Goal: Obtain resource: Download file/media

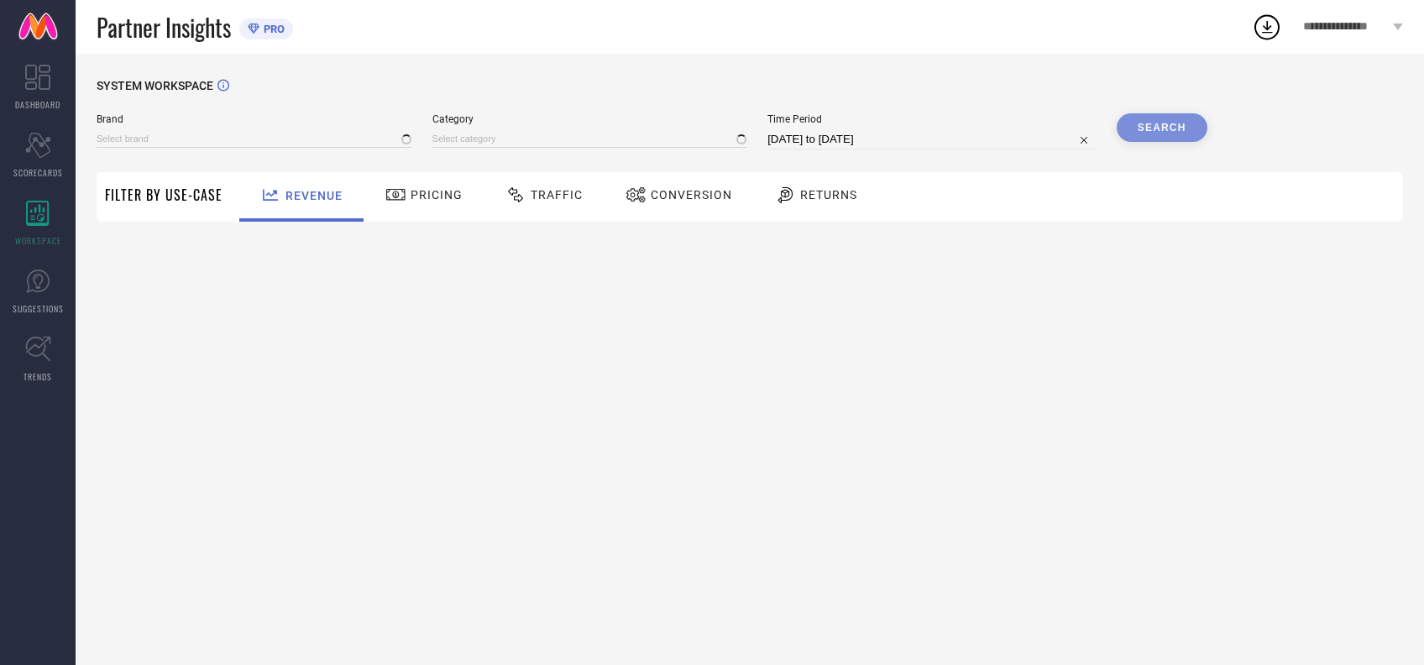
type input "[PERSON_NAME] BY KISAH"
type input "All"
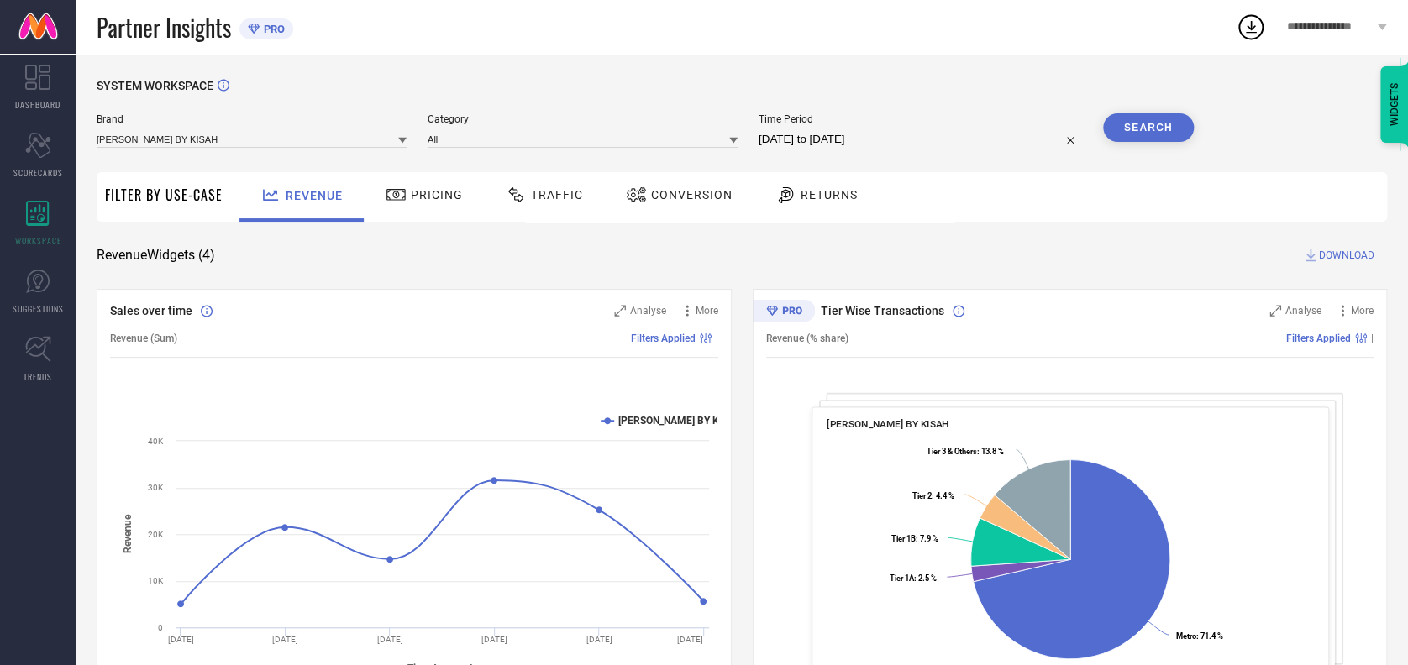
click at [561, 202] on span "Traffic" at bounding box center [557, 194] width 52 height 13
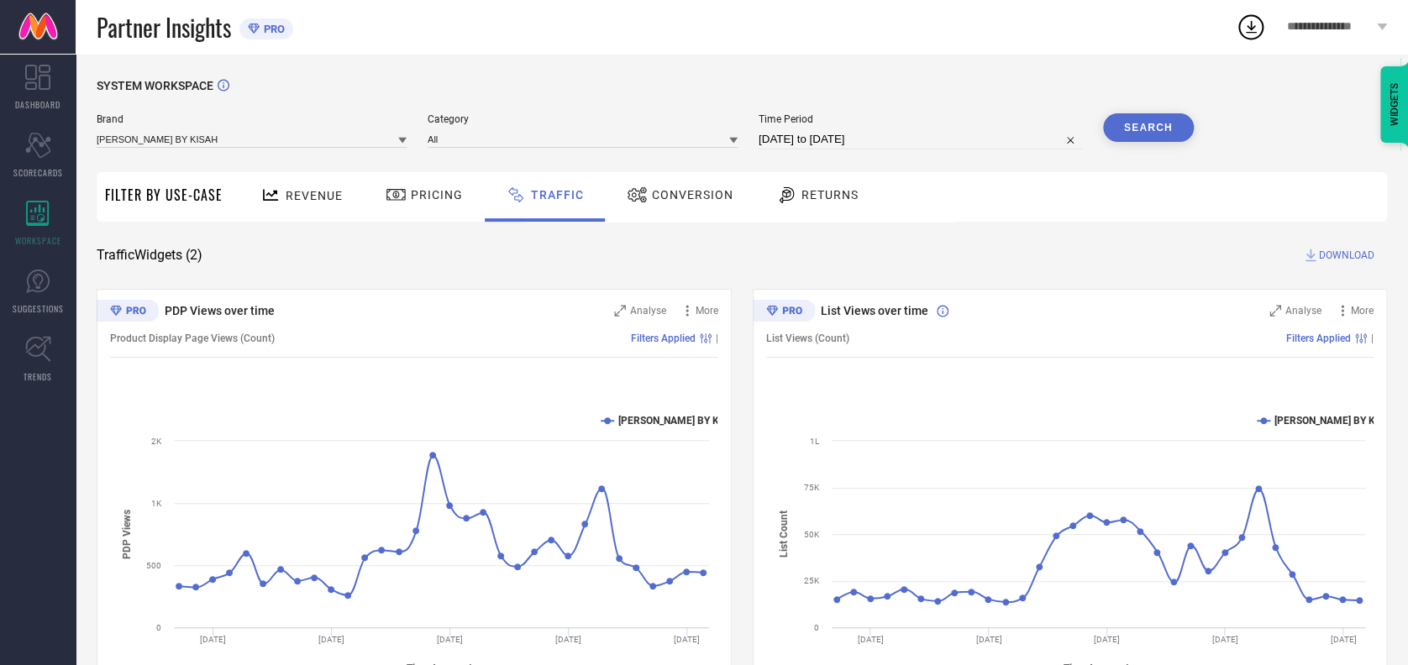
click at [699, 195] on span "Conversion" at bounding box center [692, 194] width 81 height 13
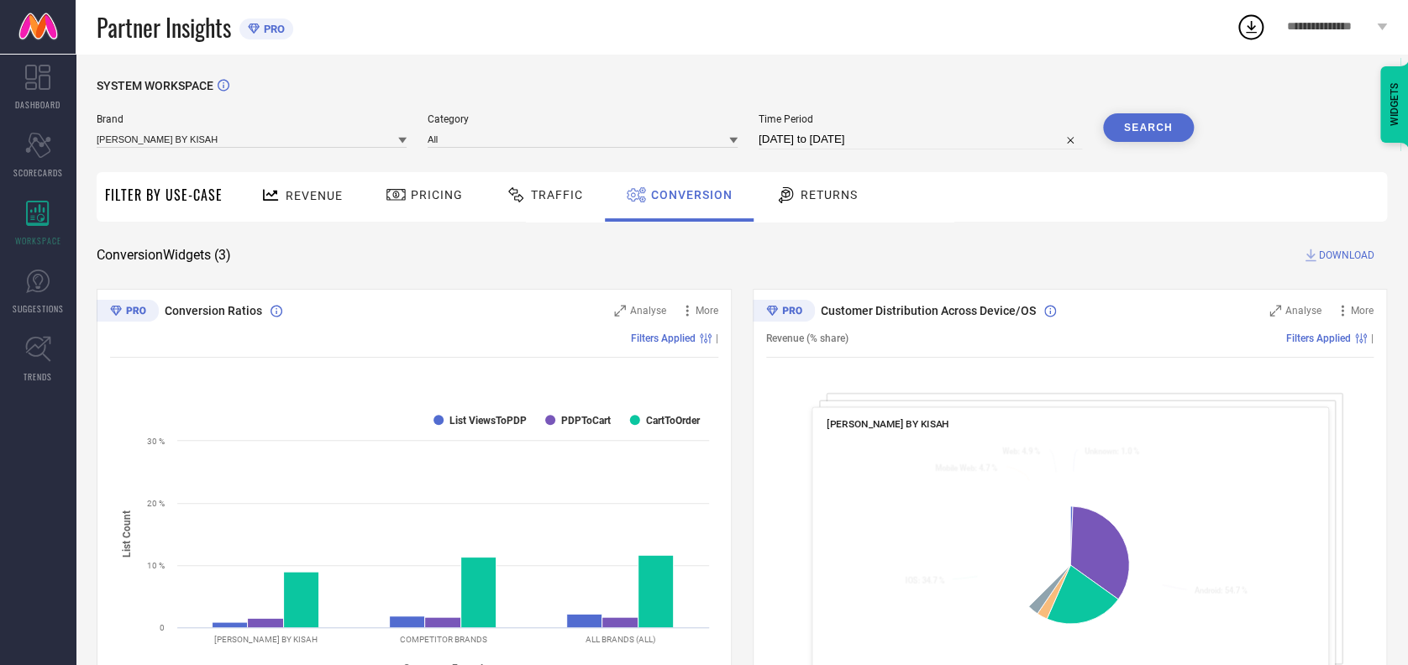
click at [831, 214] on div "Returns" at bounding box center [816, 197] width 124 height 50
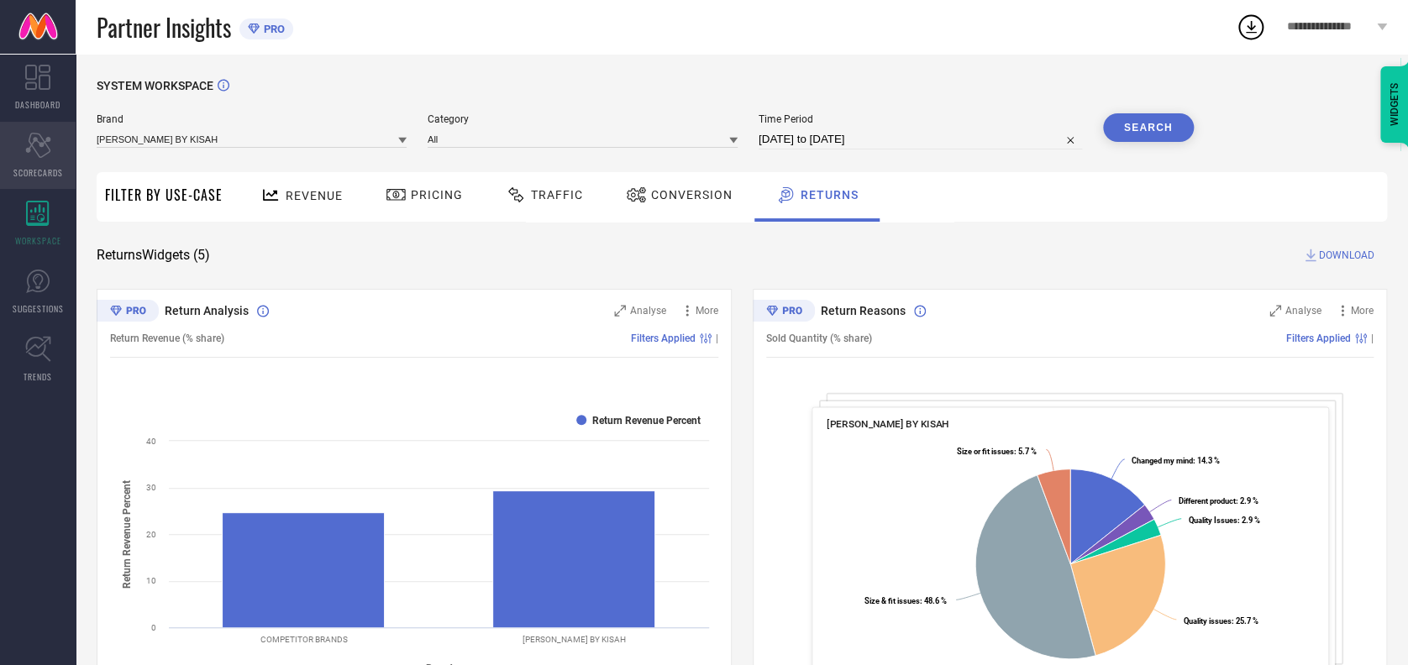
click at [34, 146] on icon "Scorecard" at bounding box center [38, 145] width 26 height 25
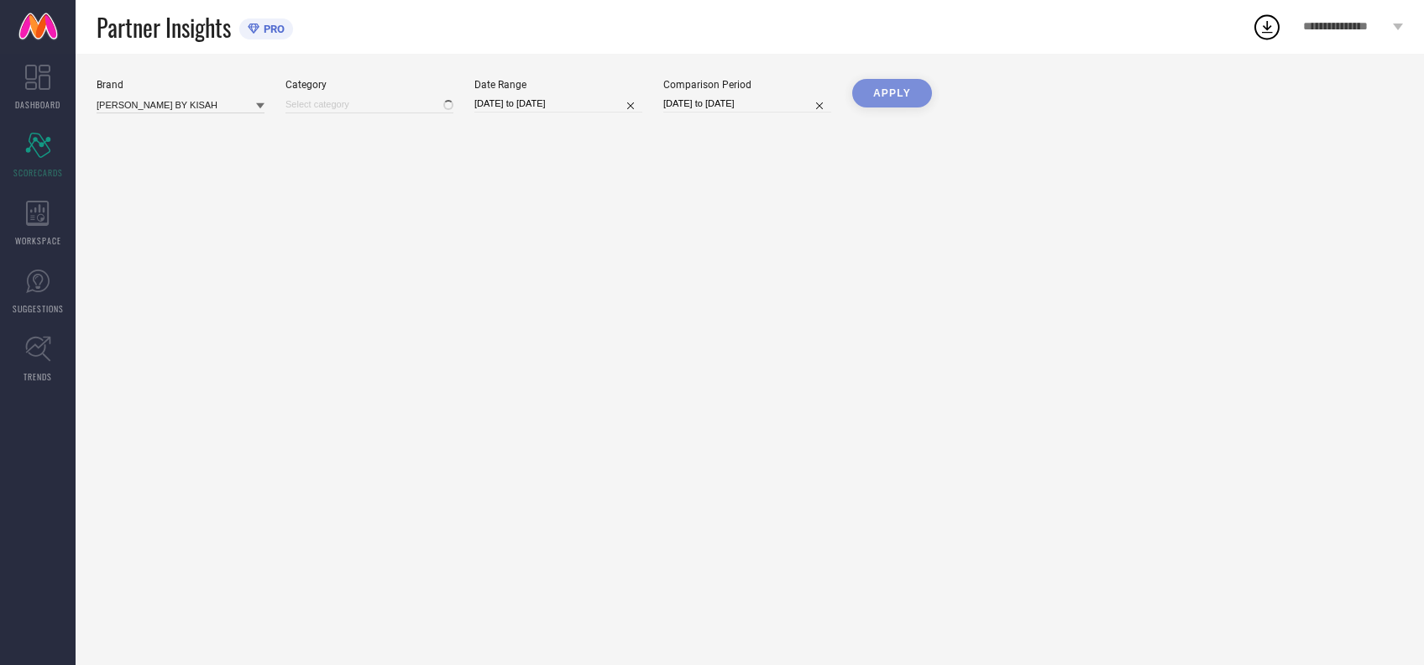
type input "All"
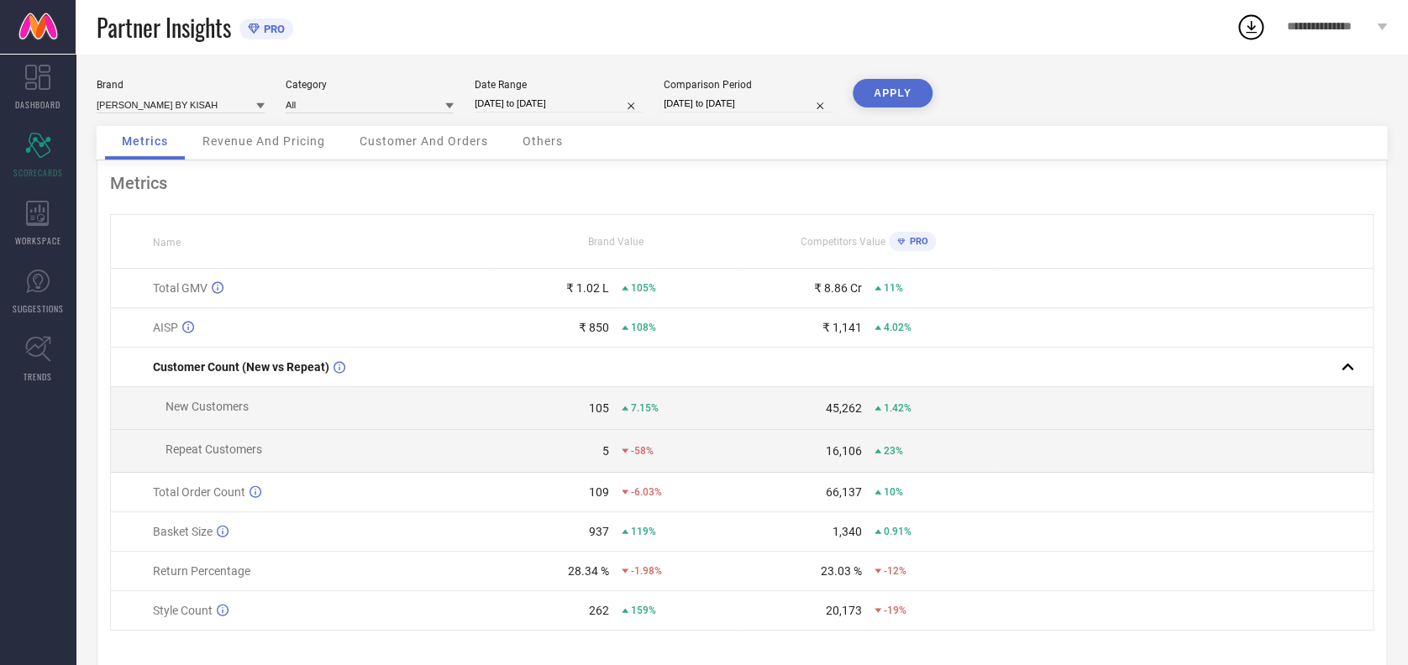
scroll to position [40, 0]
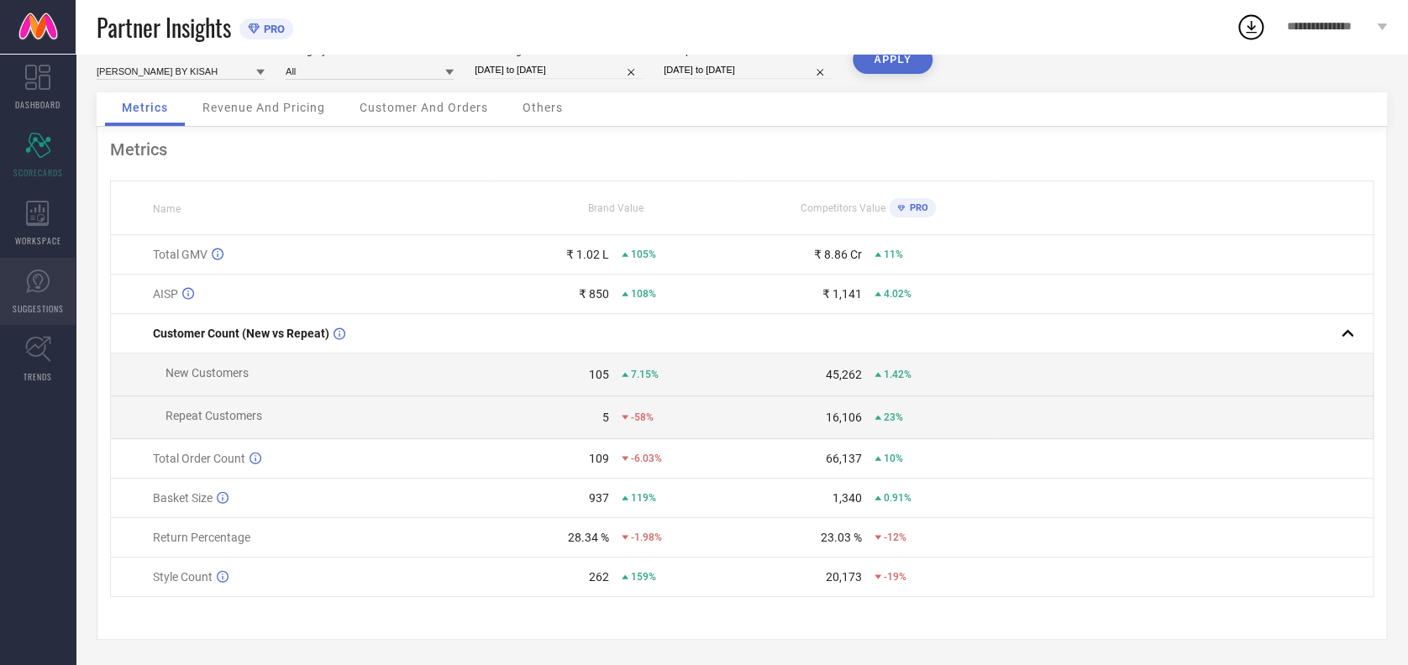
click at [48, 296] on link "SUGGESTIONS" at bounding box center [38, 291] width 76 height 67
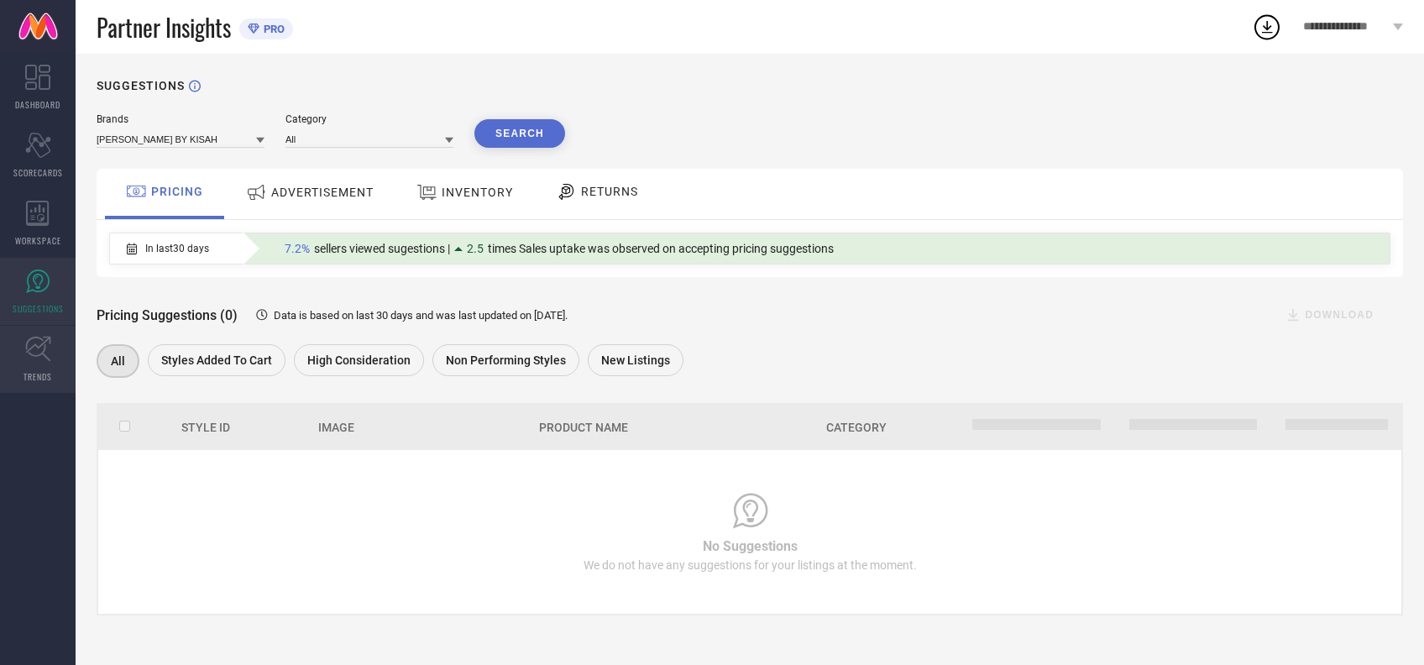
click at [45, 339] on icon at bounding box center [38, 349] width 26 height 26
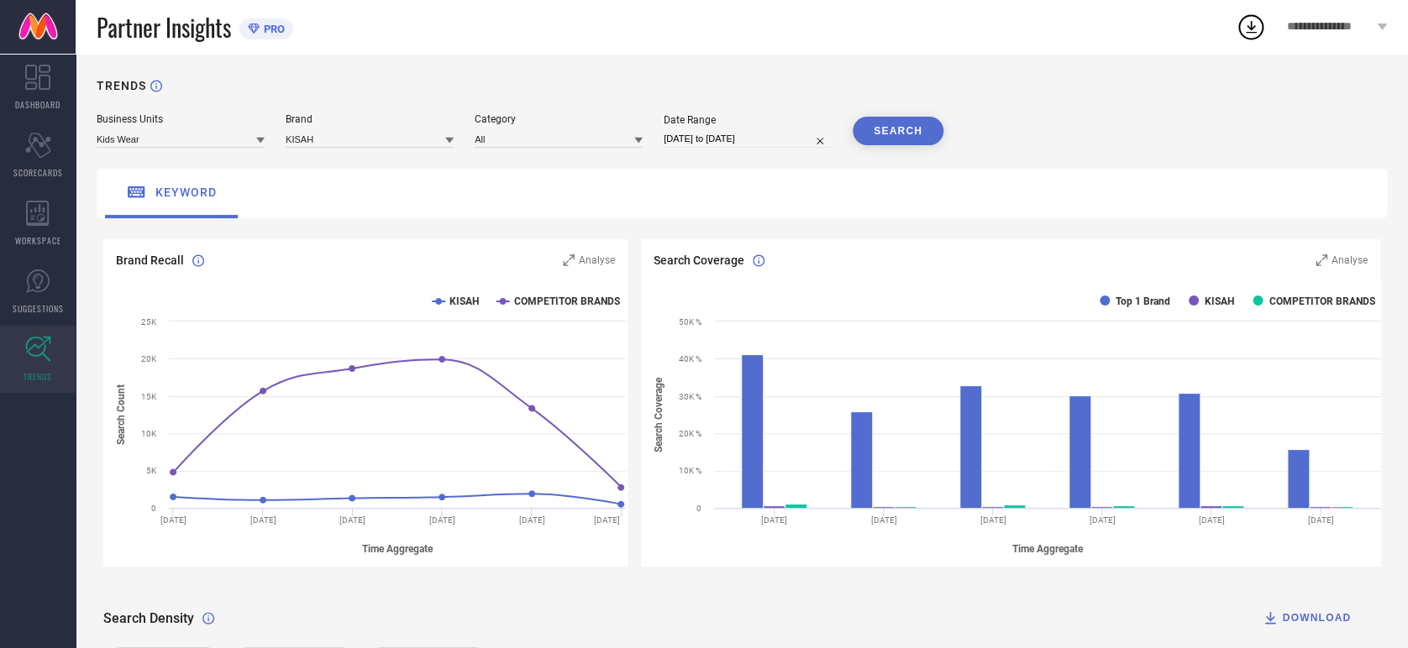
click at [257, 138] on icon at bounding box center [260, 140] width 8 height 8
click at [146, 186] on span "Men's Occasion Wear" at bounding box center [153, 191] width 96 height 12
click at [504, 137] on input at bounding box center [559, 139] width 168 height 18
click at [373, 144] on input at bounding box center [370, 139] width 168 height 18
click at [368, 143] on input at bounding box center [370, 139] width 168 height 18
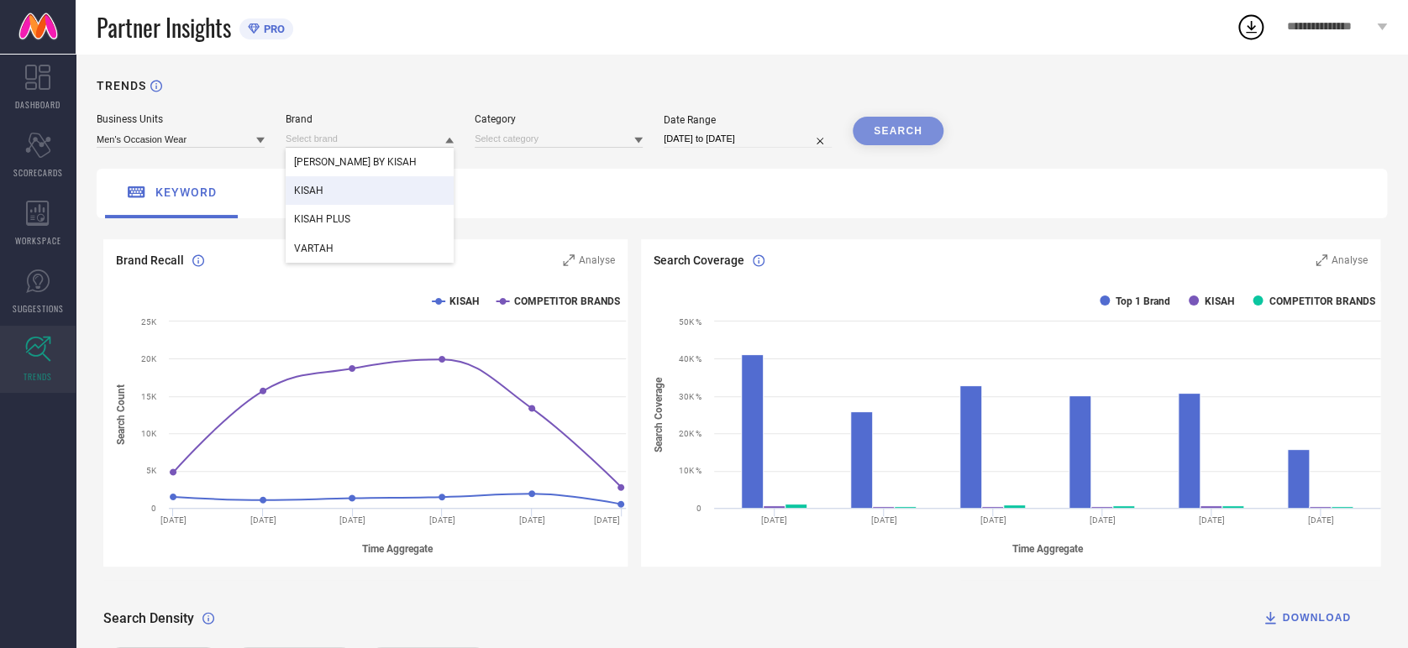
click at [328, 192] on div "KISAH" at bounding box center [370, 190] width 168 height 29
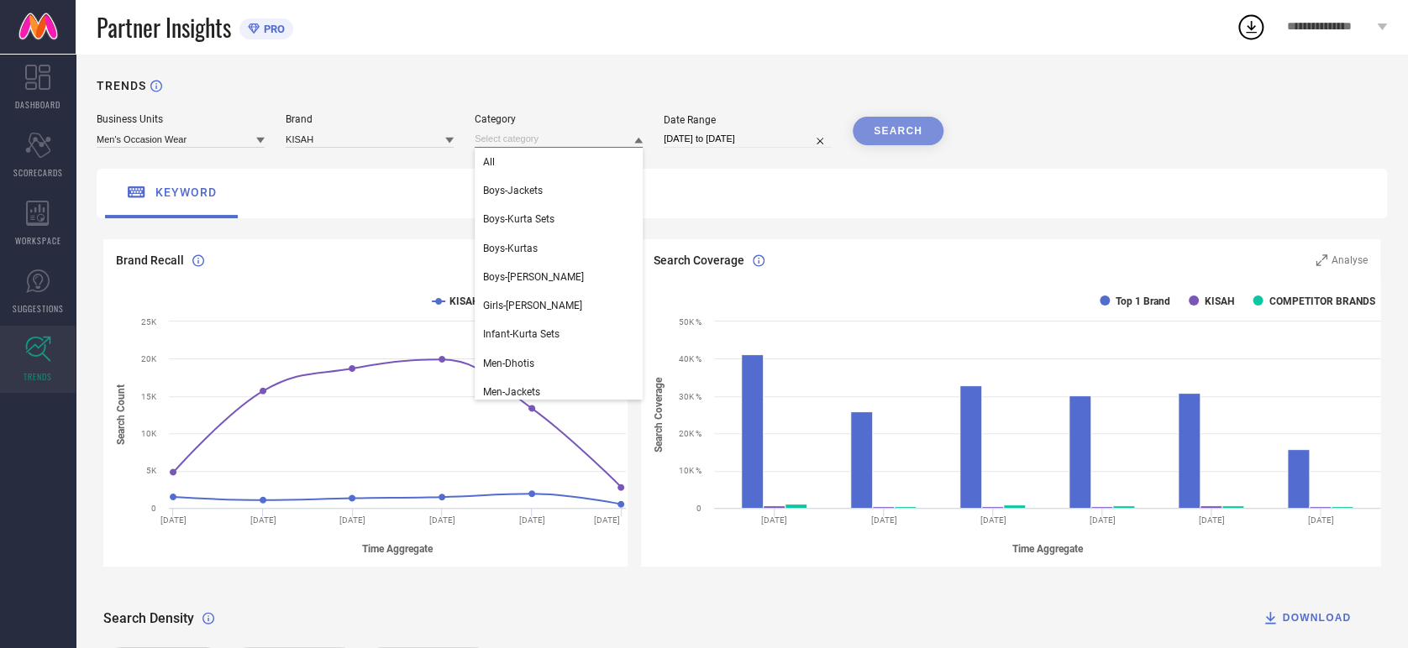
click at [551, 134] on input at bounding box center [559, 139] width 168 height 18
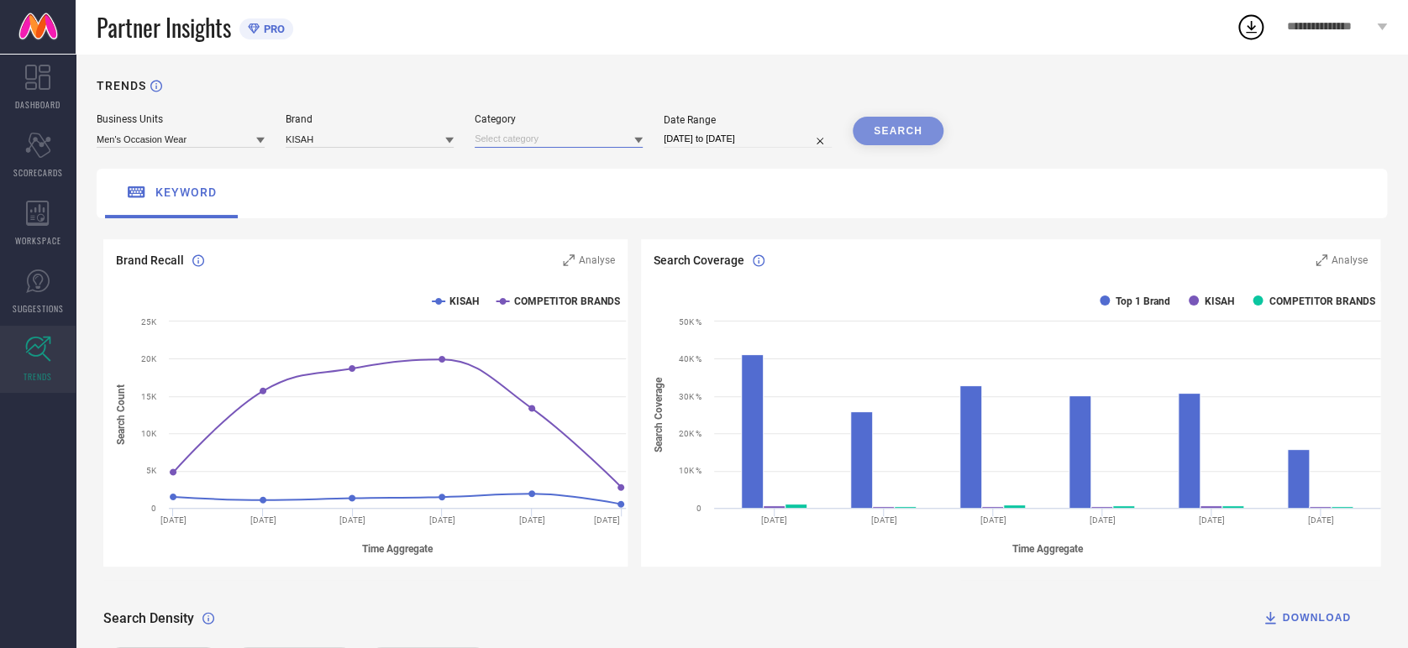
click at [552, 134] on input at bounding box center [559, 139] width 168 height 18
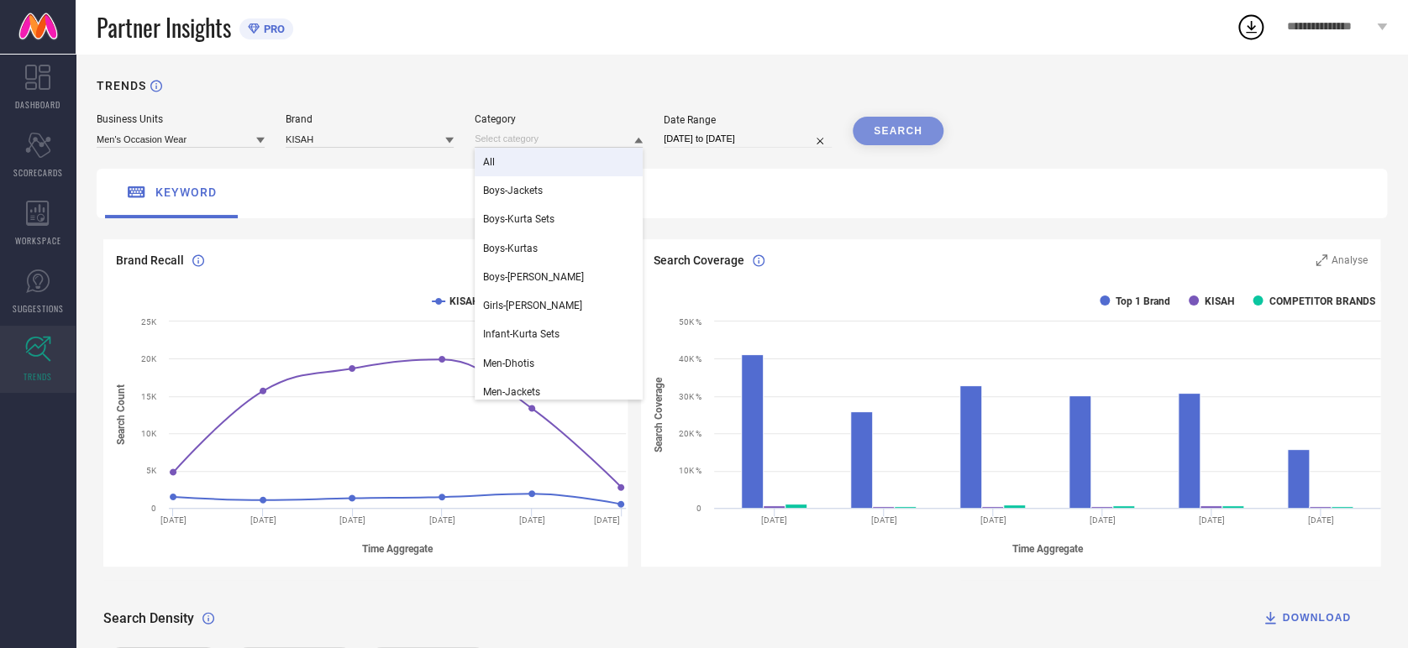
click at [511, 160] on div "All" at bounding box center [559, 162] width 168 height 29
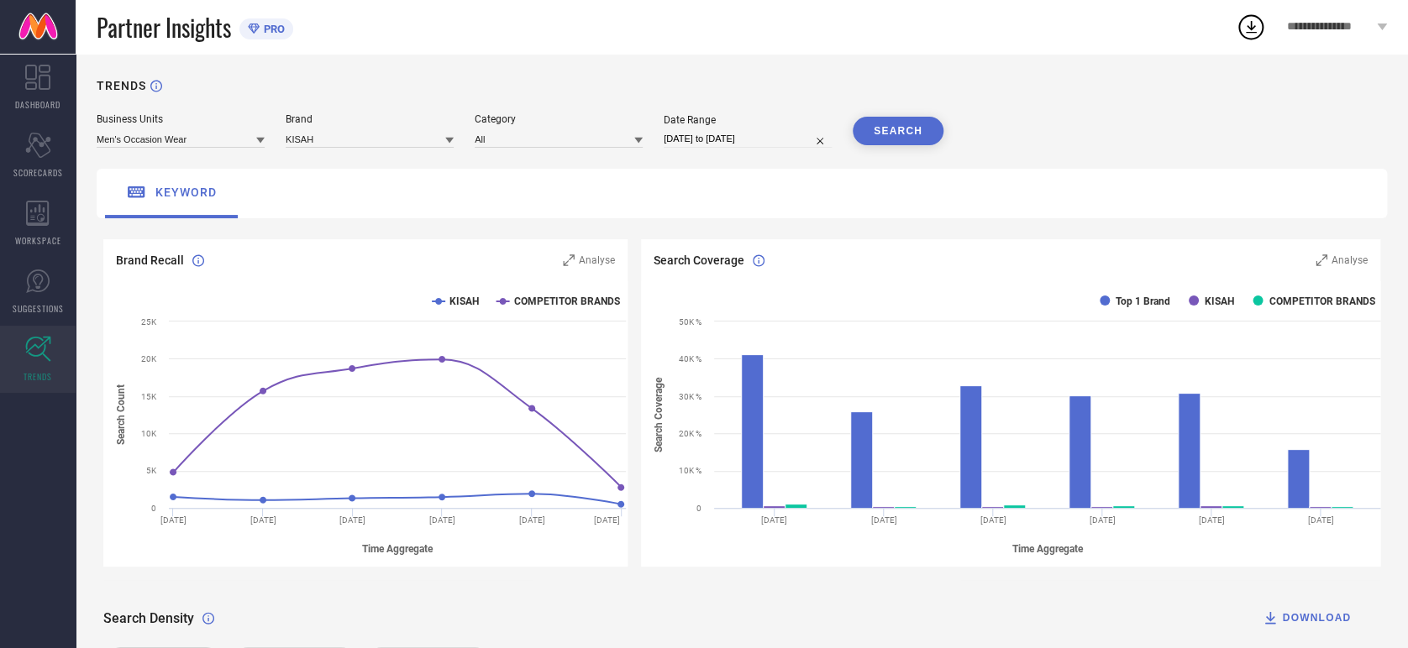
select select "6"
select select "2025"
select select "7"
select select "2025"
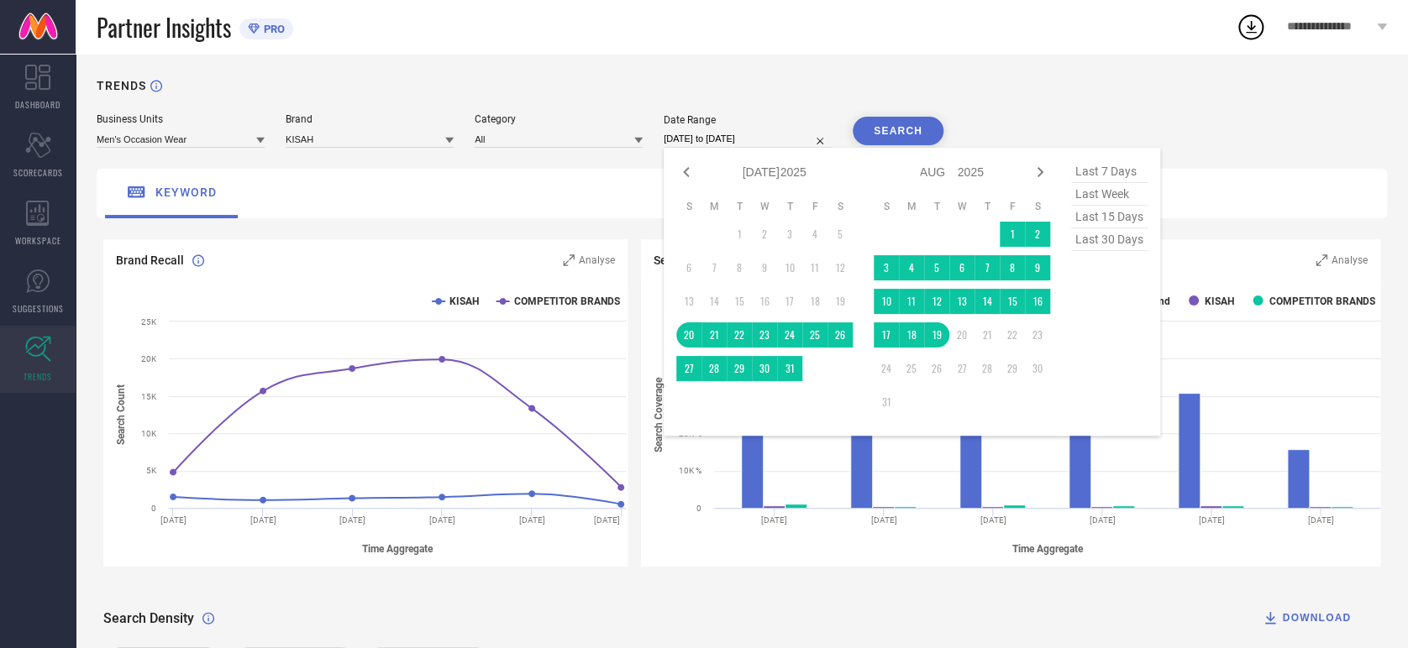
click at [776, 139] on input "[DATE] to [DATE]" at bounding box center [748, 139] width 168 height 18
click at [690, 180] on icon at bounding box center [686, 172] width 20 height 20
select select "5"
select select "2025"
select select "6"
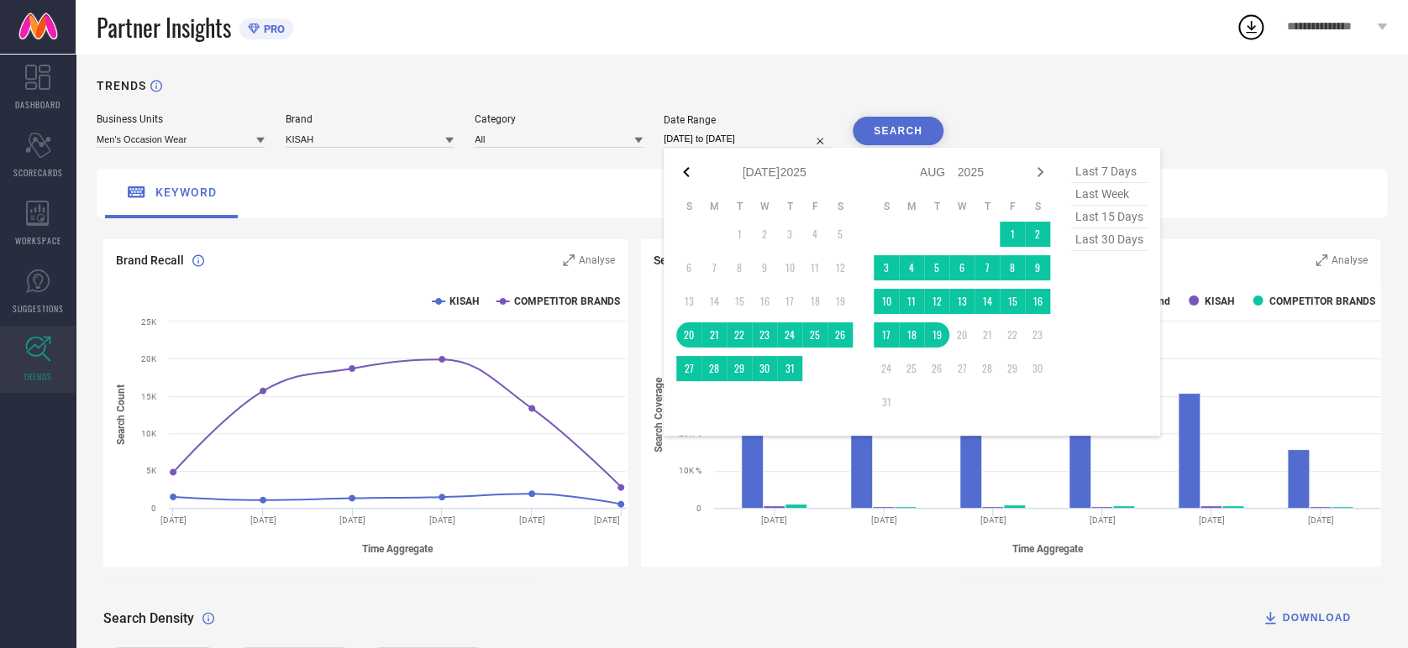
select select "2025"
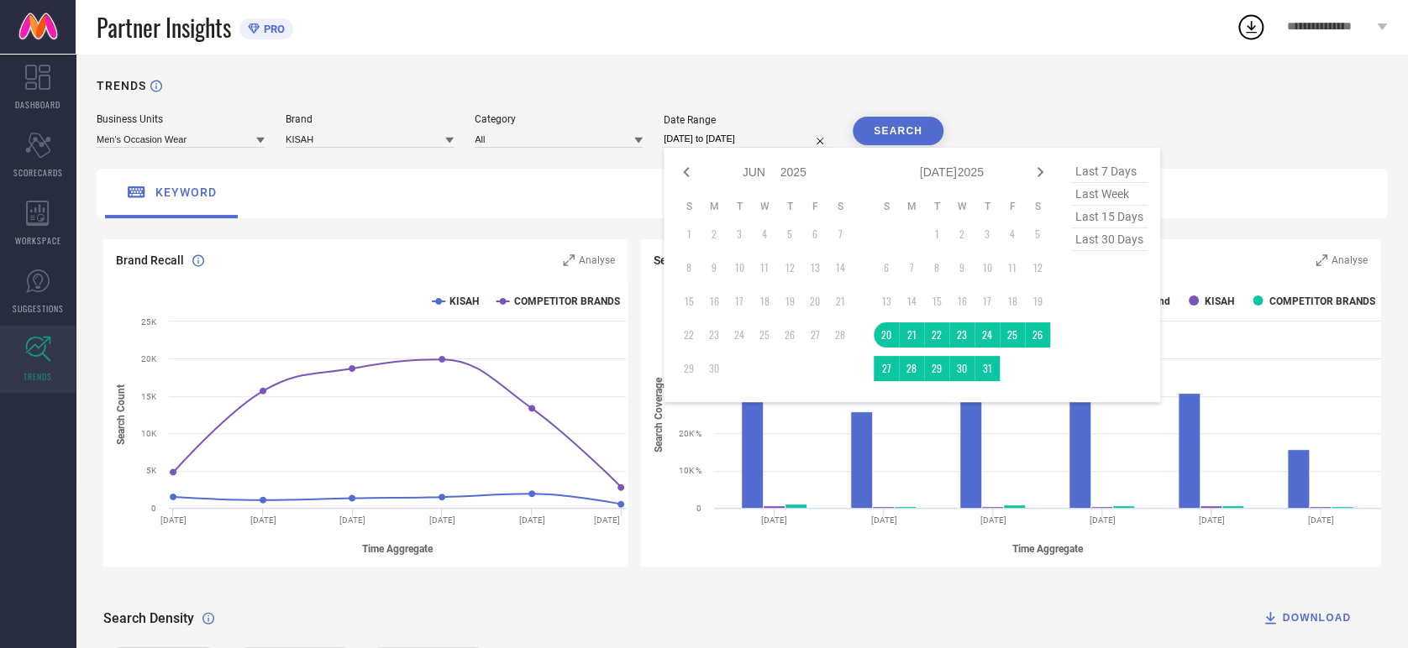
click at [690, 180] on icon at bounding box center [686, 172] width 20 height 20
select select "4"
select select "2025"
select select "5"
select select "2025"
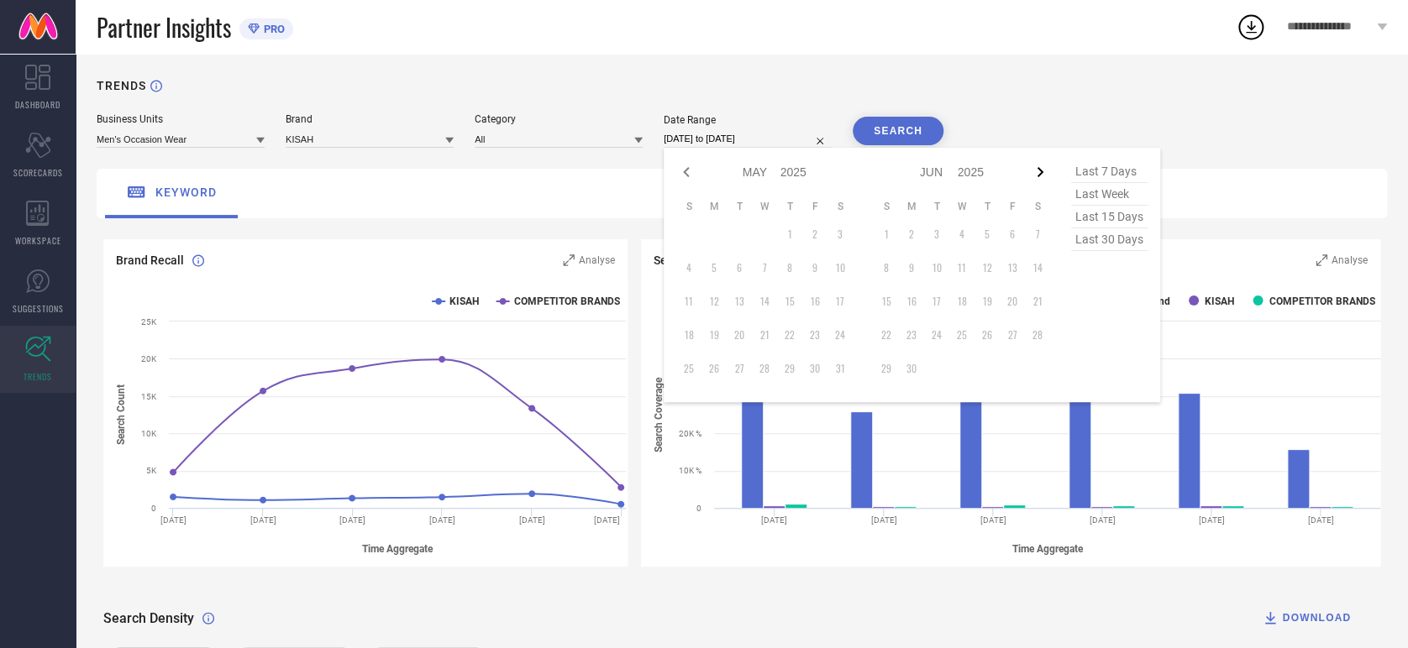
click at [1035, 174] on icon at bounding box center [1040, 172] width 20 height 20
select select "5"
select select "2025"
select select "6"
select select "2025"
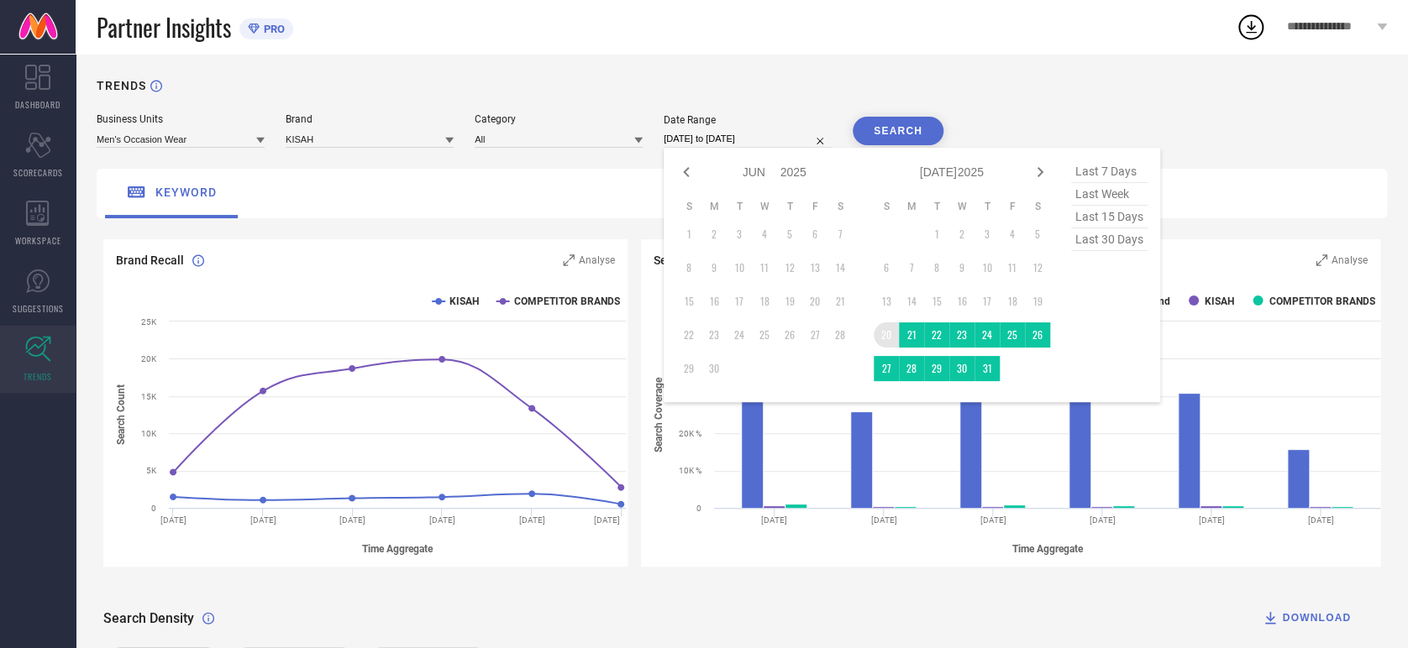
type input "After 20-07-2025"
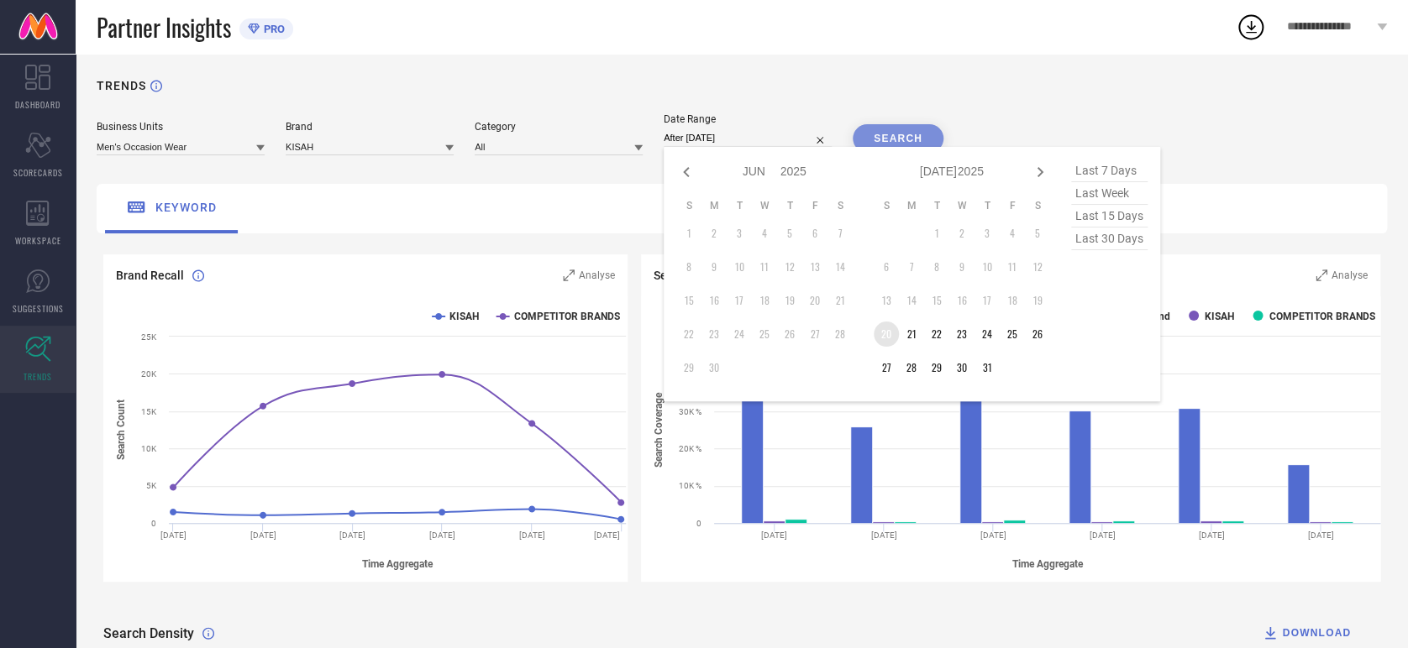
click at [882, 333] on td "20" at bounding box center [885, 334] width 25 height 25
click at [1043, 179] on icon at bounding box center [1040, 172] width 20 height 20
select select "6"
select select "2025"
select select "7"
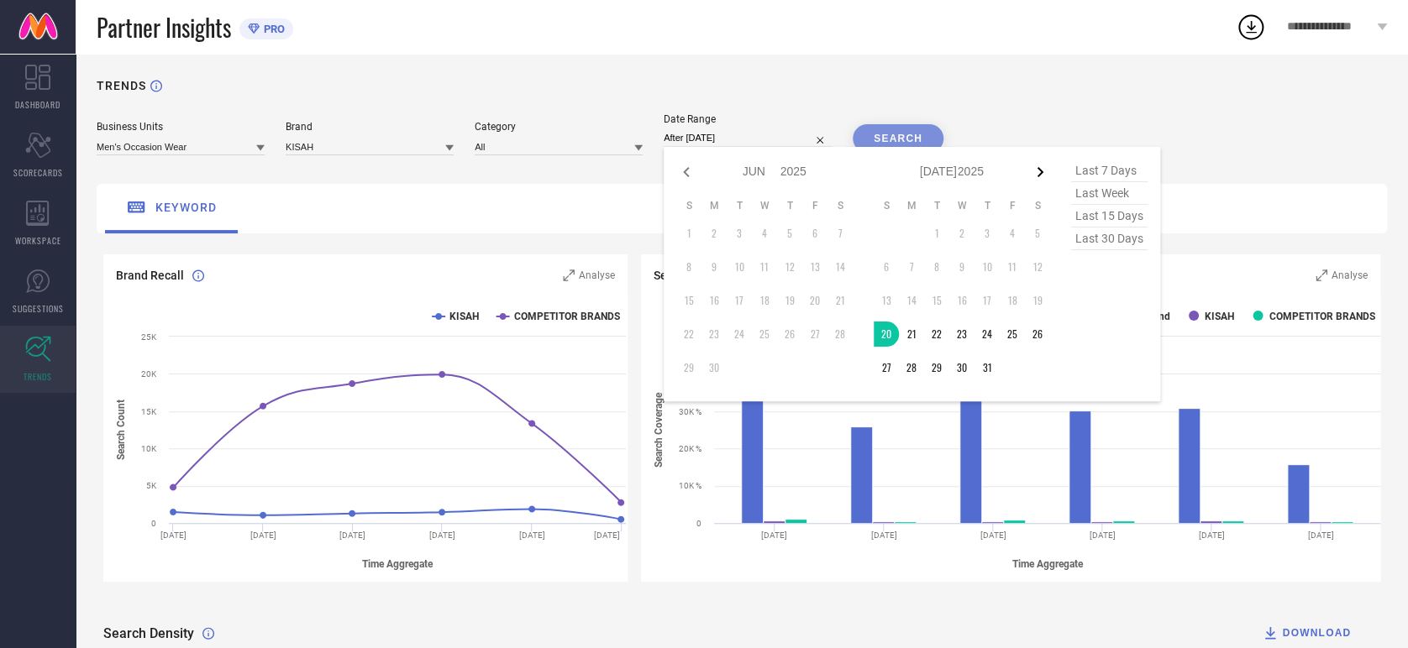
select select "2025"
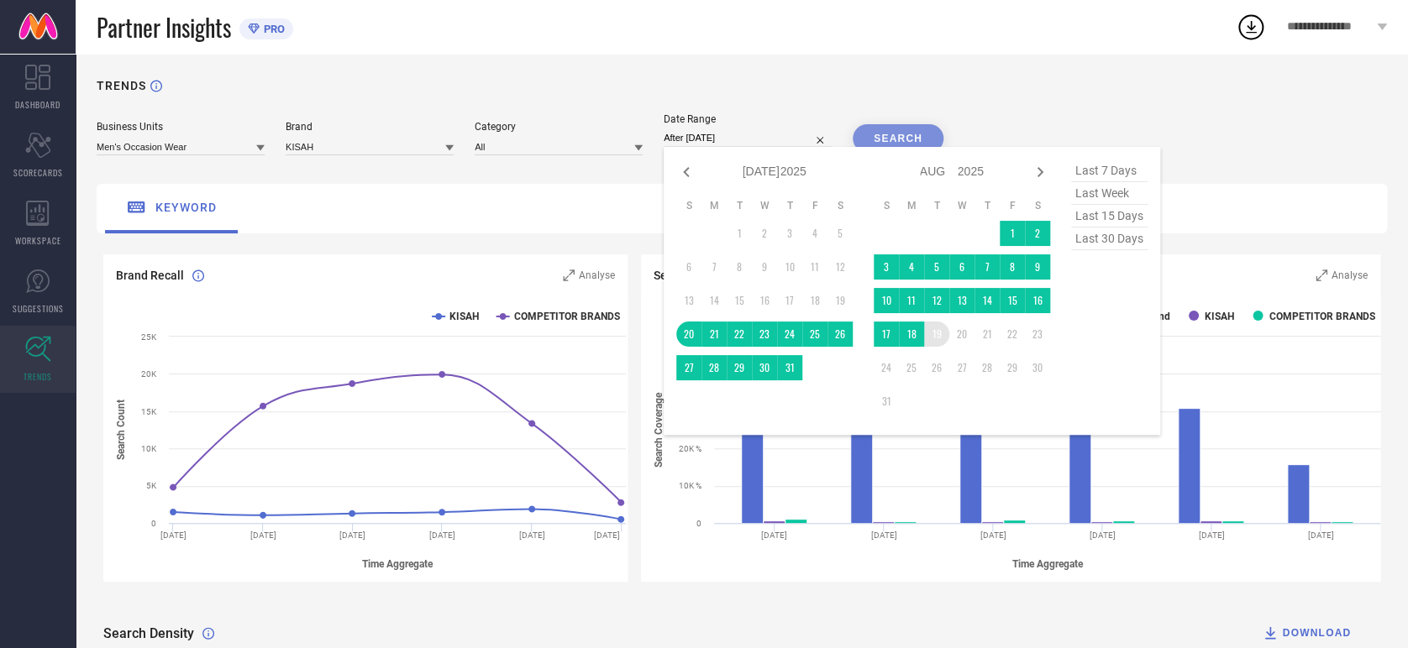
type input "[DATE] to [DATE]"
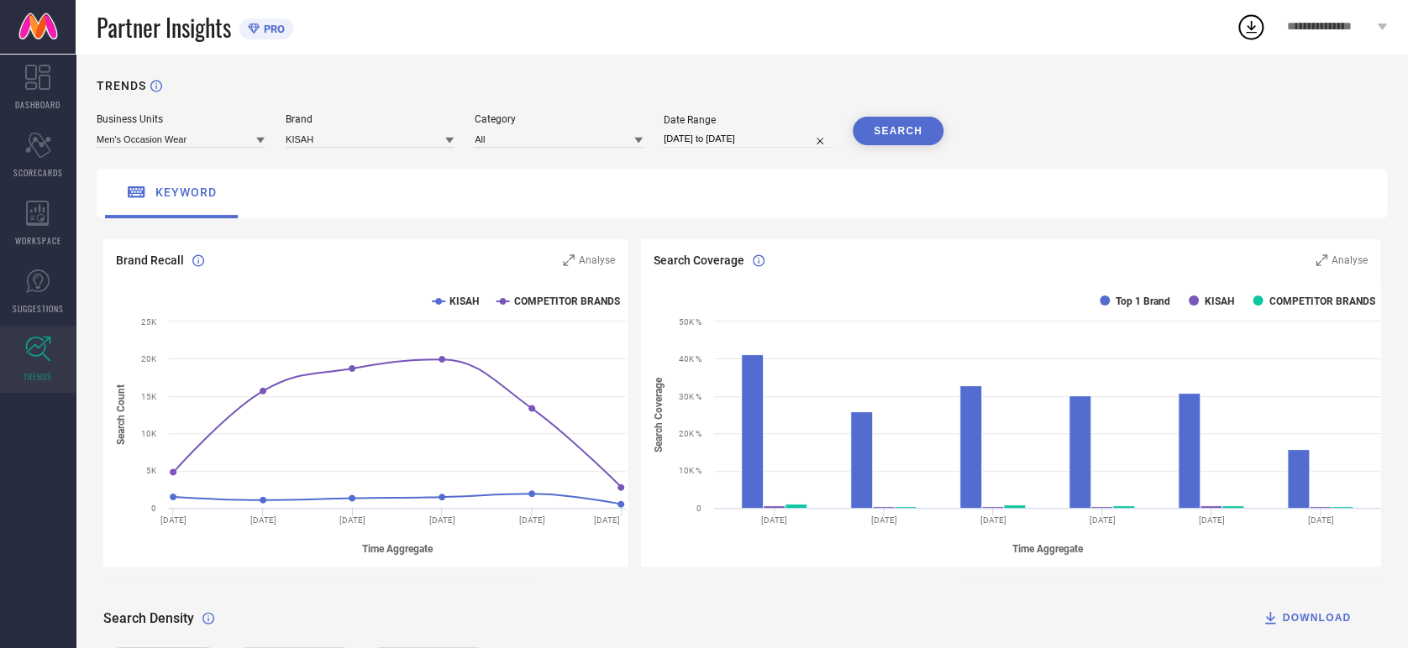
click at [900, 127] on button "SEARCH" at bounding box center [897, 131] width 91 height 29
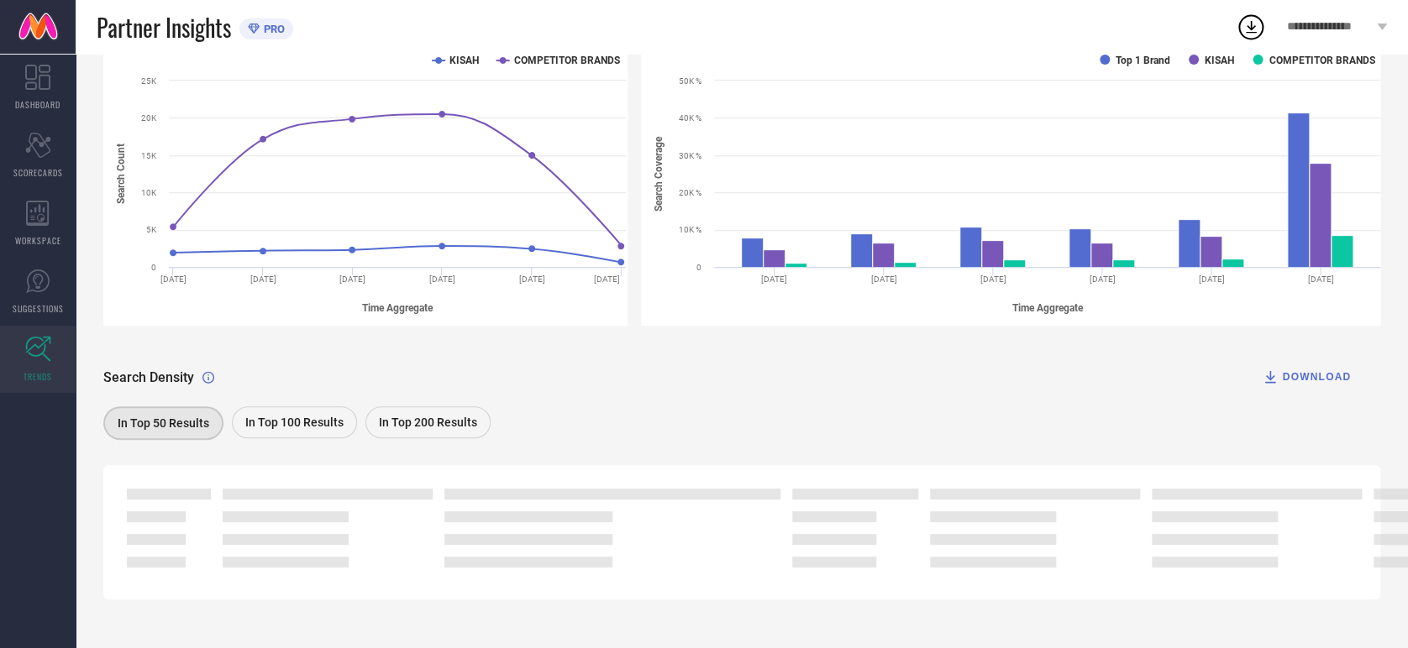
scroll to position [253, 0]
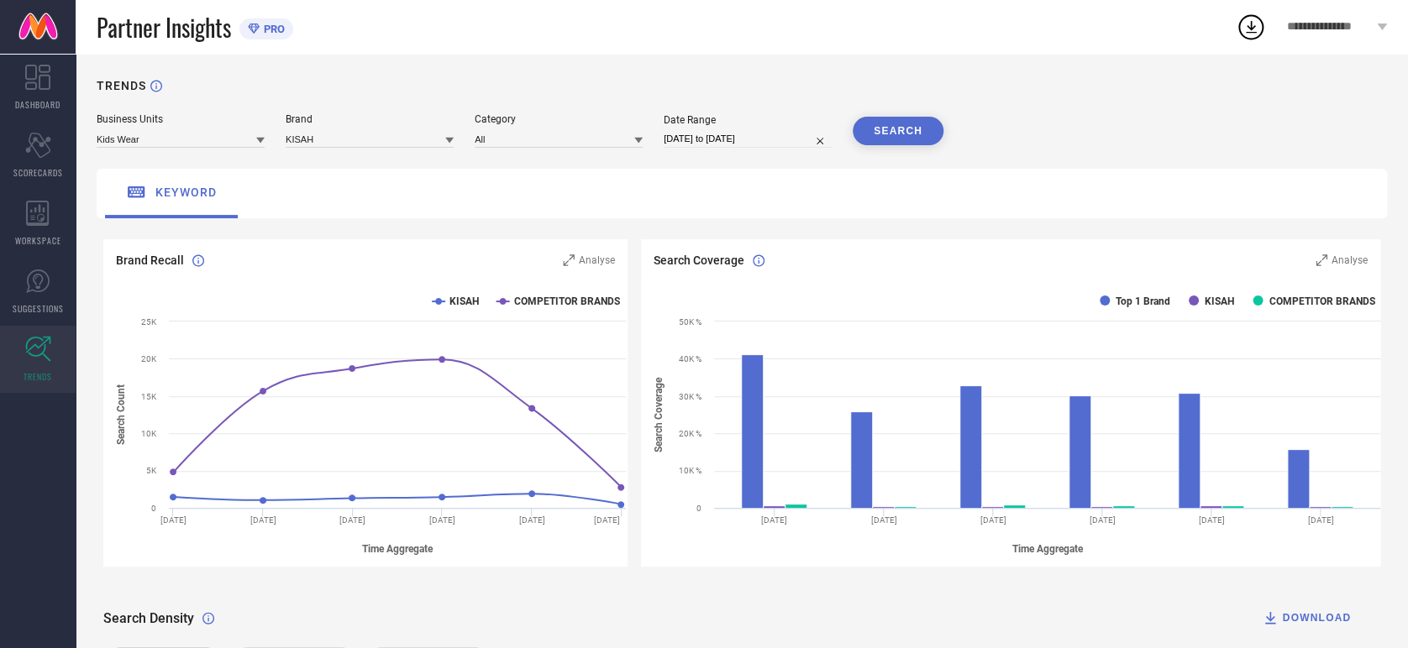
click at [257, 148] on div at bounding box center [260, 140] width 8 height 16
click at [176, 188] on span "Men's Occasion Wear" at bounding box center [153, 191] width 96 height 12
click at [376, 144] on input at bounding box center [370, 139] width 168 height 18
click at [358, 142] on input at bounding box center [370, 139] width 168 height 18
click at [323, 183] on div "KISAH" at bounding box center [370, 190] width 168 height 29
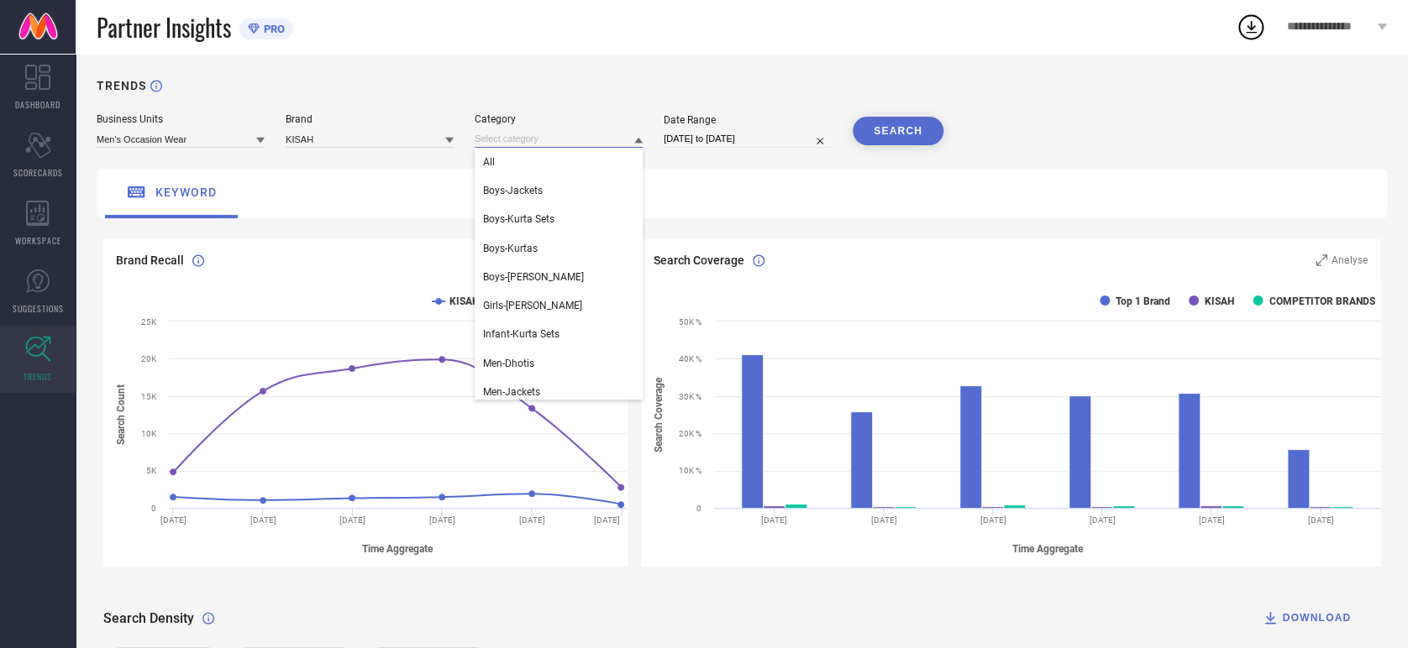
click at [517, 141] on input at bounding box center [559, 139] width 168 height 18
click at [508, 159] on div "All" at bounding box center [559, 162] width 168 height 29
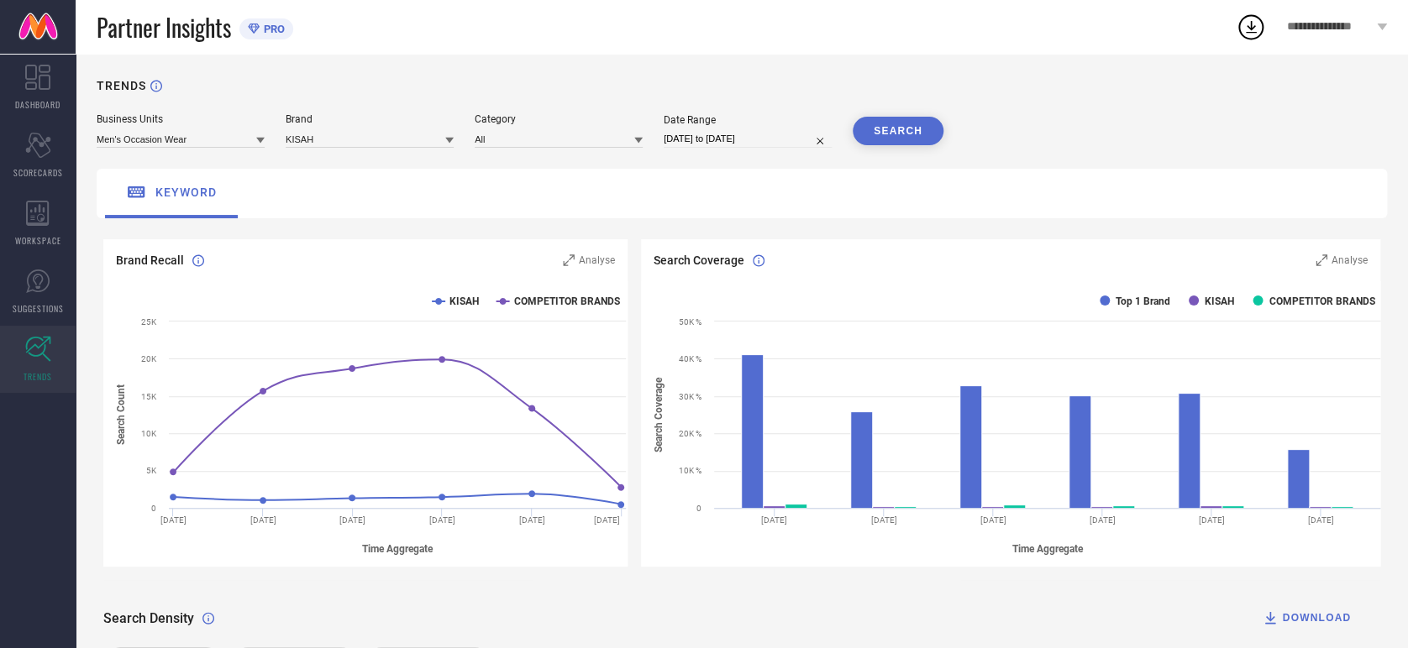
select select "6"
select select "2025"
select select "7"
select select "2025"
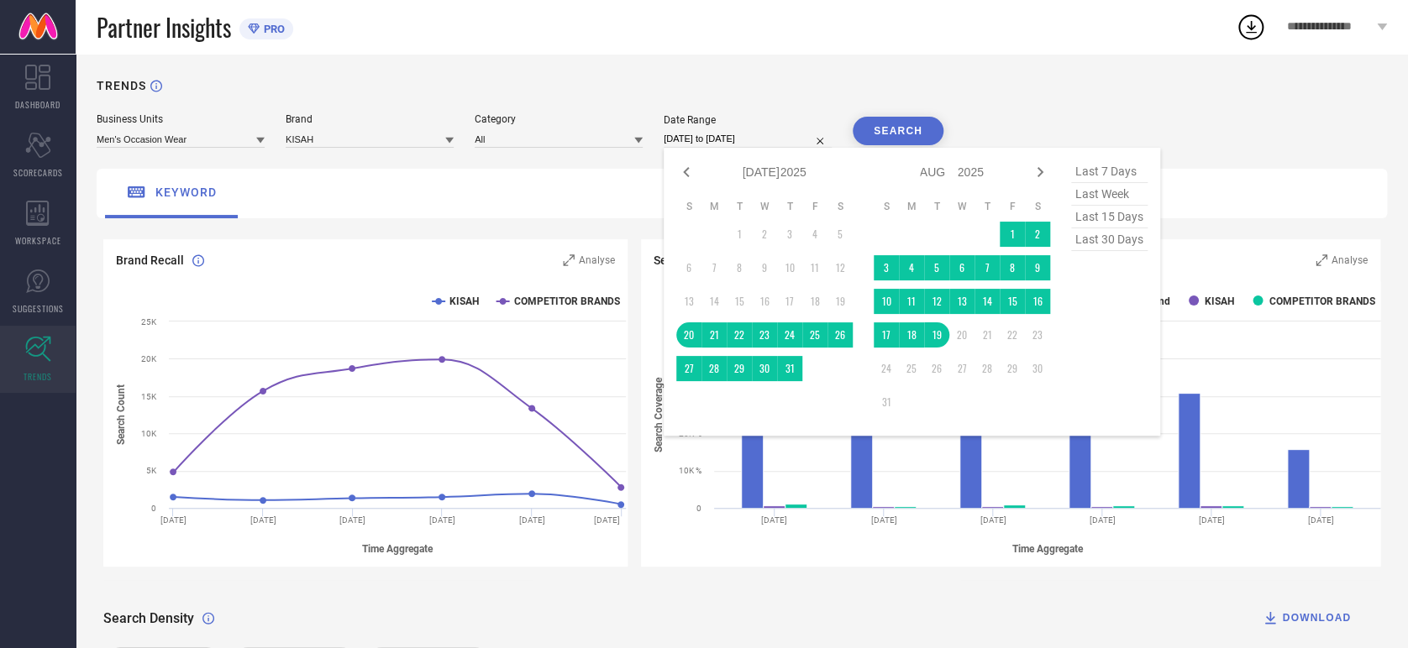
click at [779, 139] on input "[DATE] to [DATE]" at bounding box center [748, 139] width 168 height 18
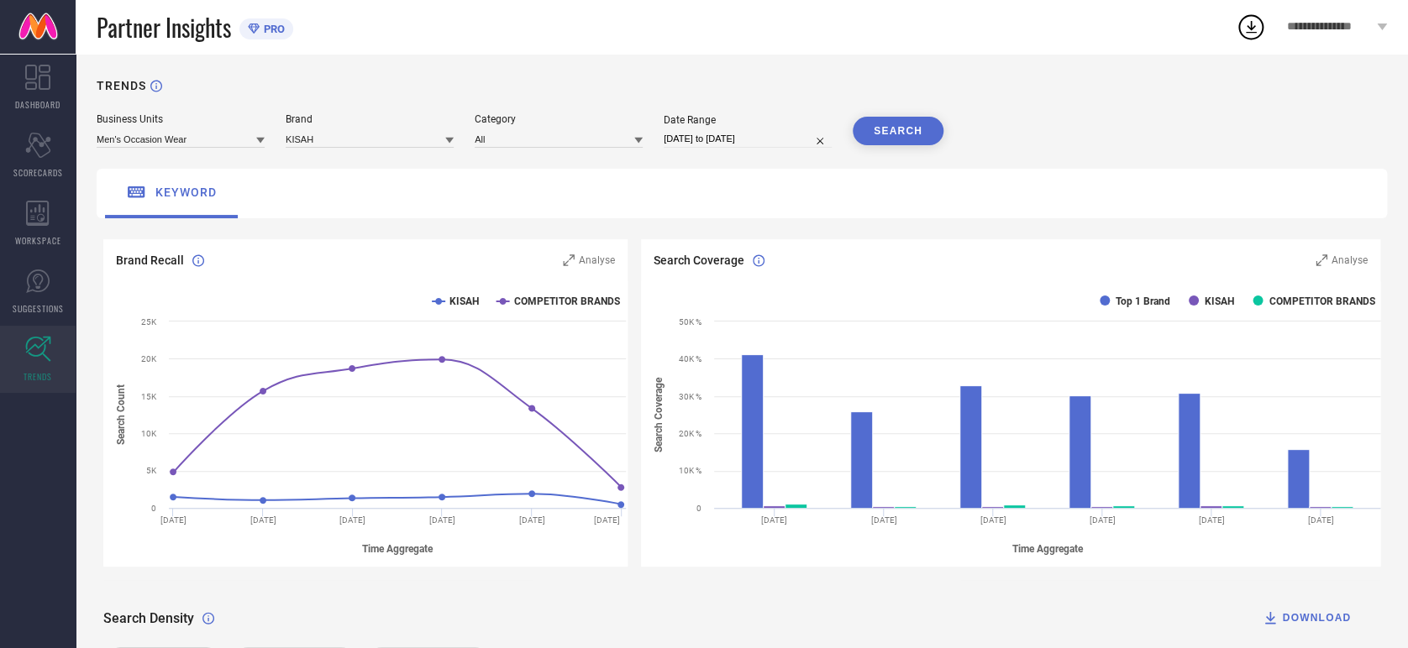
click at [886, 130] on button "SEARCH" at bounding box center [897, 131] width 91 height 29
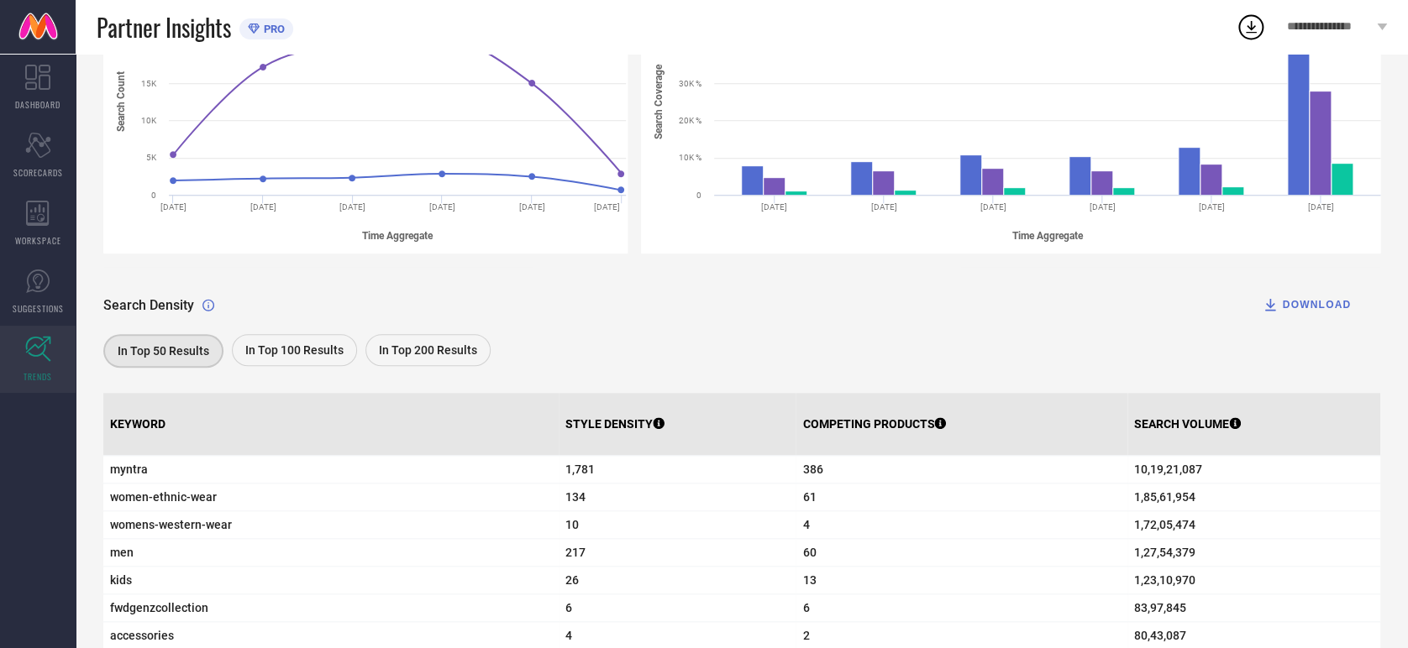
scroll to position [311, 0]
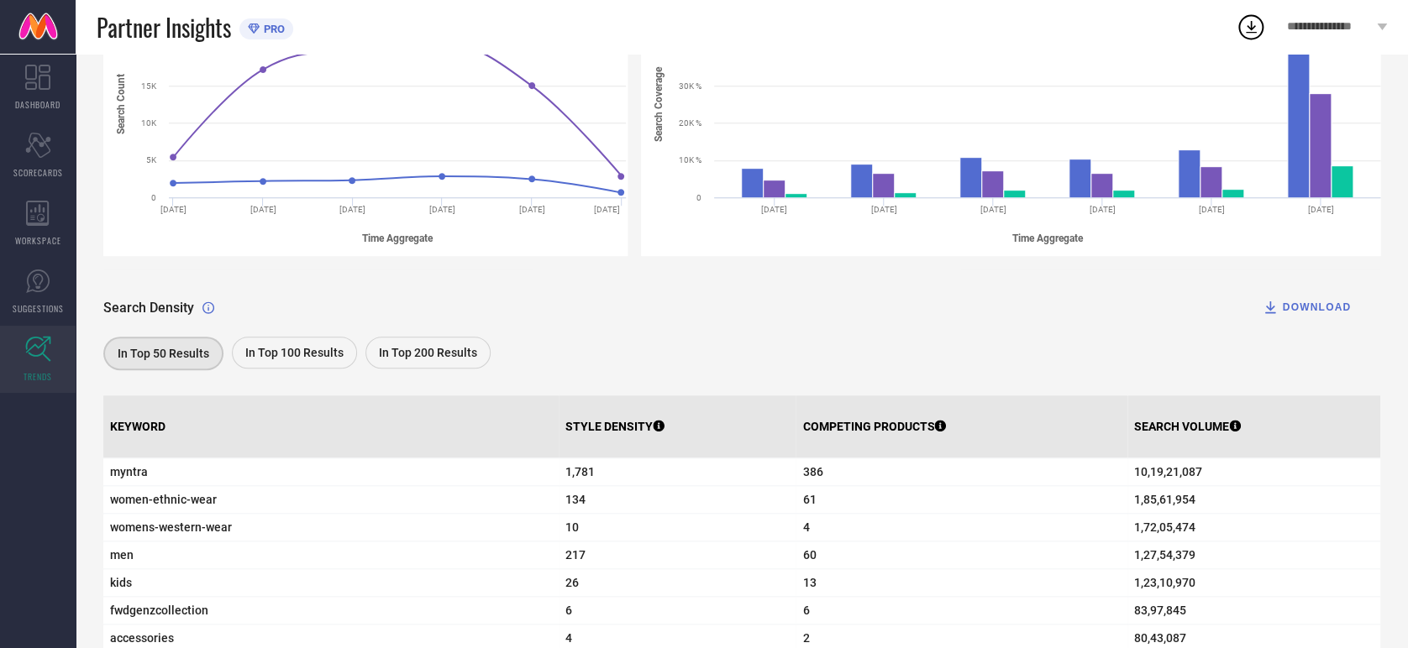
click at [1326, 309] on div "DOWNLOAD" at bounding box center [1305, 307] width 89 height 17
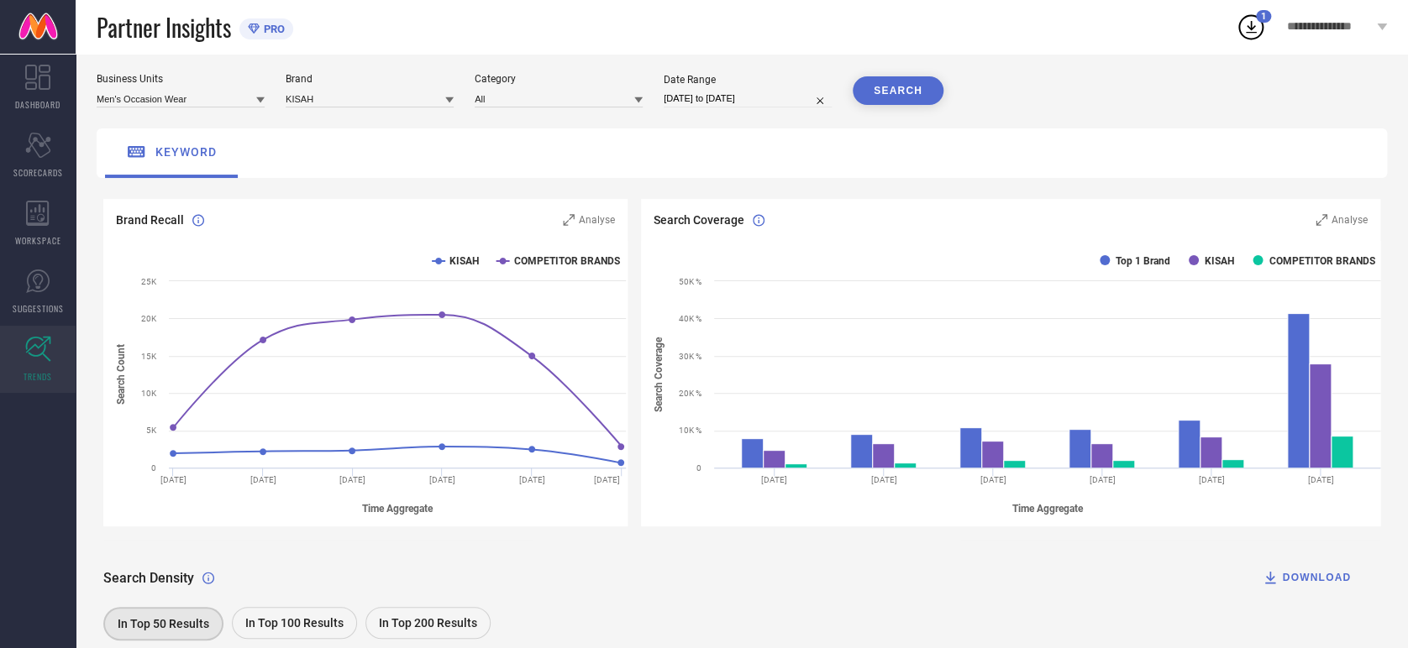
scroll to position [0, 0]
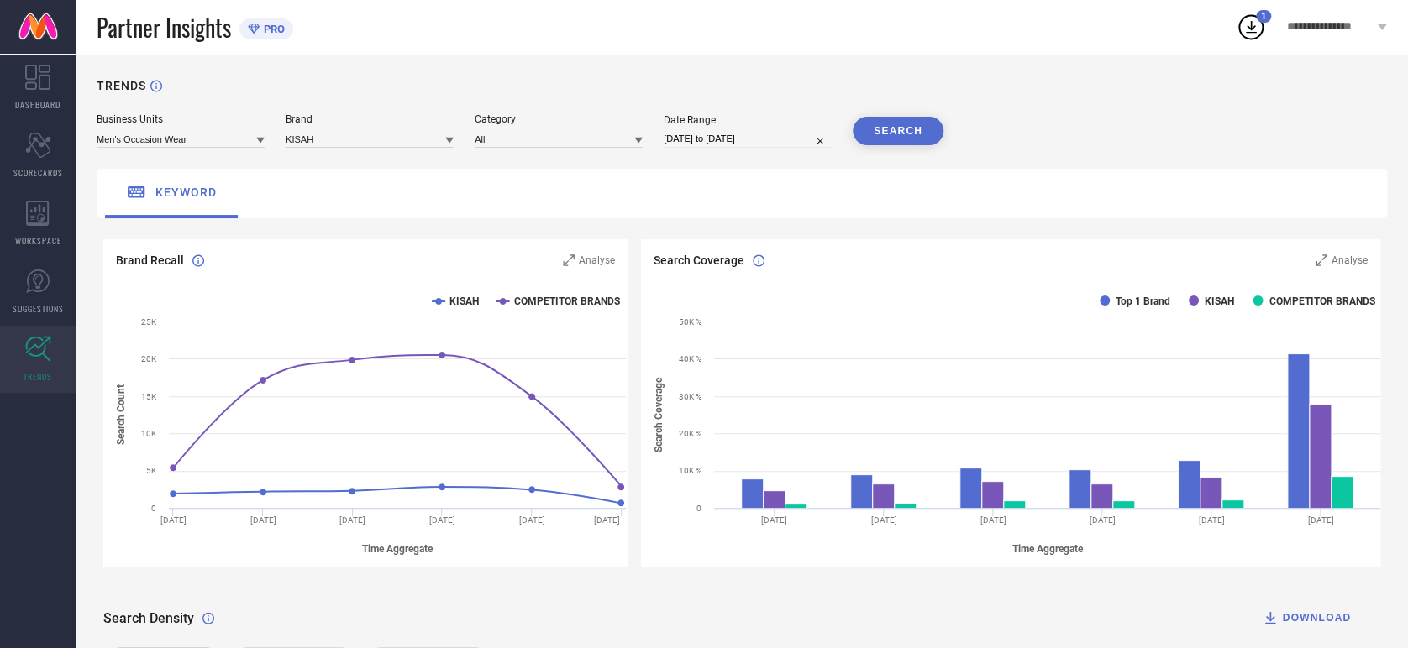
click at [634, 135] on div at bounding box center [638, 140] width 8 height 16
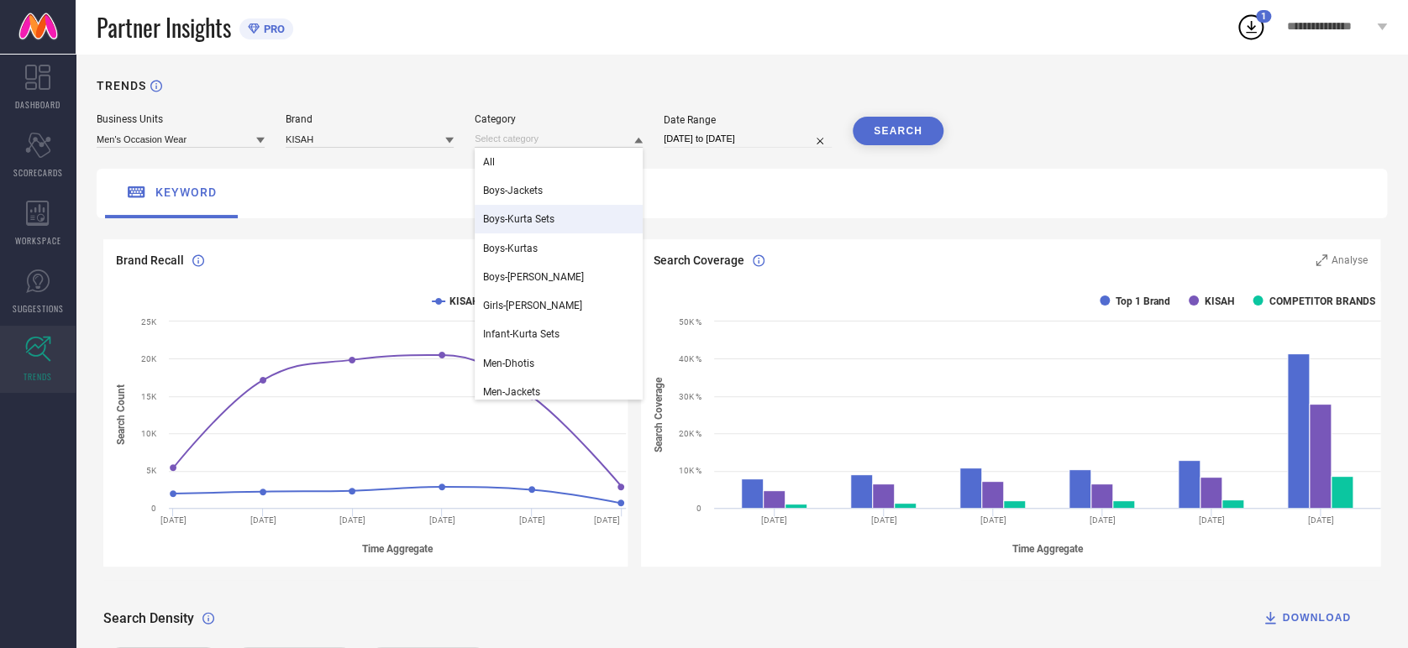
click at [707, 211] on div "keyword" at bounding box center [742, 194] width 1290 height 50
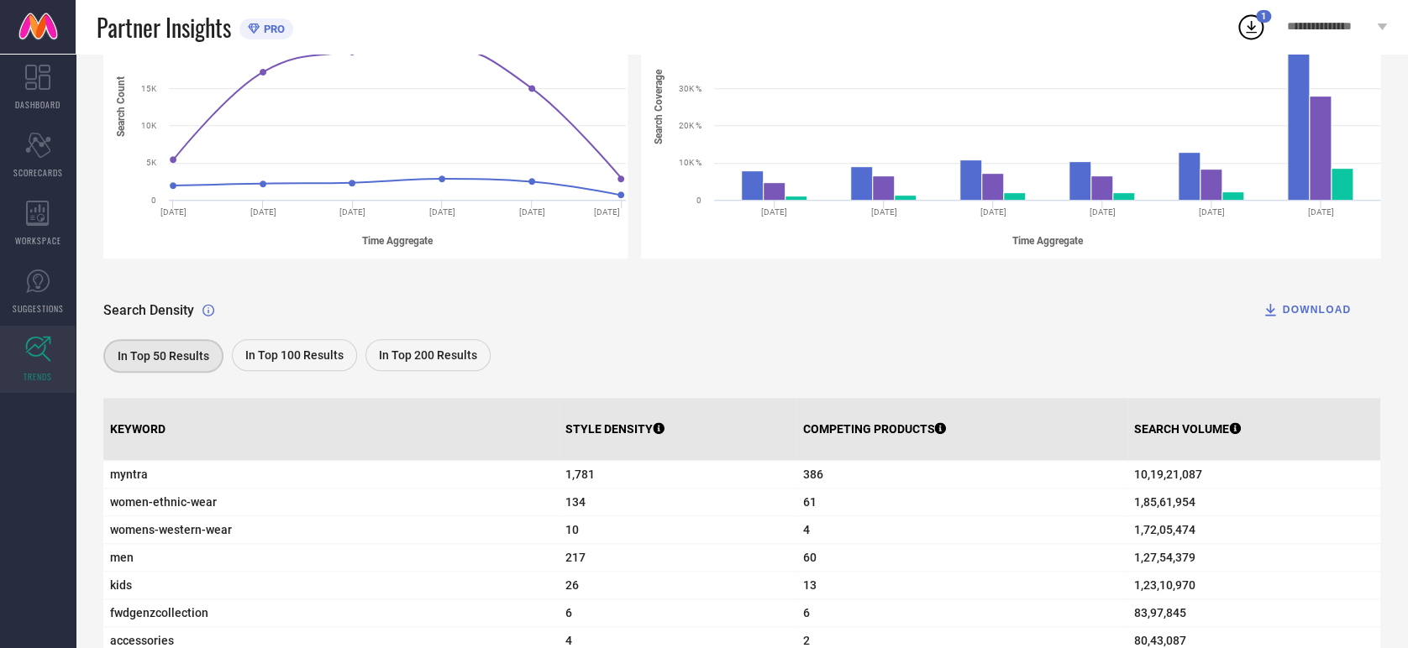
scroll to position [307, 0]
click at [275, 354] on span "In Top 100 Results" at bounding box center [294, 356] width 98 height 13
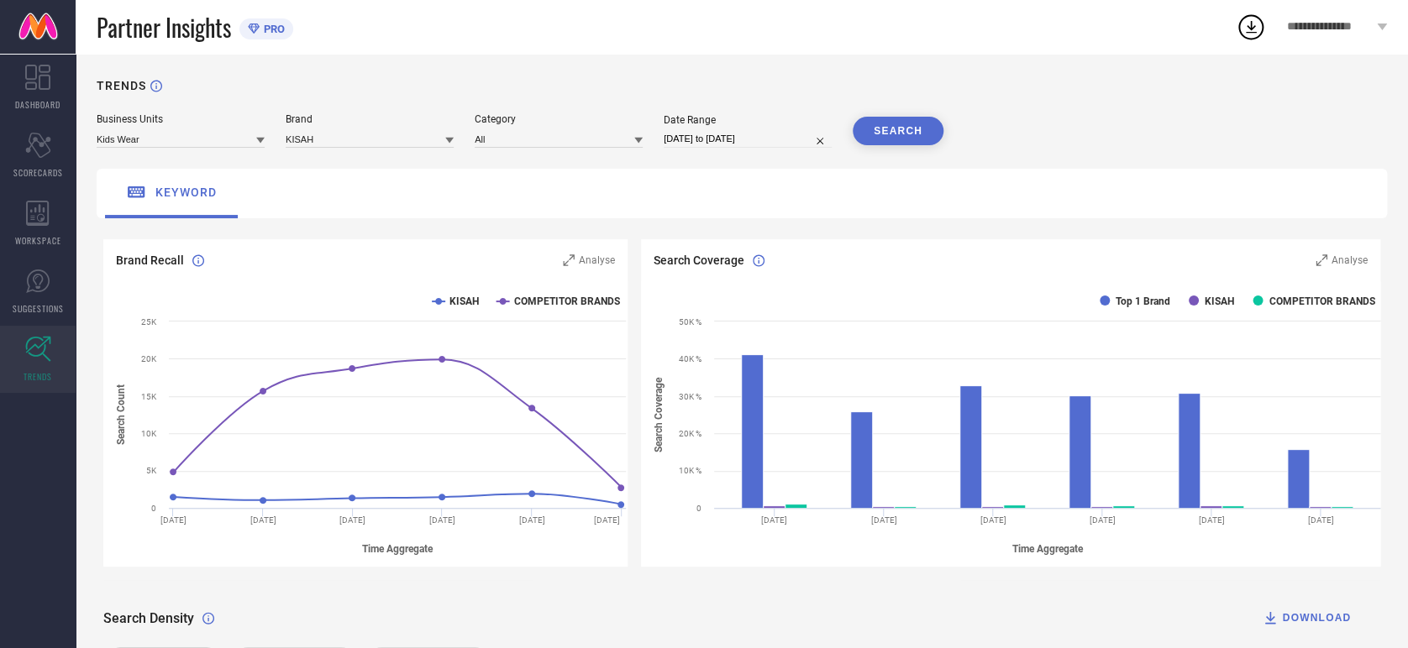
click at [264, 138] on icon at bounding box center [260, 140] width 8 height 8
click at [149, 191] on span "Men's Occasion Wear" at bounding box center [153, 191] width 96 height 12
click at [353, 134] on input at bounding box center [370, 139] width 168 height 18
click at [367, 138] on input at bounding box center [370, 139] width 168 height 18
click at [325, 190] on div "KISAH" at bounding box center [370, 190] width 168 height 29
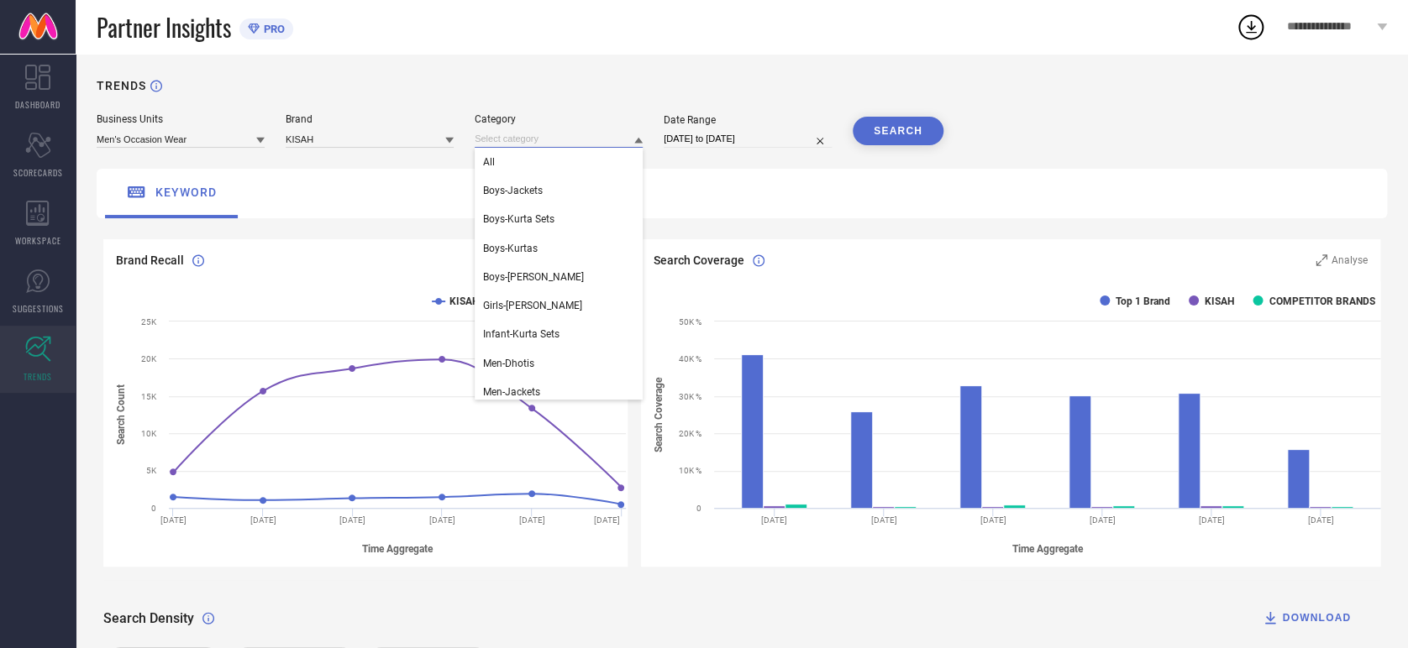
click at [563, 139] on input at bounding box center [559, 139] width 168 height 18
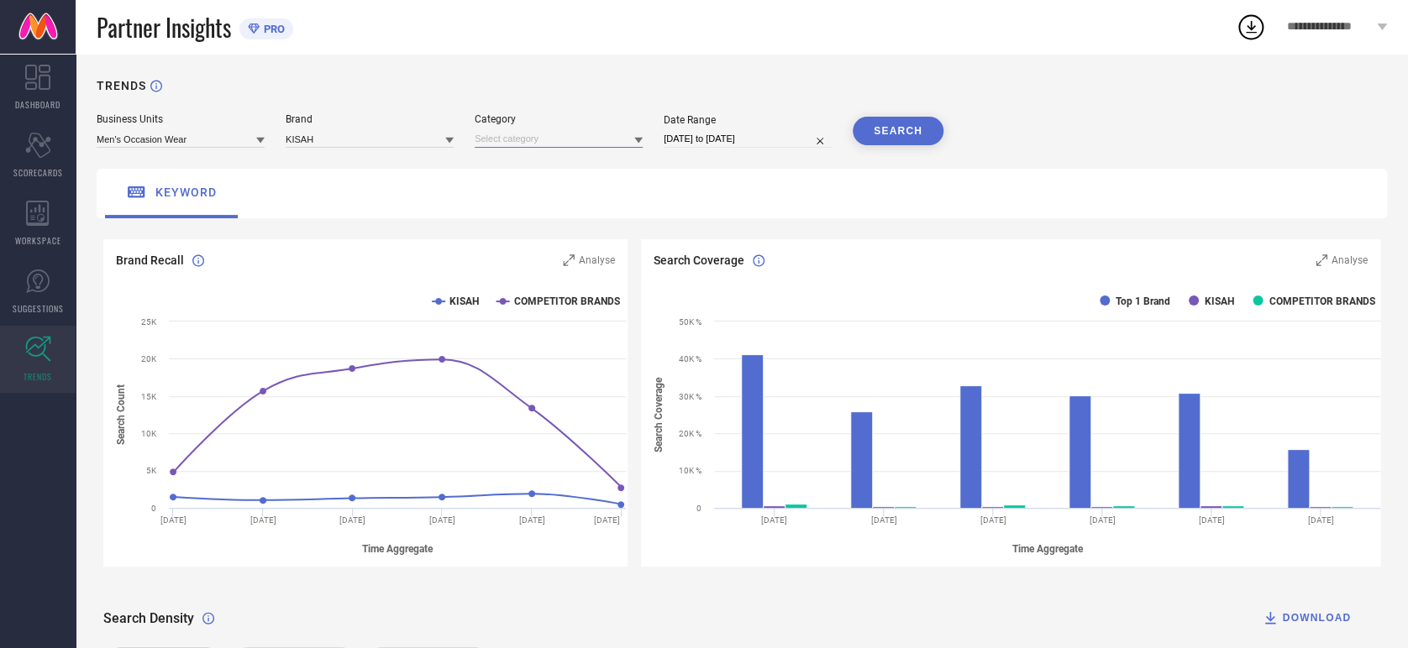
click at [543, 141] on input at bounding box center [559, 139] width 168 height 18
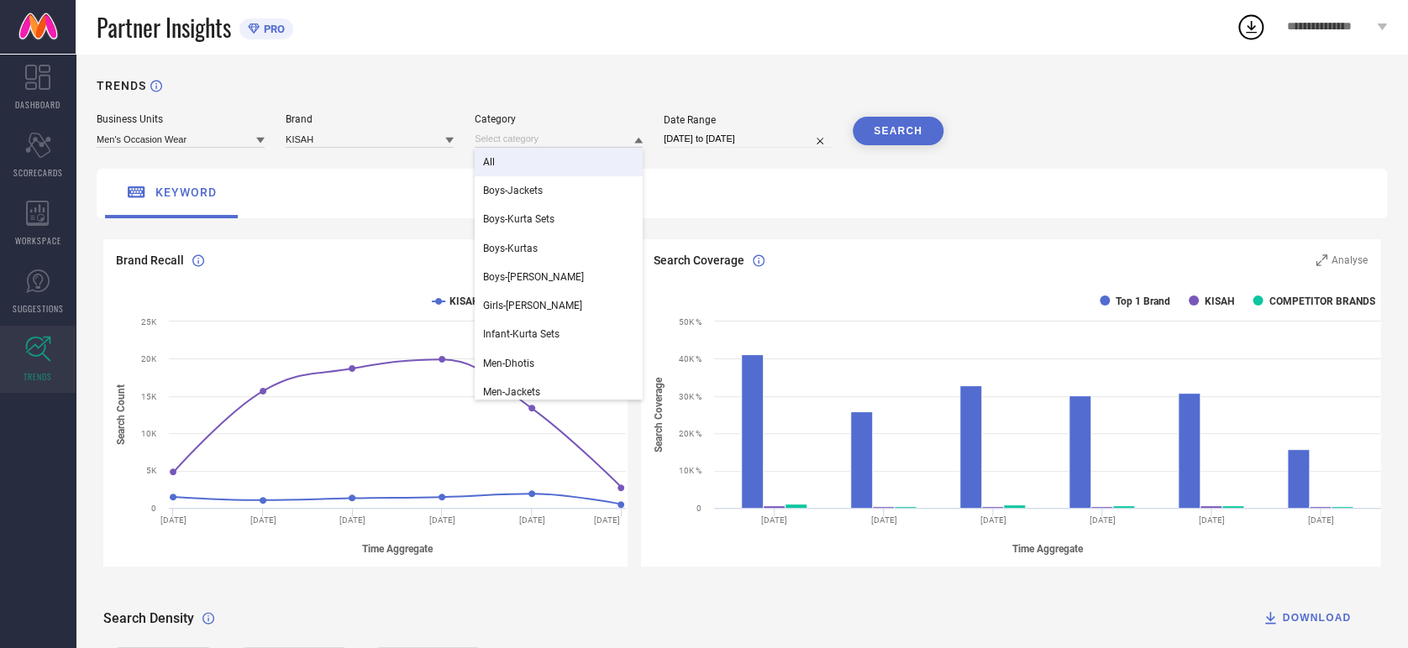
click at [523, 168] on div "All" at bounding box center [559, 162] width 168 height 29
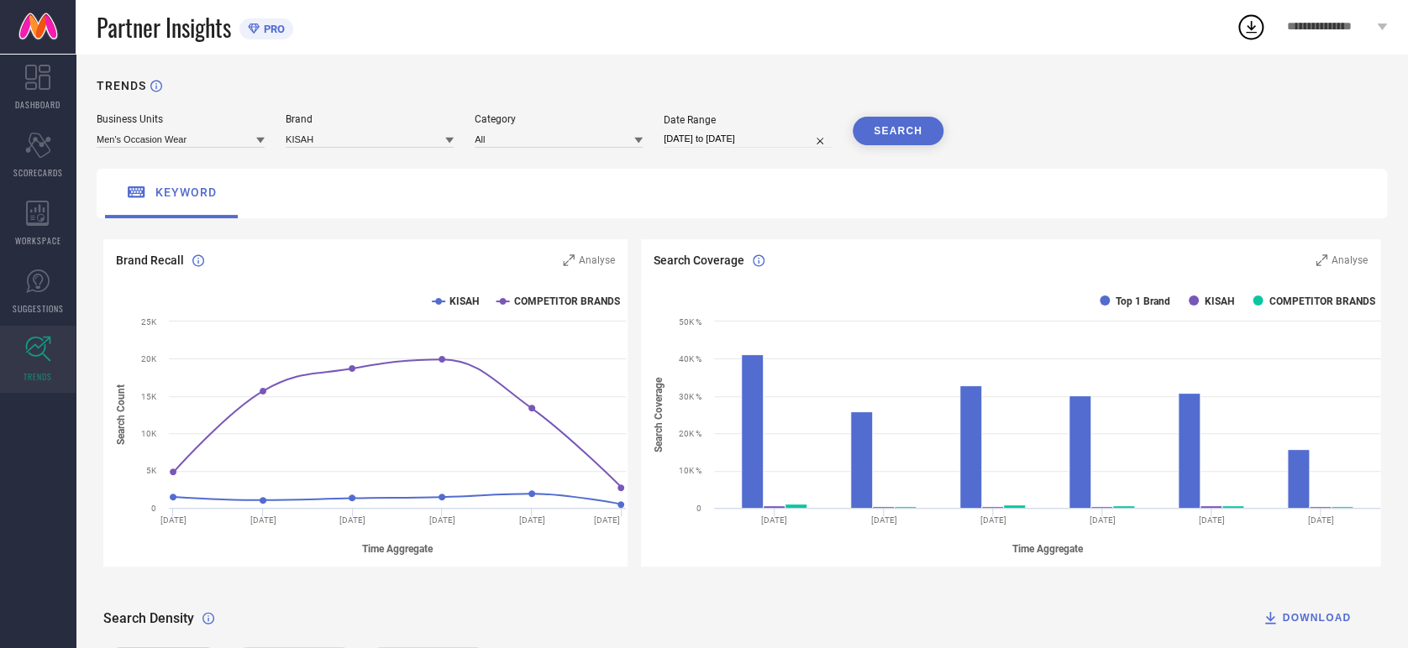
click at [894, 129] on button "SEARCH" at bounding box center [897, 131] width 91 height 29
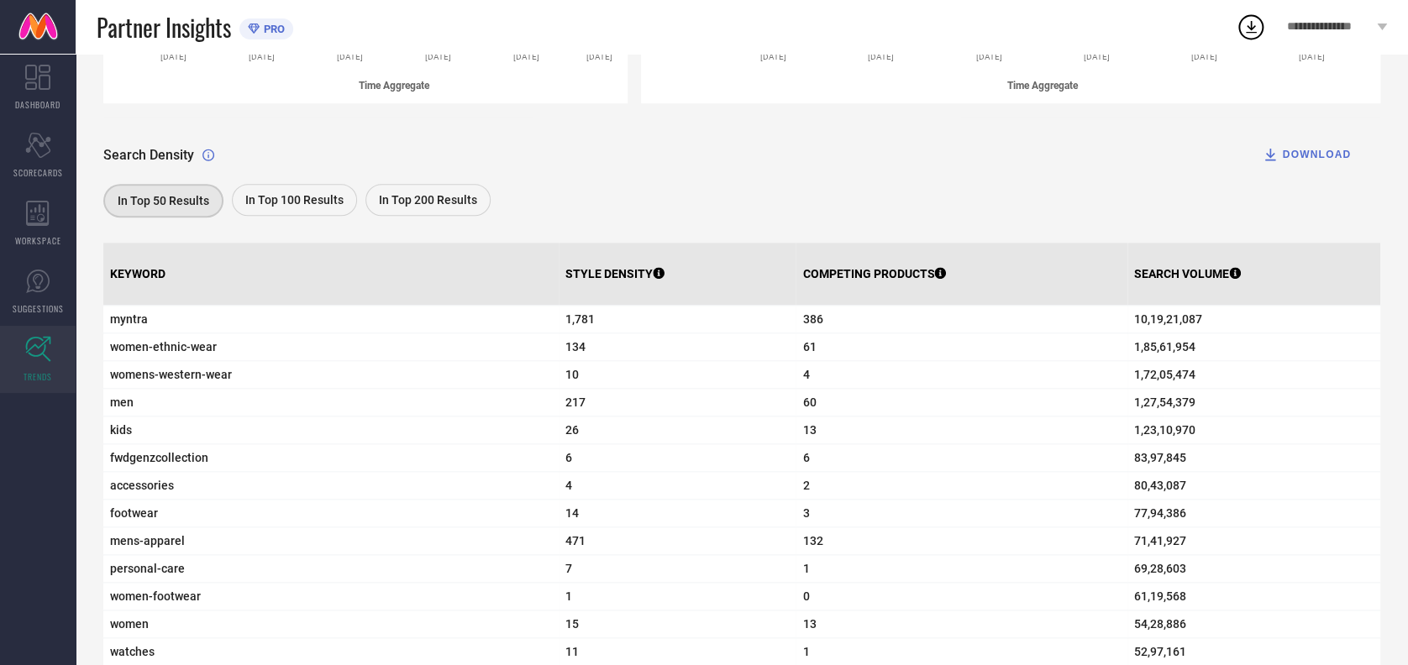
click at [307, 199] on span "In Top 100 Results" at bounding box center [294, 199] width 98 height 13
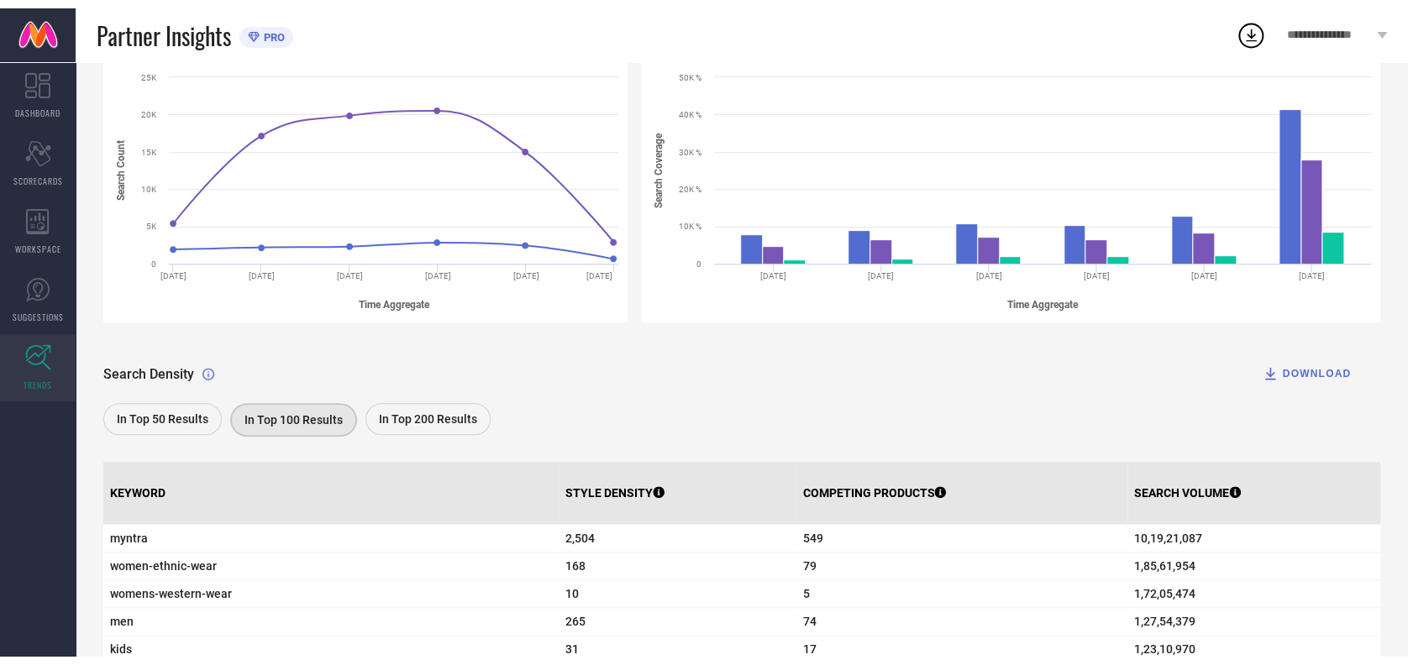
scroll to position [464, 0]
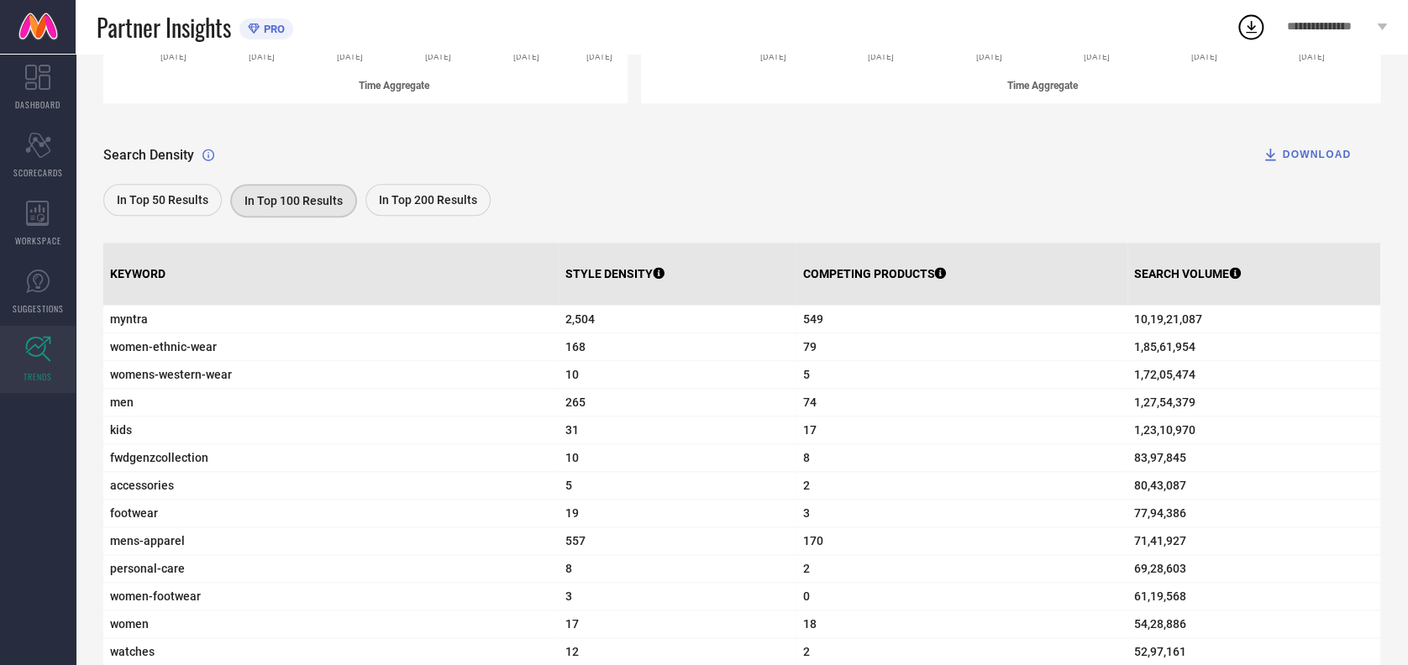
click at [1329, 154] on div "DOWNLOAD" at bounding box center [1305, 154] width 89 height 17
click at [437, 197] on span "In Top 200 Results" at bounding box center [428, 199] width 98 height 13
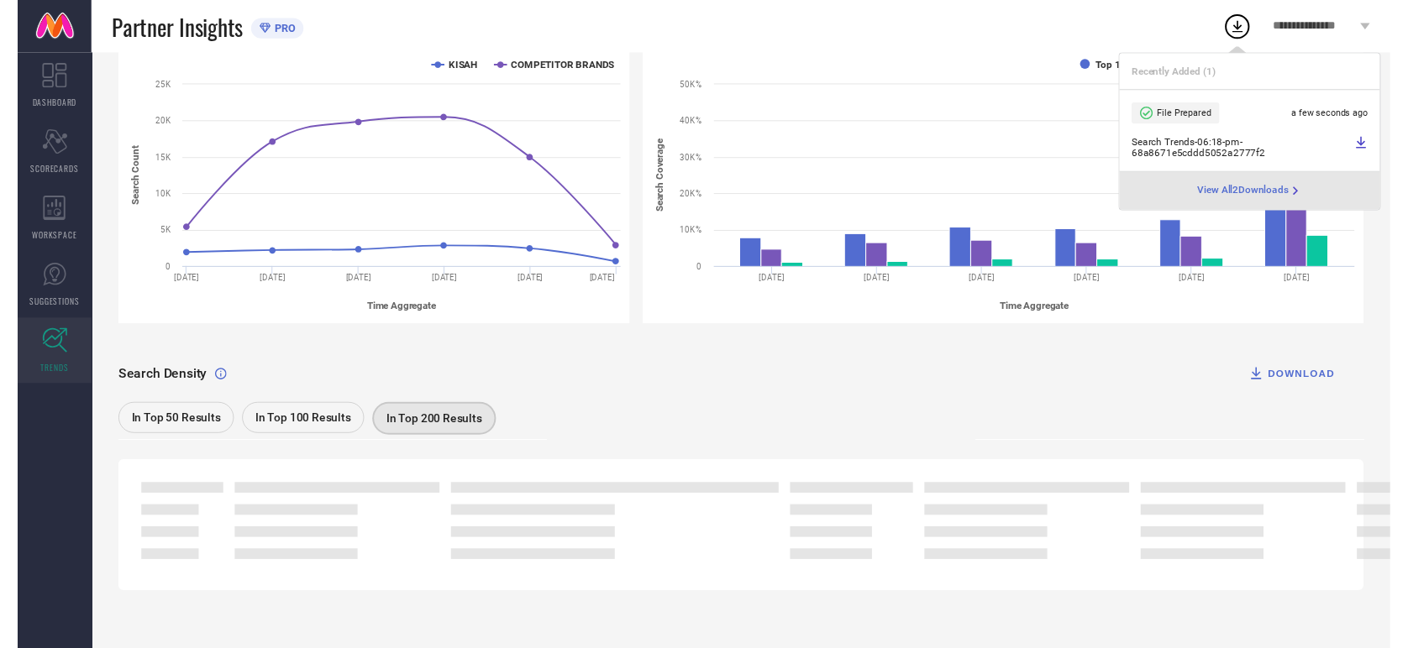
scroll to position [253, 0]
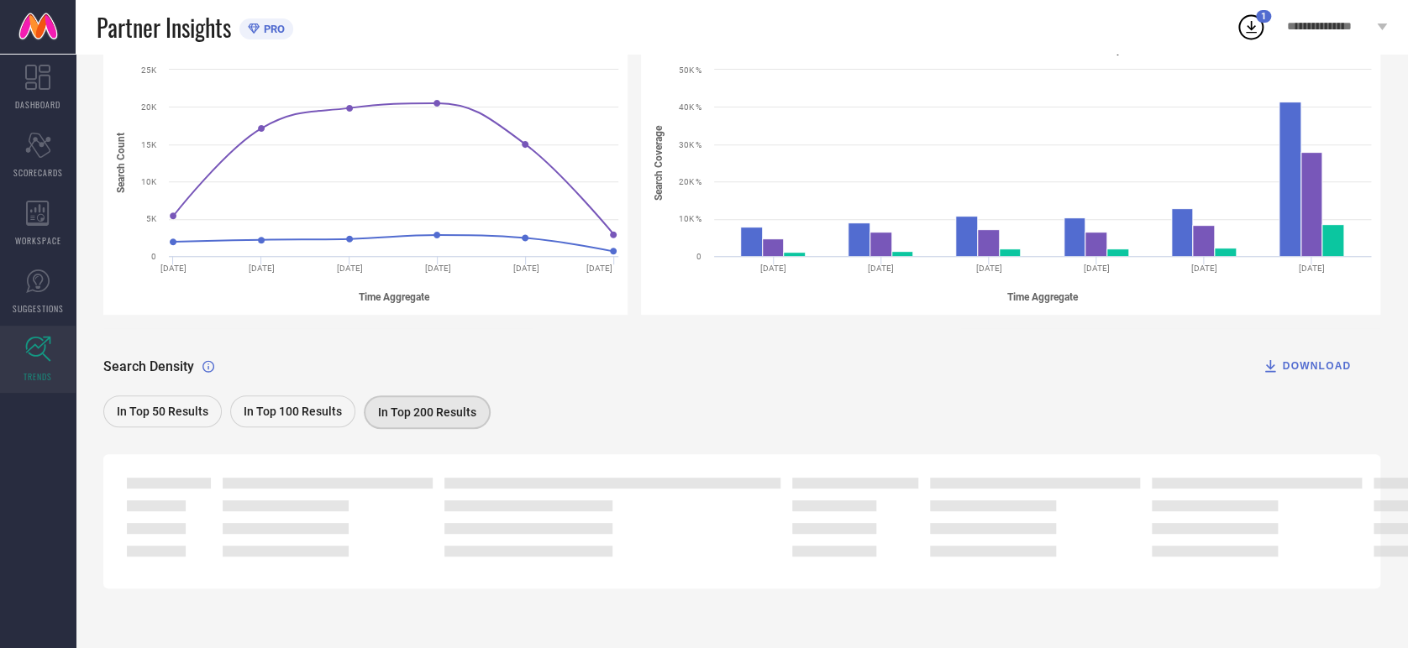
click at [716, 390] on div "Search Density DOWNLOAD In Top 50 Results In Top 100 Results In Top 200 Results" at bounding box center [741, 380] width 1277 height 105
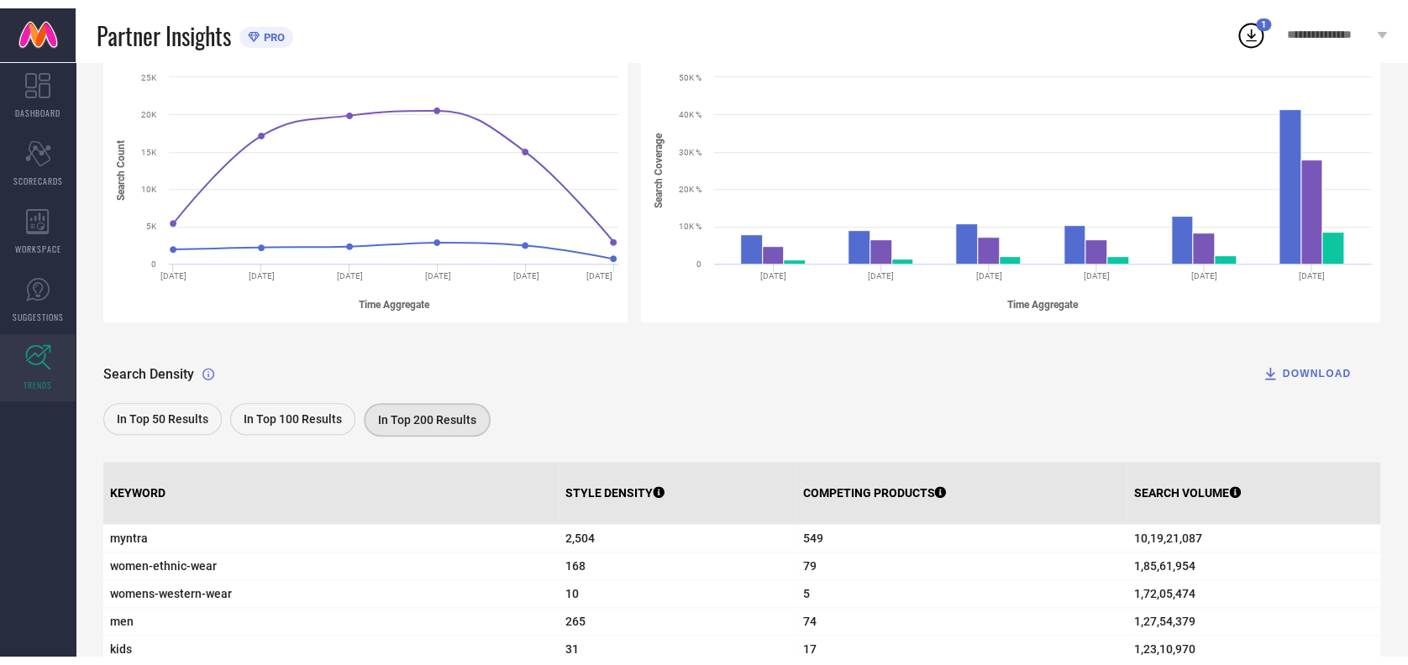
scroll to position [464, 0]
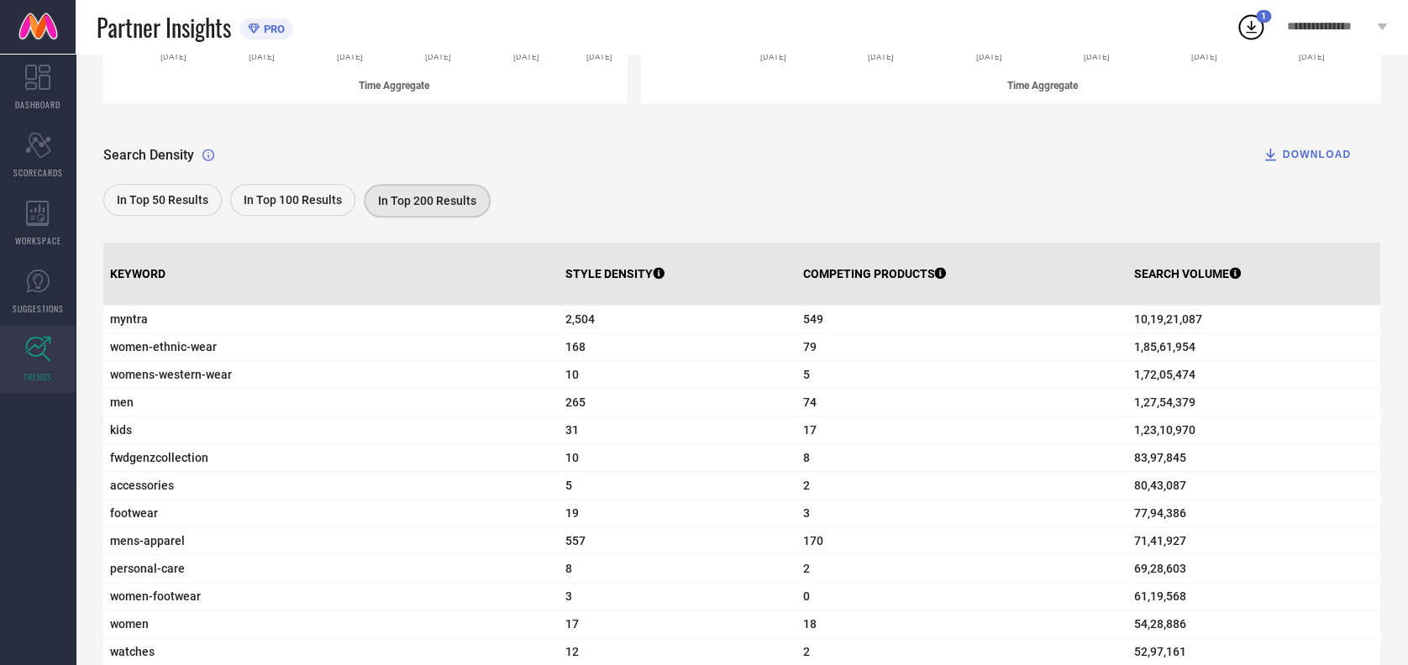
click at [1296, 152] on div "DOWNLOAD" at bounding box center [1305, 154] width 89 height 17
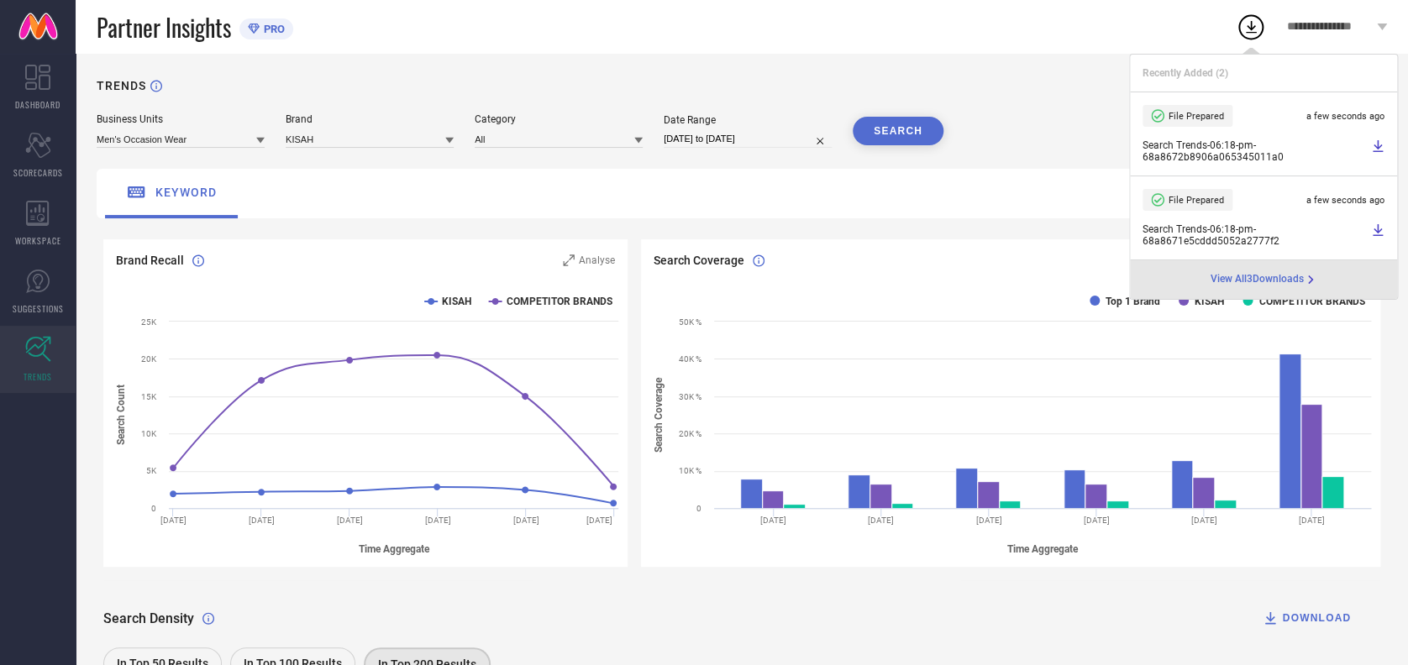
scroll to position [92, 0]
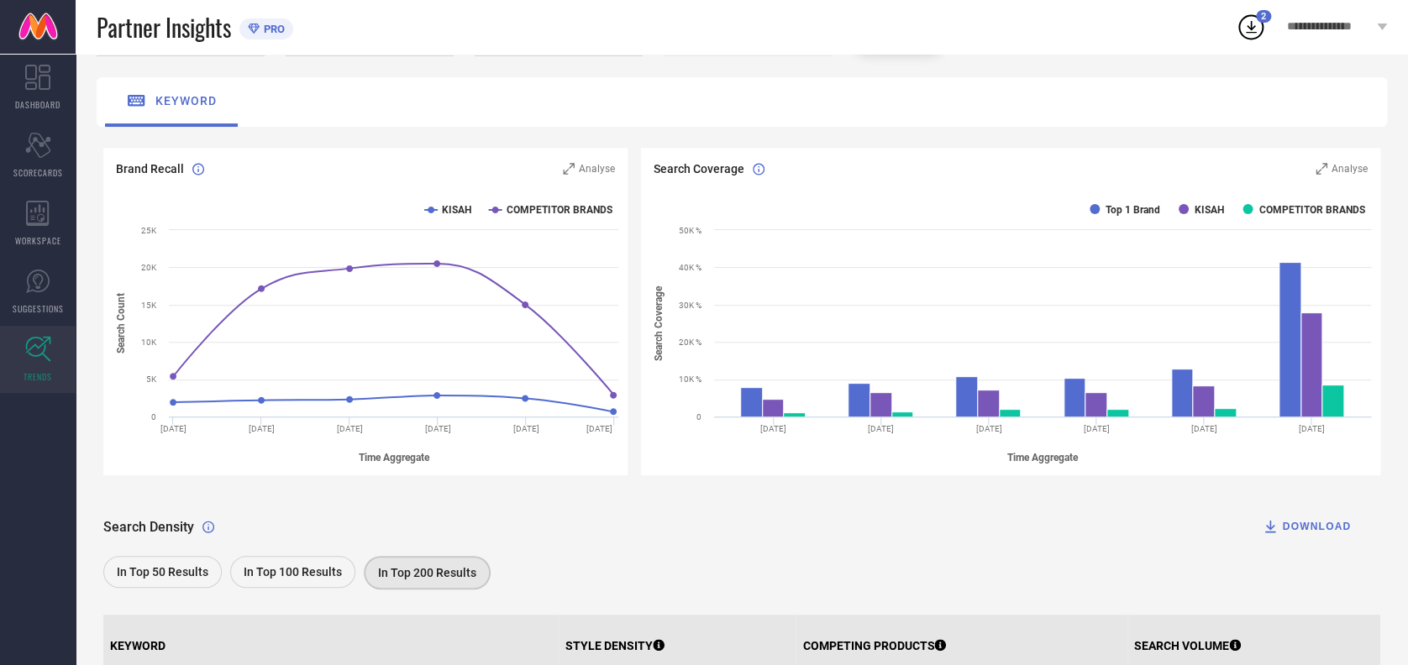
click at [1326, 18] on div "**********" at bounding box center [1337, 27] width 142 height 54
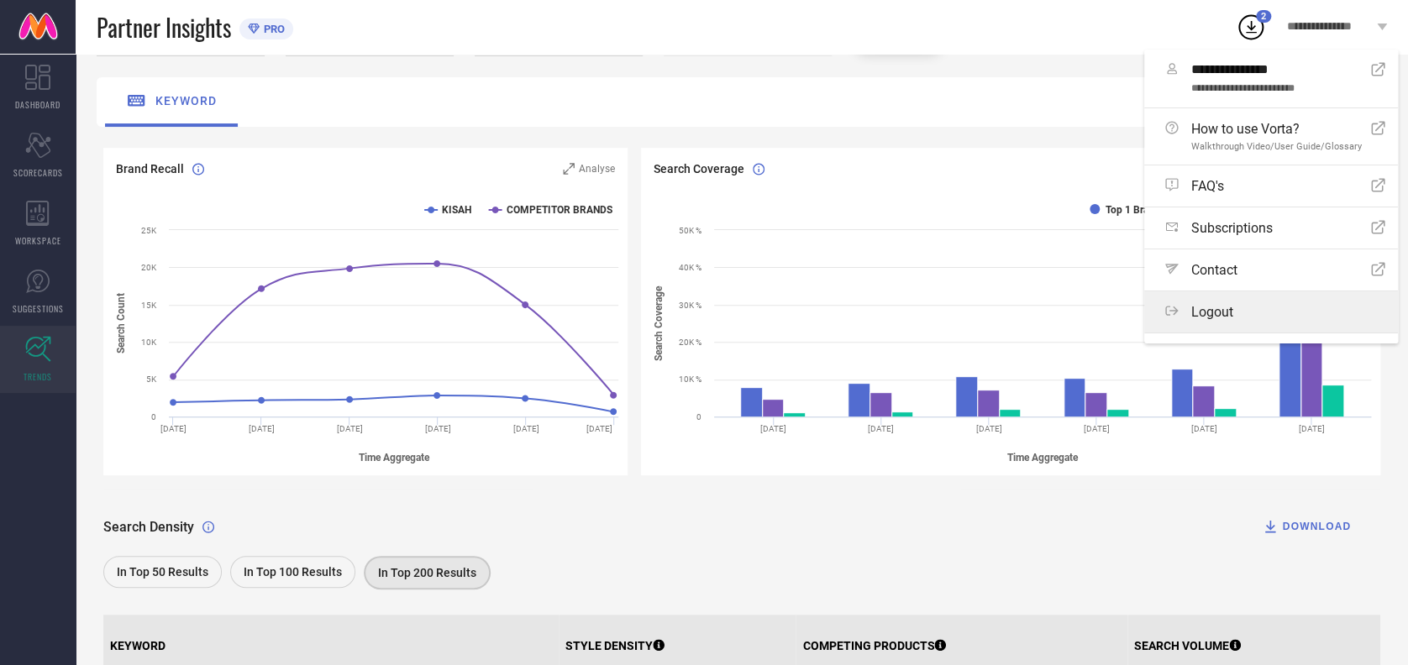
click at [1206, 316] on span "Logout" at bounding box center [1212, 312] width 42 height 16
click at [0, 0] on button "Logout" at bounding box center [0, 0] width 0 height 0
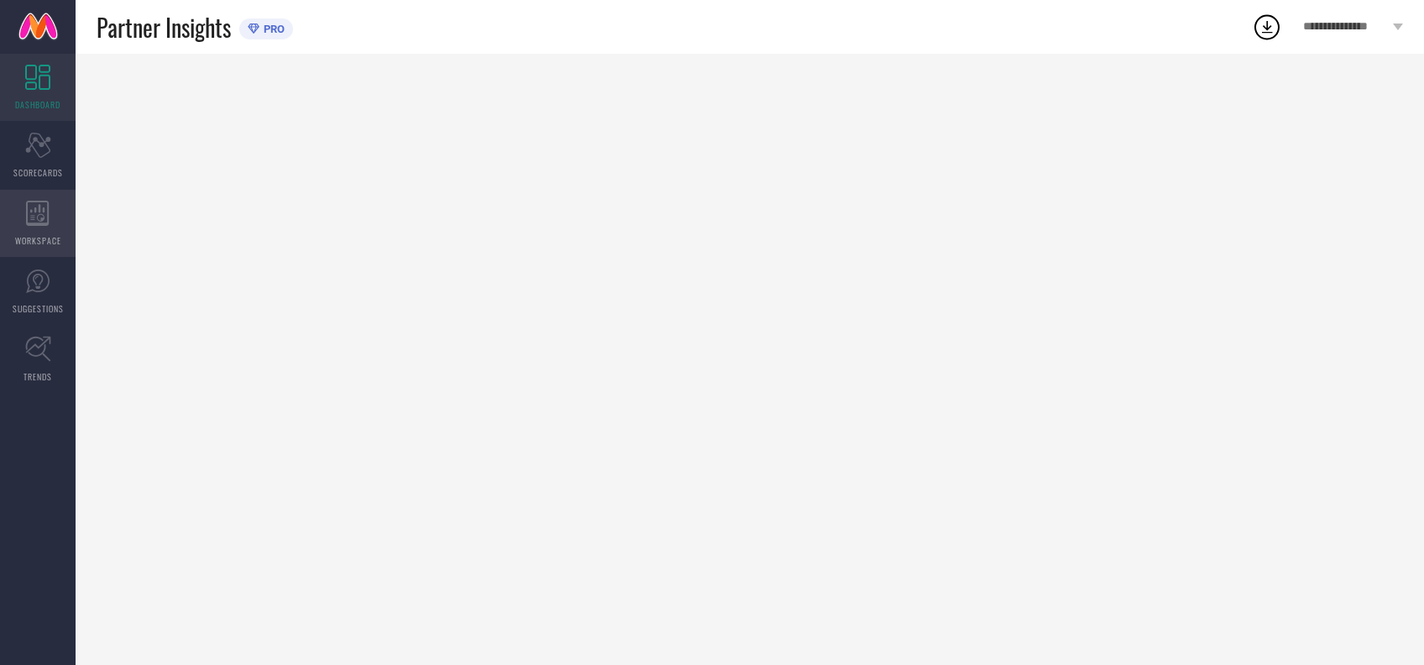
click at [24, 220] on div "WORKSPACE" at bounding box center [38, 223] width 76 height 67
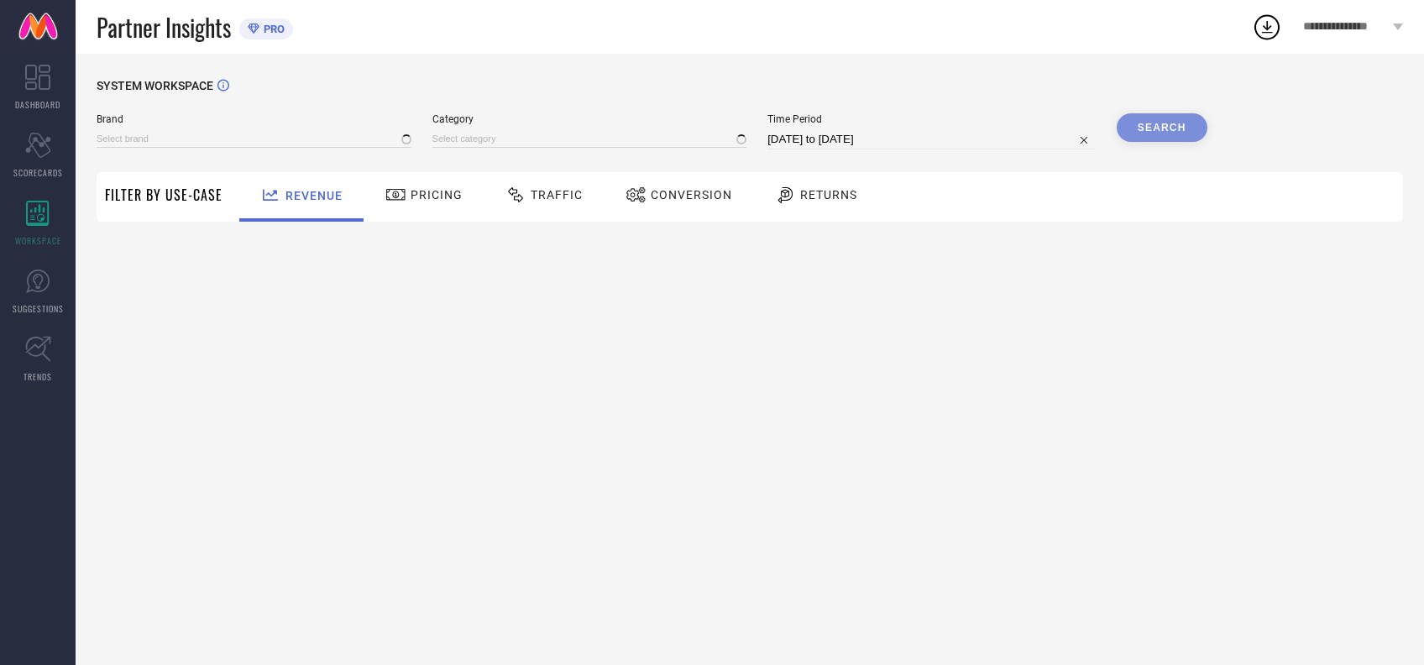
type input "AMODH BY KISAH"
type input "All"
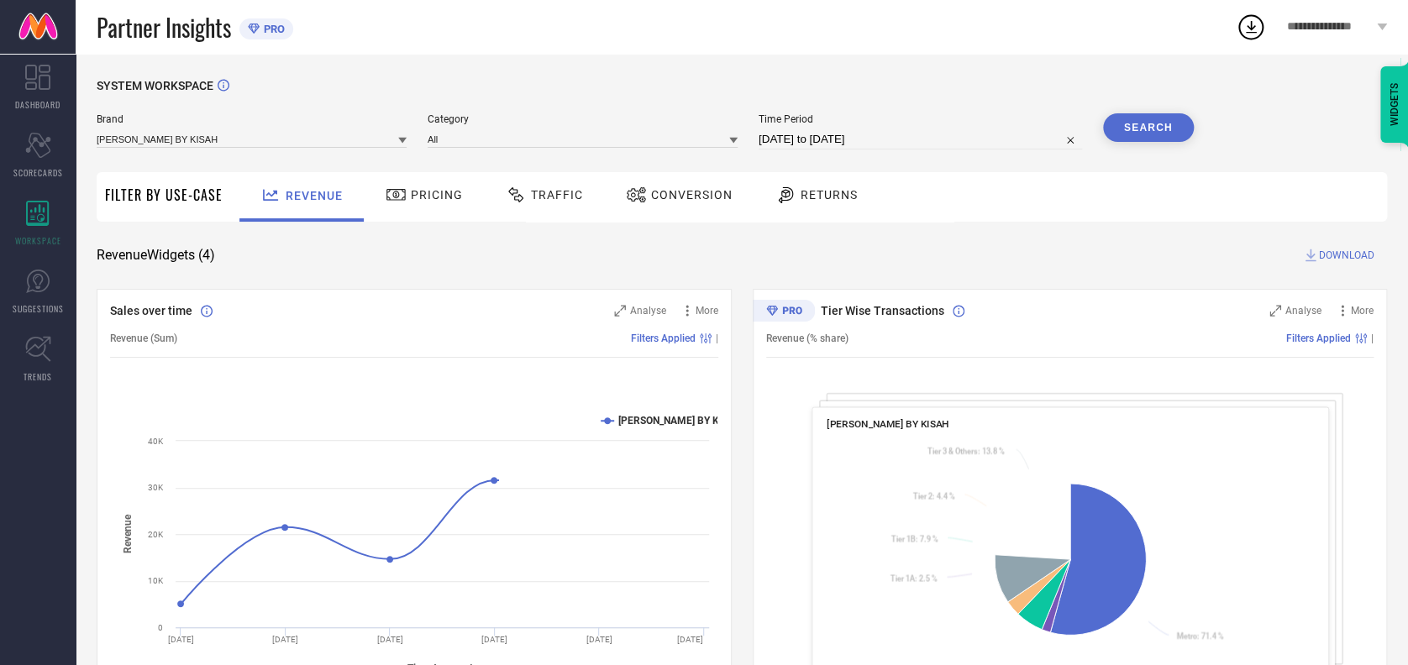
click at [545, 182] on div "Traffic" at bounding box center [544, 195] width 86 height 29
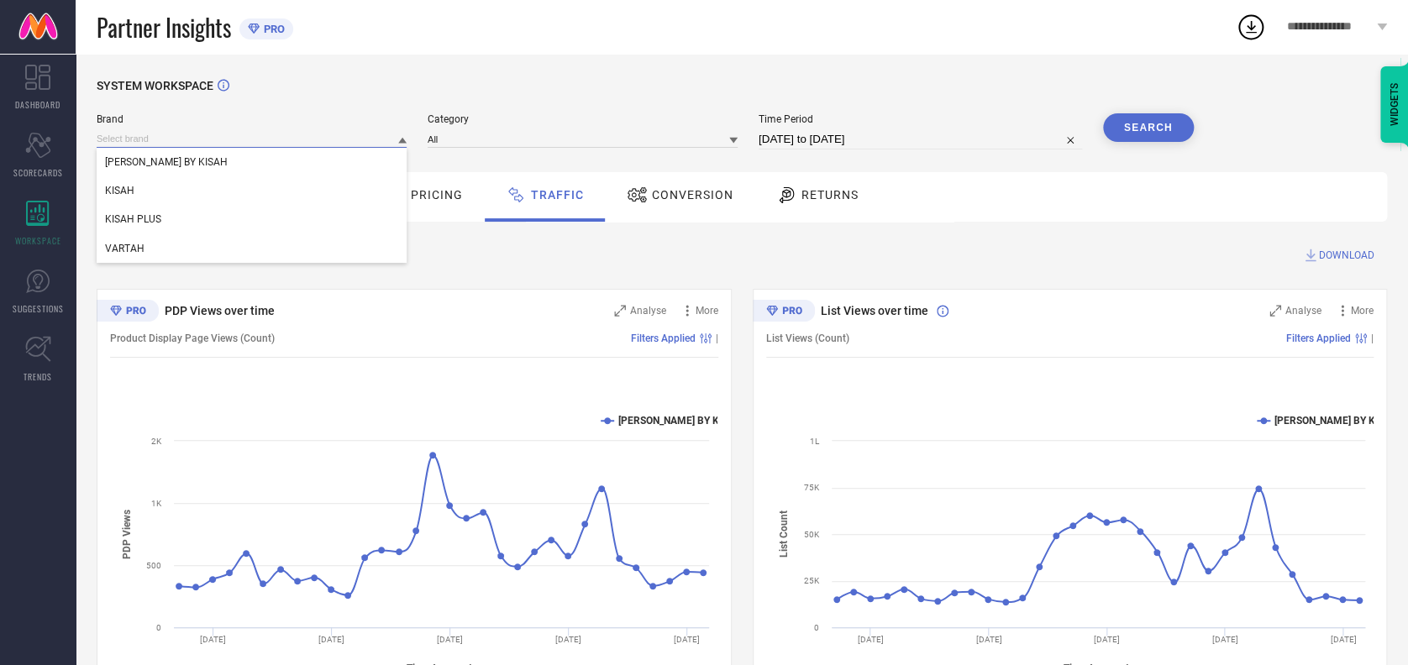
click at [232, 137] on input at bounding box center [252, 139] width 310 height 18
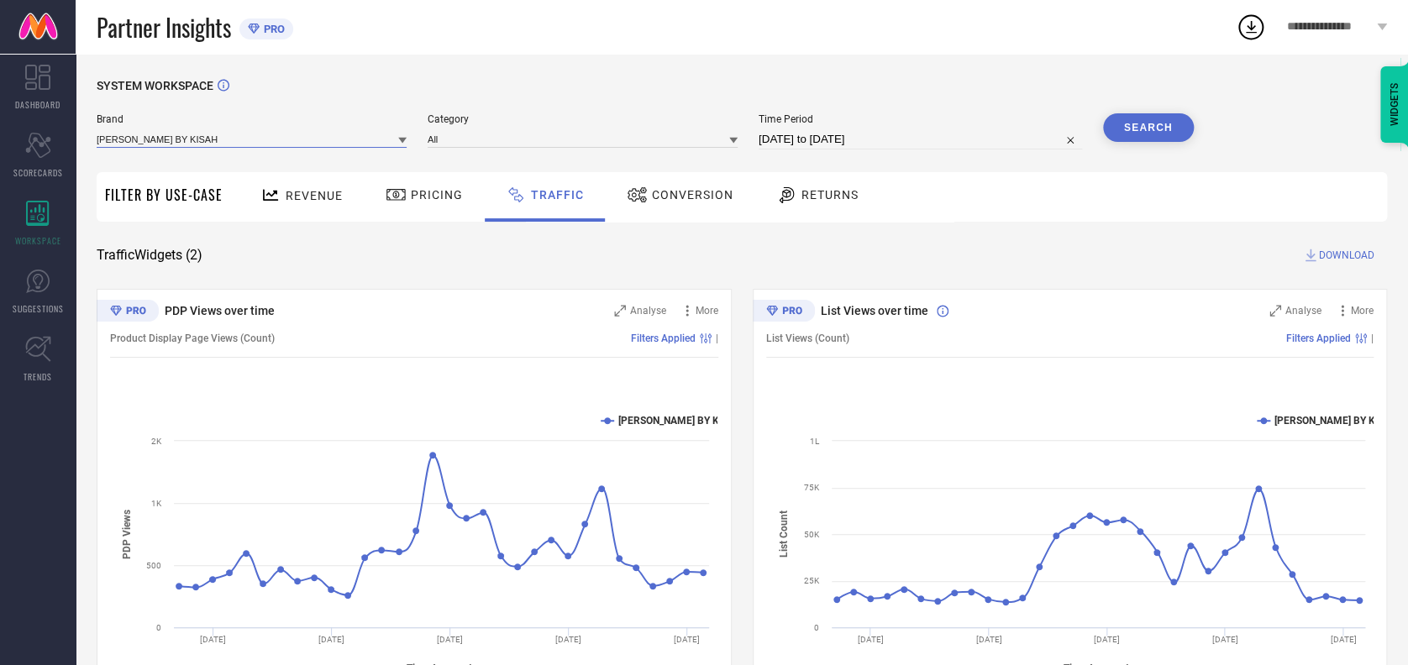
click at [235, 137] on input at bounding box center [252, 139] width 310 height 18
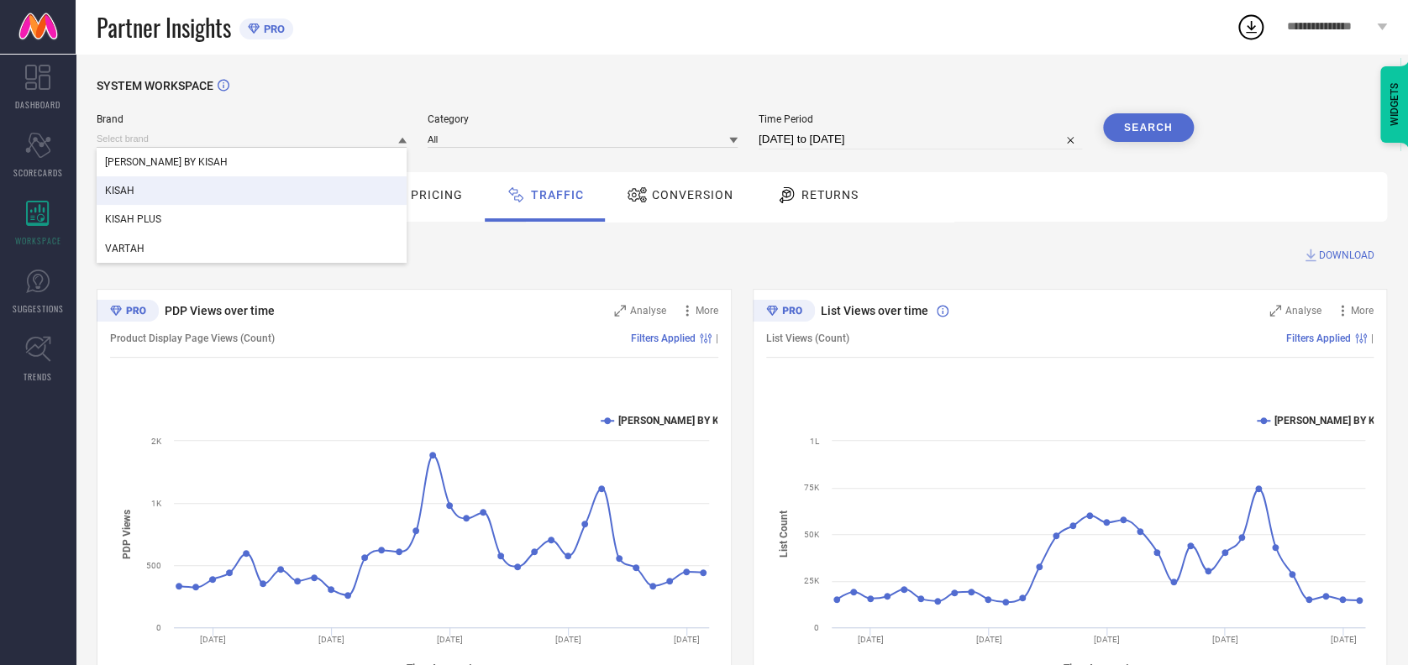
click at [154, 191] on div "KISAH" at bounding box center [252, 190] width 310 height 29
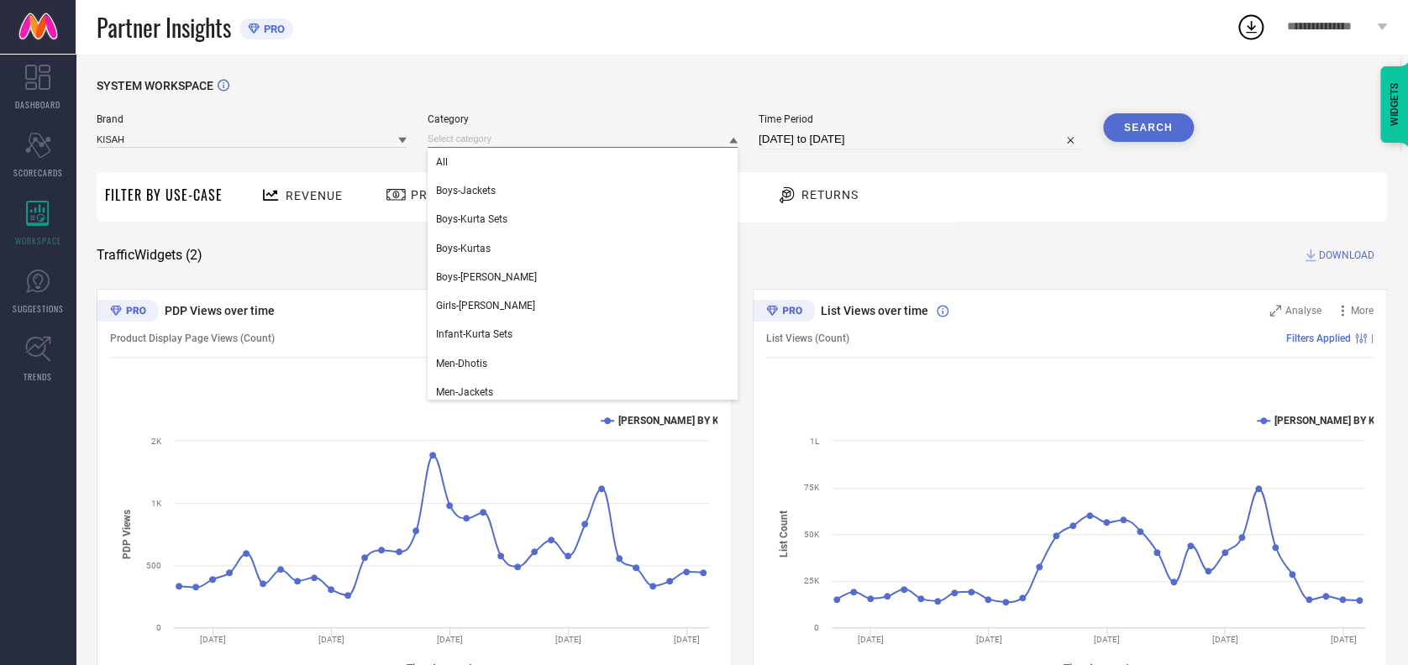
click at [475, 141] on input at bounding box center [582, 139] width 310 height 18
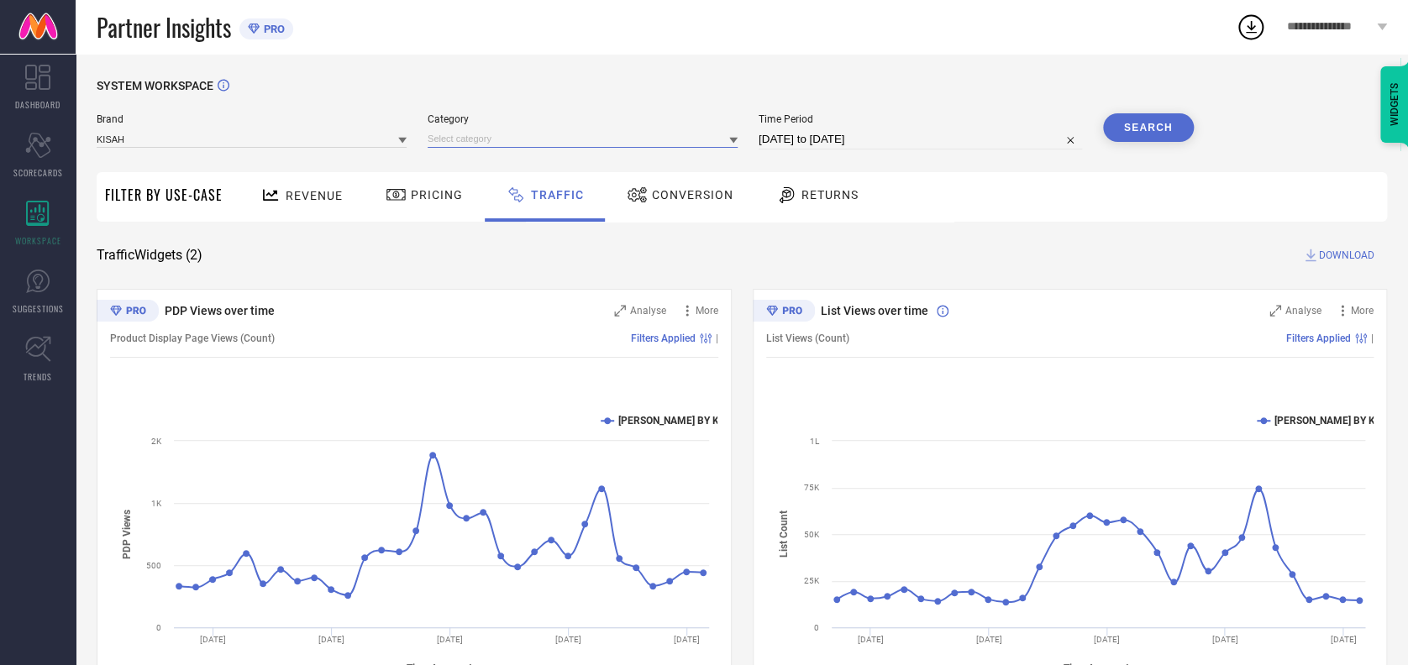
click at [504, 140] on input at bounding box center [582, 139] width 310 height 18
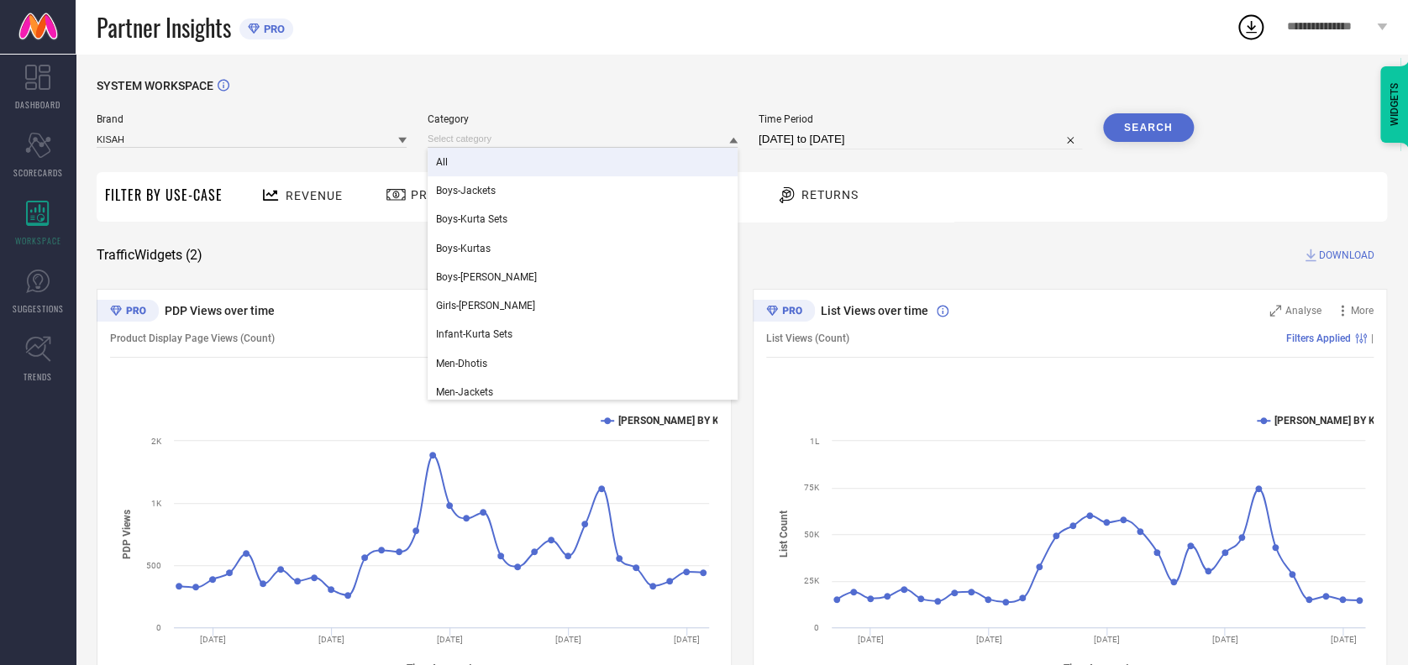
click at [485, 161] on div "All" at bounding box center [582, 162] width 310 height 29
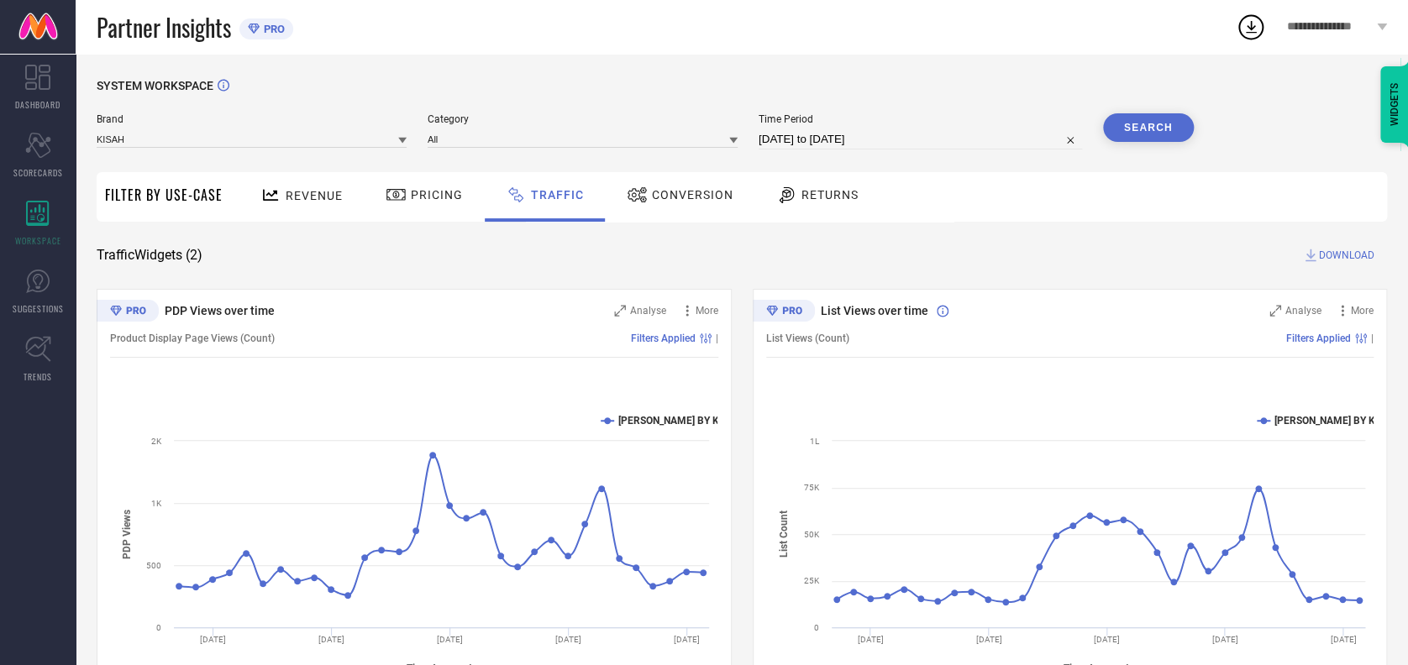
select select "6"
select select "2025"
select select "7"
select select "2025"
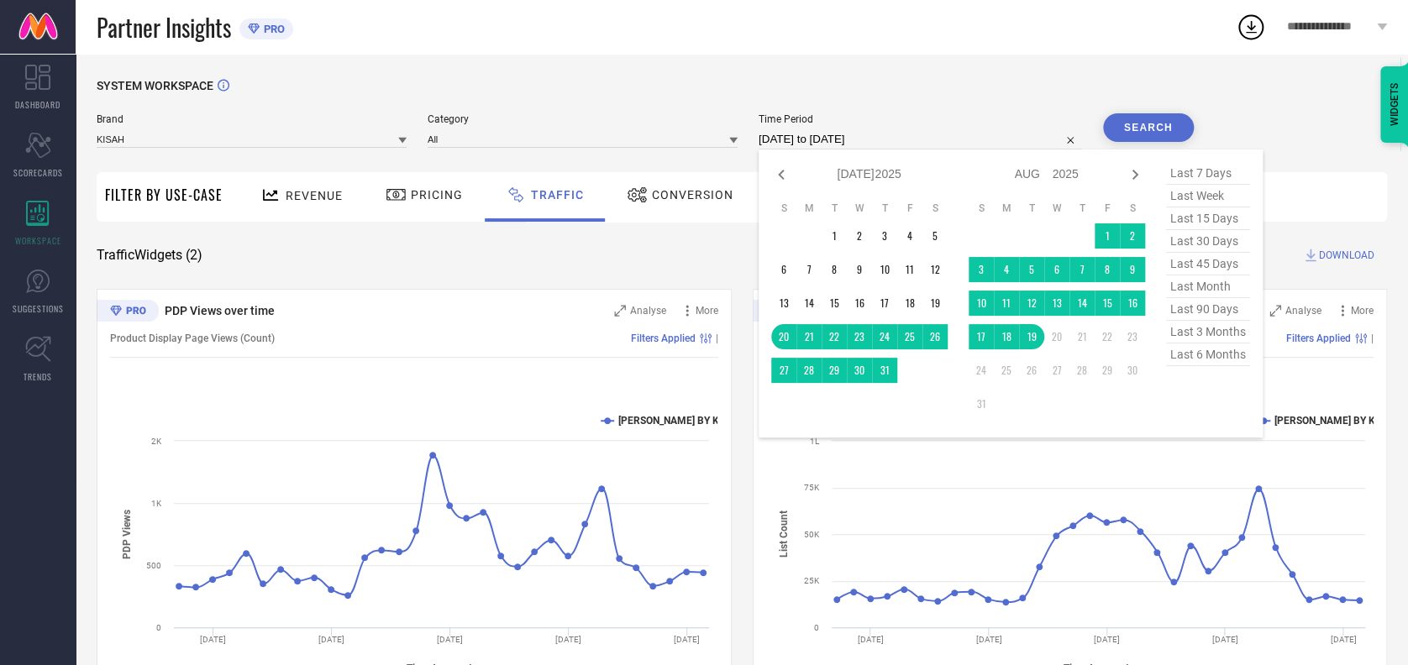
click at [902, 134] on input "20-07-2025 to 19-08-2025" at bounding box center [919, 139] width 323 height 20
click at [779, 178] on icon at bounding box center [781, 175] width 20 height 20
select select "5"
select select "2025"
select select "6"
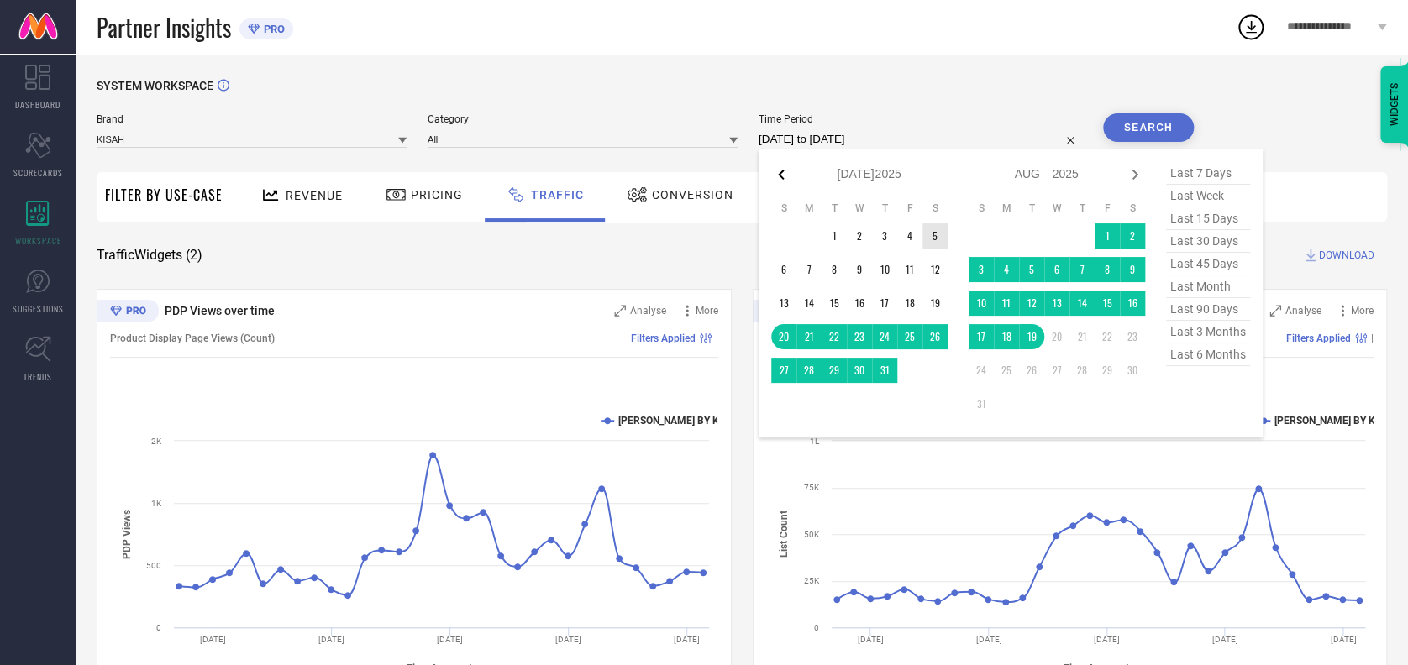
select select "2025"
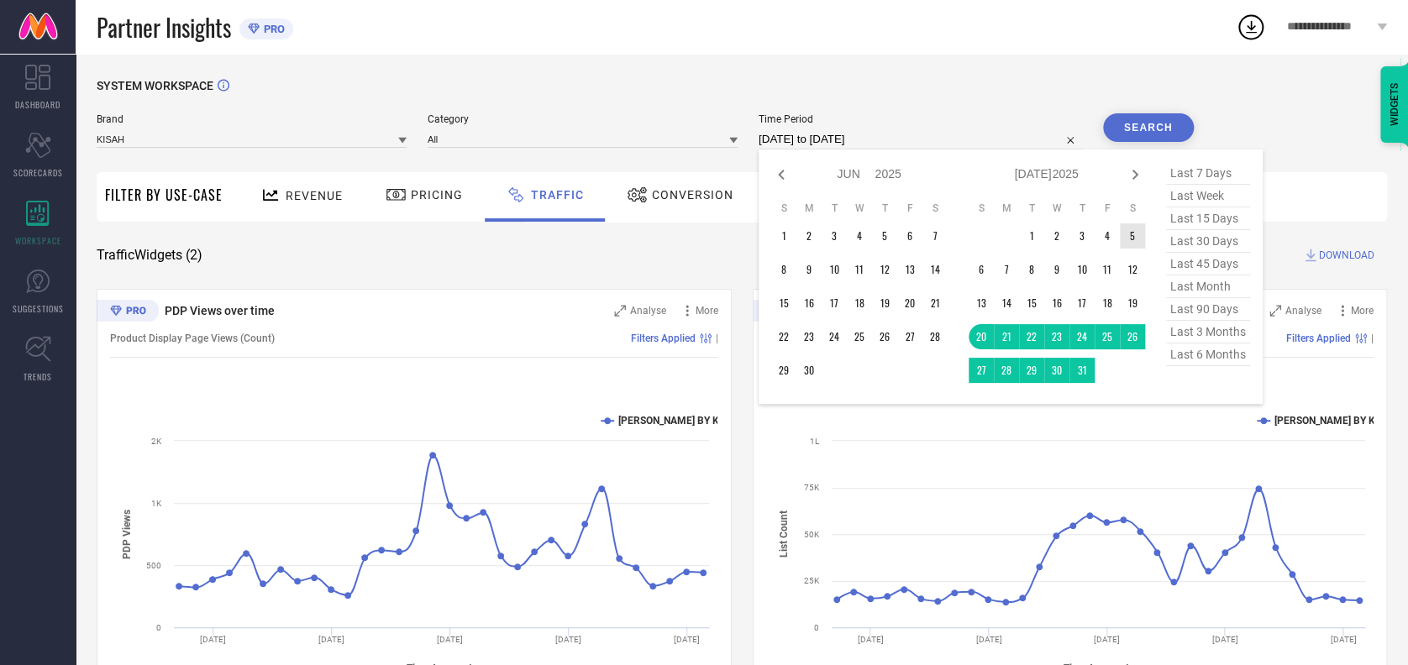
click at [779, 178] on icon at bounding box center [781, 175] width 20 height 20
select select "4"
select select "2025"
select select "5"
select select "2025"
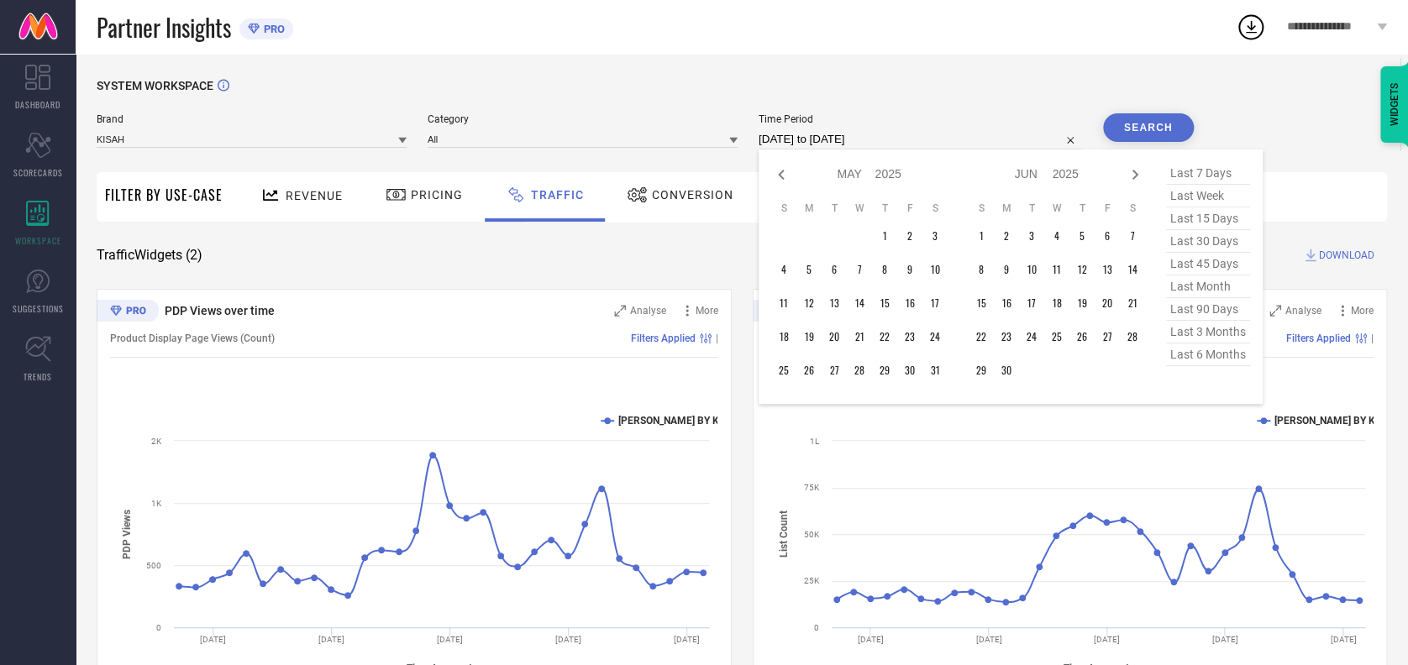
click at [779, 178] on icon at bounding box center [781, 175] width 20 height 20
select select "3"
select select "2025"
select select "4"
select select "2025"
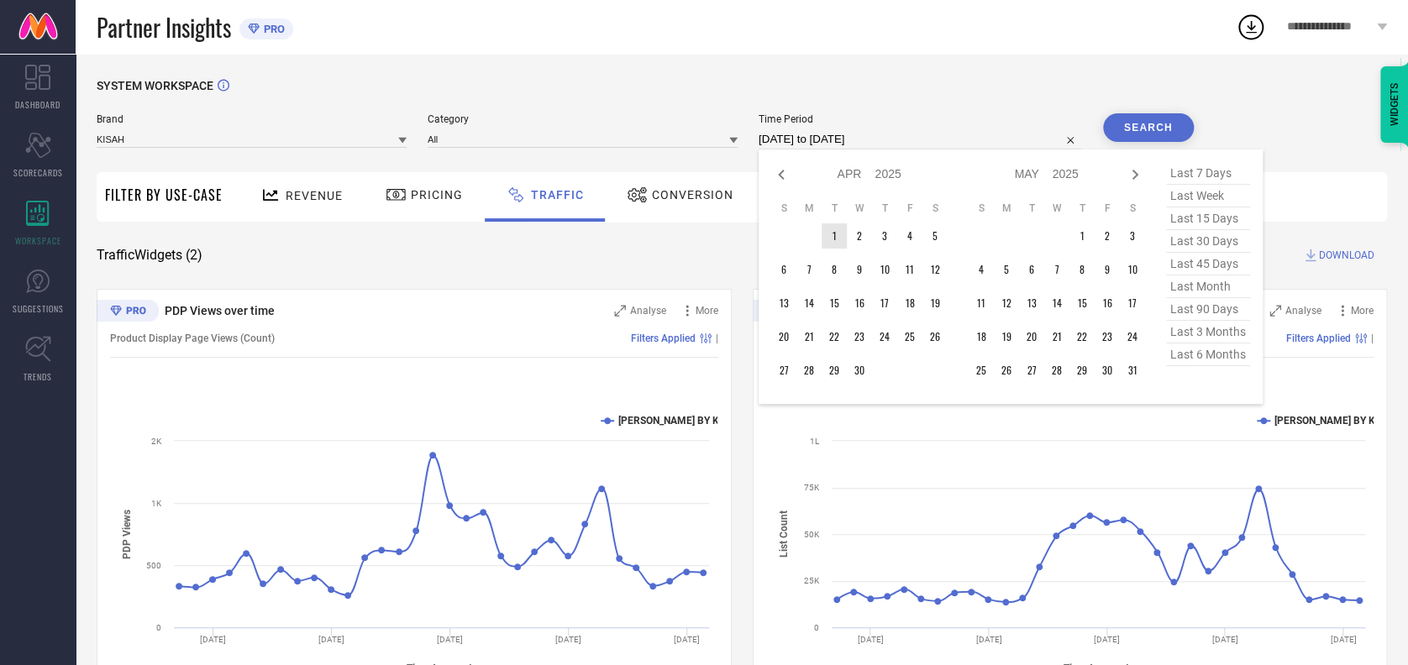
type input "After 01-04-2025"
click at [837, 239] on td "1" at bounding box center [833, 235] width 25 height 25
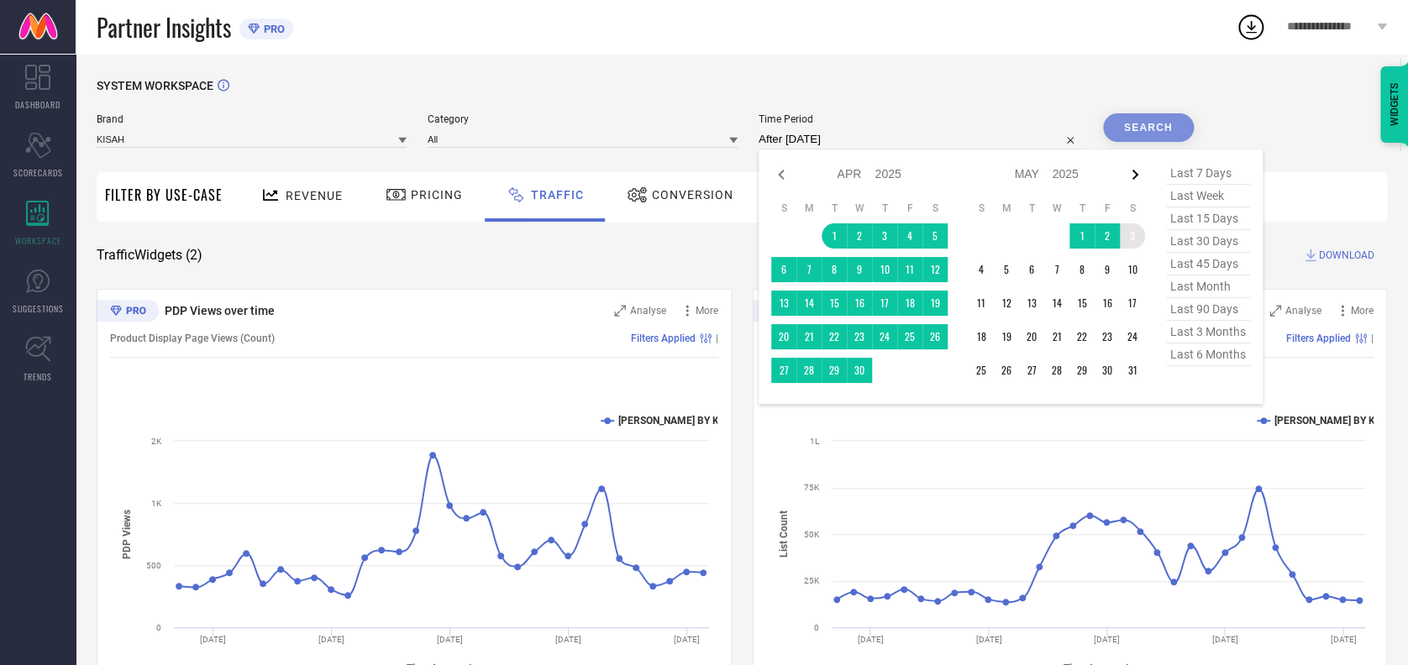
click at [1125, 174] on icon at bounding box center [1135, 175] width 20 height 20
select select "4"
select select "2025"
select select "5"
select select "2025"
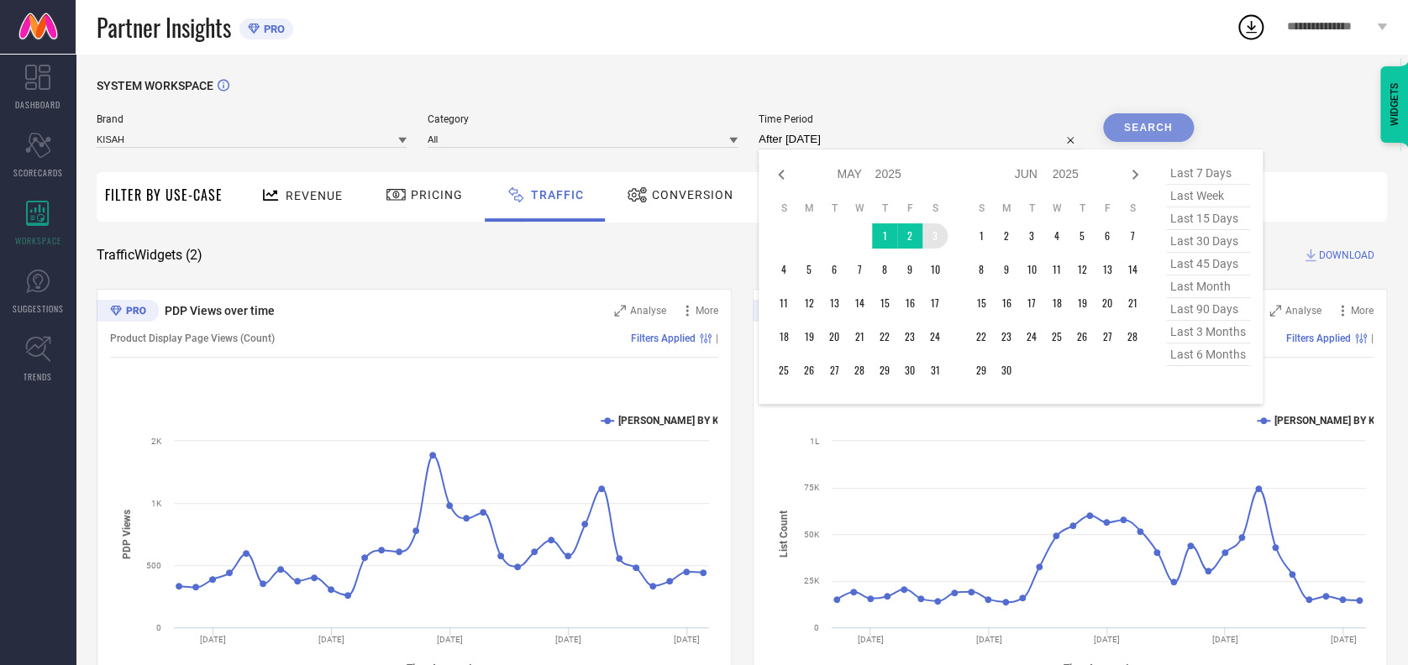
click at [1125, 174] on icon at bounding box center [1135, 175] width 20 height 20
select select "5"
select select "2025"
select select "6"
select select "2025"
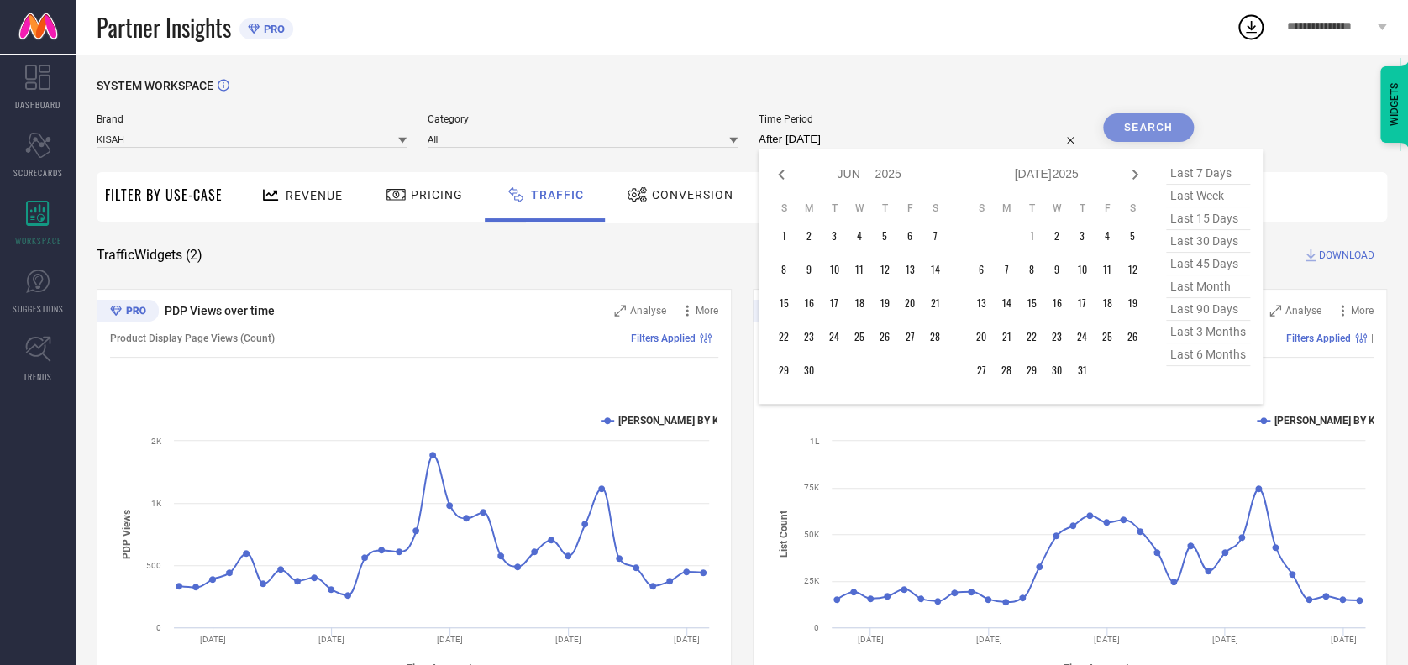
click at [1125, 174] on icon at bounding box center [1135, 175] width 20 height 20
select select "6"
select select "2025"
select select "7"
select select "2025"
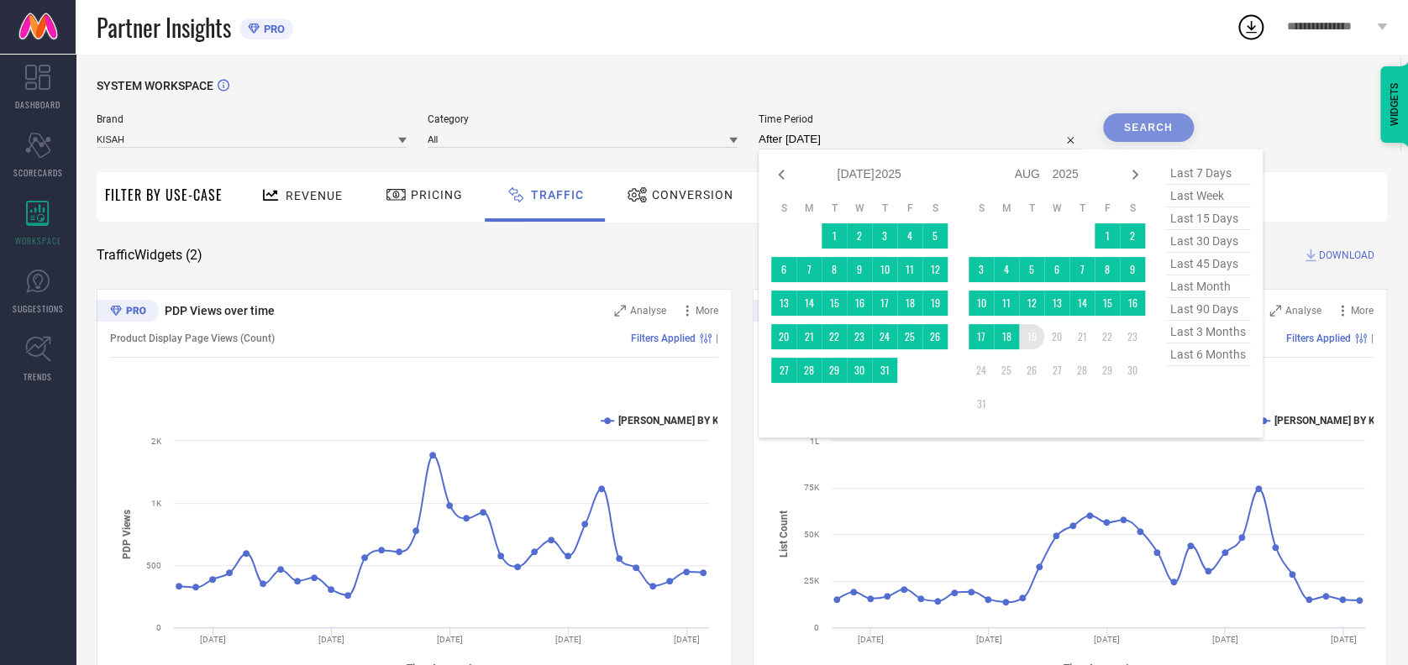
type input "01-04-2025 to 19-08-2025"
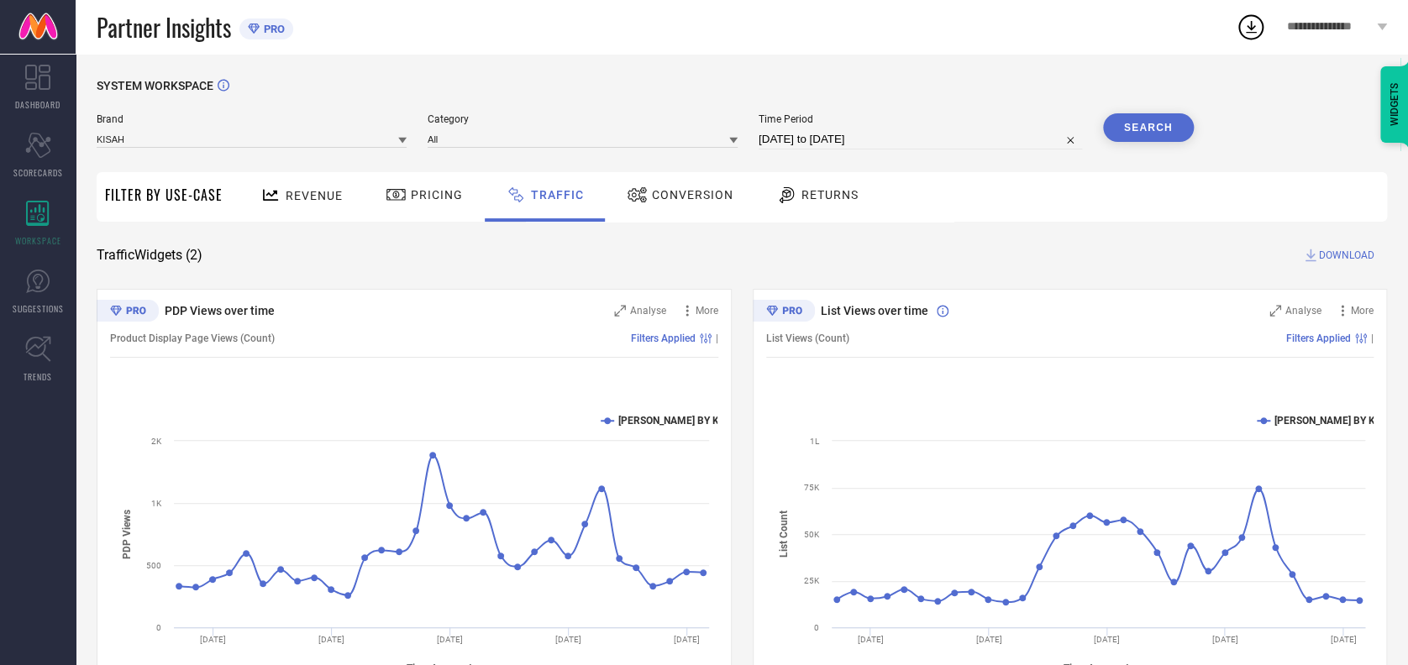
click at [1142, 122] on button "Search" at bounding box center [1148, 127] width 91 height 29
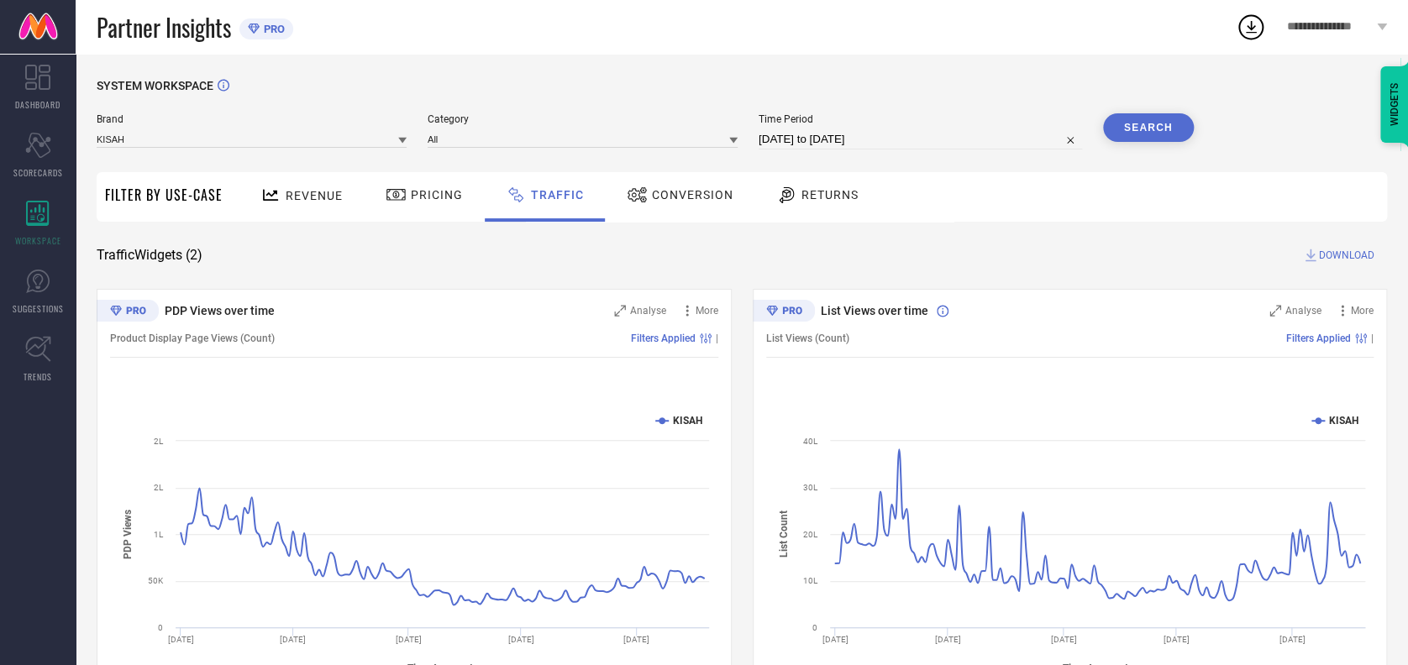
click at [1351, 251] on span "DOWNLOAD" at bounding box center [1346, 255] width 55 height 17
click at [1243, 29] on icon at bounding box center [1250, 27] width 30 height 30
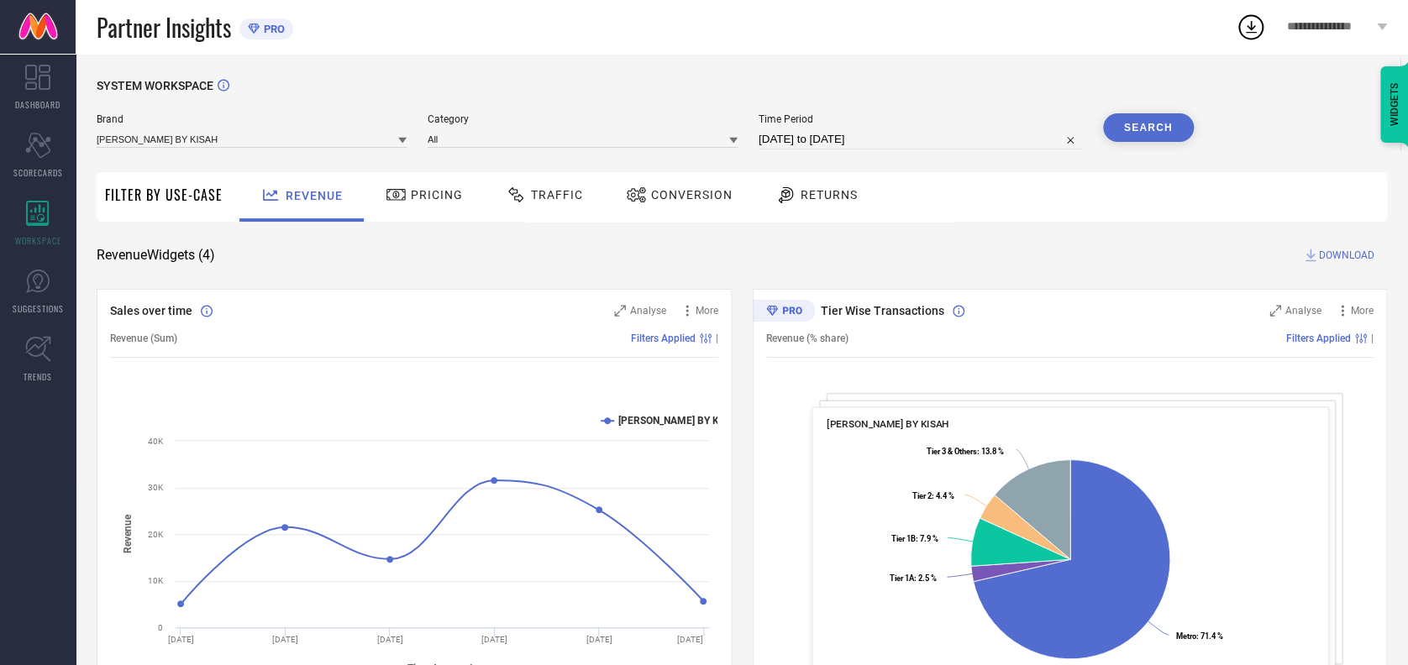
click at [1258, 24] on icon at bounding box center [1250, 27] width 30 height 30
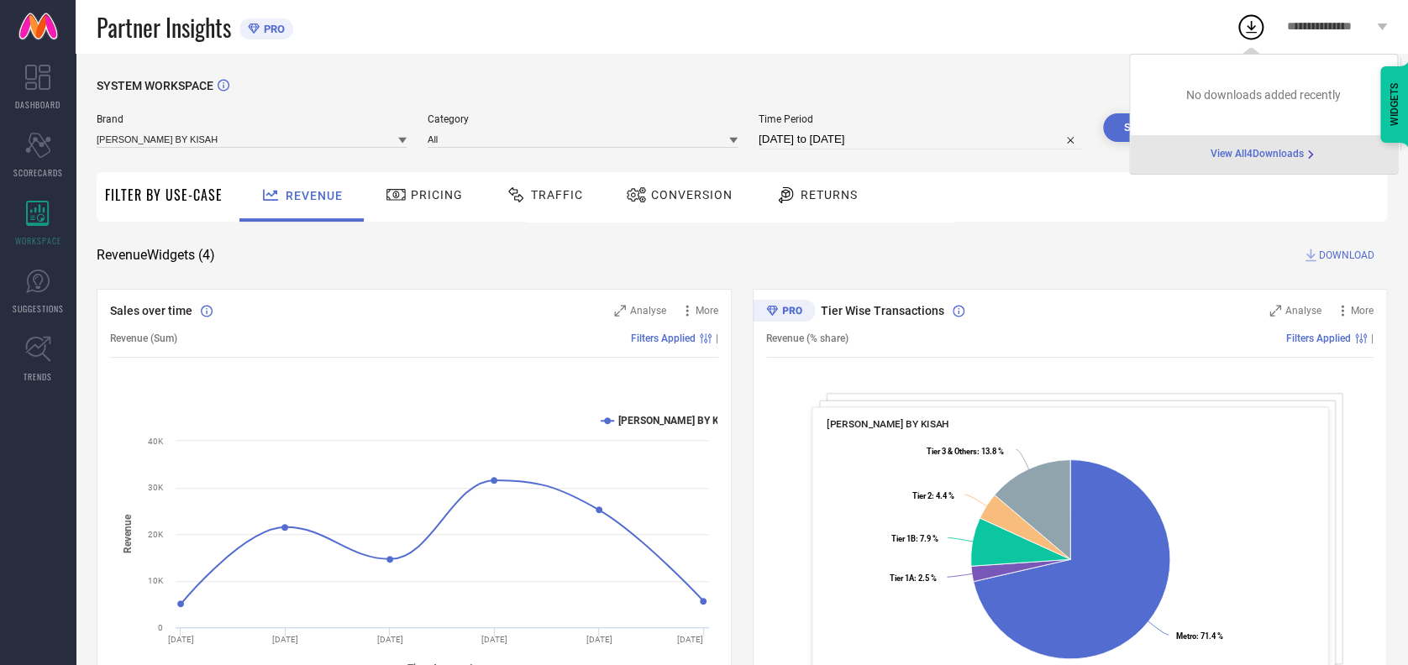
click at [1235, 156] on span "View All 4 Downloads" at bounding box center [1256, 154] width 93 height 13
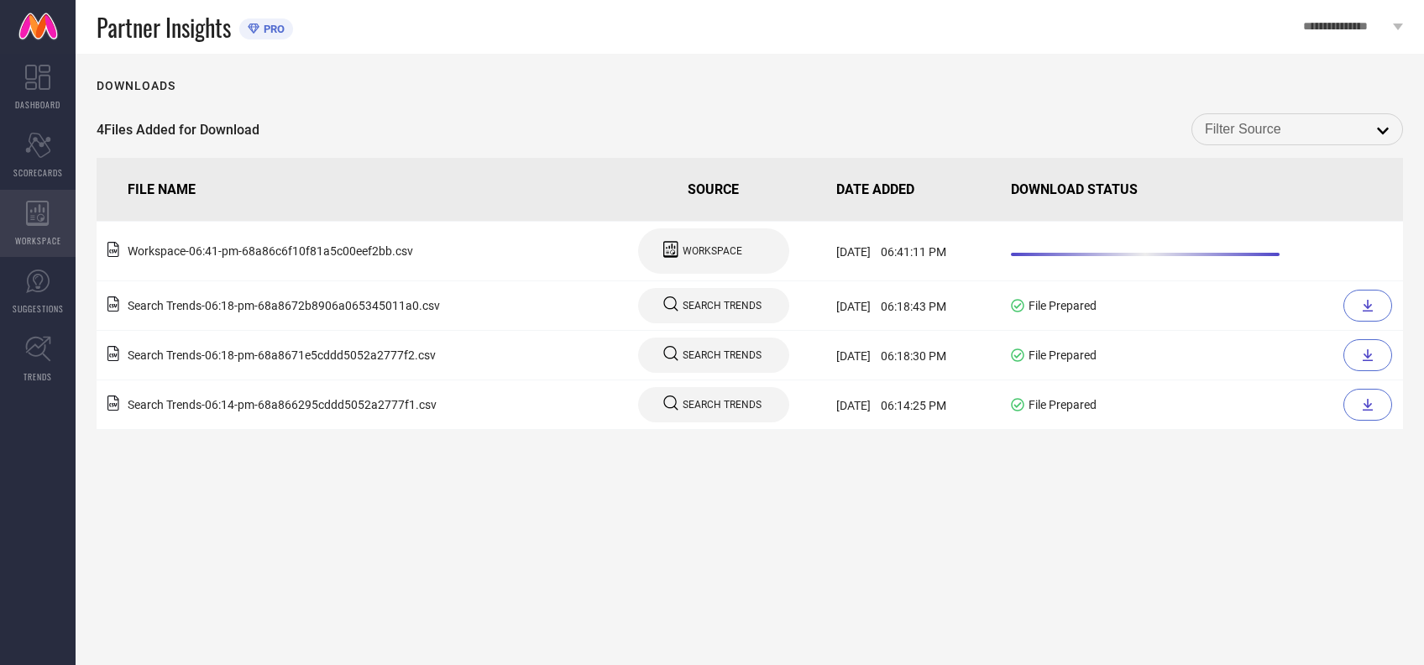
click at [35, 248] on div "WORKSPACE" at bounding box center [38, 223] width 76 height 67
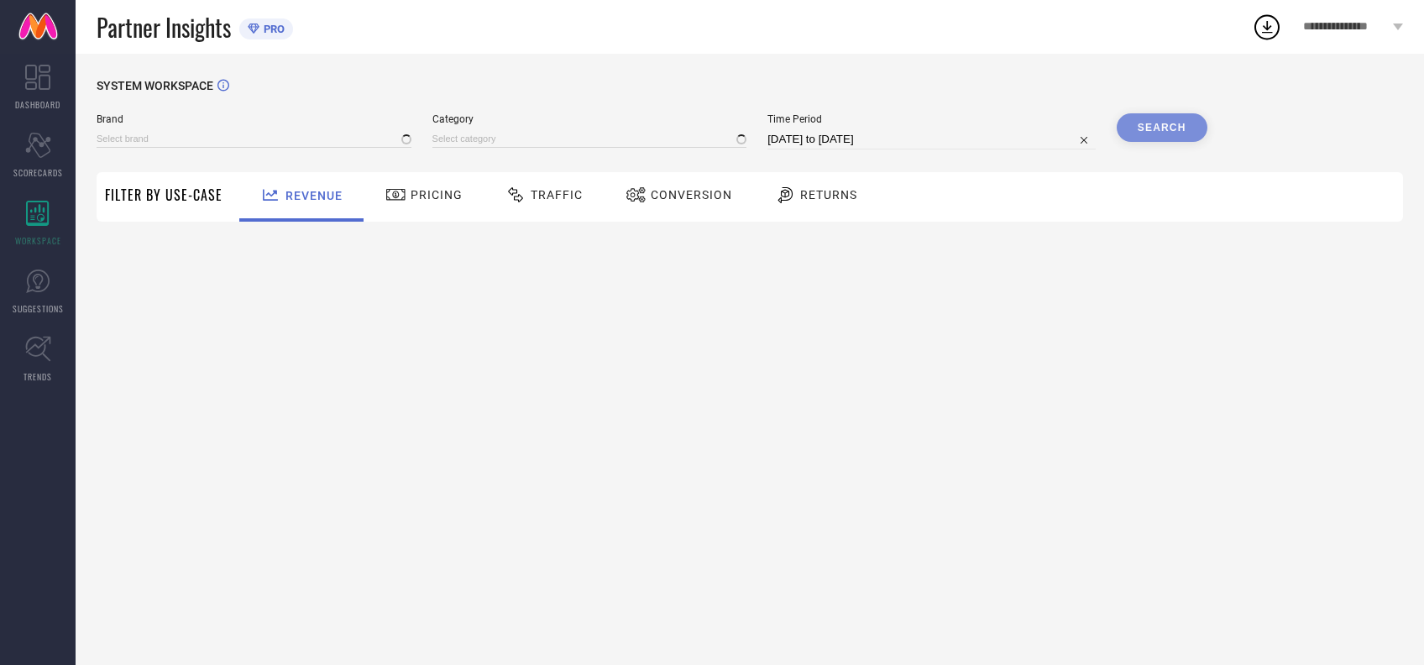
type input "[PERSON_NAME] BY KISAH"
type input "All"
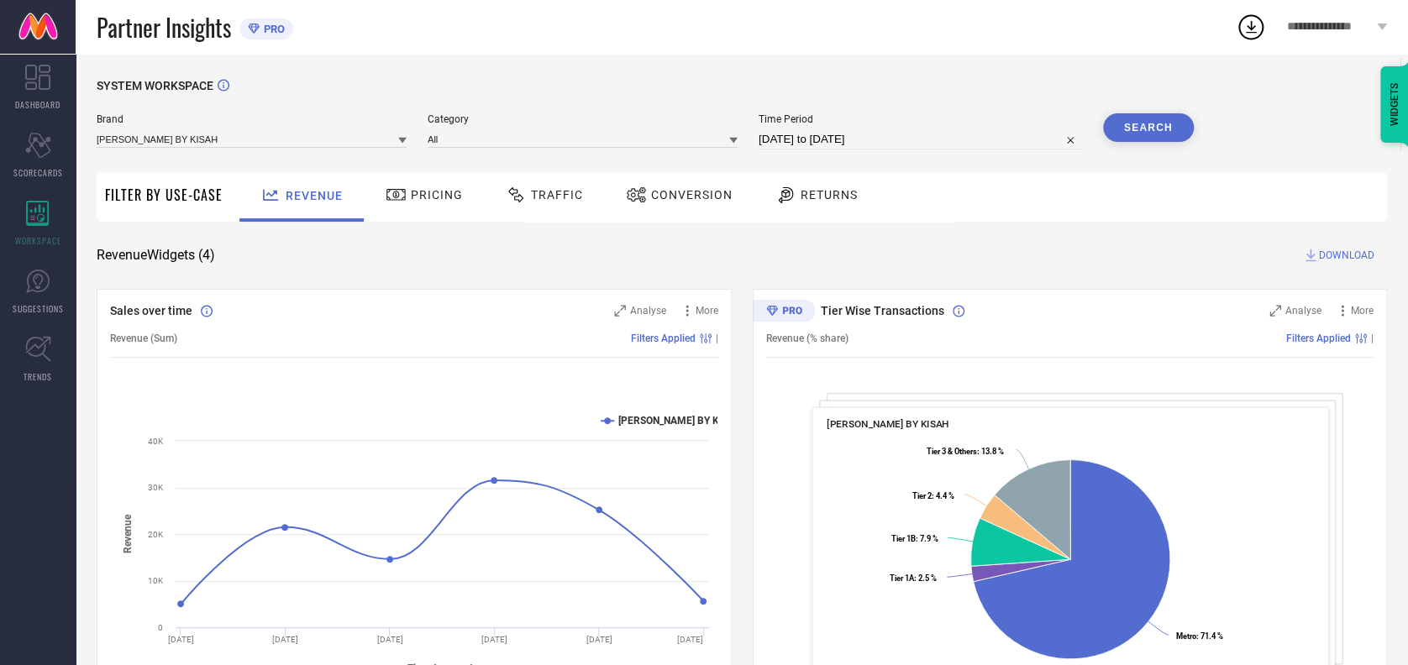
click at [565, 201] on span "Traffic" at bounding box center [557, 194] width 52 height 13
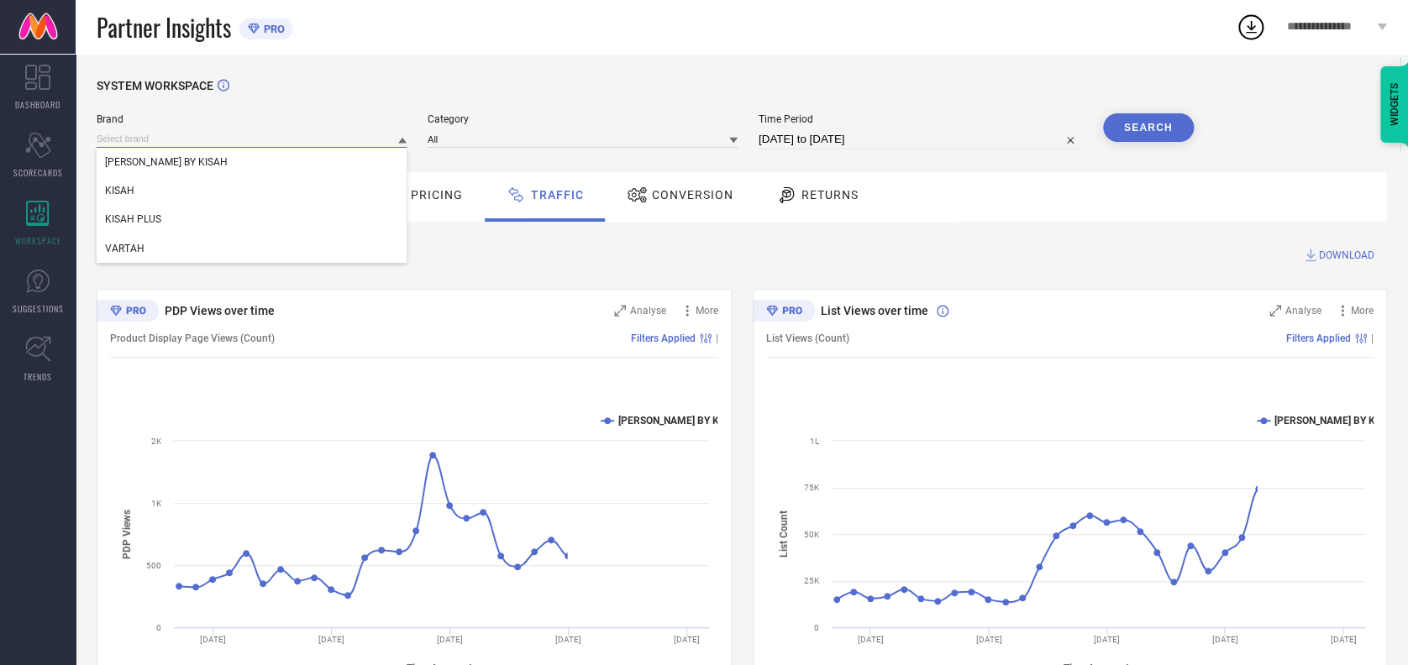
click at [238, 131] on input at bounding box center [252, 139] width 310 height 18
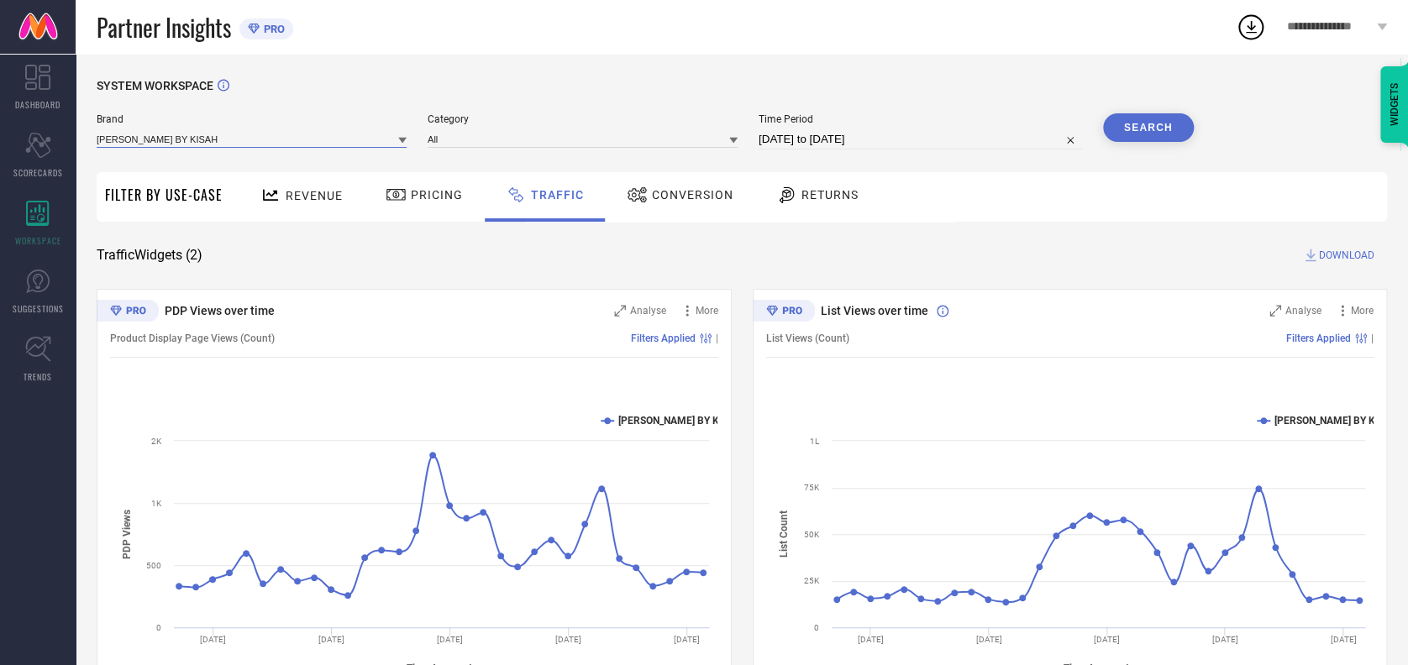
click at [214, 144] on input at bounding box center [252, 139] width 310 height 18
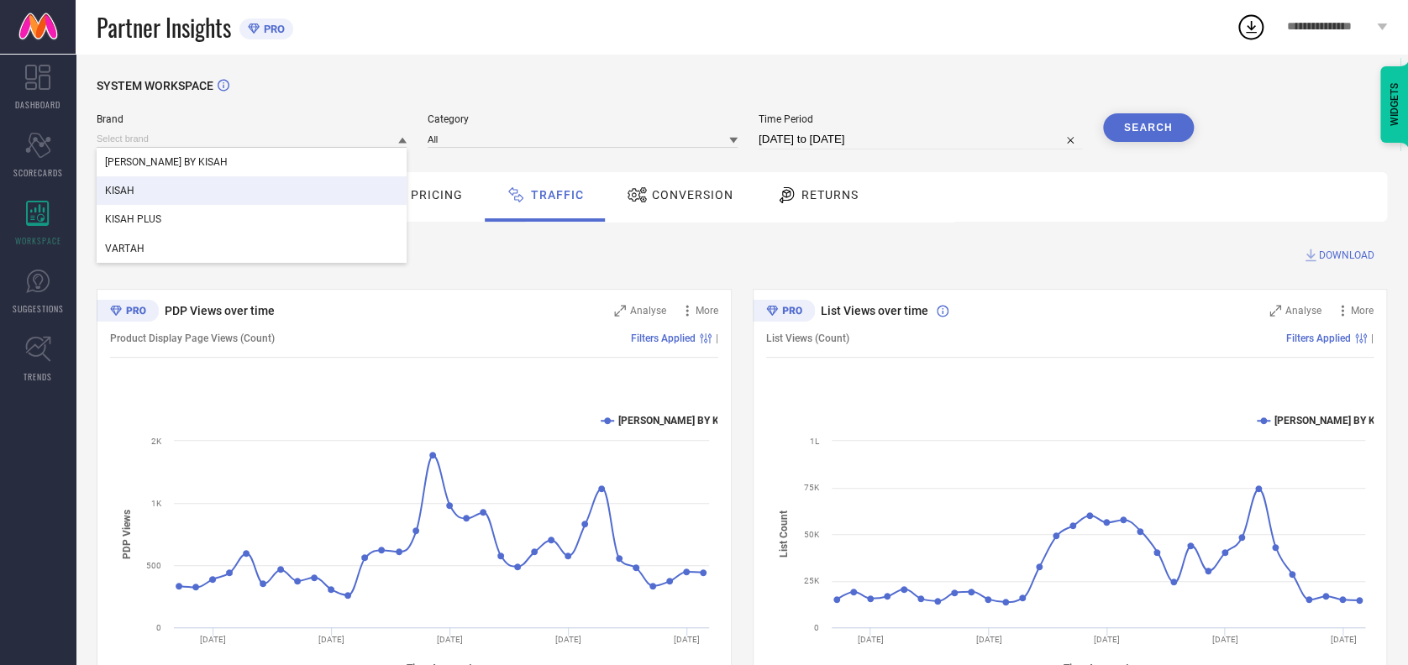
click at [174, 184] on div "KISAH" at bounding box center [252, 190] width 310 height 29
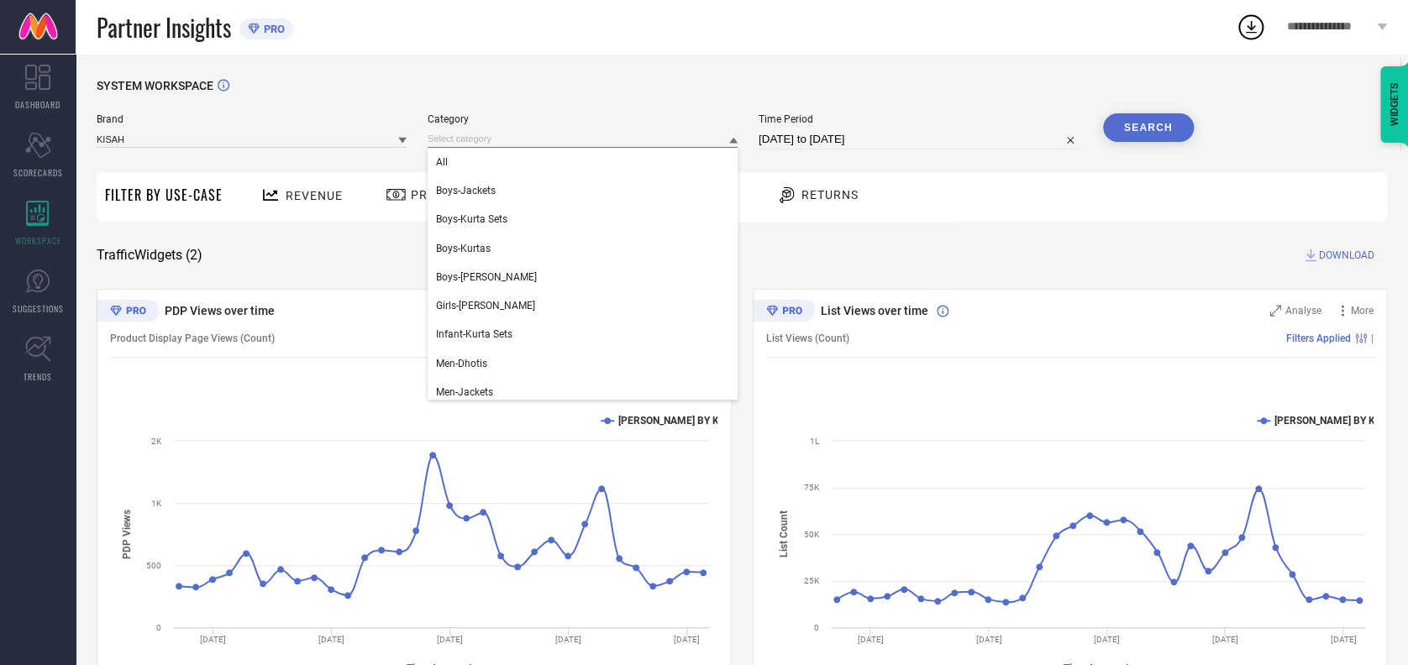
click at [490, 139] on input at bounding box center [582, 139] width 310 height 18
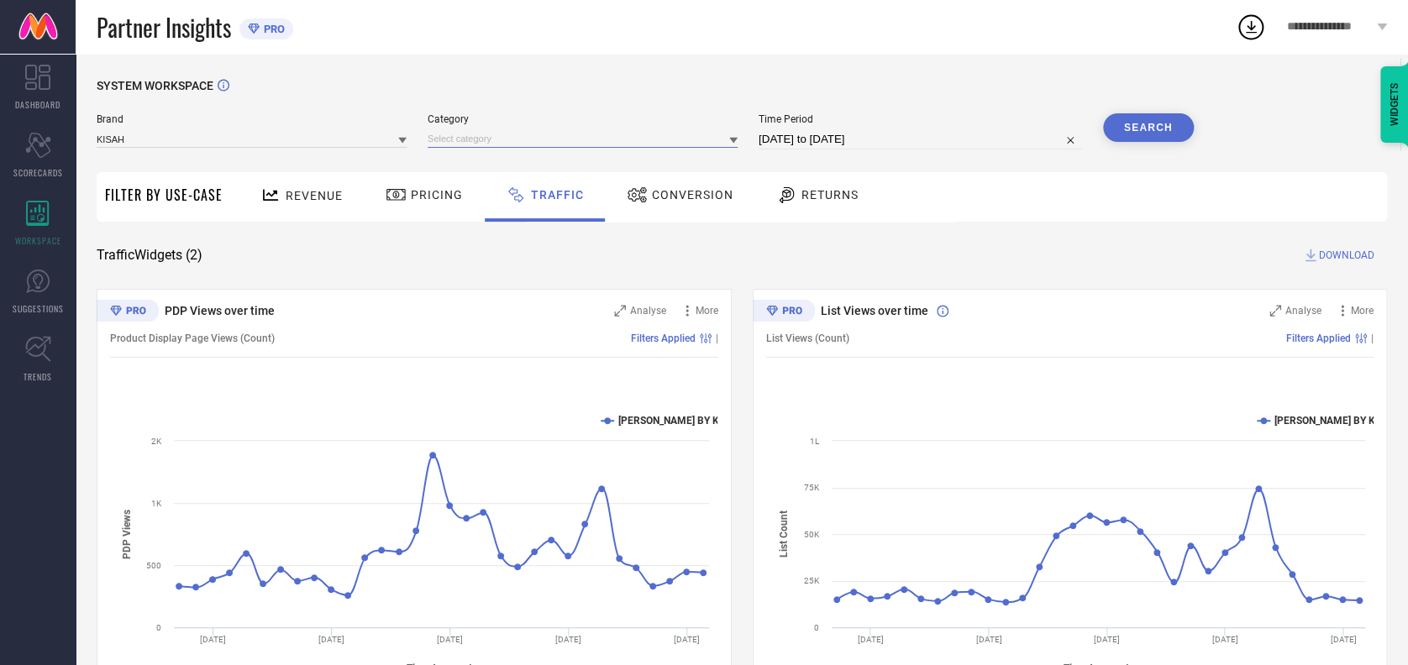
click at [529, 135] on input at bounding box center [582, 139] width 310 height 18
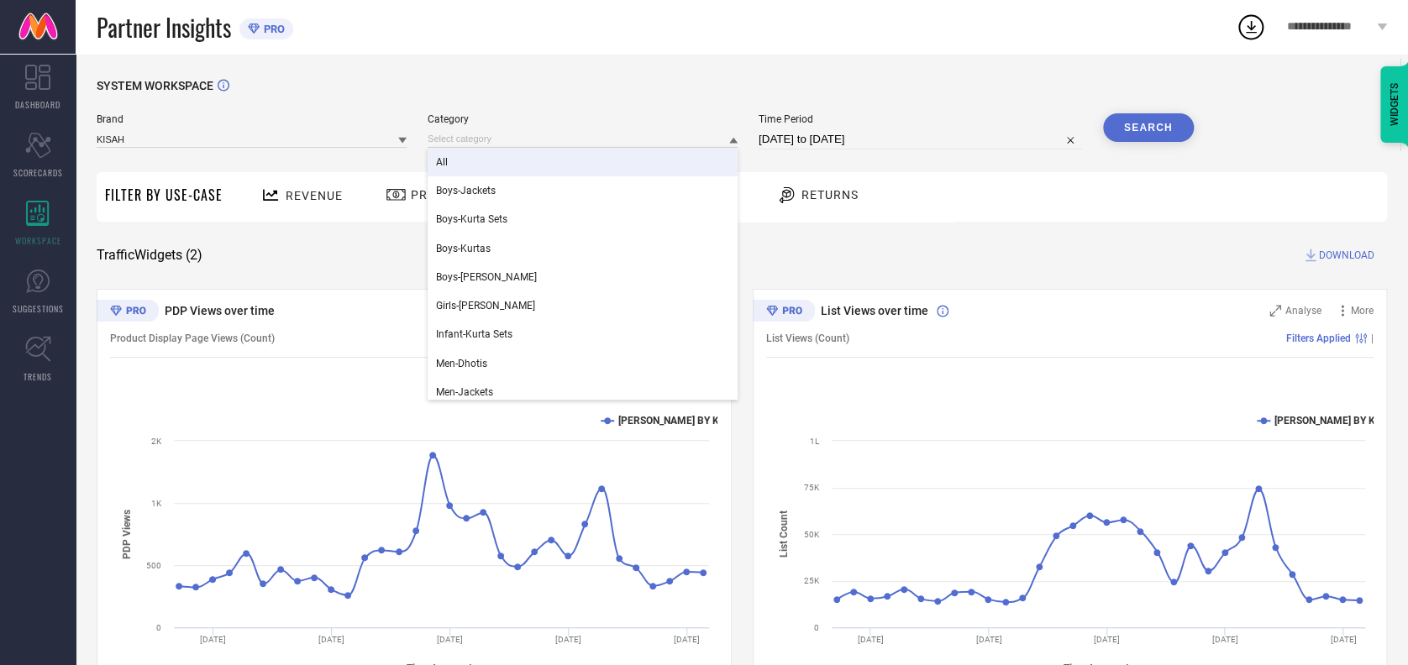
click at [489, 161] on div "All" at bounding box center [582, 162] width 310 height 29
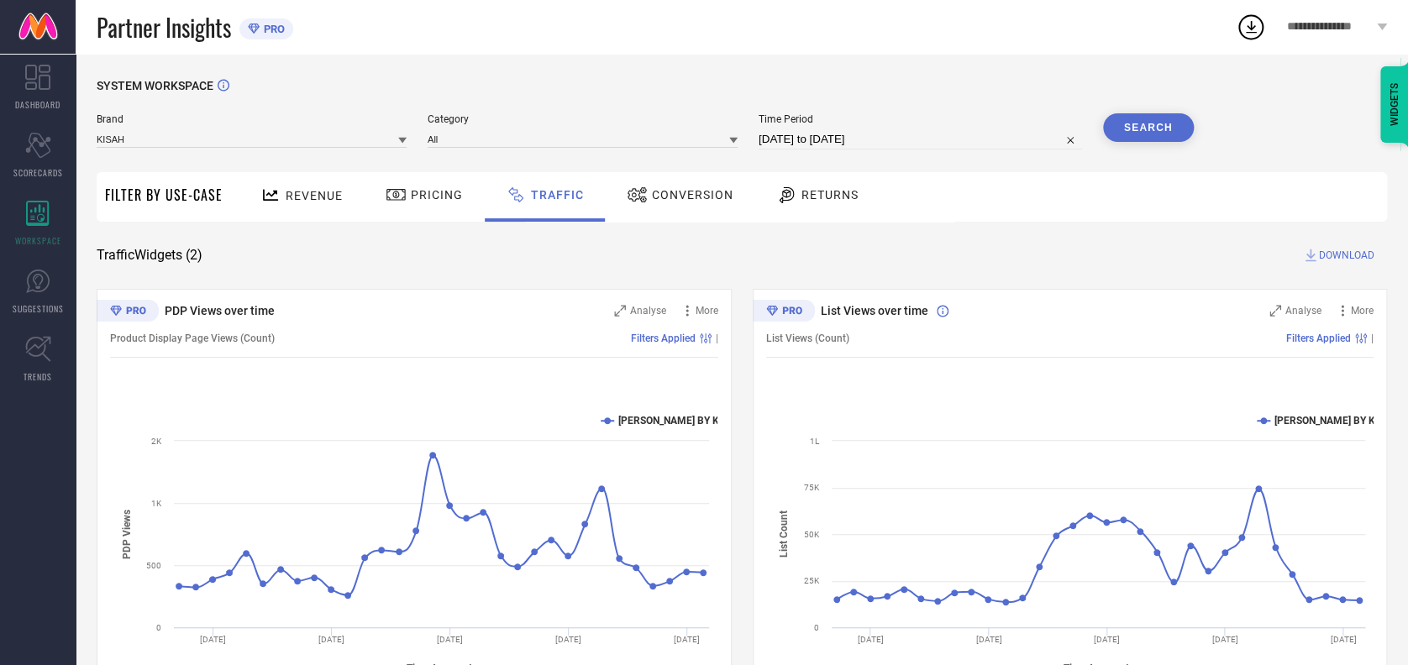
select select "6"
select select "2025"
select select "7"
select select "2025"
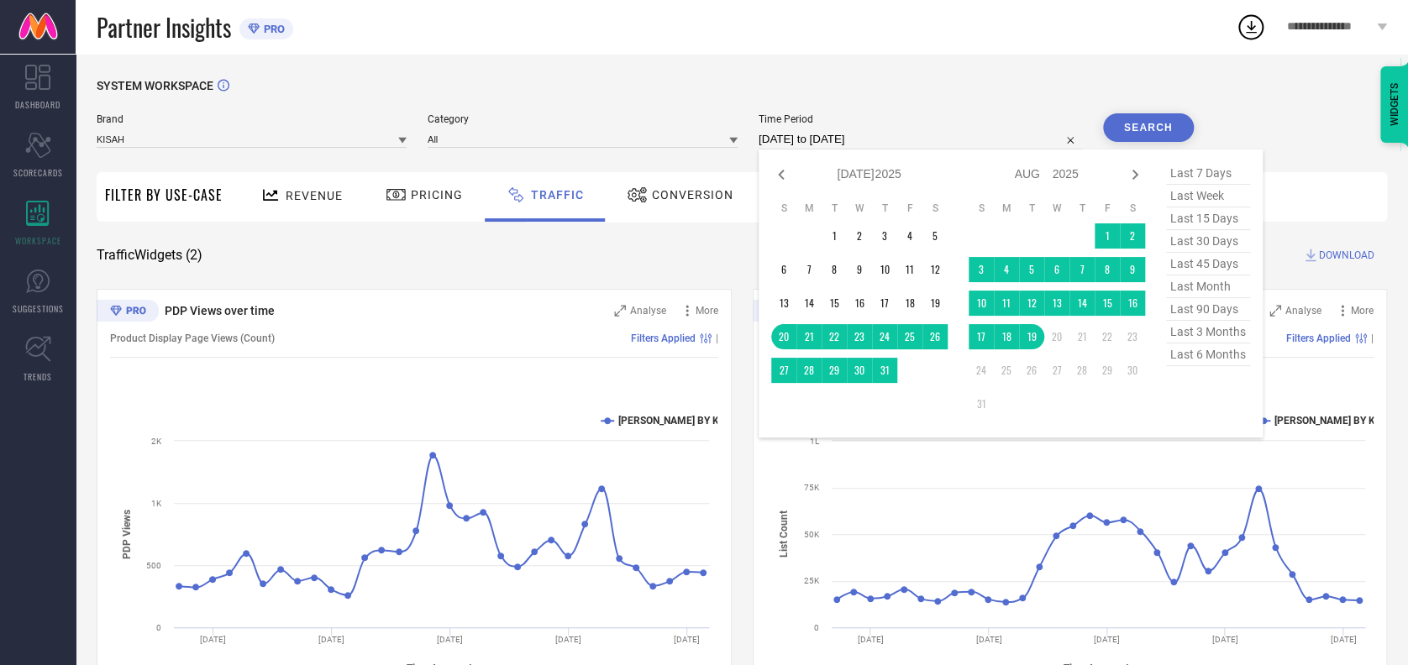
click at [902, 135] on input "[DATE] to [DATE]" at bounding box center [919, 139] width 323 height 20
click at [778, 177] on icon at bounding box center [781, 175] width 6 height 10
select select "5"
select select "2025"
select select "6"
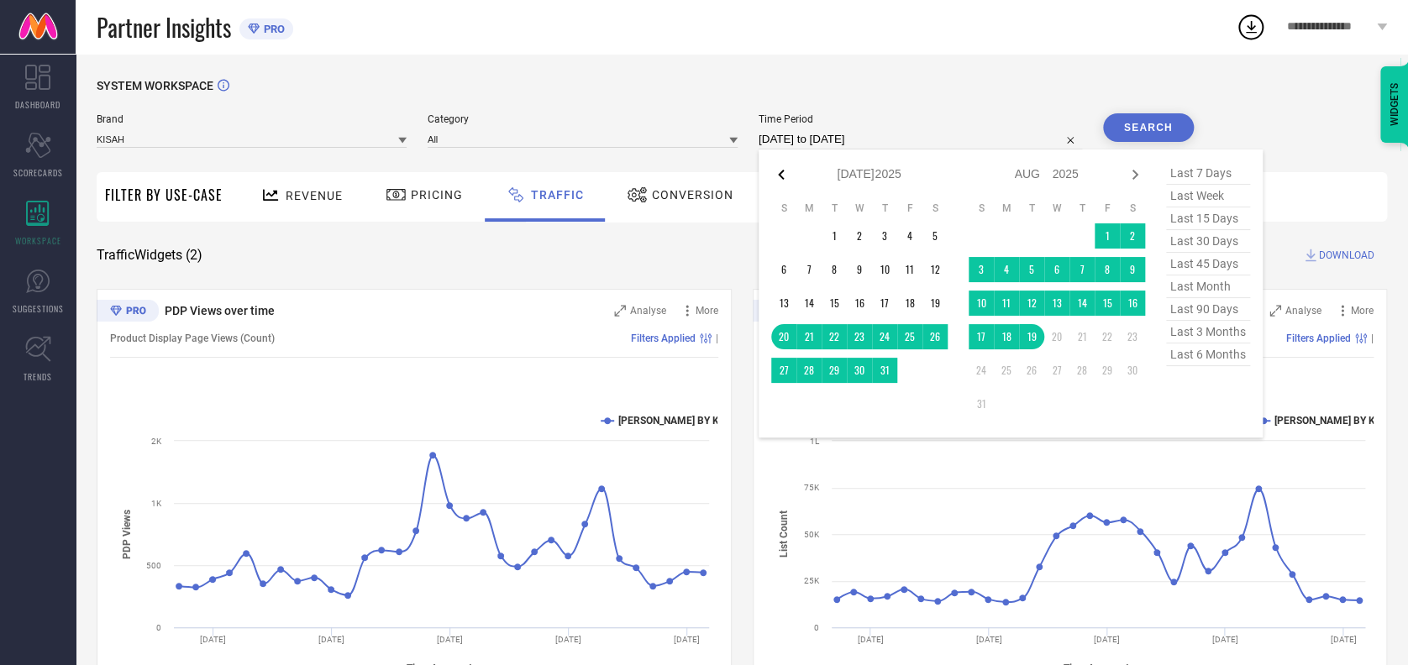
select select "2025"
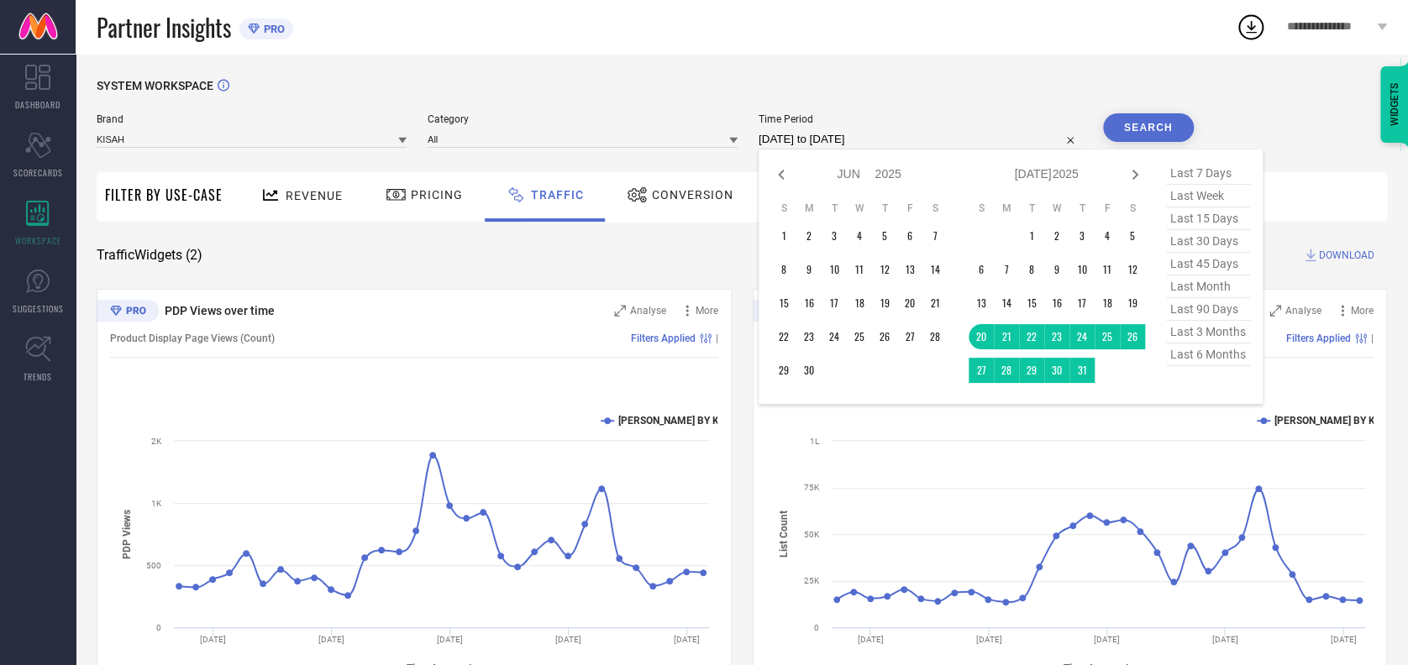
click at [778, 177] on icon at bounding box center [781, 175] width 6 height 10
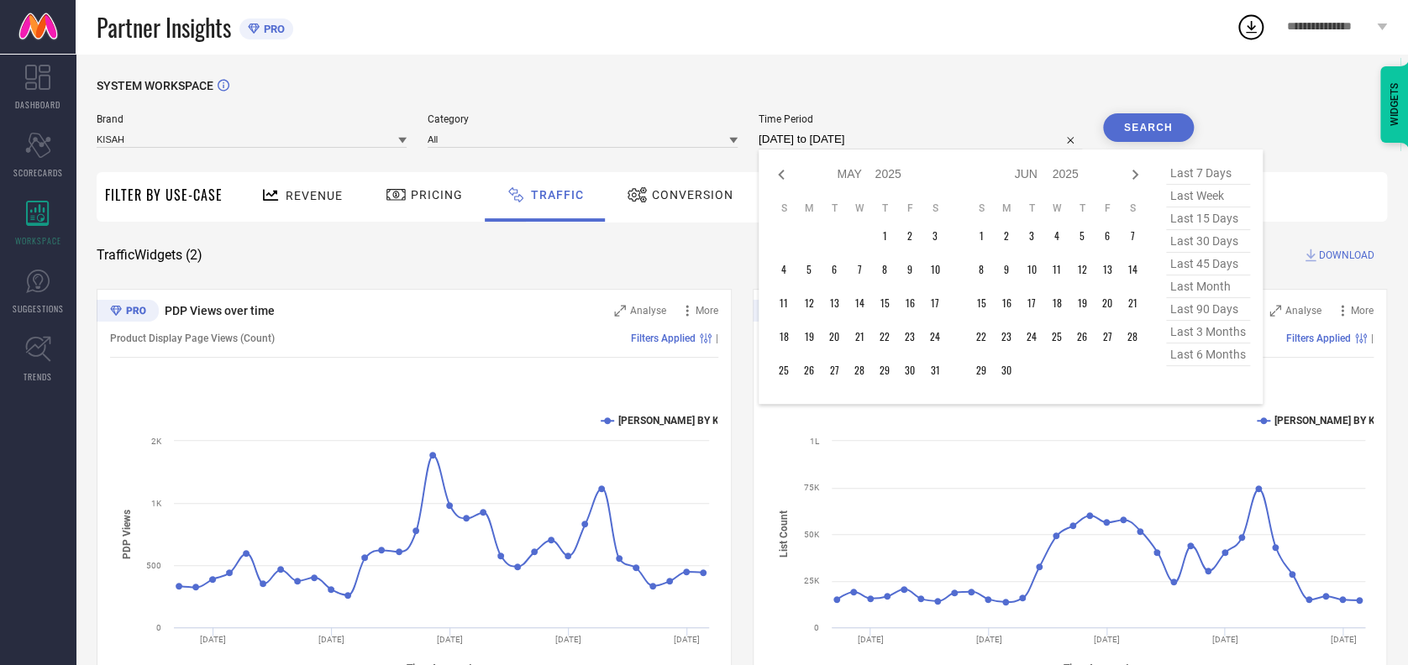
click at [778, 177] on icon at bounding box center [781, 175] width 6 height 10
select select "2"
select select "2025"
select select "3"
select select "2025"
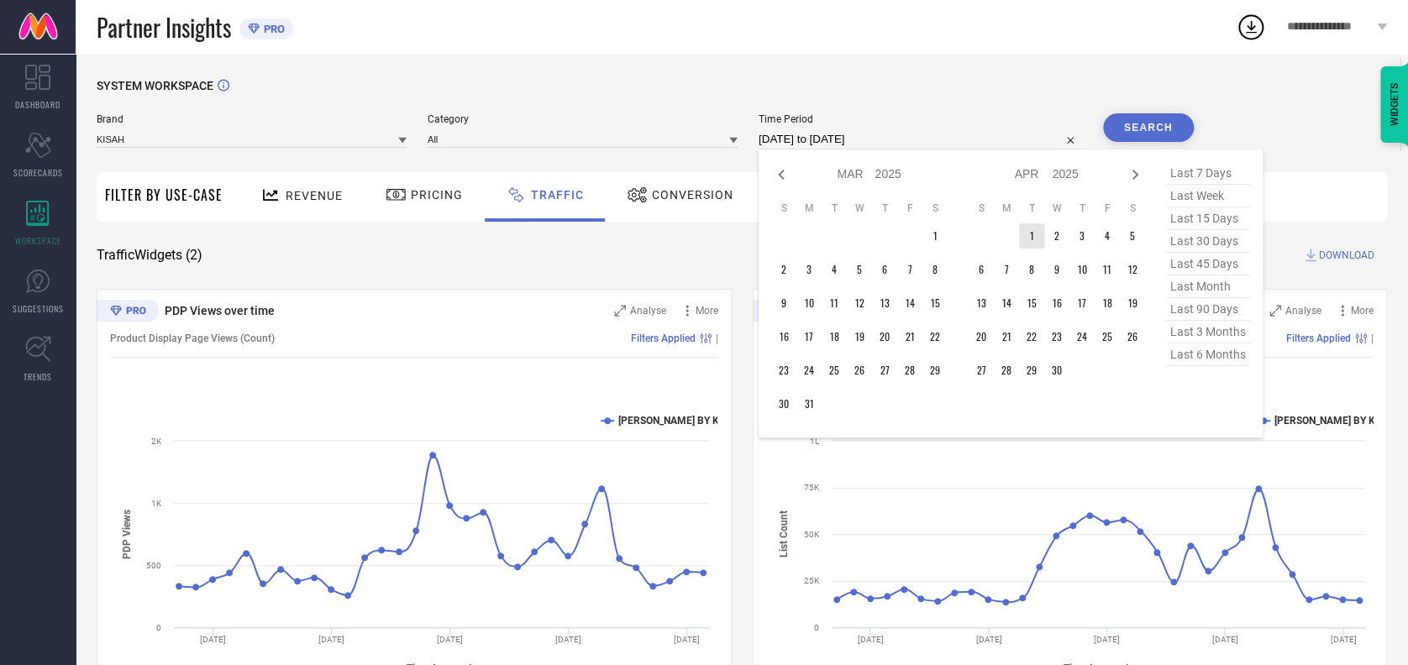
type input "After 01-04-2025"
click at [1020, 230] on td "1" at bounding box center [1031, 235] width 25 height 25
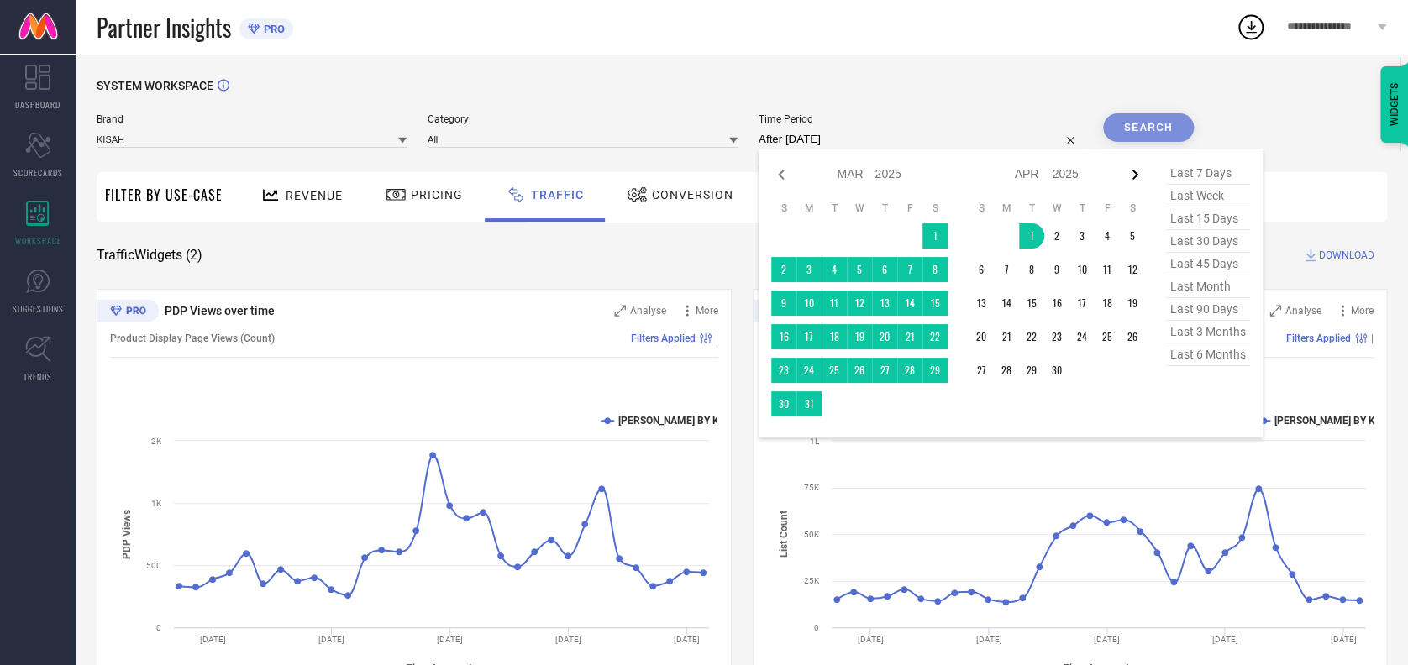
click at [1131, 174] on icon at bounding box center [1134, 175] width 6 height 10
select select "3"
select select "2025"
select select "4"
select select "2025"
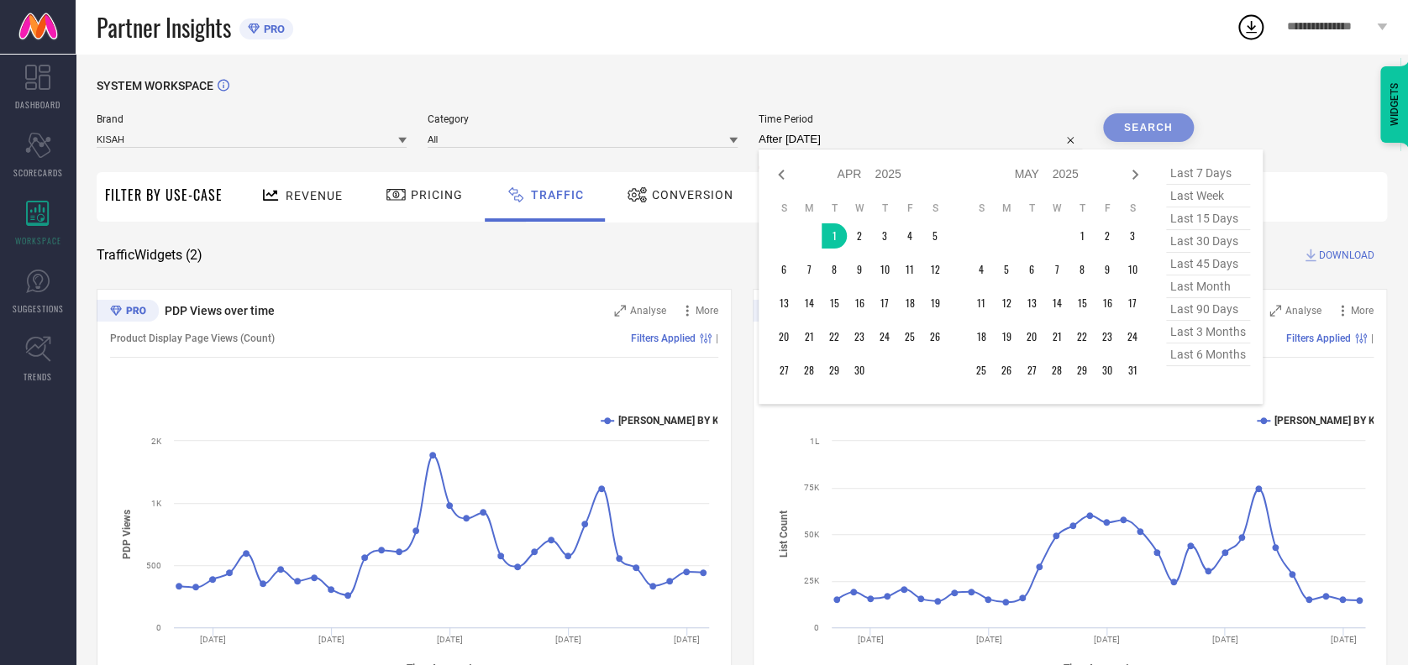
click at [1131, 174] on icon at bounding box center [1134, 175] width 6 height 10
select select "4"
select select "2025"
select select "5"
select select "2025"
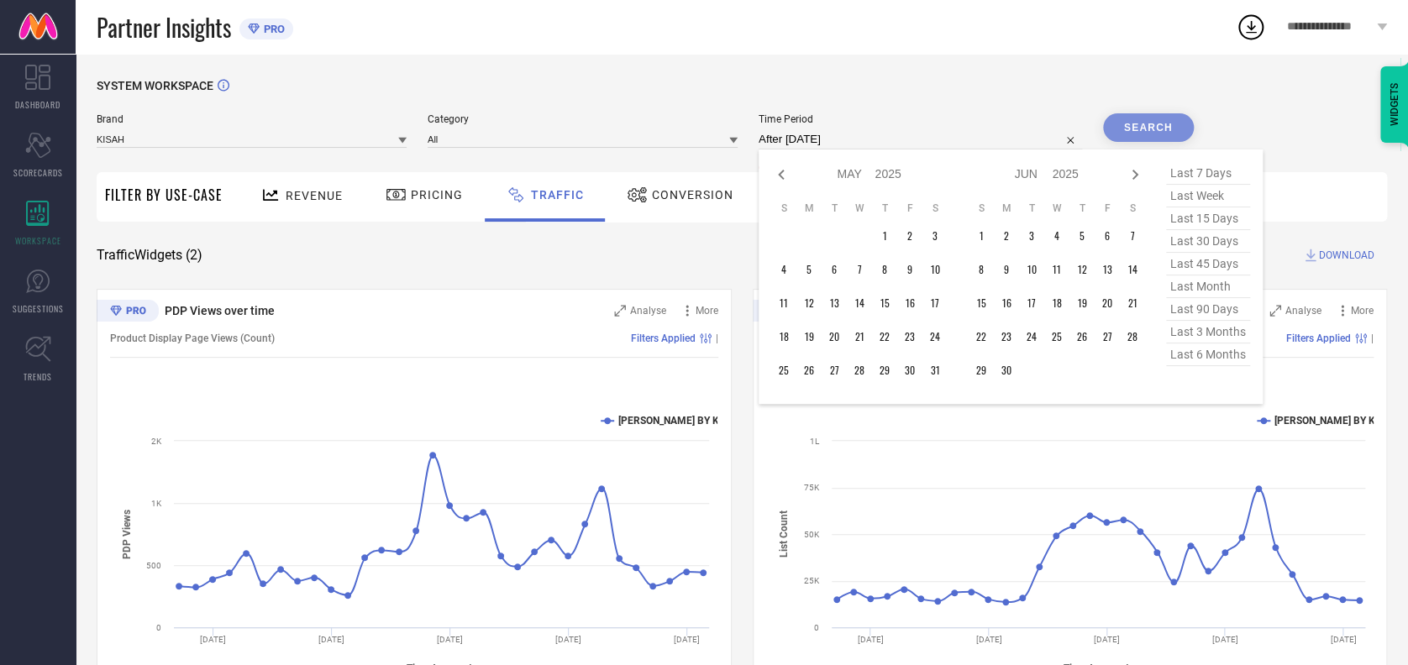
click at [1131, 174] on icon at bounding box center [1134, 175] width 6 height 10
select select "5"
select select "2025"
select select "6"
select select "2025"
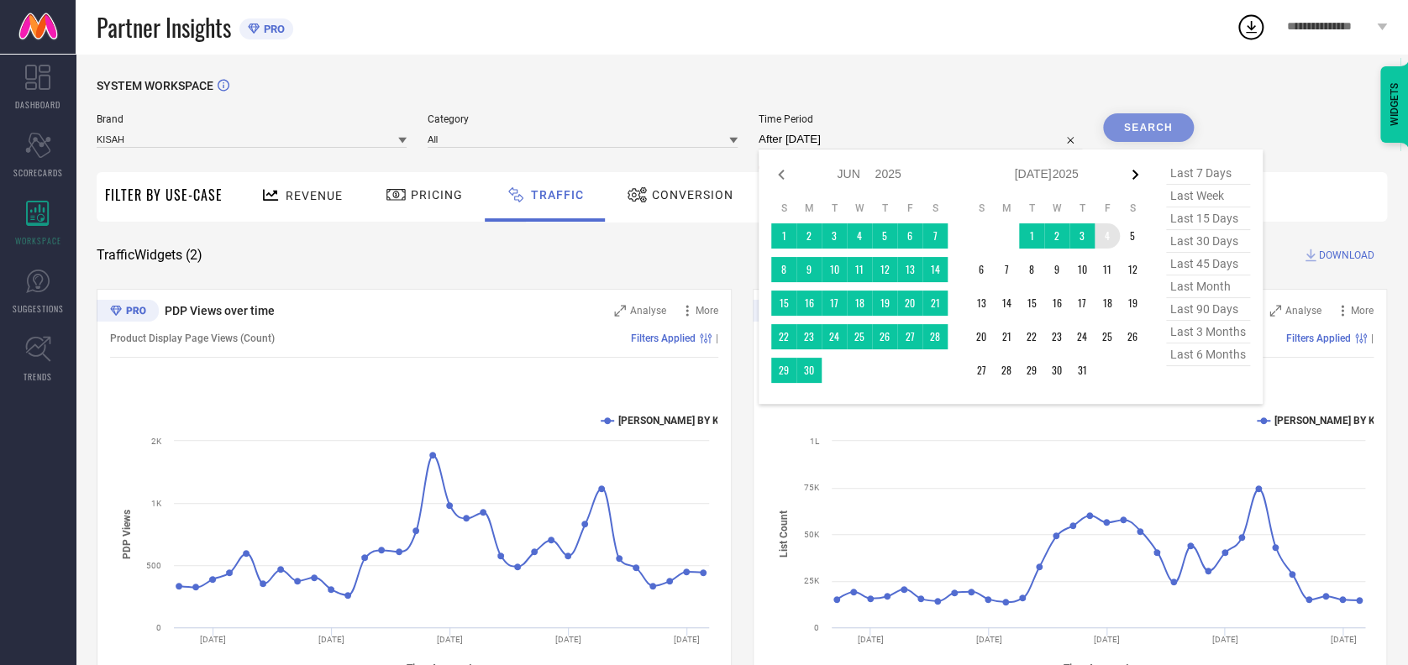
click at [1132, 175] on icon at bounding box center [1134, 175] width 6 height 10
select select "6"
select select "2025"
select select "7"
select select "2025"
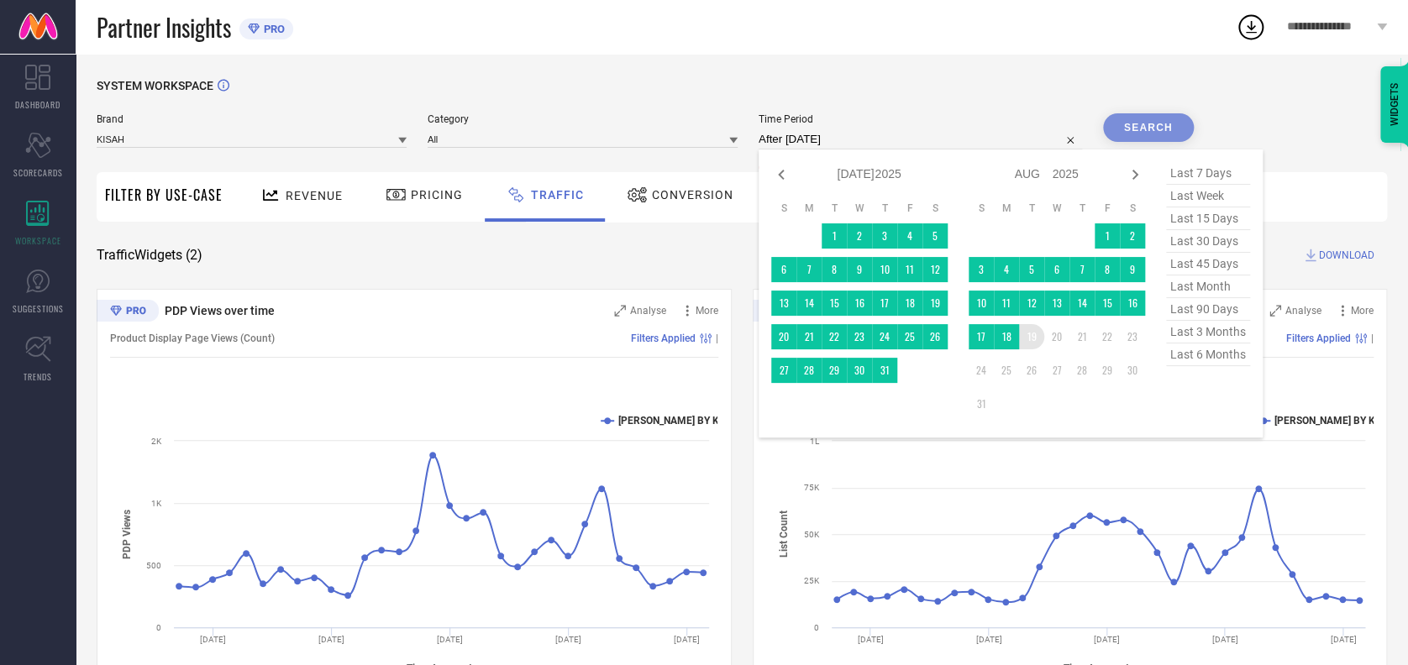
type input "01-04-2025 to 19-08-2025"
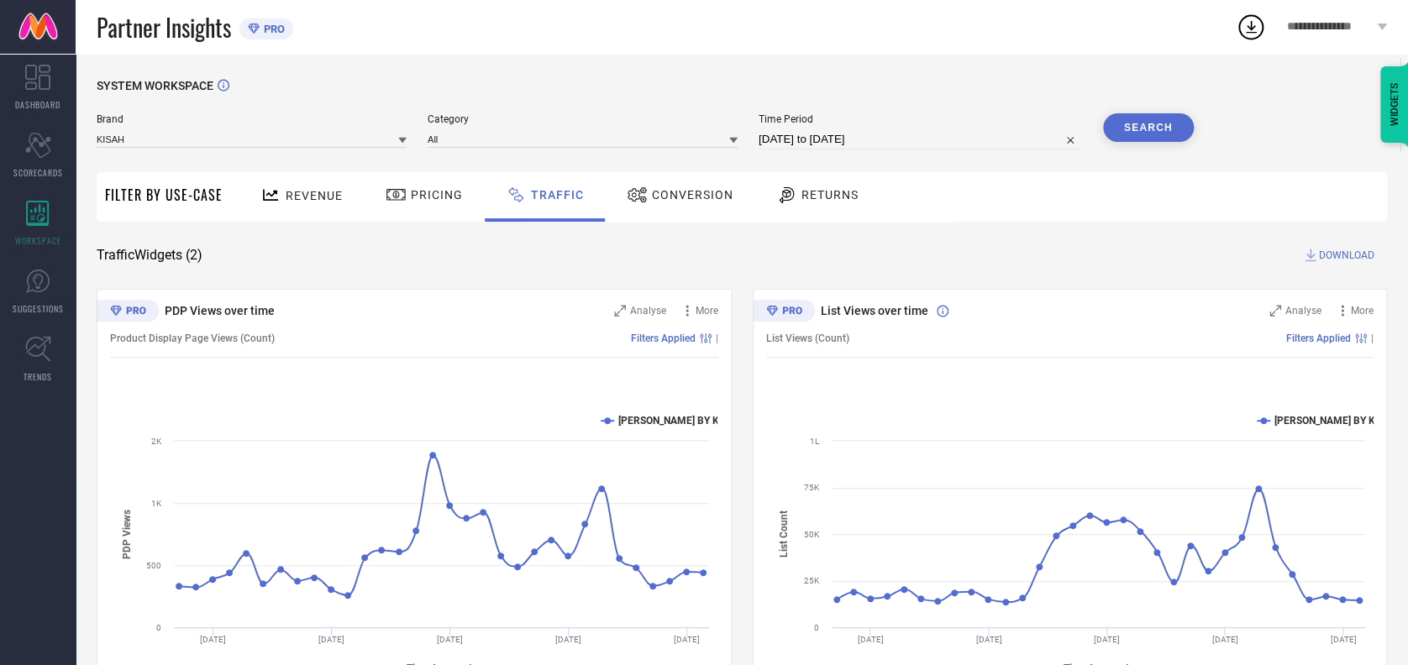
click at [1143, 122] on button "Search" at bounding box center [1148, 127] width 91 height 29
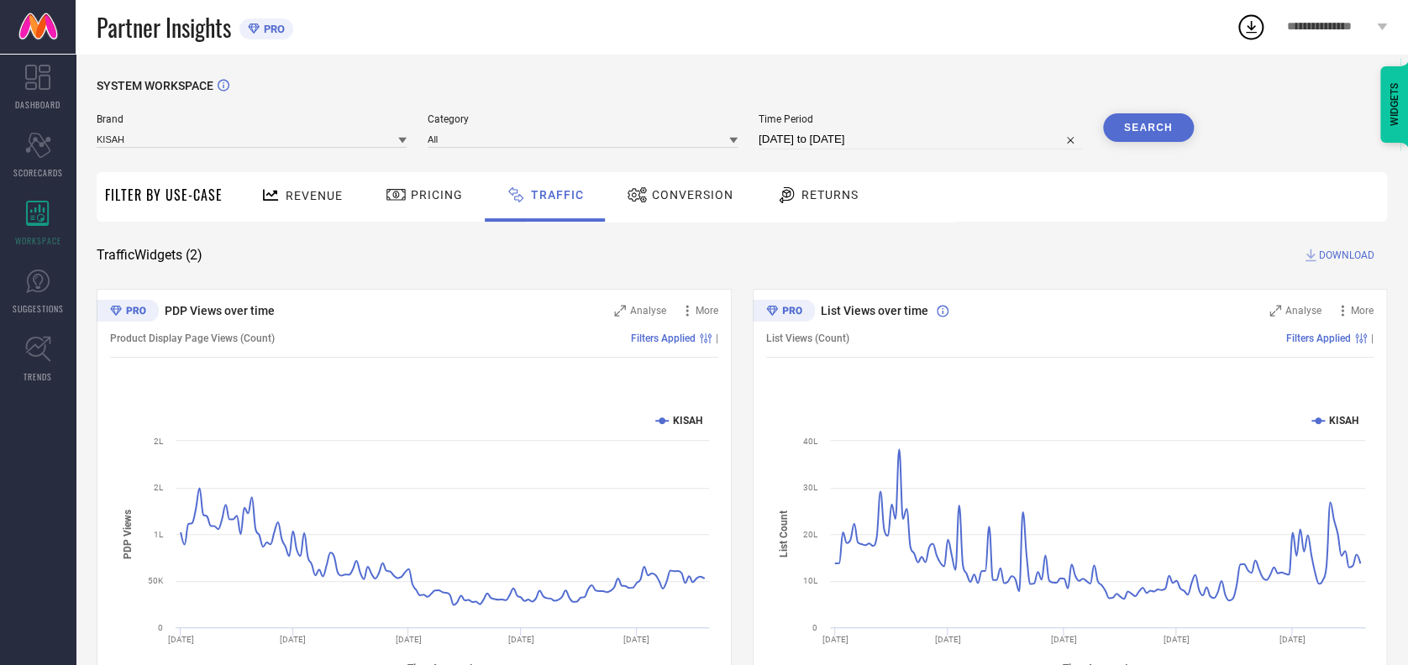
click at [1323, 254] on span "DOWNLOAD" at bounding box center [1346, 255] width 55 height 17
click at [1261, 28] on icon at bounding box center [1250, 27] width 30 height 30
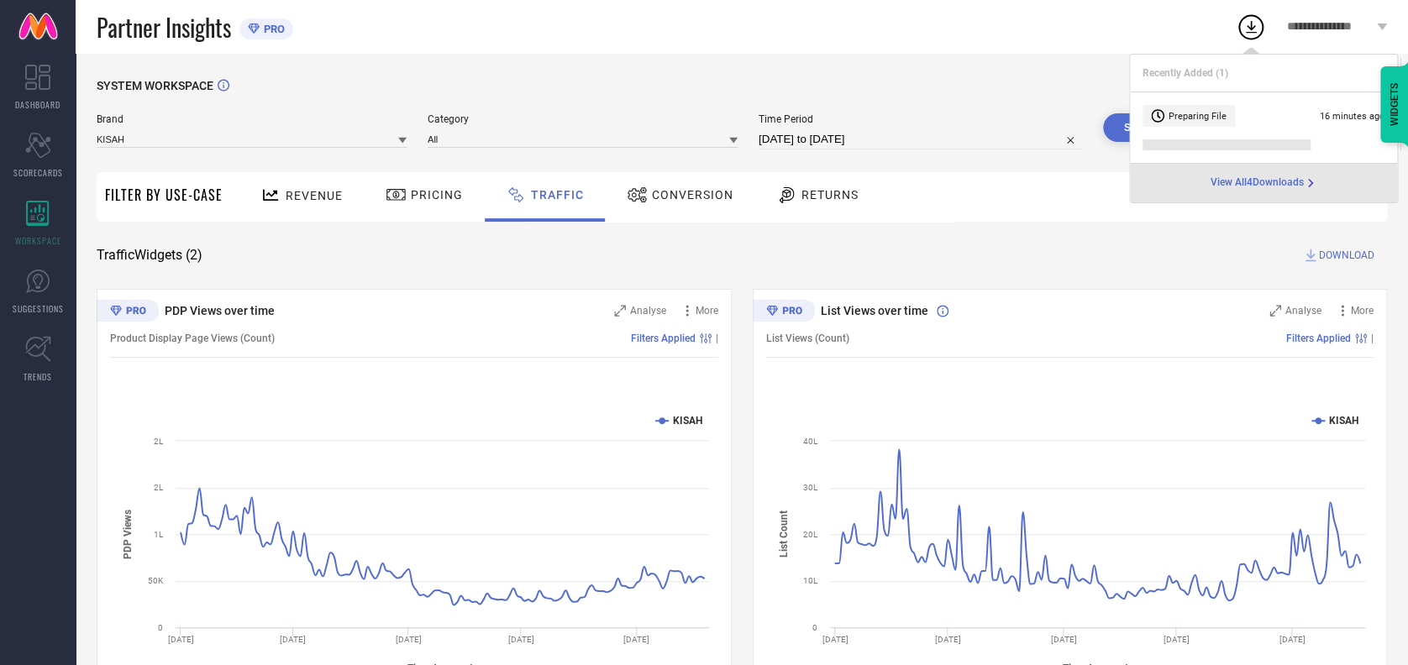
click at [1220, 191] on div "View All 4 Downloads" at bounding box center [1263, 183] width 267 height 39
click at [1247, 178] on span "View All 4 Downloads" at bounding box center [1256, 182] width 93 height 13
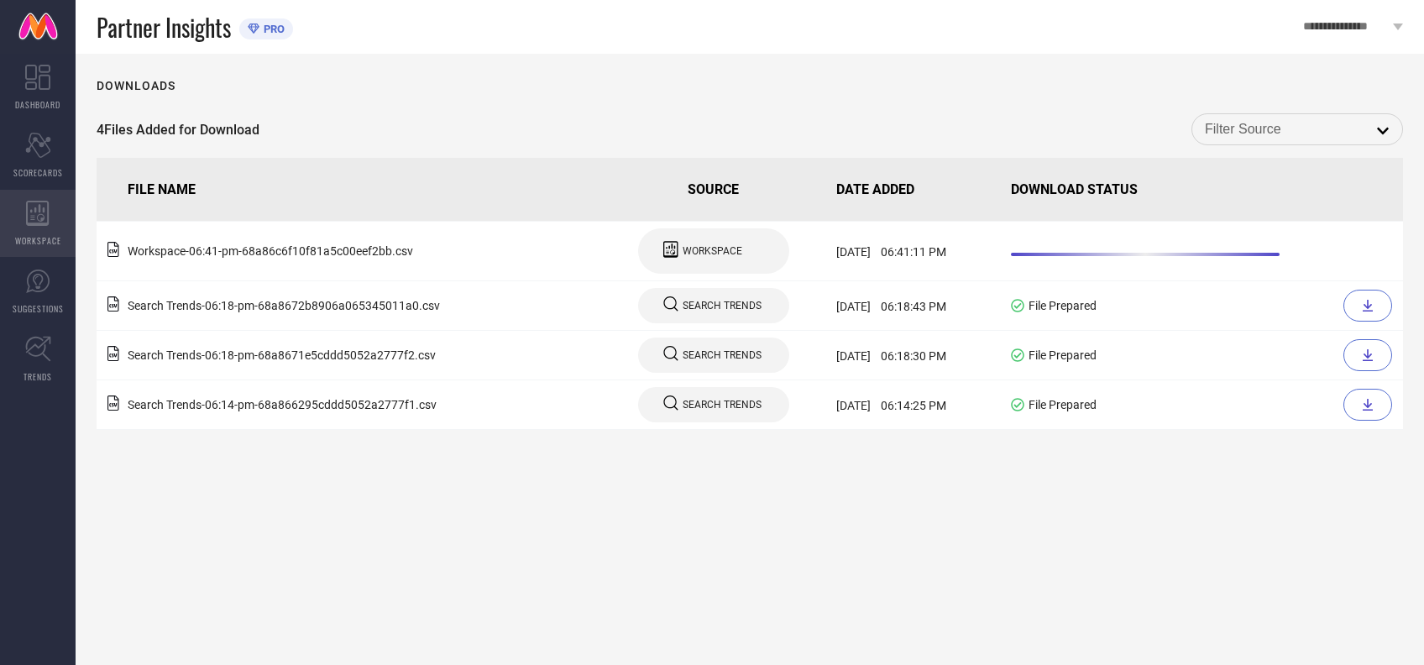
click at [27, 234] on span "WORKSPACE" at bounding box center [38, 240] width 46 height 13
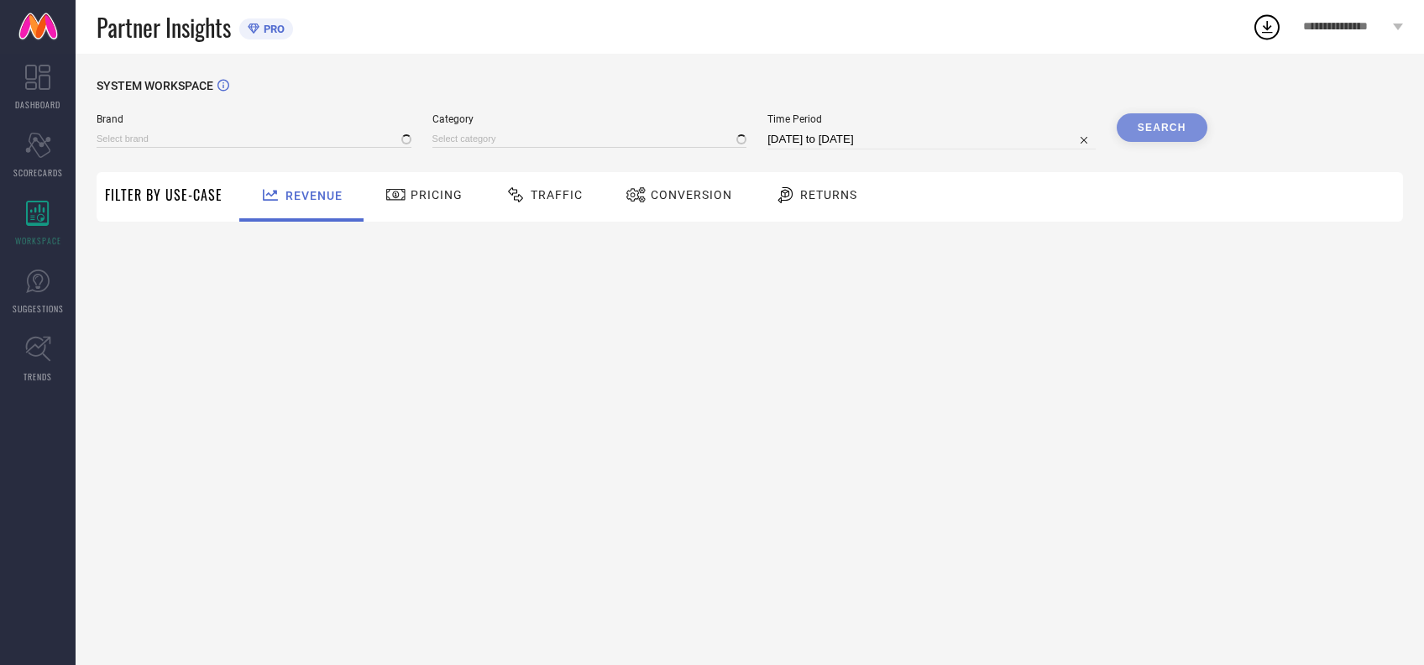
type input "[PERSON_NAME] BY KISAH"
type input "All"
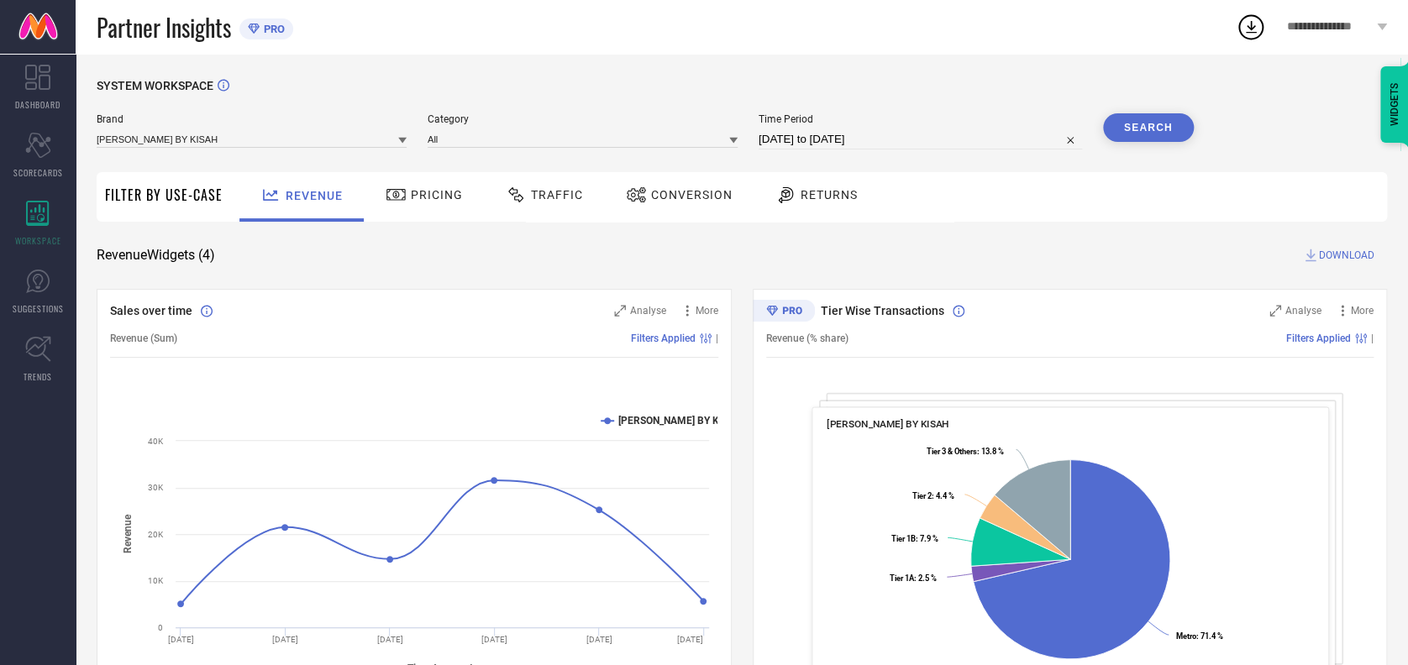
click at [557, 197] on span "Traffic" at bounding box center [557, 194] width 52 height 13
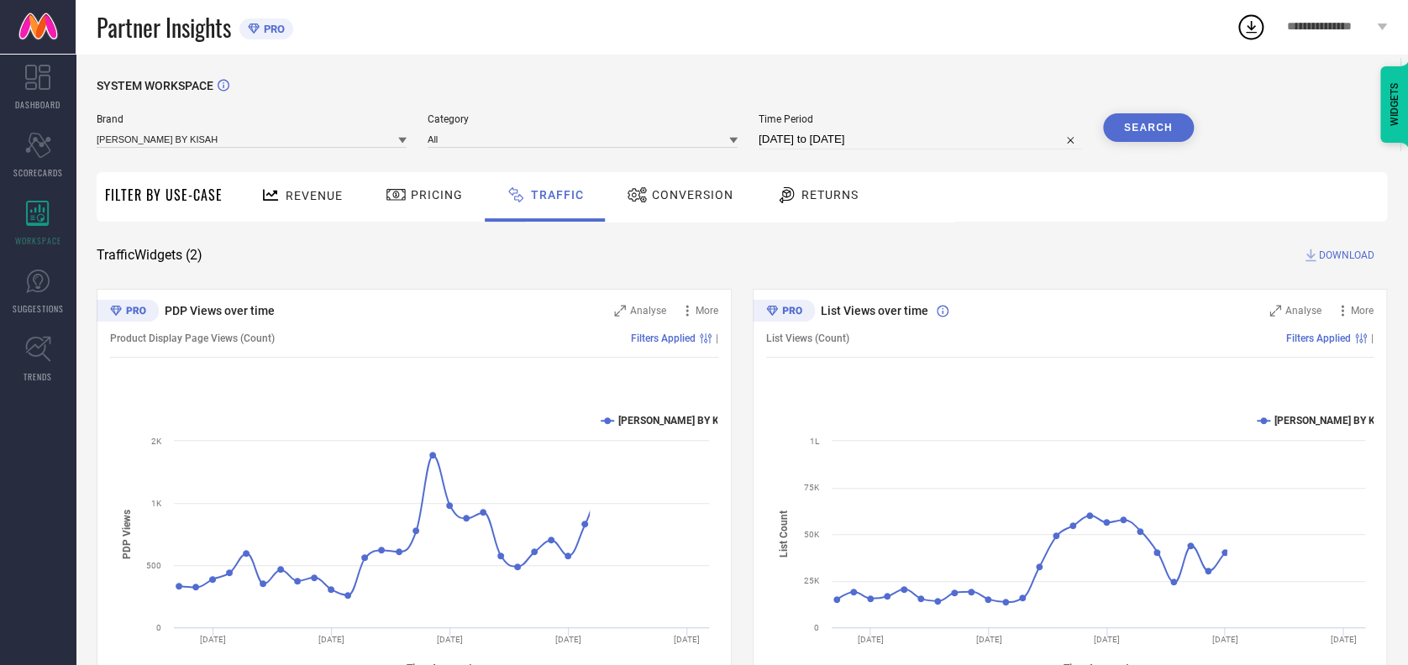
click at [216, 128] on div "Brand AMODH BY KISAH" at bounding box center [252, 131] width 310 height 36
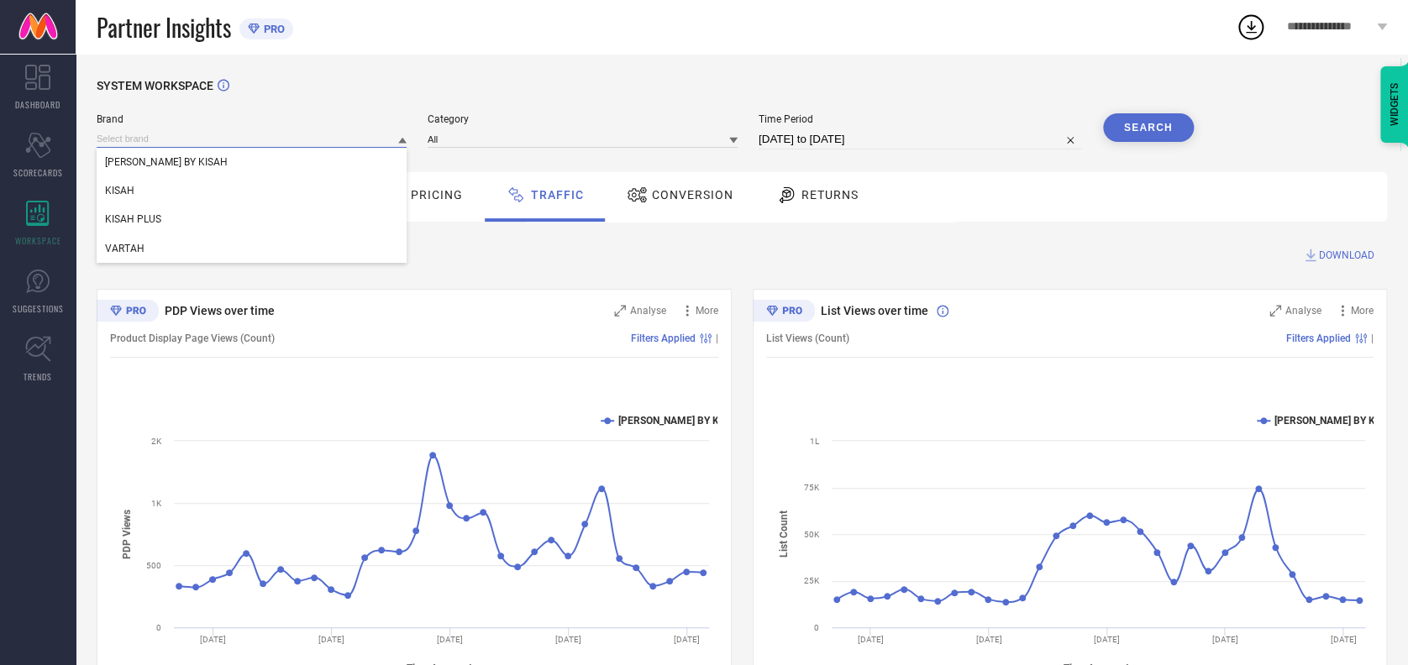
click at [204, 136] on input at bounding box center [252, 139] width 310 height 18
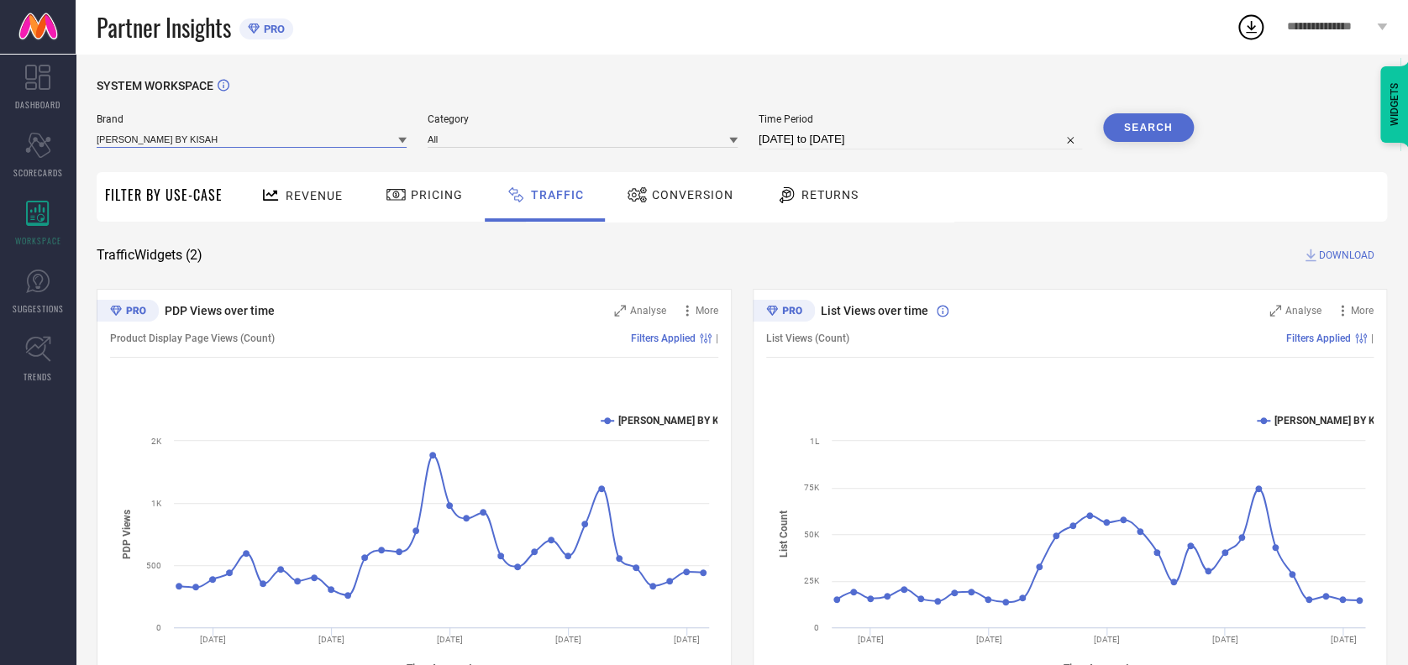
click at [217, 143] on input at bounding box center [252, 139] width 310 height 18
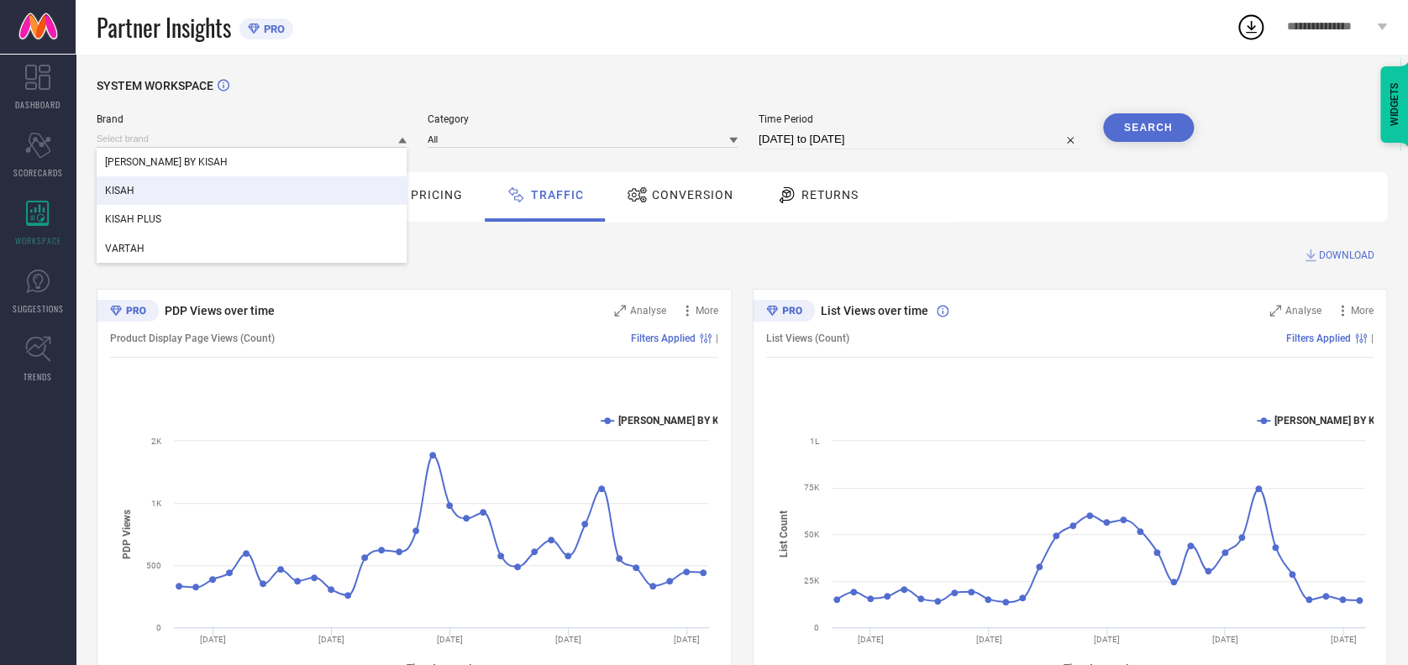
click at [160, 184] on div "KISAH" at bounding box center [252, 190] width 310 height 29
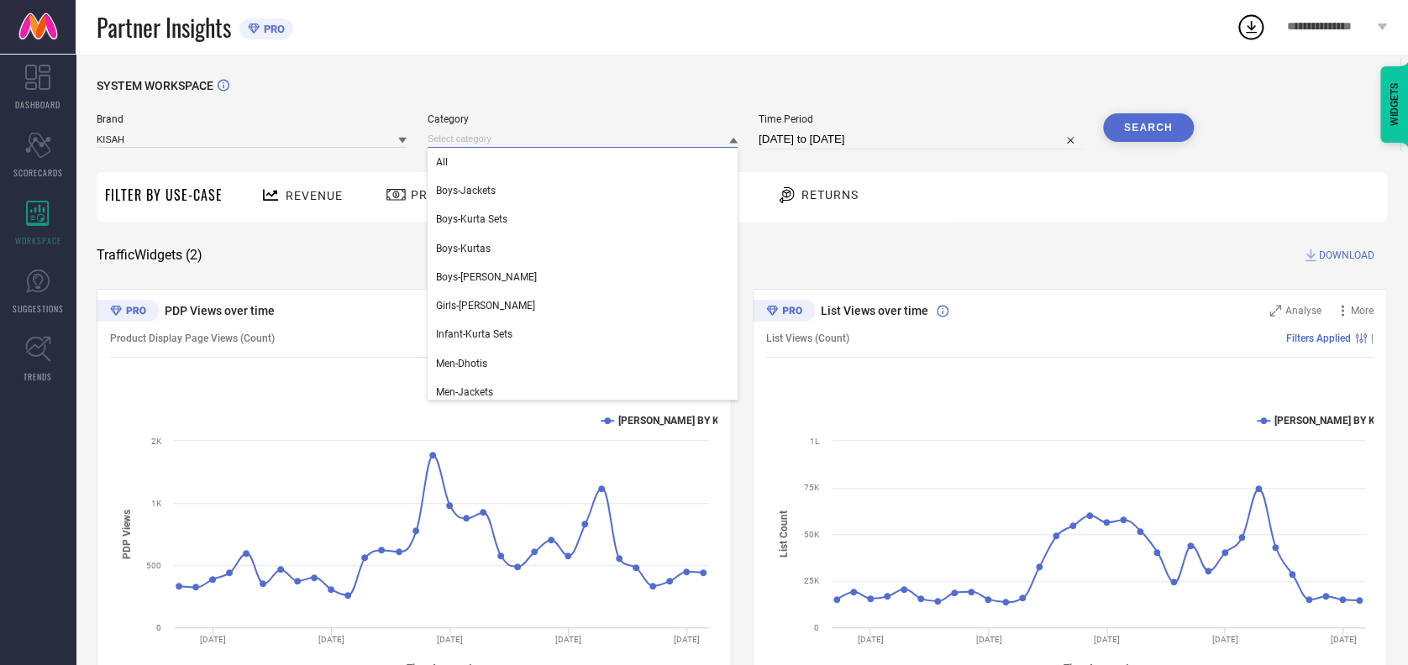
click at [499, 137] on input at bounding box center [582, 139] width 310 height 18
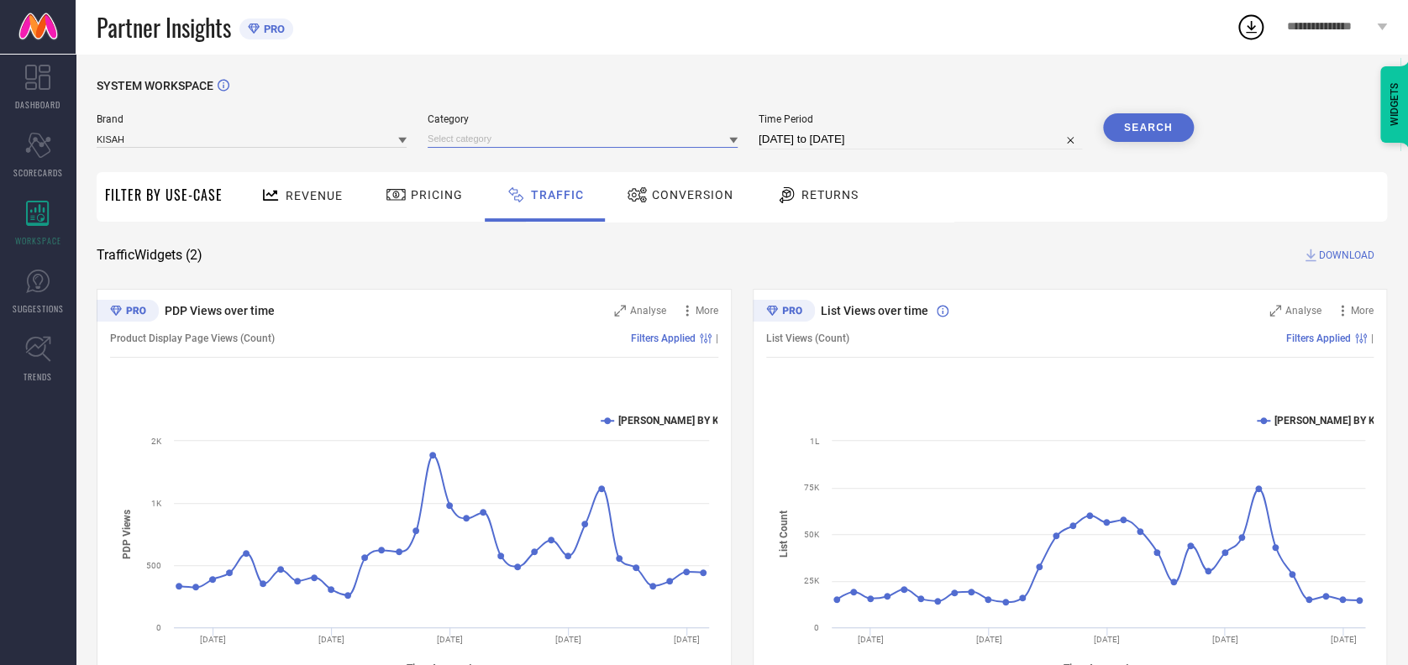
click at [508, 138] on input at bounding box center [582, 139] width 310 height 18
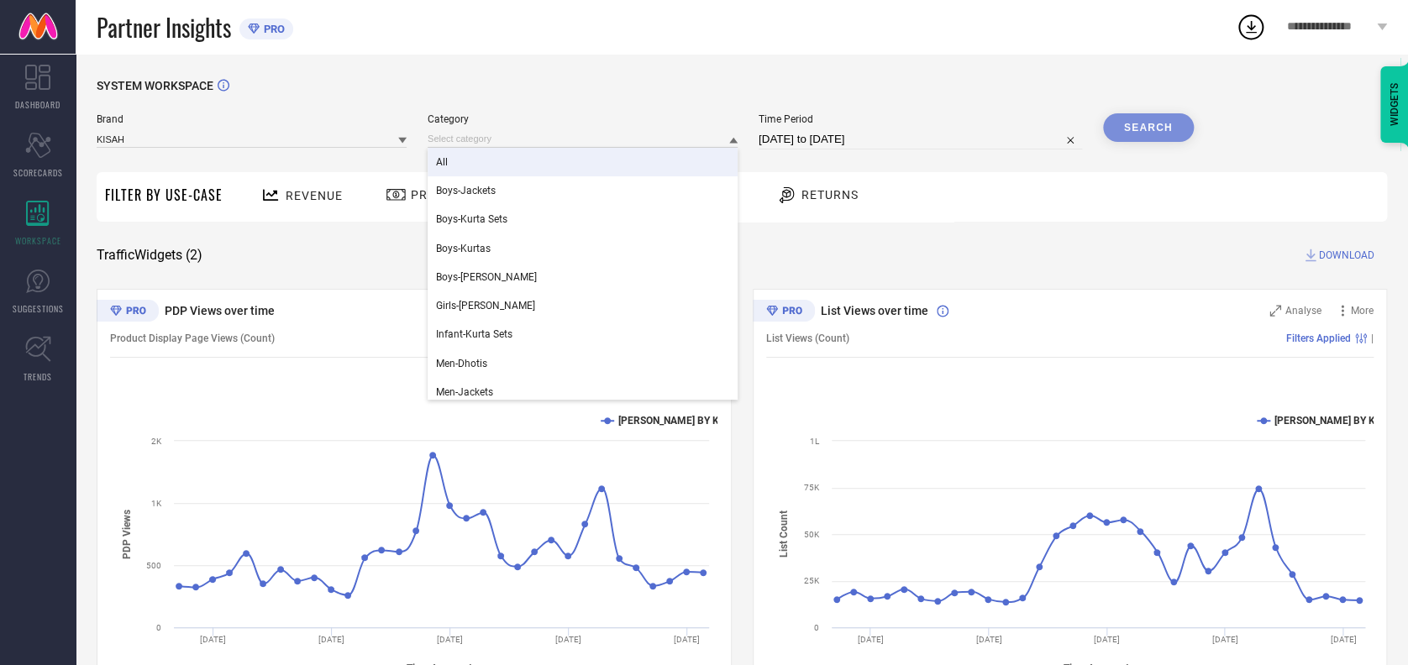
click at [489, 159] on div "All" at bounding box center [582, 162] width 310 height 29
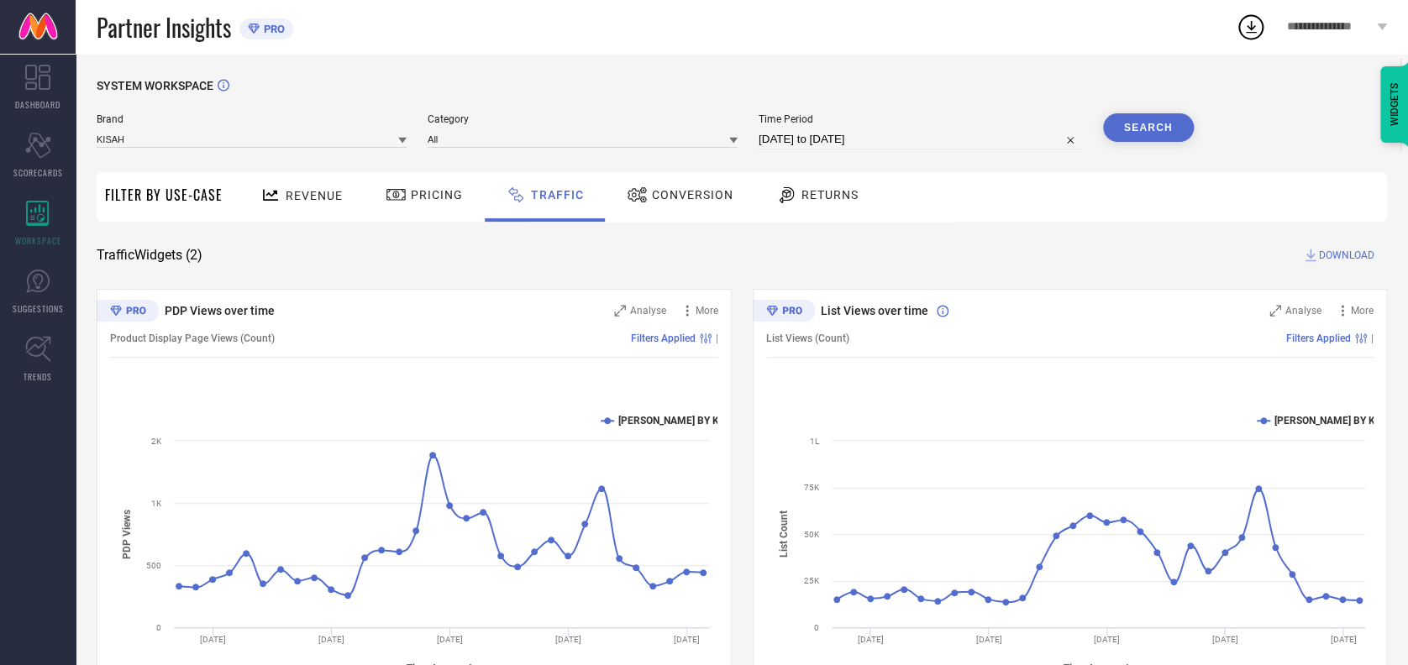
select select "6"
select select "2025"
select select "7"
select select "2025"
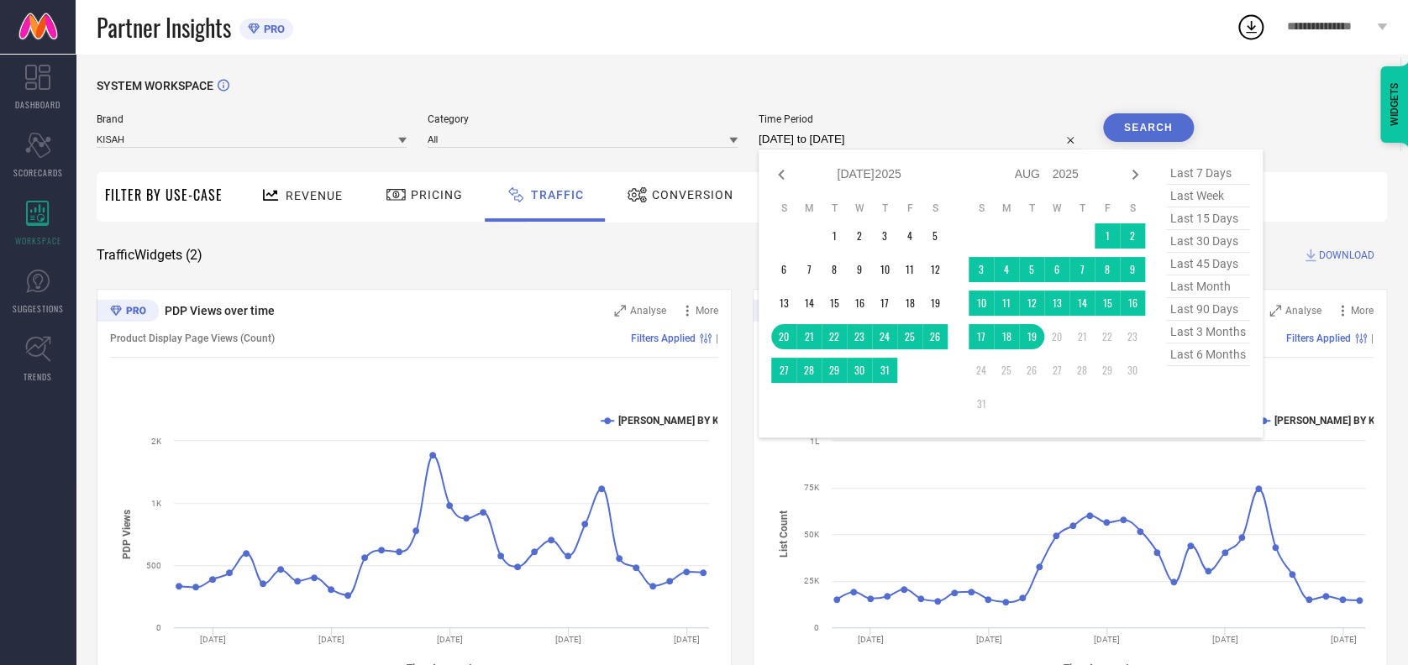
click at [903, 138] on input "20-07-2025 to 19-08-2025" at bounding box center [919, 139] width 323 height 20
click at [777, 165] on icon at bounding box center [781, 175] width 20 height 20
select select "5"
select select "2025"
select select "6"
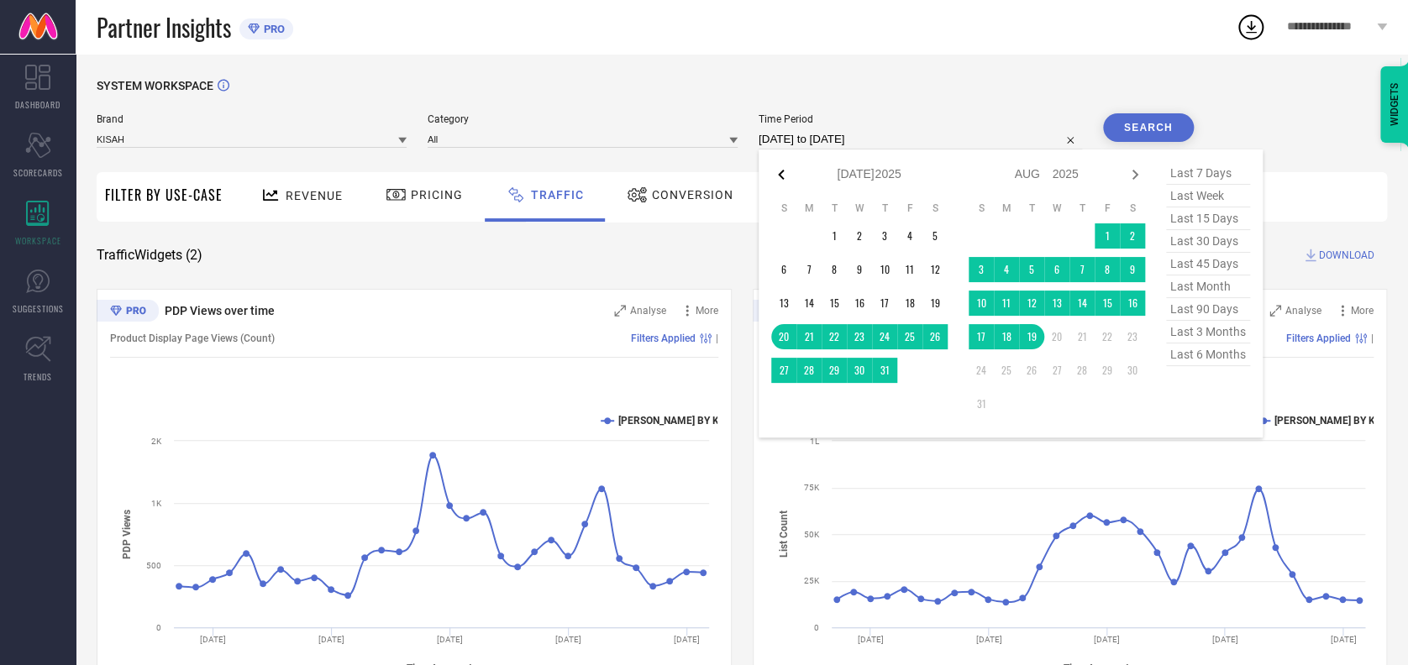
select select "2025"
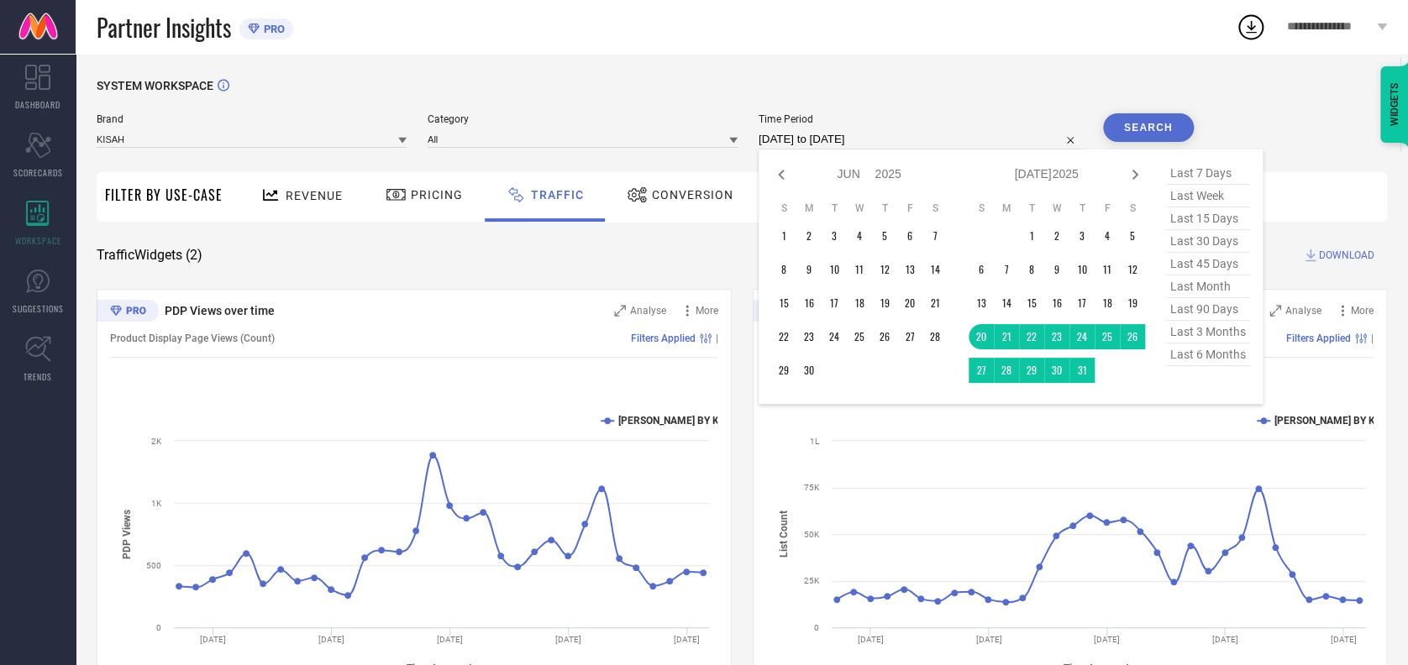
click at [777, 165] on icon at bounding box center [781, 175] width 20 height 20
select select "4"
select select "2025"
select select "5"
select select "2025"
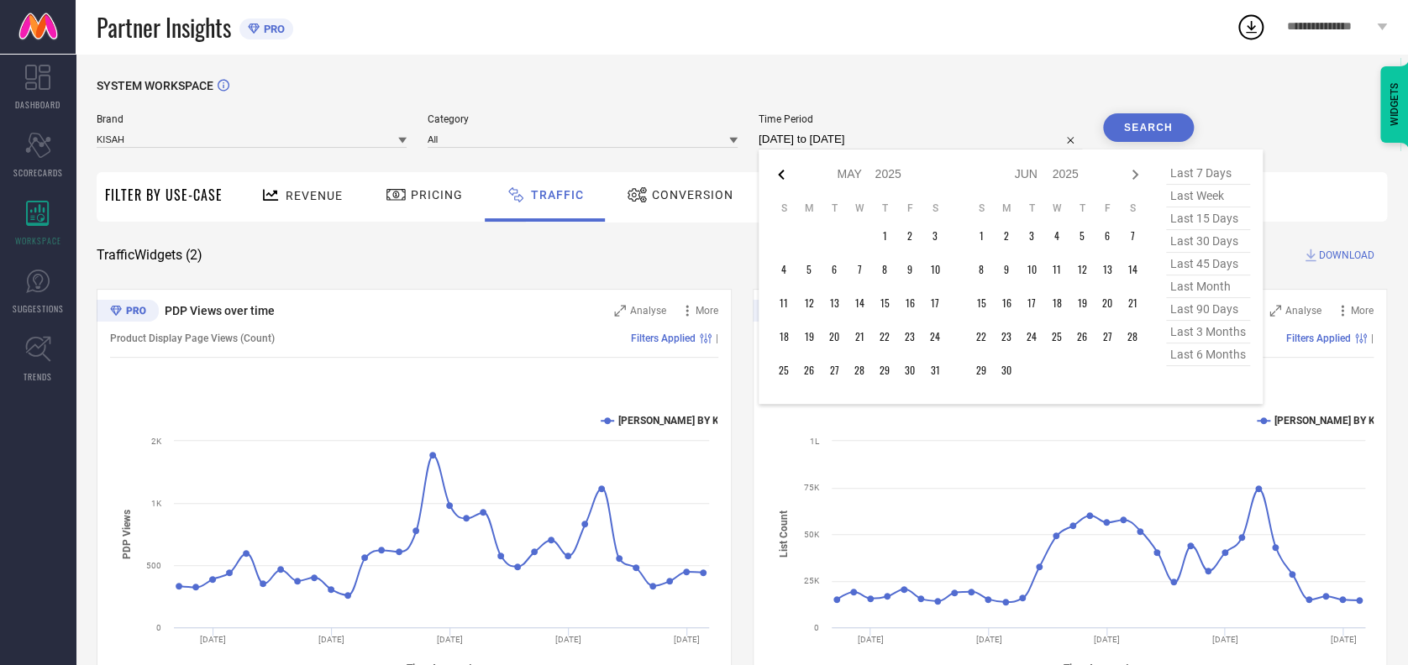
click at [777, 165] on icon at bounding box center [781, 175] width 20 height 20
select select "3"
select select "2025"
select select "4"
select select "2025"
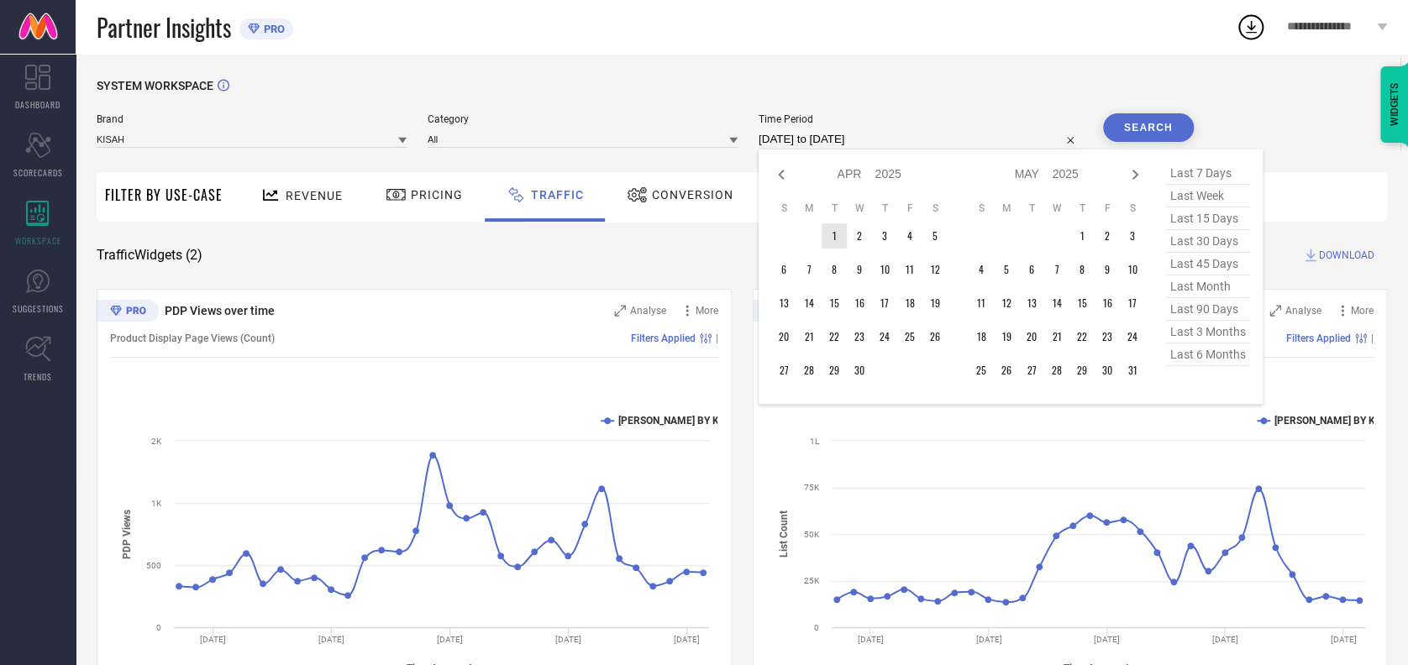
type input "After 01-04-2025"
click at [829, 234] on td "1" at bounding box center [833, 235] width 25 height 25
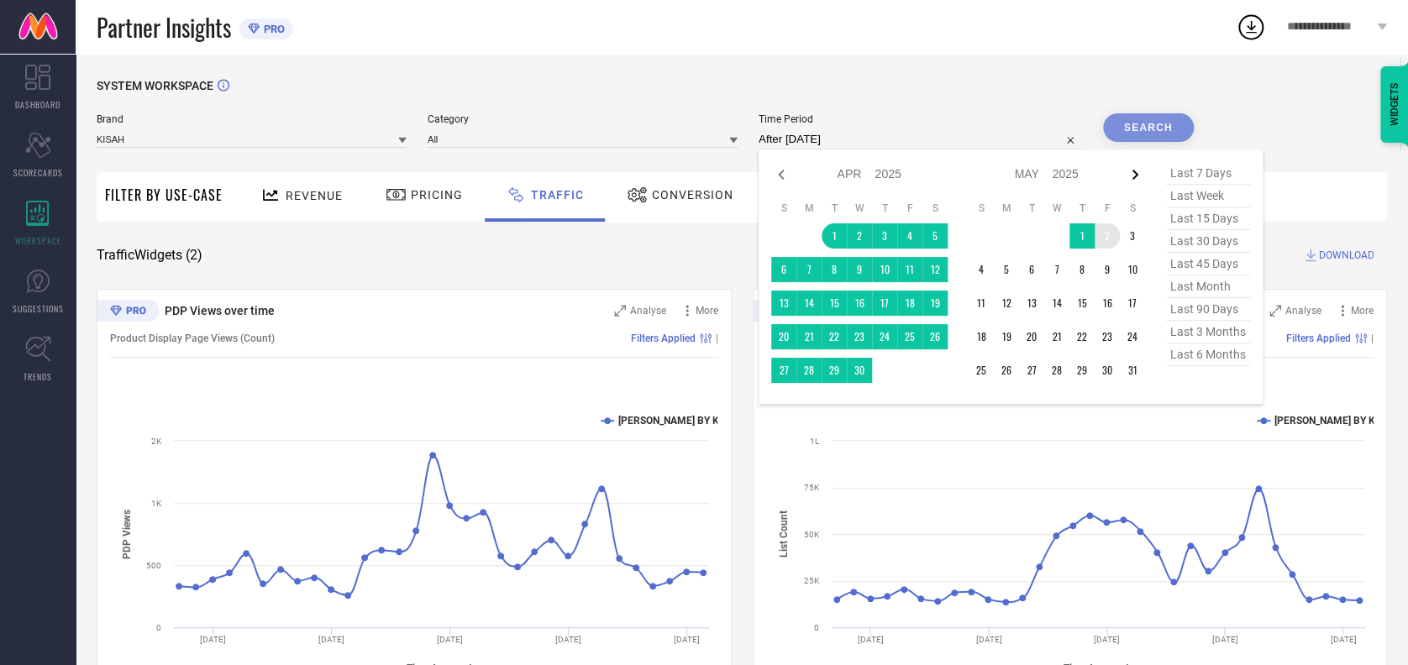
click at [1138, 172] on icon at bounding box center [1135, 175] width 20 height 20
select select "4"
select select "2025"
select select "5"
select select "2025"
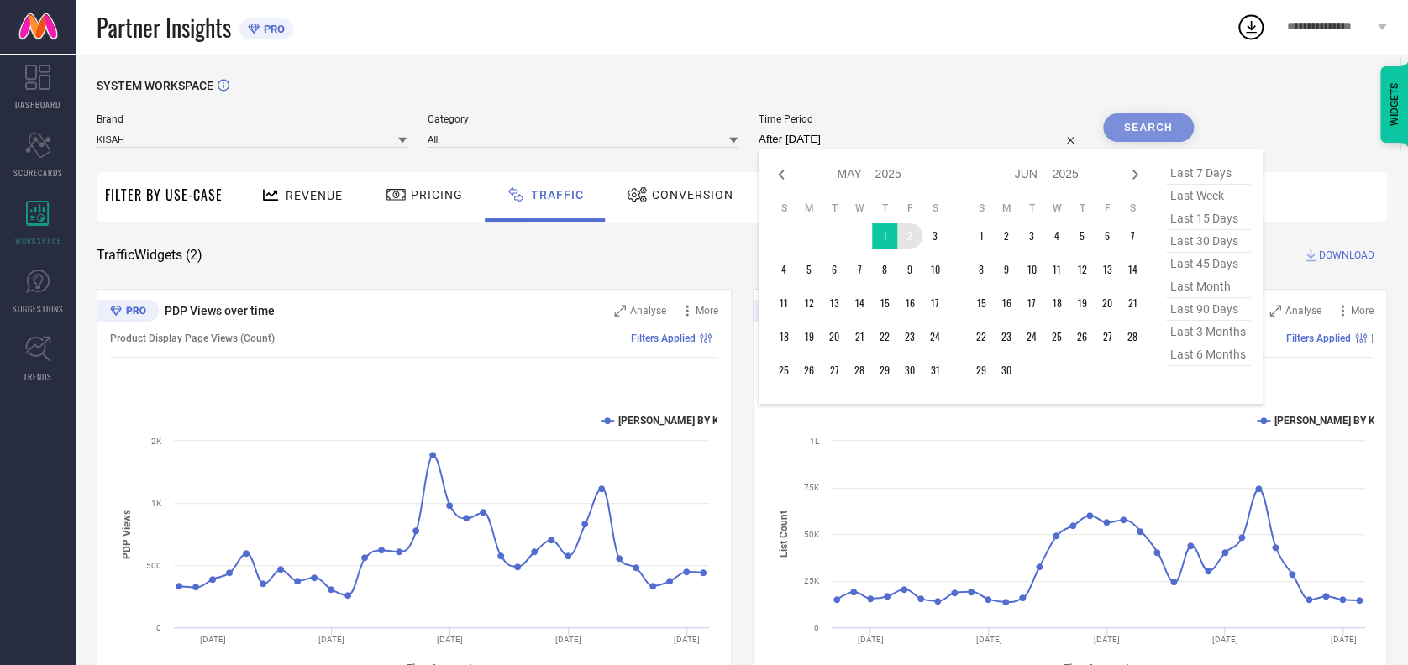
click at [1138, 172] on icon at bounding box center [1135, 175] width 20 height 20
select select "5"
select select "2025"
select select "6"
select select "2025"
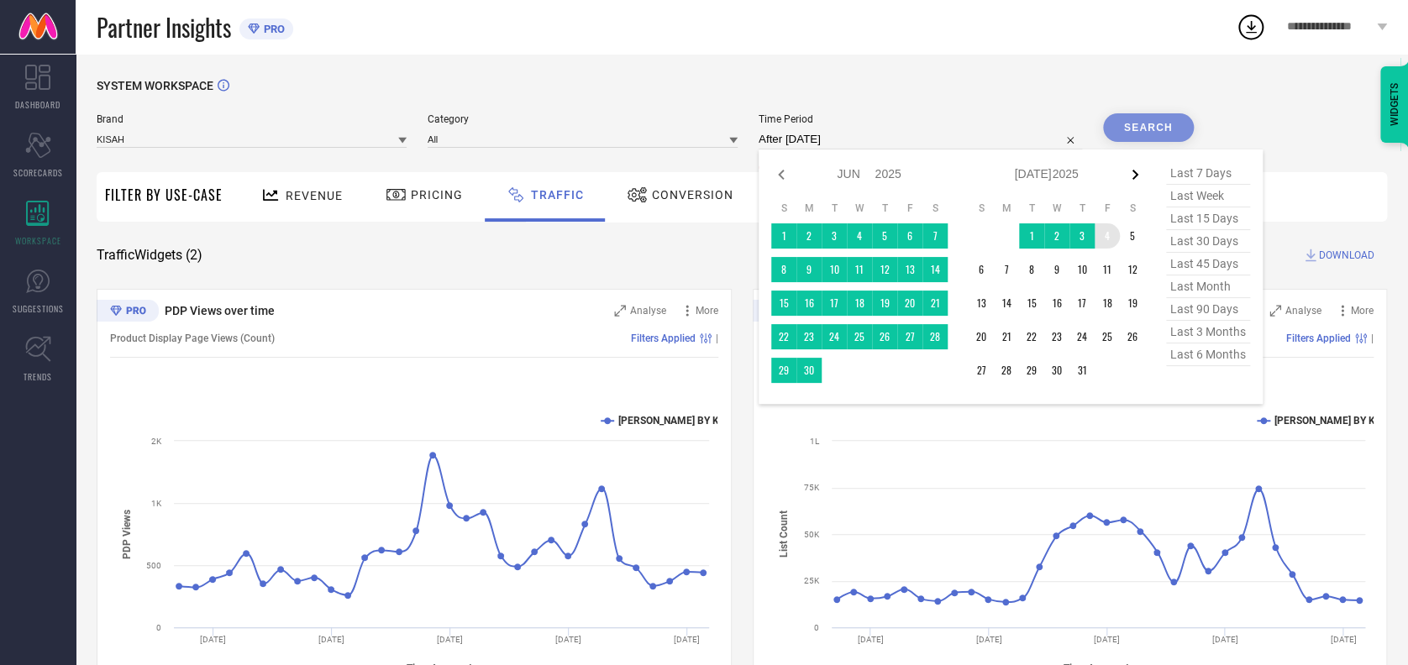
click at [1135, 182] on icon at bounding box center [1135, 175] width 20 height 20
select select "6"
select select "2025"
select select "7"
select select "2025"
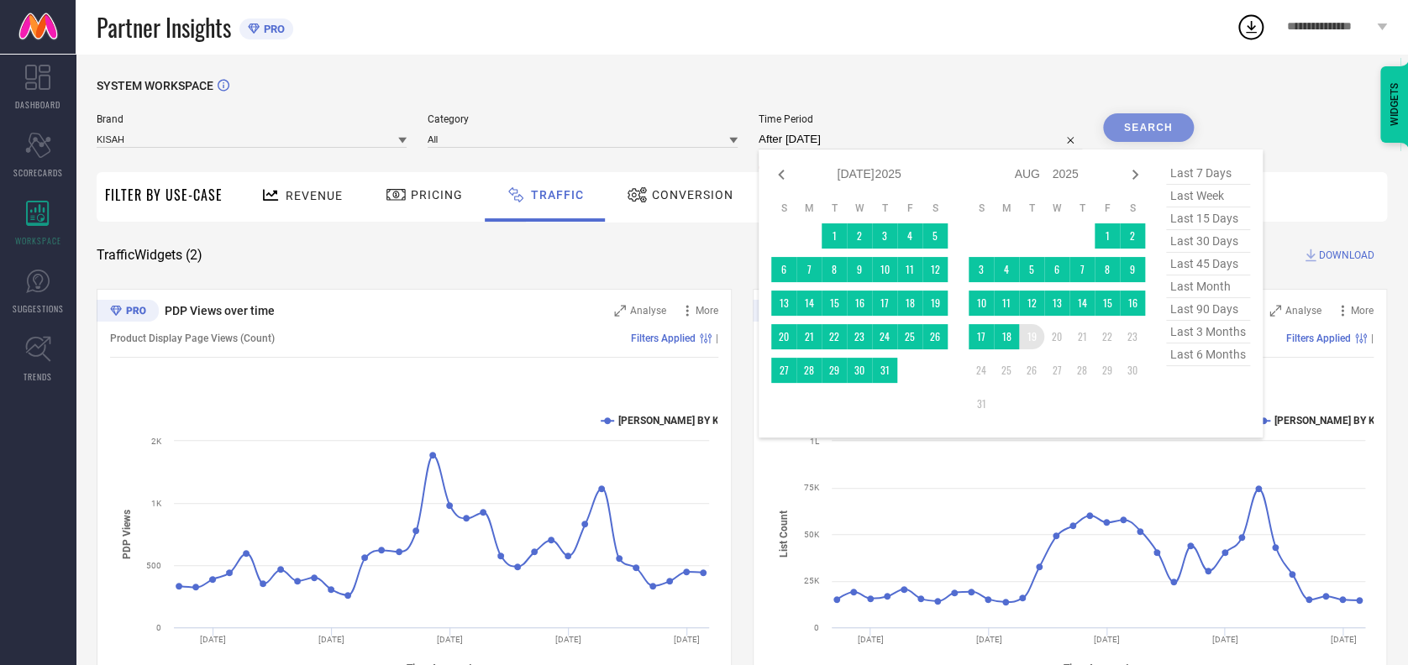
type input "01-04-2025 to 19-08-2025"
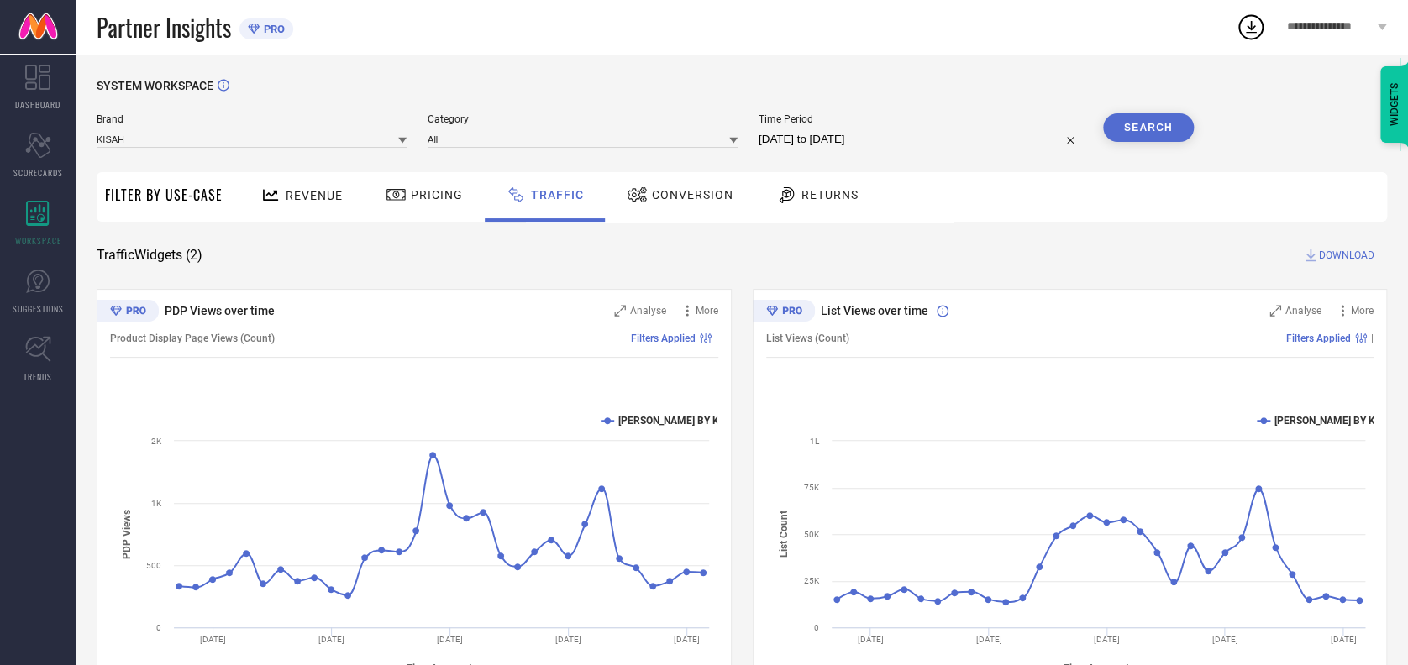
click at [1135, 123] on button "Search" at bounding box center [1148, 127] width 91 height 29
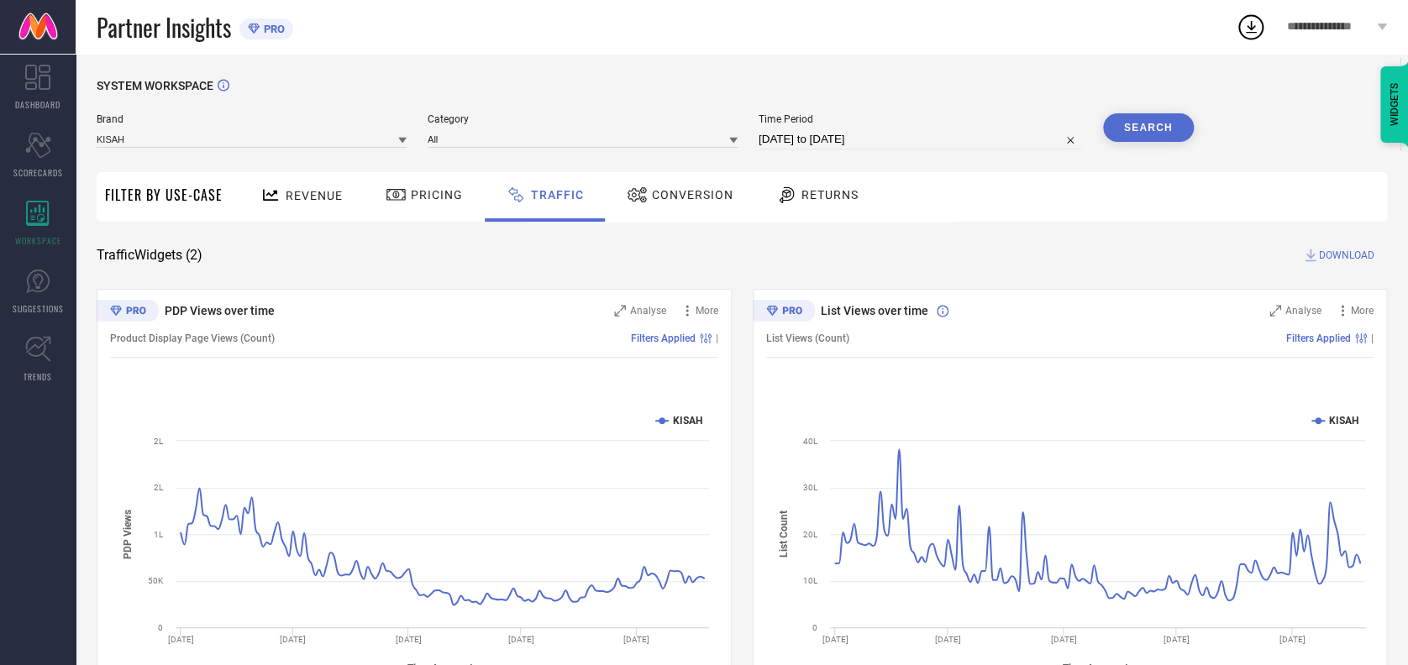
click at [1331, 253] on span "DOWNLOAD" at bounding box center [1346, 255] width 55 height 17
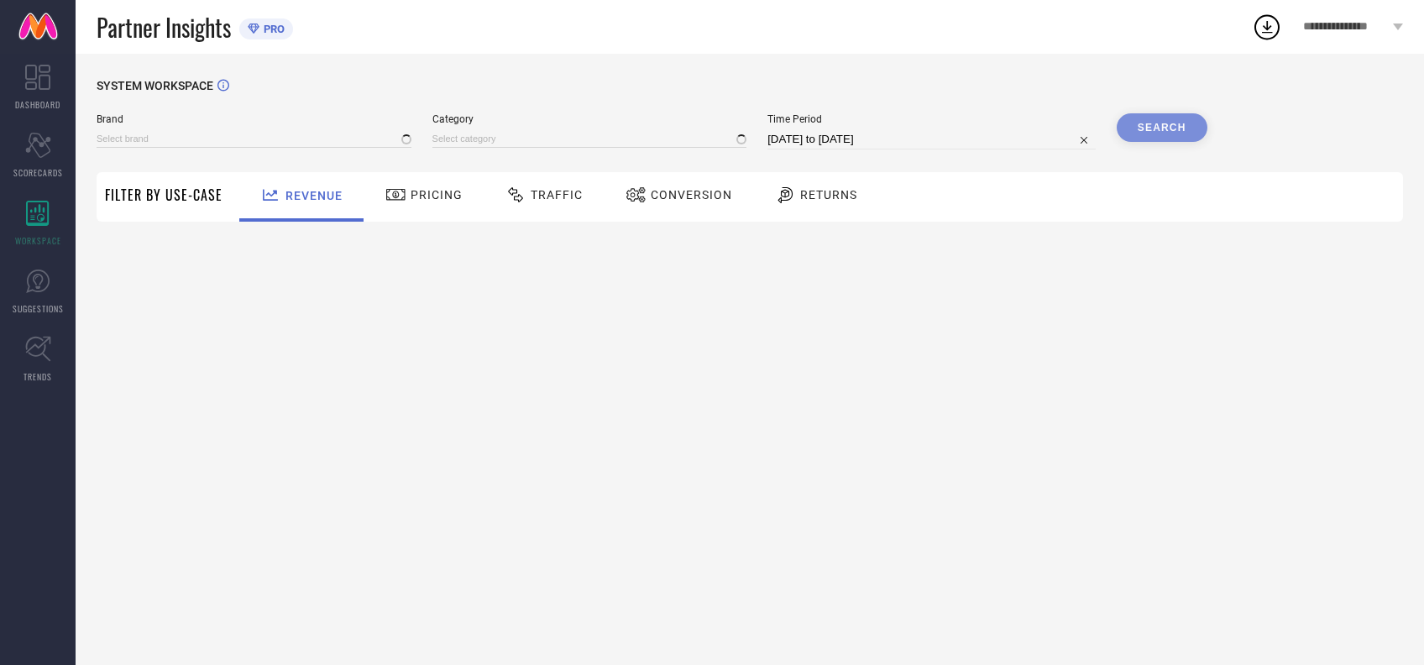
type input "[PERSON_NAME] BY KISAH"
type input "All"
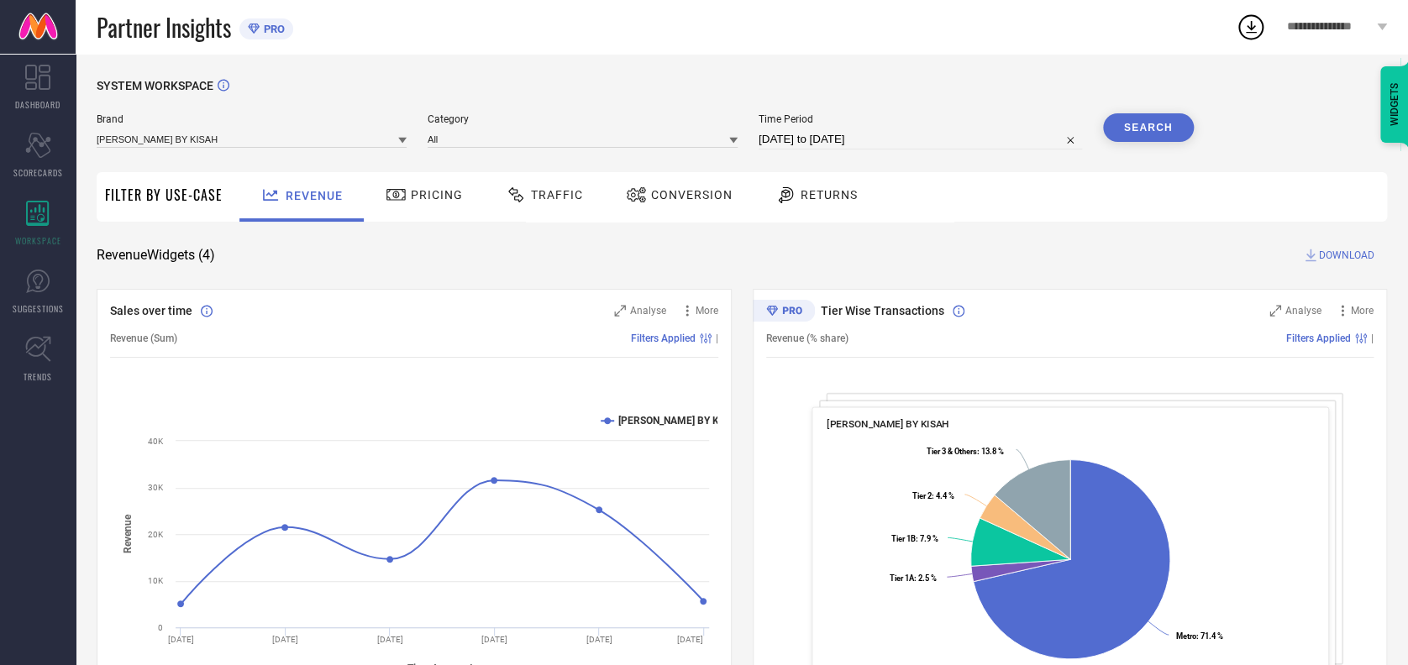
click at [1234, 31] on div "Partner Insights PRO" at bounding box center [666, 27] width 1139 height 54
click at [1247, 29] on icon at bounding box center [1250, 27] width 30 height 30
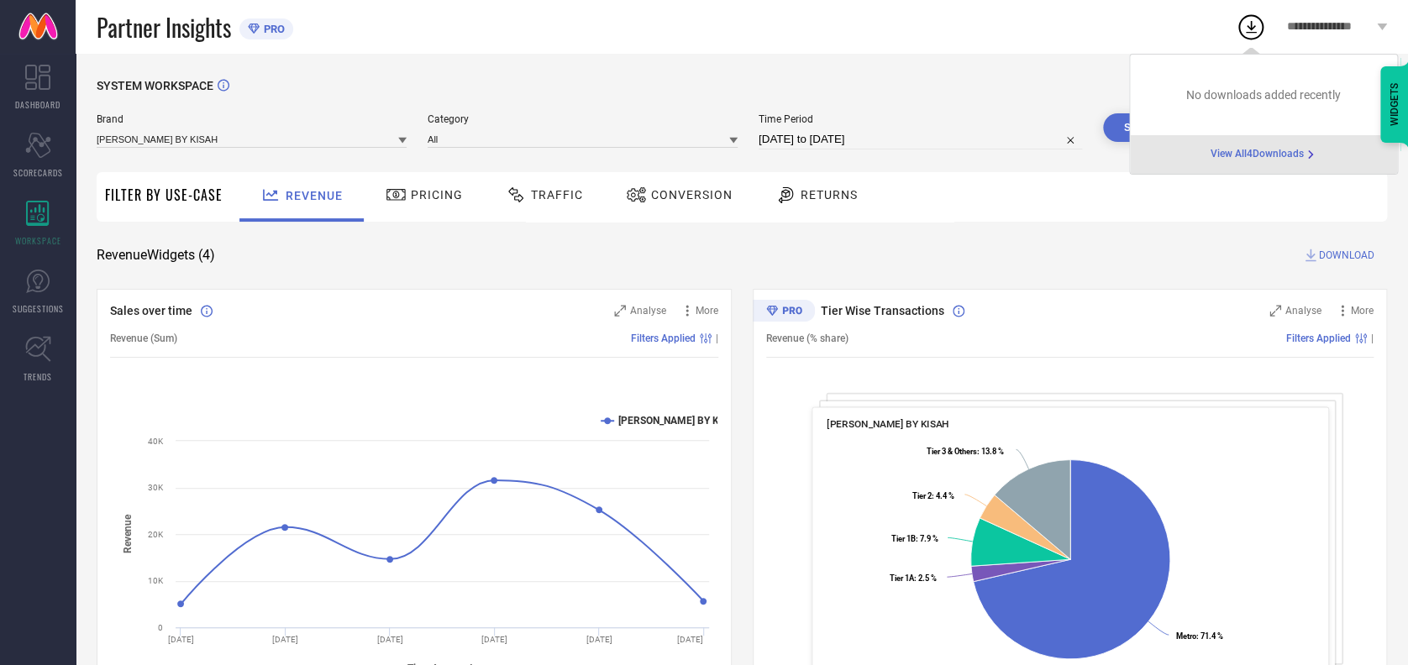
click at [1235, 151] on span "View All 4 Downloads" at bounding box center [1256, 154] width 93 height 13
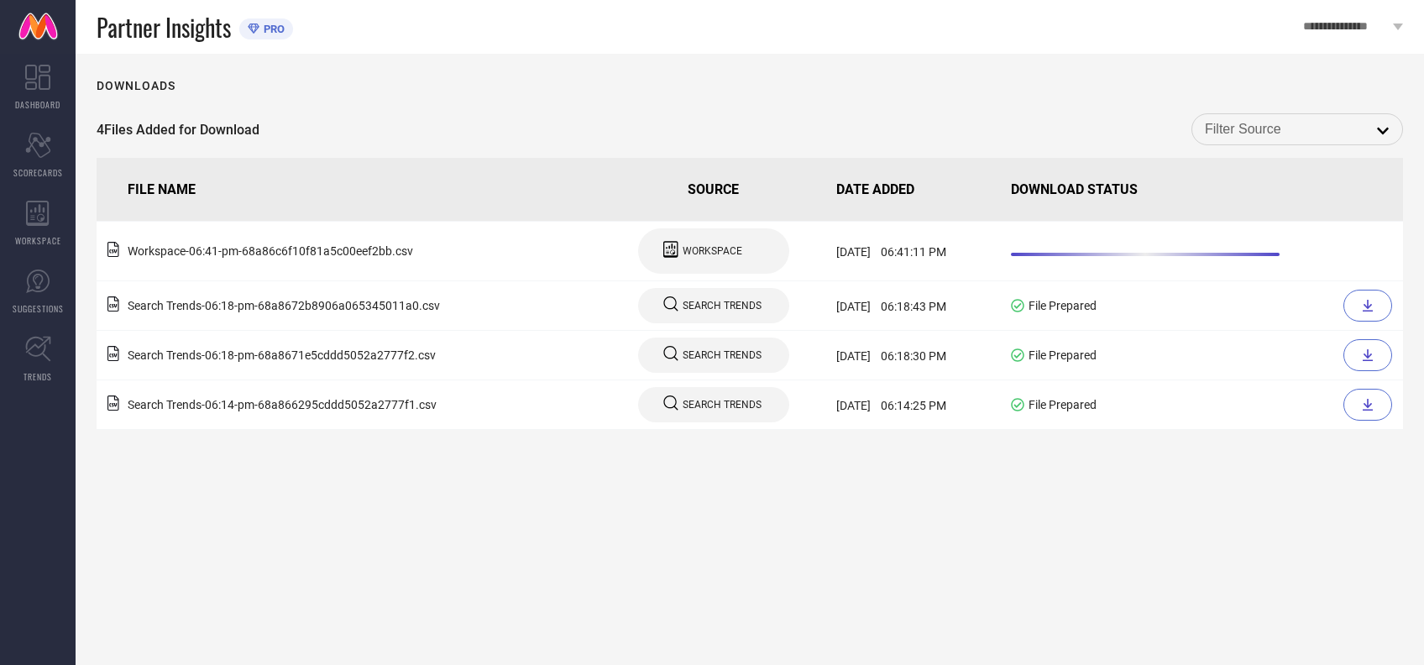
click at [1275, 129] on input at bounding box center [1297, 129] width 185 height 22
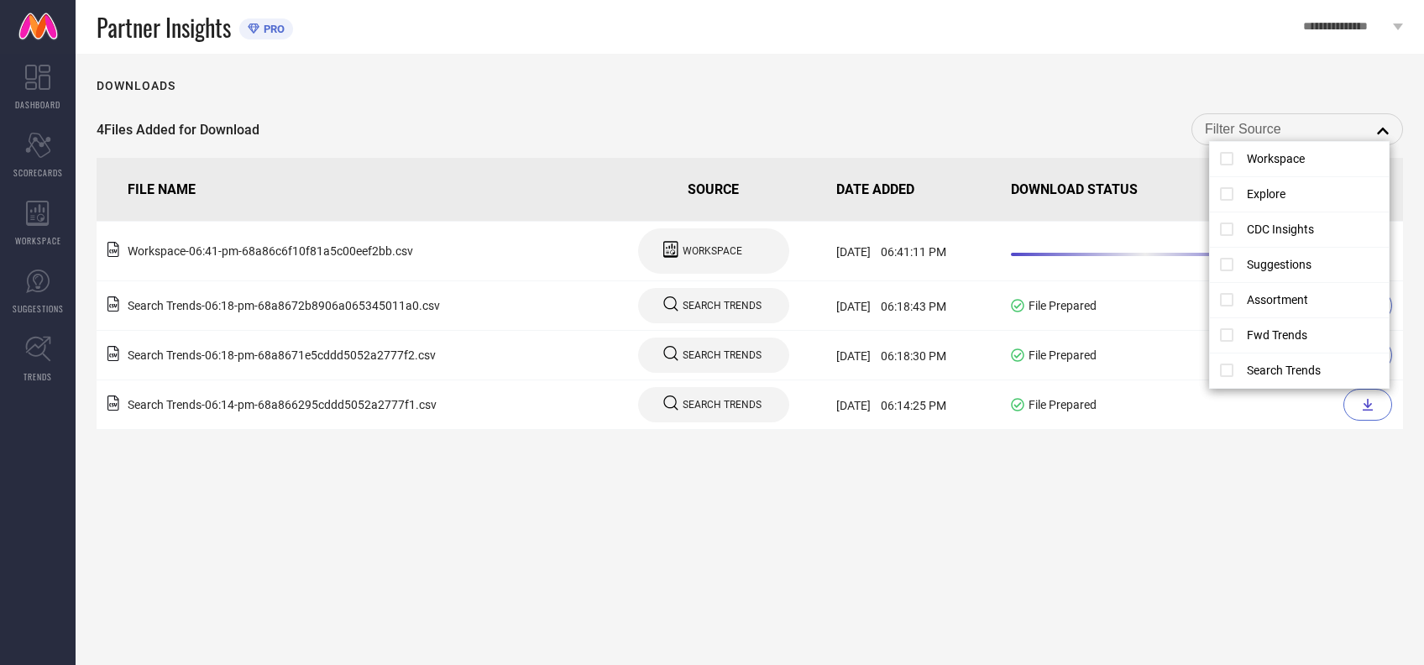
click at [958, 511] on div "Downloads 4 Files Added for Download close FILE NAME SOURCE DATE ADDED DOWNLOAD…" at bounding box center [750, 359] width 1349 height 611
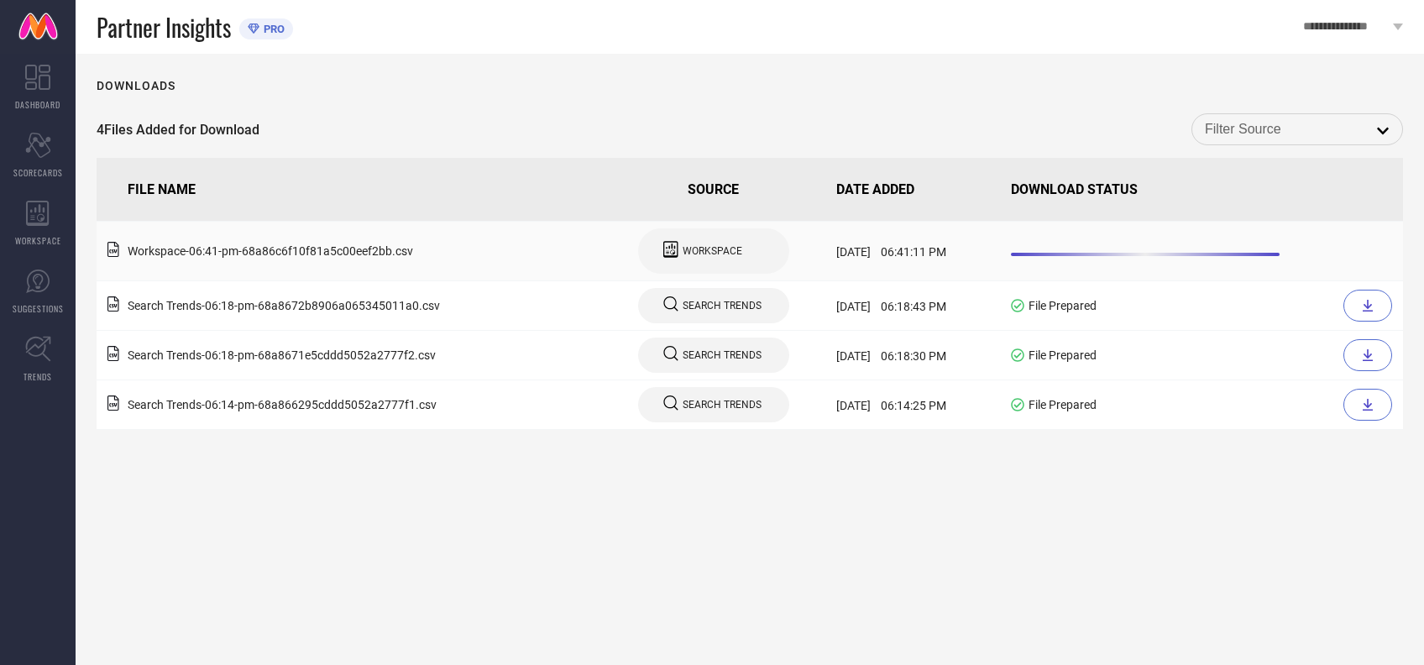
click at [664, 249] on icon at bounding box center [671, 249] width 14 height 16
click at [905, 248] on span "[DATE] 06:41:11 PM" at bounding box center [892, 251] width 110 height 13
drag, startPoint x: 905, startPoint y: 248, endPoint x: 1136, endPoint y: 188, distance: 238.5
click at [1136, 188] on th "DOWNLOAD STATUS" at bounding box center [1203, 190] width 399 height 64
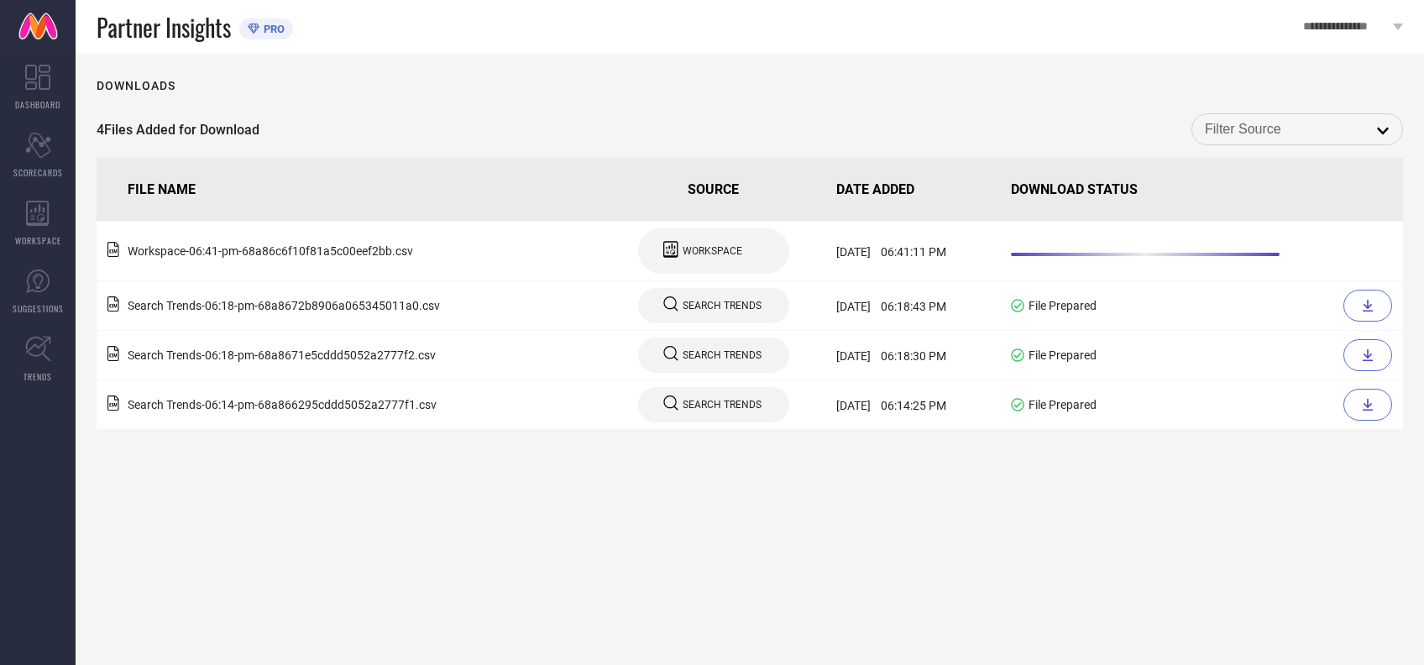
click at [1262, 121] on input at bounding box center [1297, 129] width 185 height 22
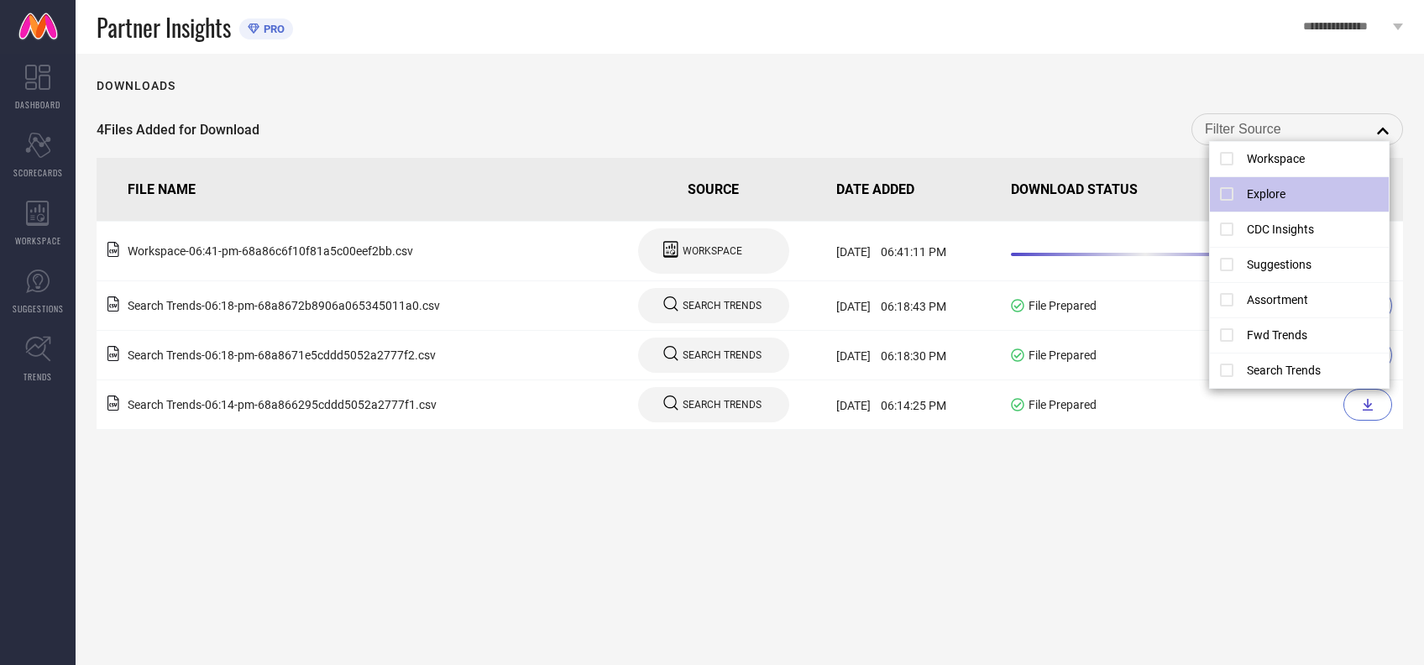
click at [1270, 202] on li "Explore" at bounding box center [1299, 194] width 179 height 35
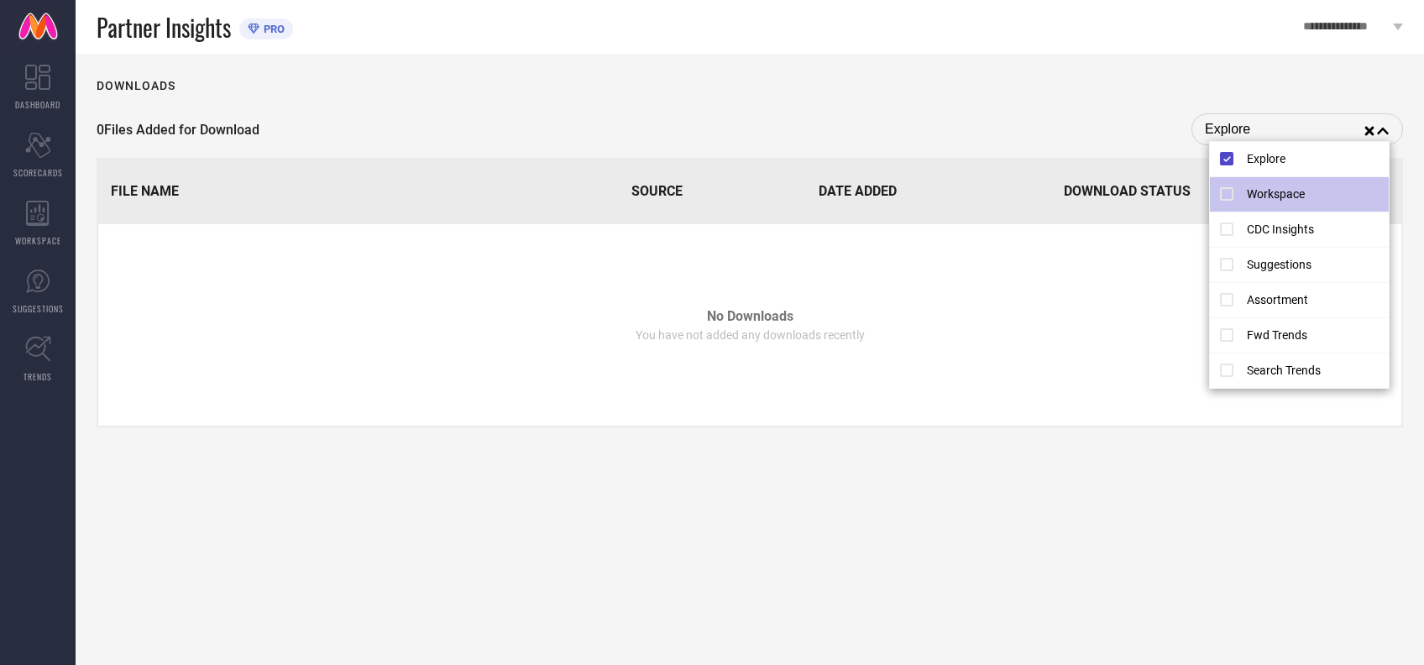
click at [1257, 190] on li "Workspace" at bounding box center [1299, 194] width 179 height 35
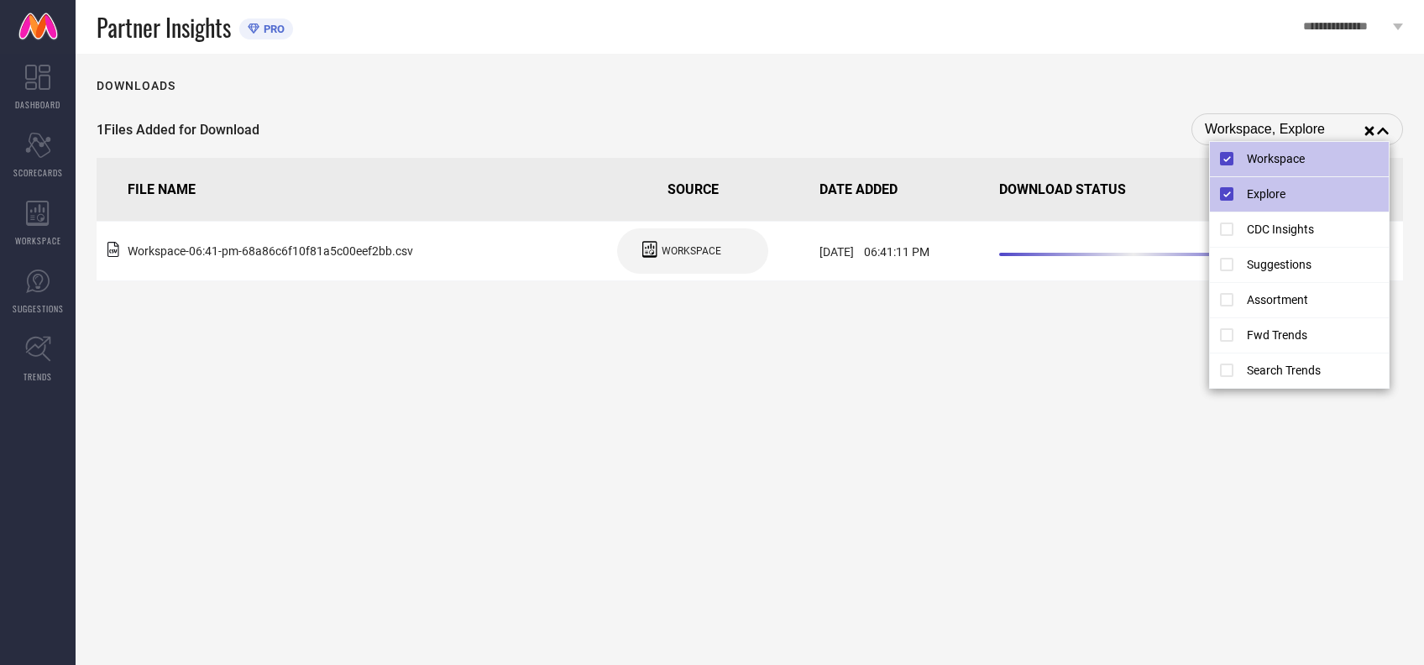
click at [1237, 156] on li "Workspace" at bounding box center [1299, 159] width 179 height 35
type input "Explore"
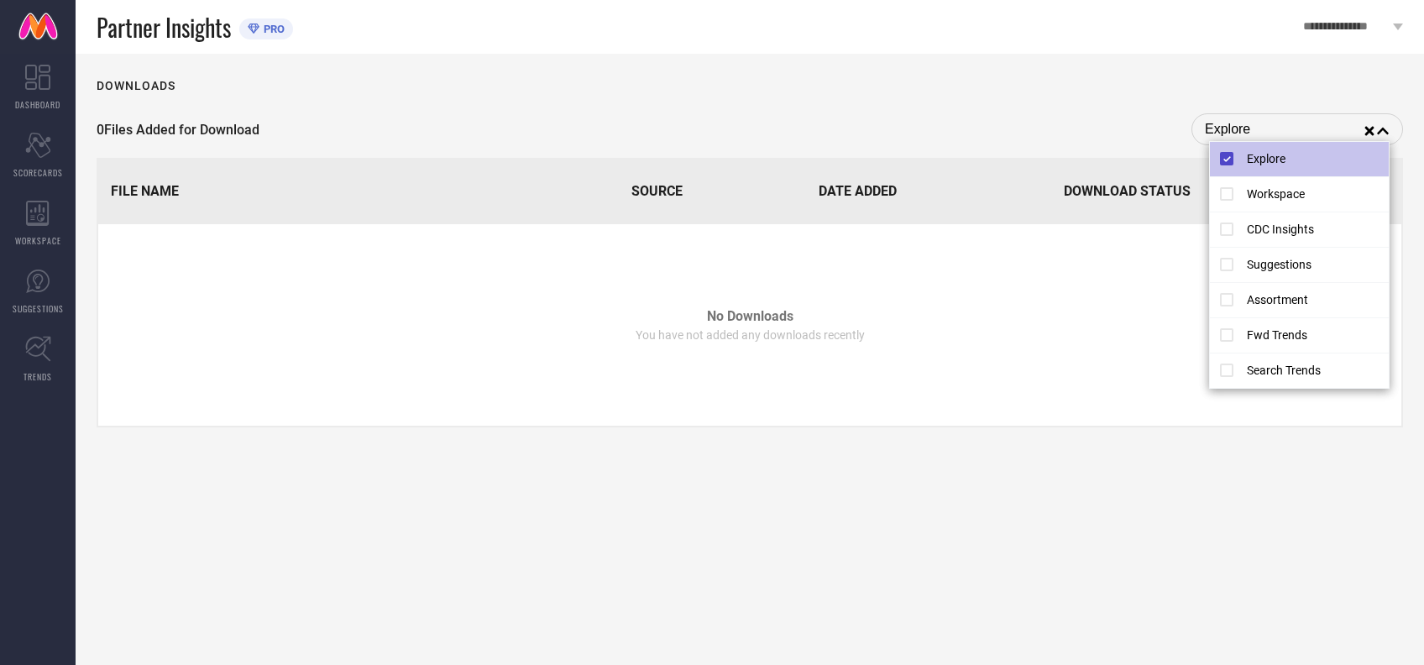
click at [1236, 160] on li "Explore" at bounding box center [1299, 159] width 179 height 35
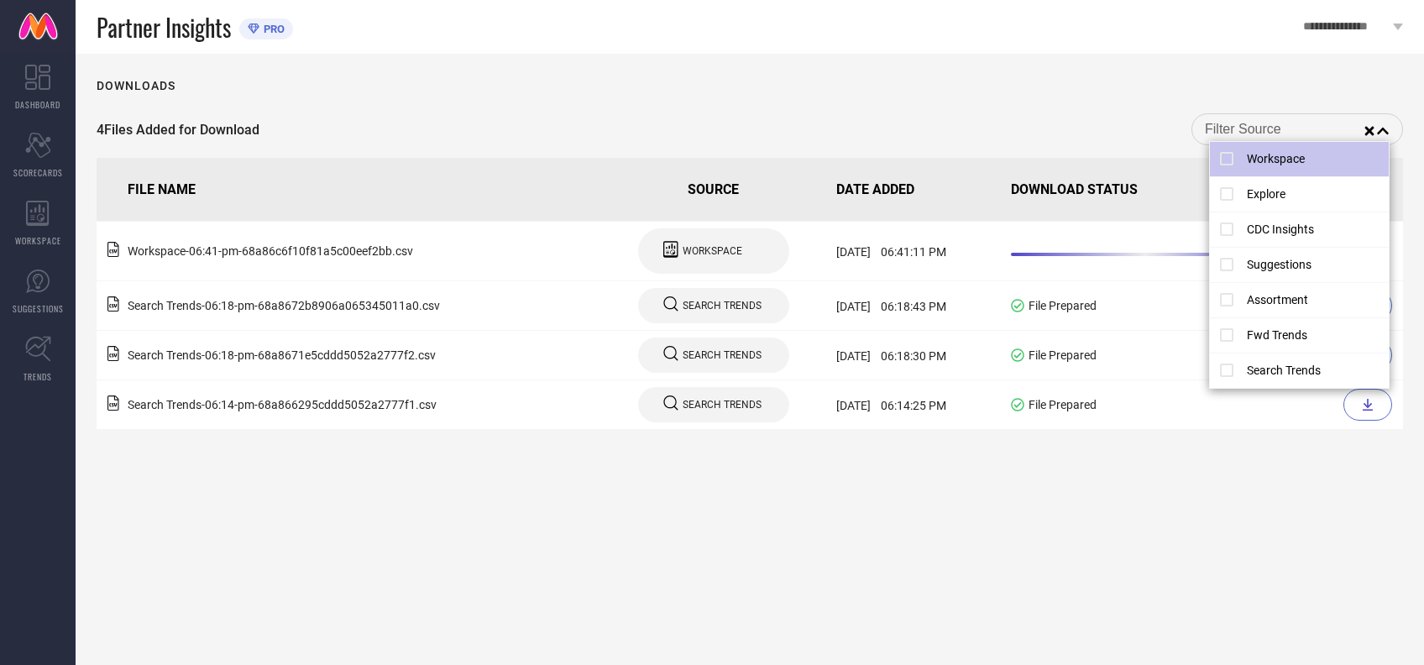
click at [1048, 527] on div "Downloads 4 Files Added for Download reset close FILE NAME SOURCE DATE ADDED DO…" at bounding box center [750, 359] width 1349 height 611
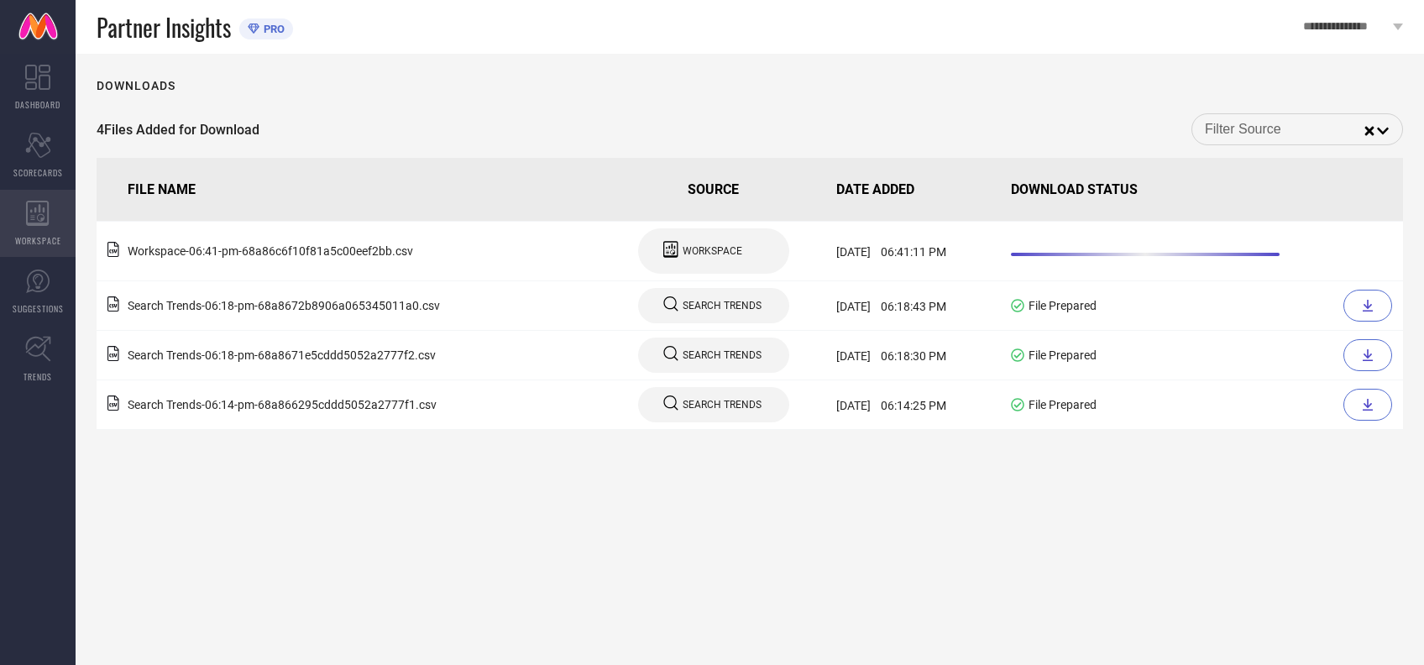
click at [44, 227] on div "WORKSPACE" at bounding box center [38, 223] width 76 height 67
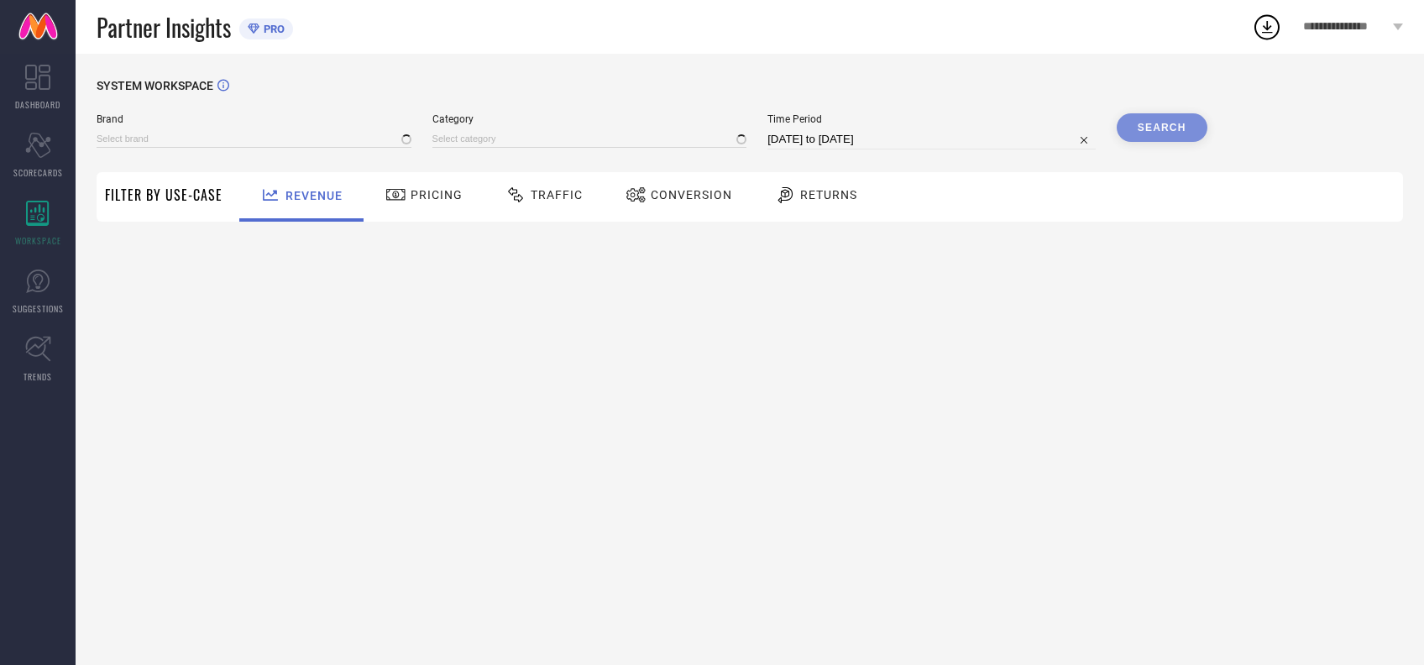
type input "AMODH BY KISAH"
type input "All"
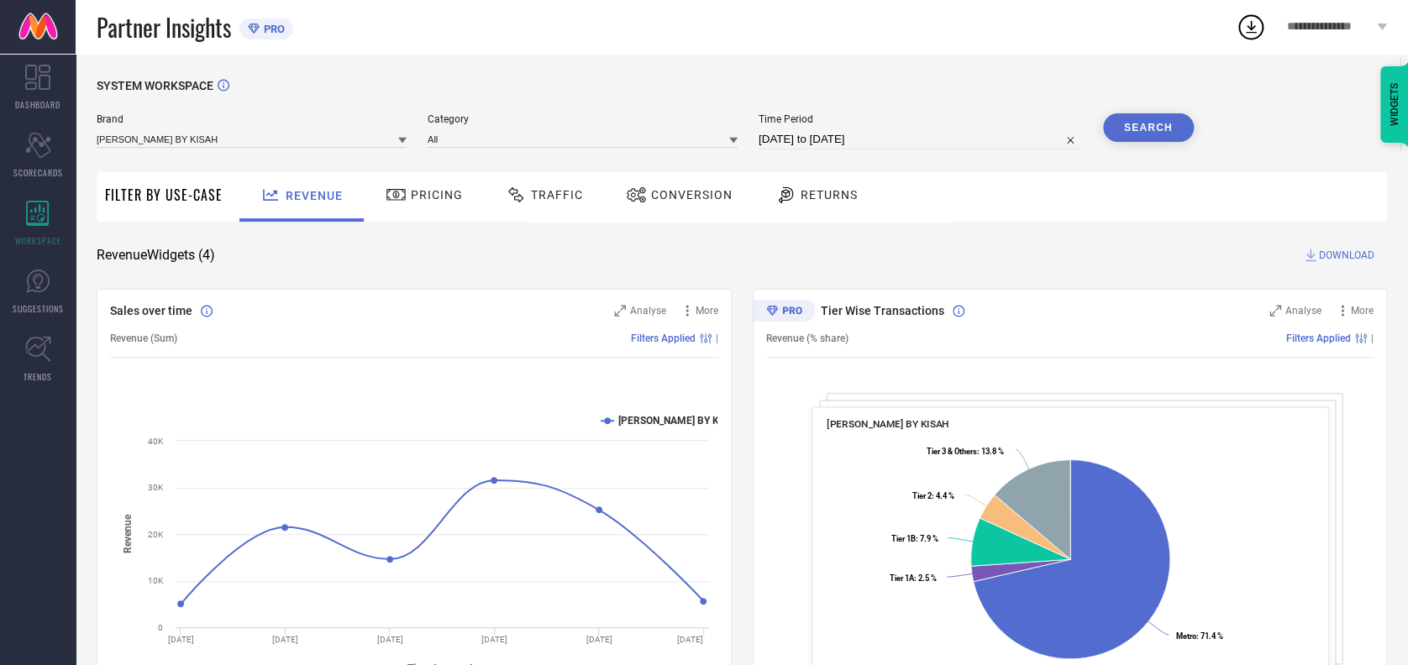
click at [1243, 23] on icon at bounding box center [1250, 27] width 30 height 30
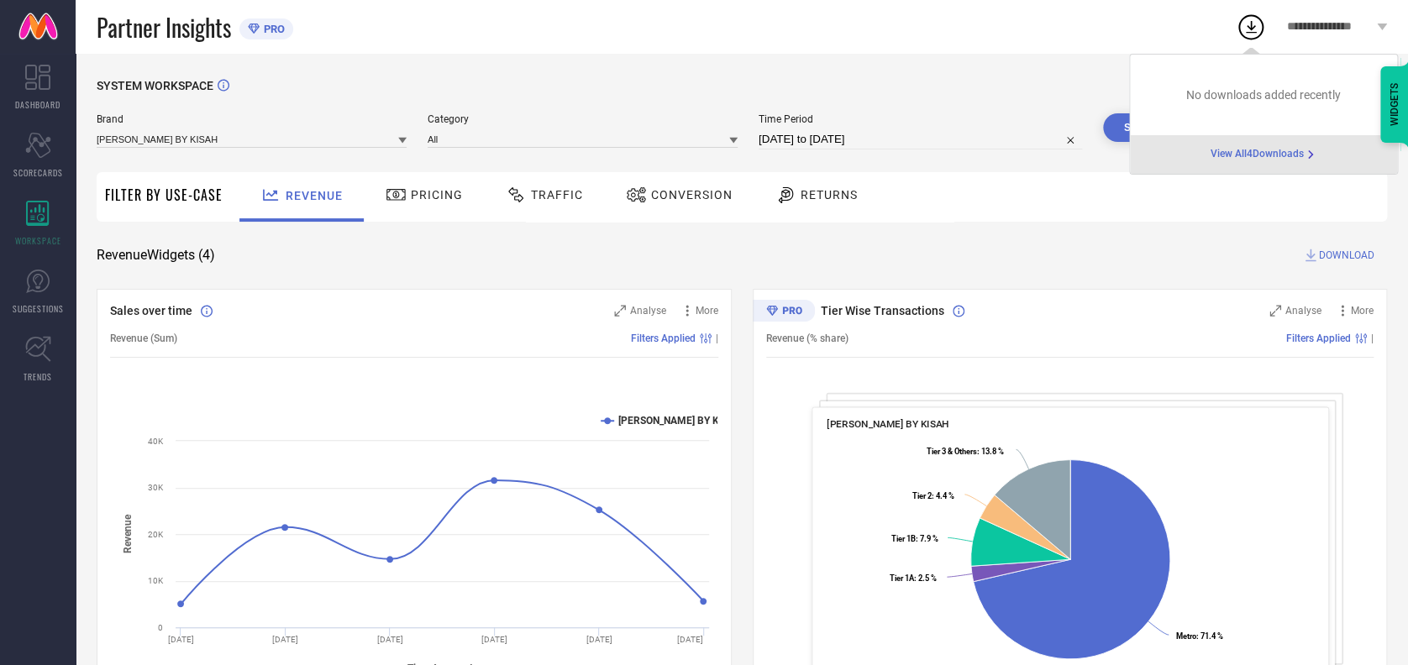
click at [1242, 158] on span "View All 4 Downloads" at bounding box center [1256, 154] width 93 height 13
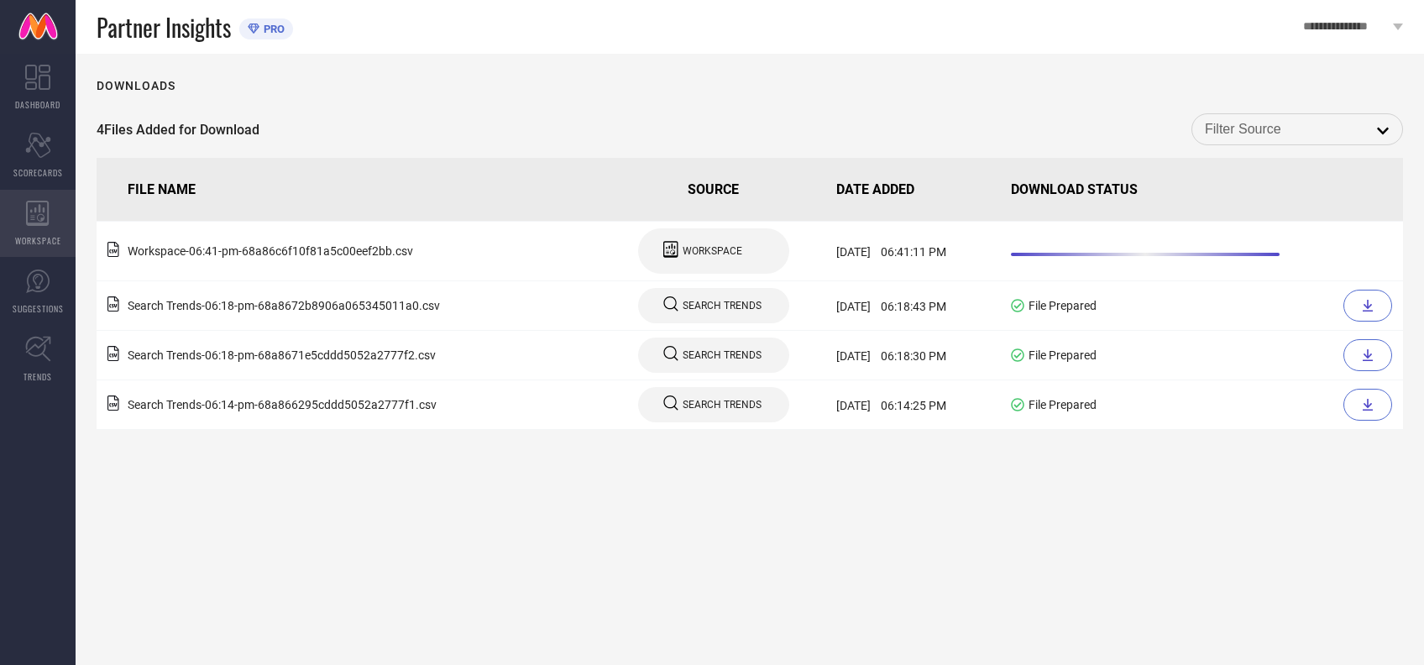
click at [33, 239] on span "WORKSPACE" at bounding box center [38, 240] width 46 height 13
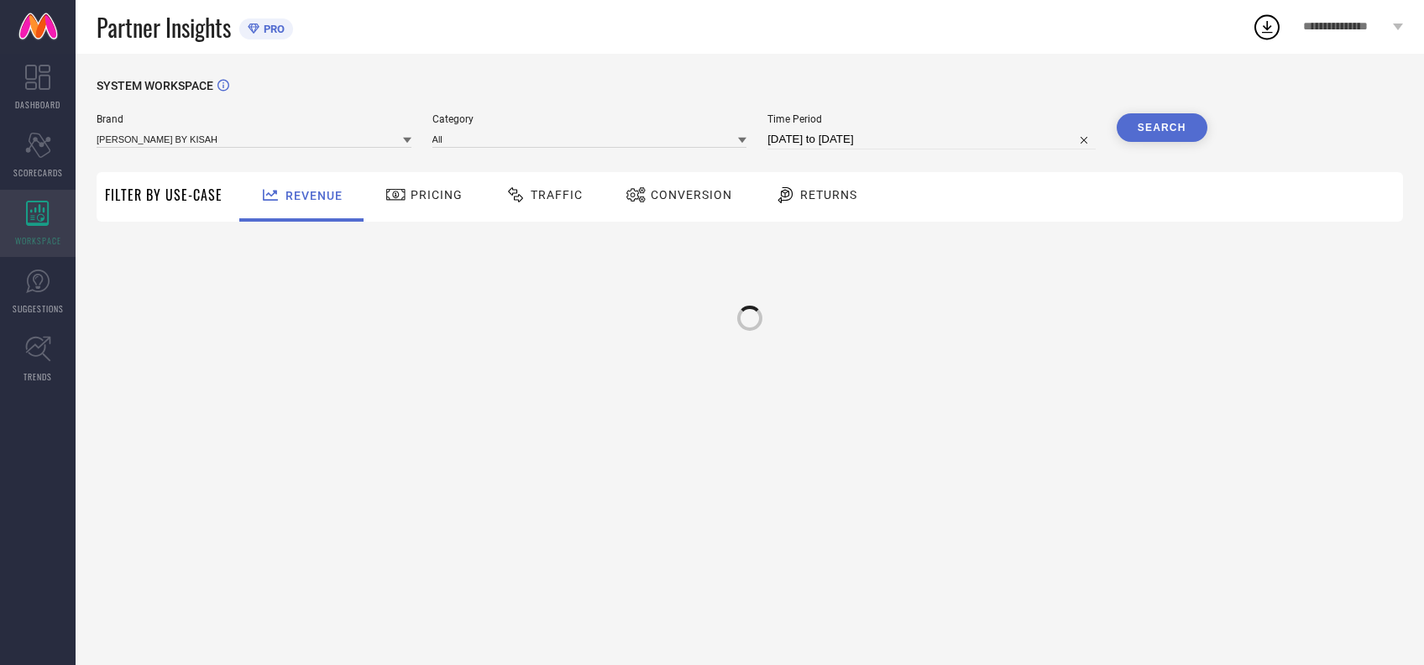
type input "[PERSON_NAME] BY KISAH"
type input "All"
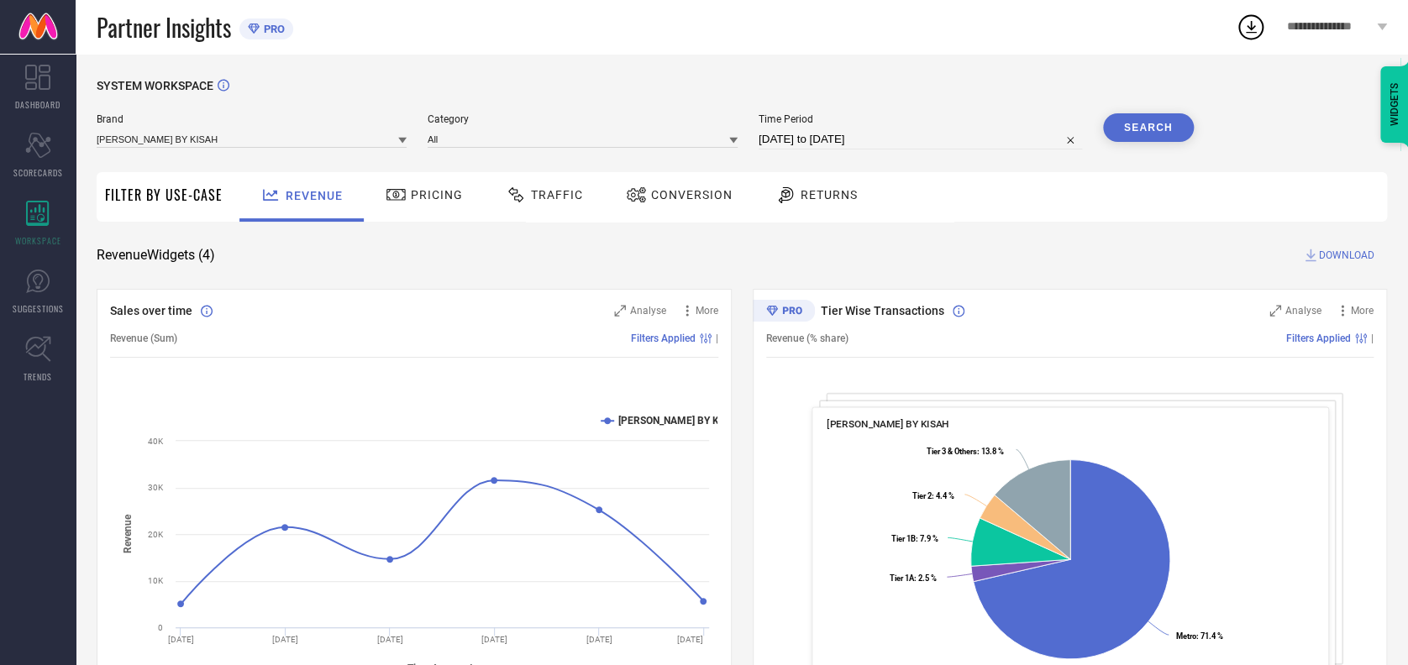
click at [541, 202] on span "Traffic" at bounding box center [557, 194] width 52 height 13
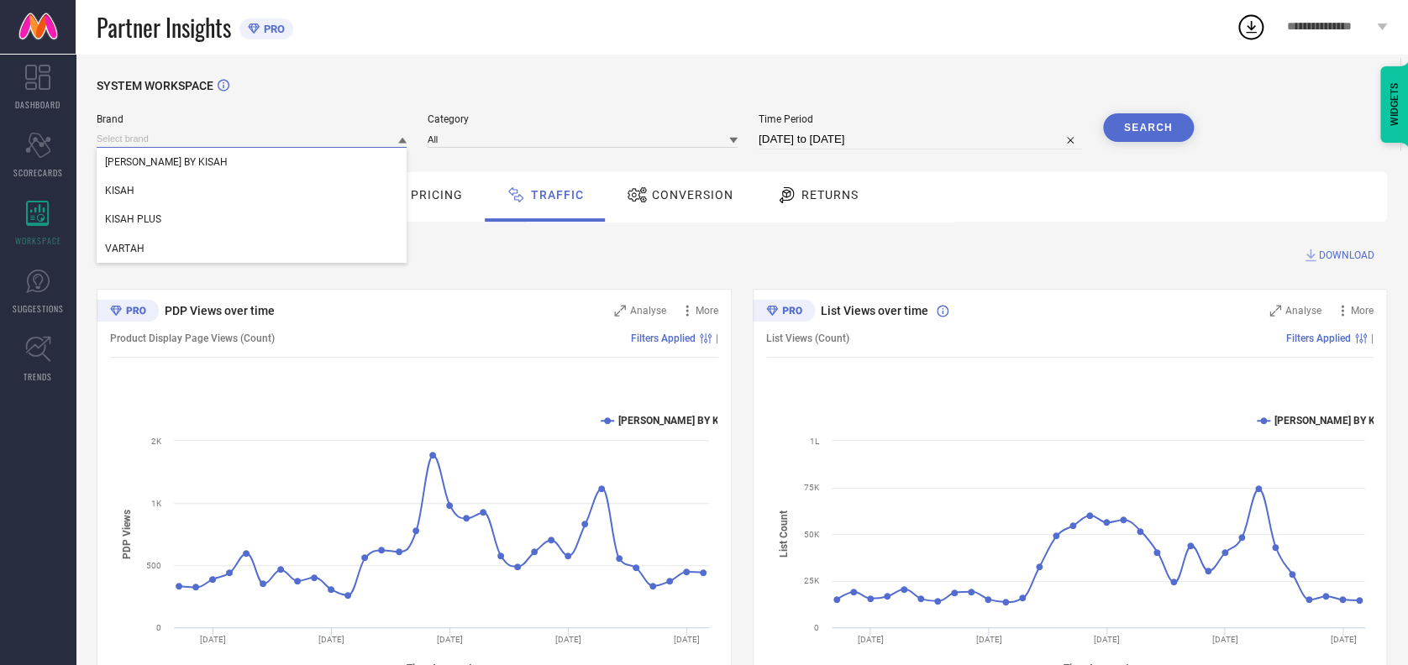
click at [263, 134] on input at bounding box center [252, 139] width 310 height 18
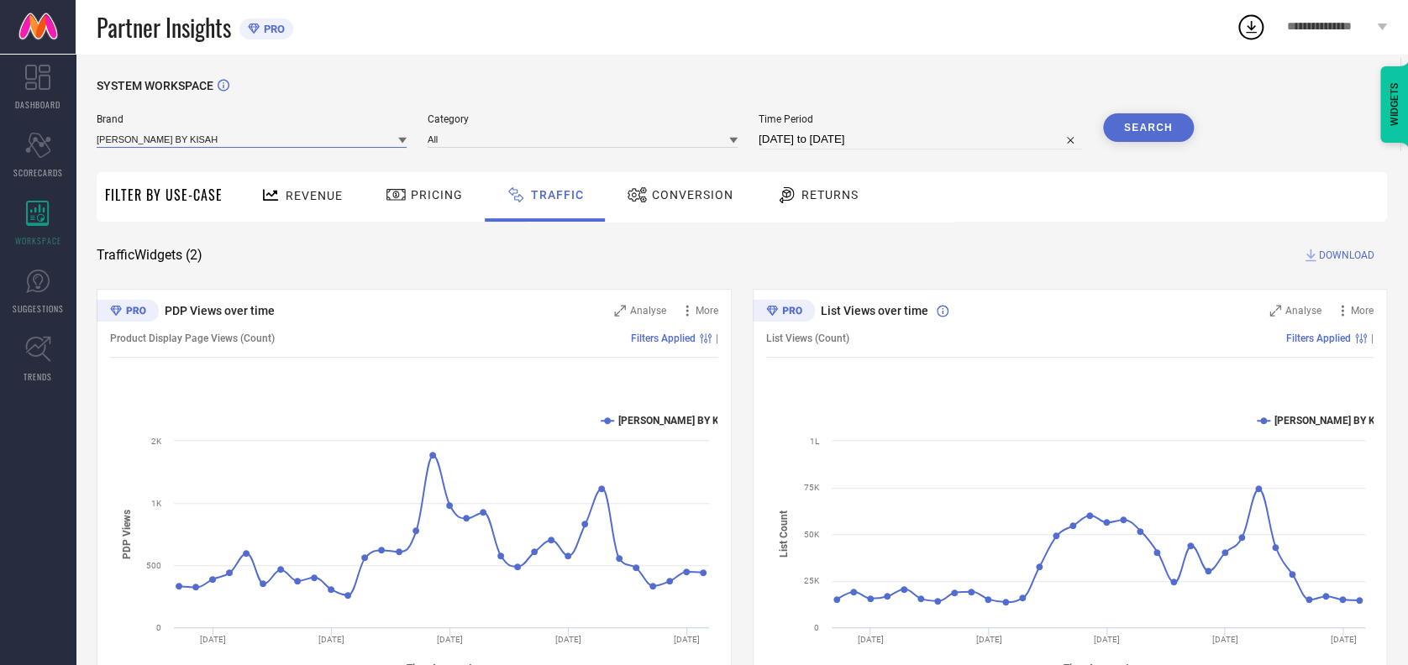
click at [249, 134] on input at bounding box center [252, 139] width 310 height 18
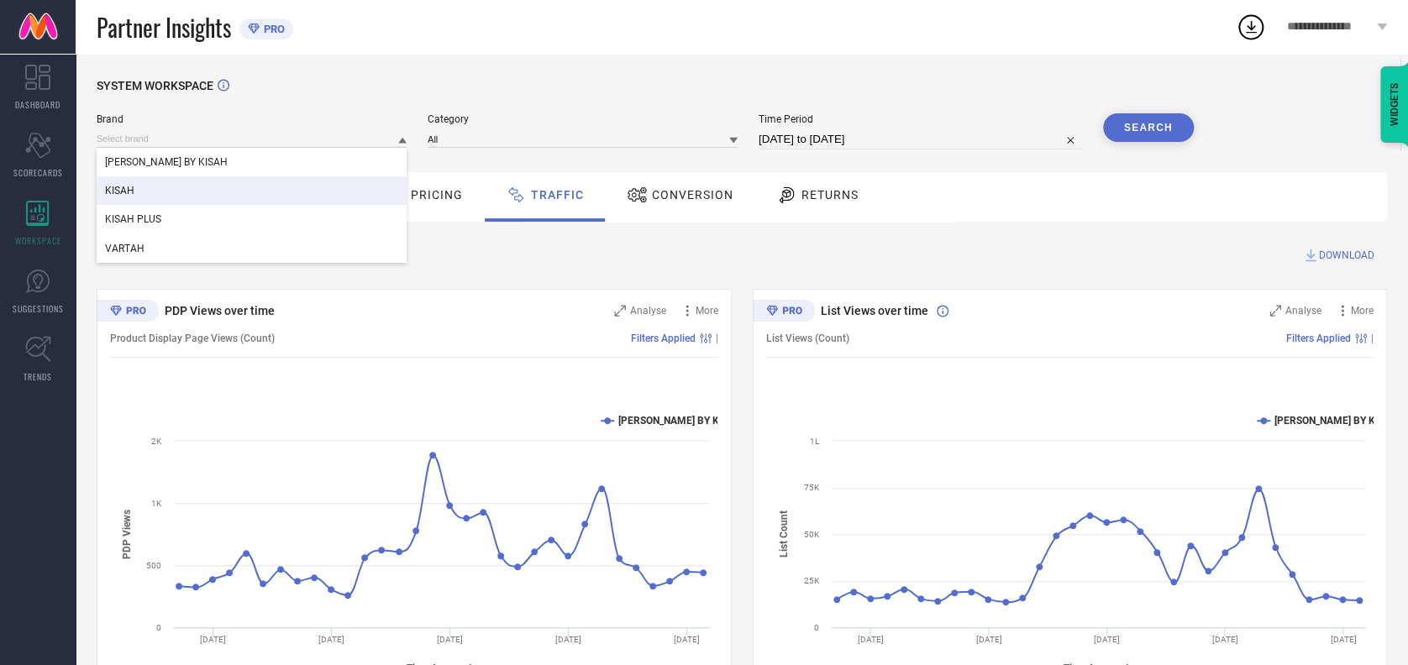
click at [187, 186] on div "KISAH" at bounding box center [252, 190] width 310 height 29
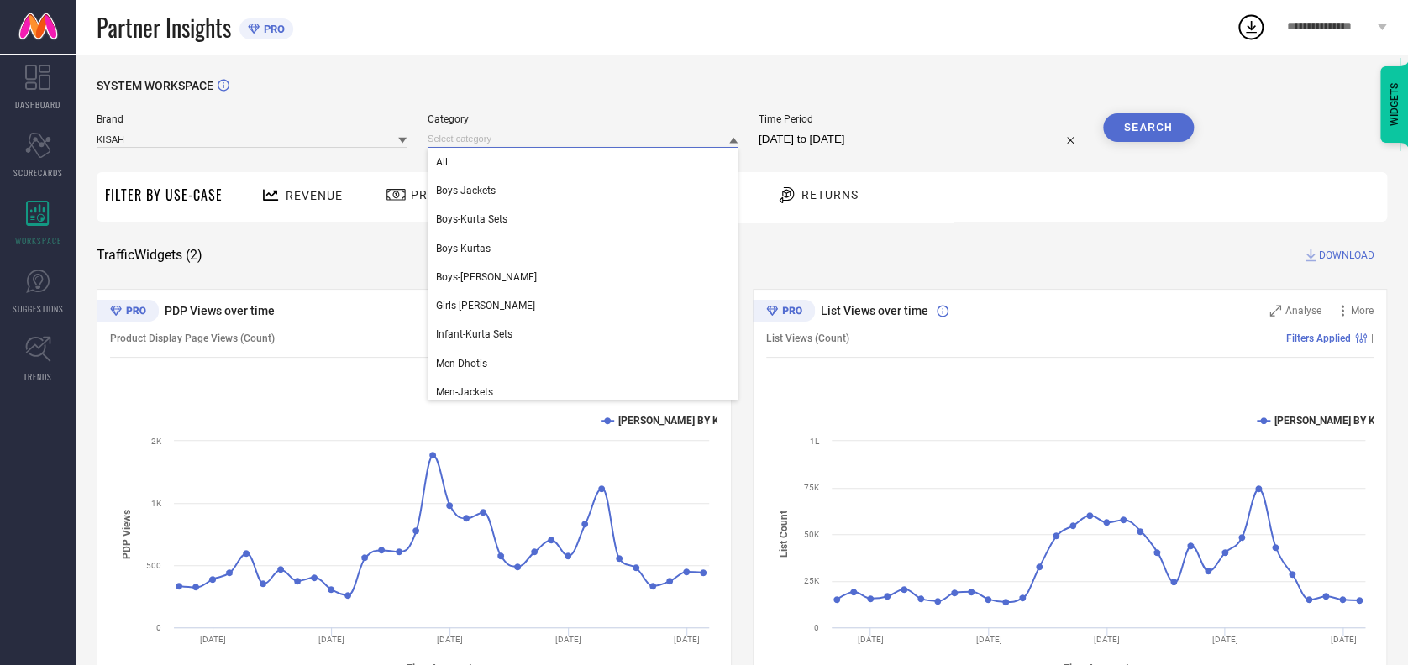
click at [509, 131] on input at bounding box center [582, 139] width 310 height 18
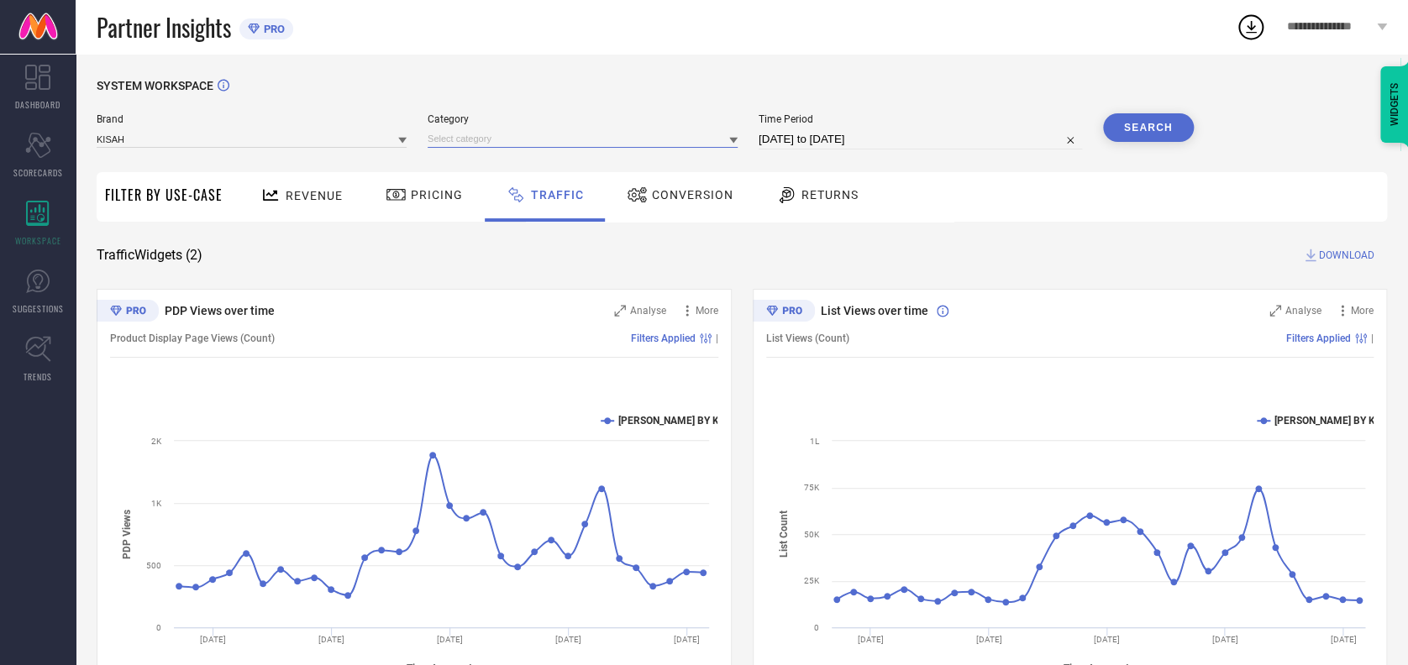
click at [529, 143] on input at bounding box center [582, 139] width 310 height 18
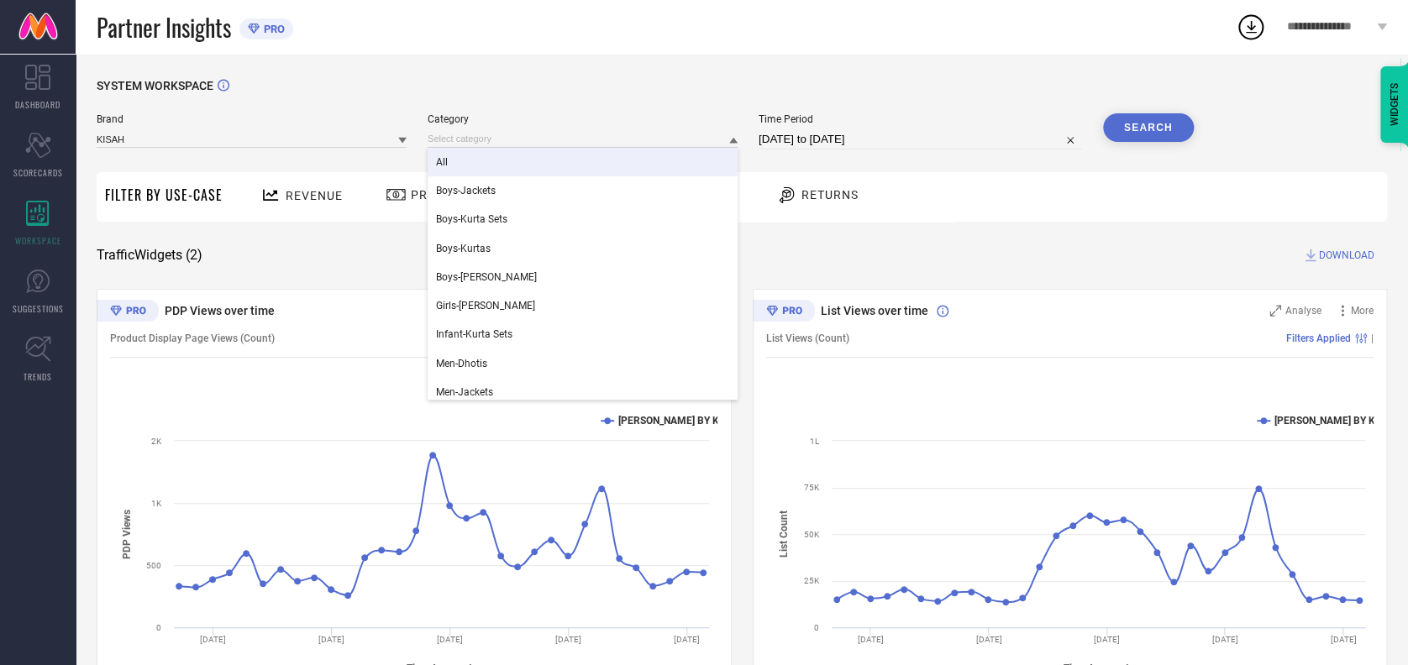
click at [494, 162] on div "All" at bounding box center [582, 162] width 310 height 29
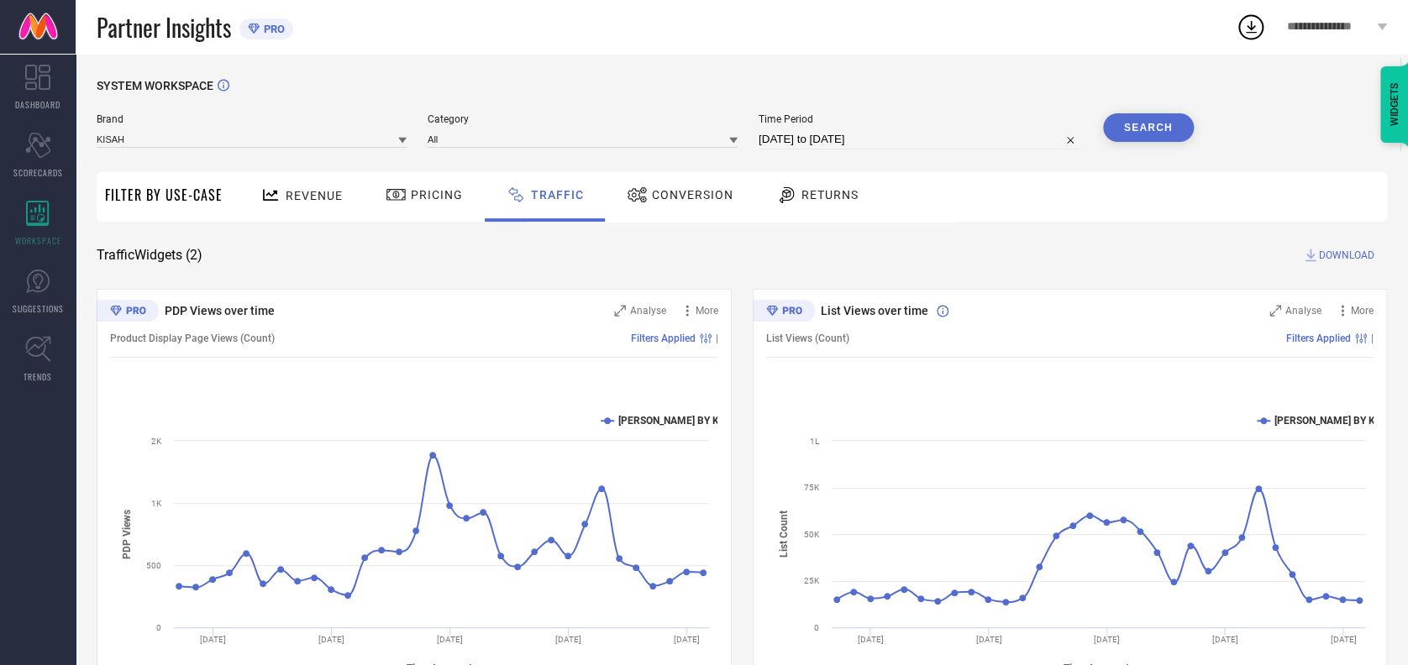
click at [921, 141] on input "[DATE] to [DATE]" at bounding box center [919, 139] width 323 height 20
select select "6"
select select "2025"
select select "7"
select select "2025"
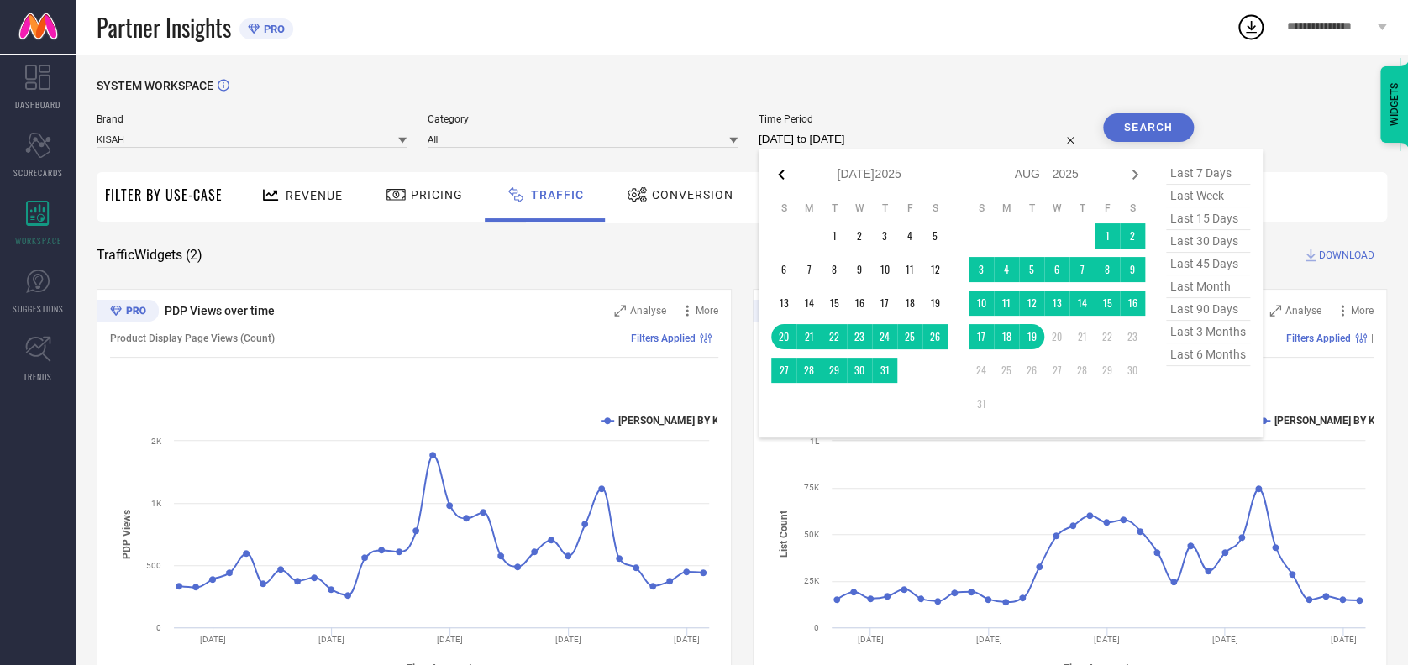
click at [778, 180] on icon at bounding box center [781, 175] width 20 height 20
select select "5"
select select "2025"
select select "6"
select select "2025"
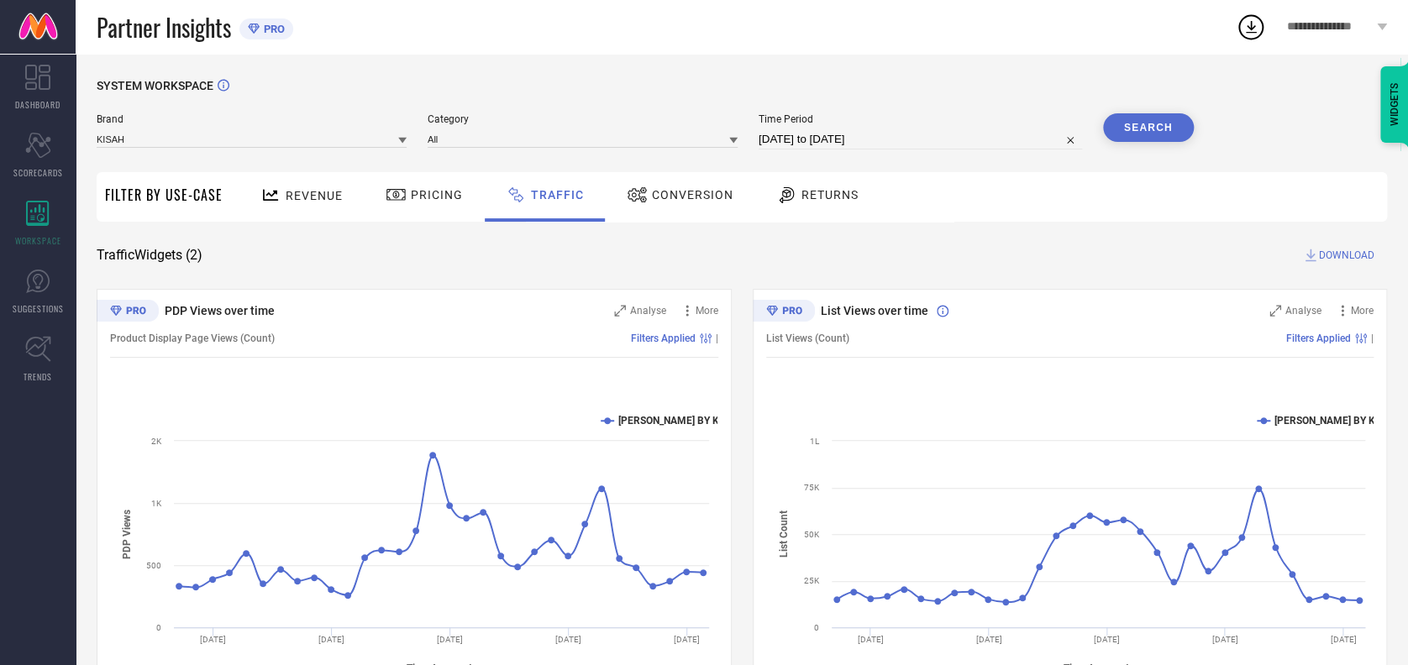
click at [407, 74] on div "SYSTEM WORKSPACE Brand KISAH Category All Time Period [DATE] to [DATE] Search F…" at bounding box center [742, 394] width 1332 height 680
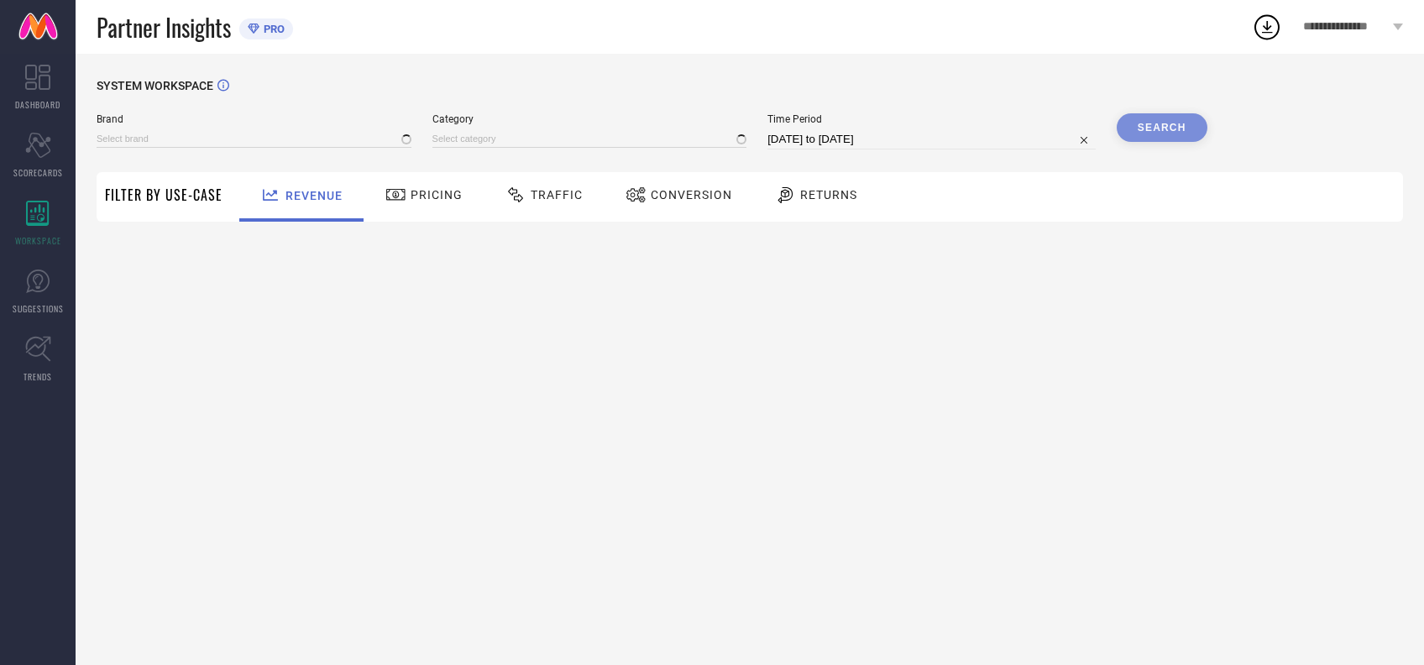
type input "[PERSON_NAME] BY KISAH"
type input "All"
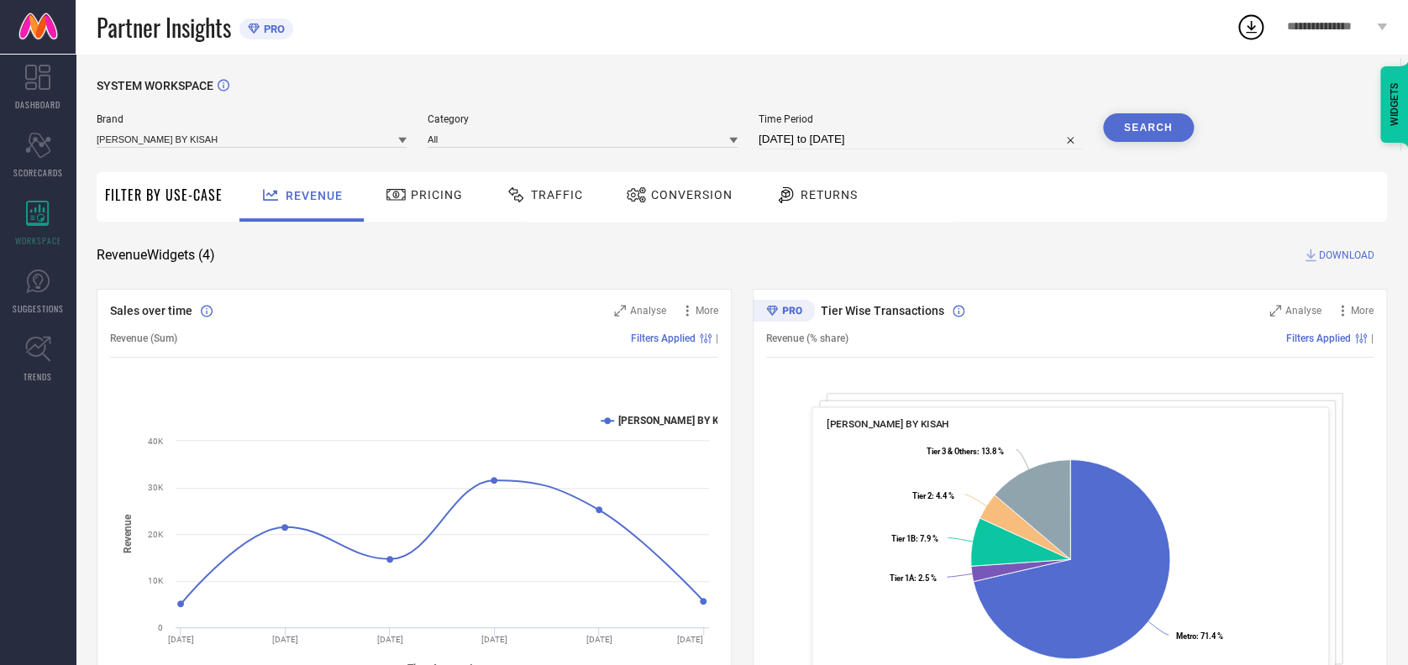
click at [1249, 23] on icon at bounding box center [1250, 27] width 30 height 30
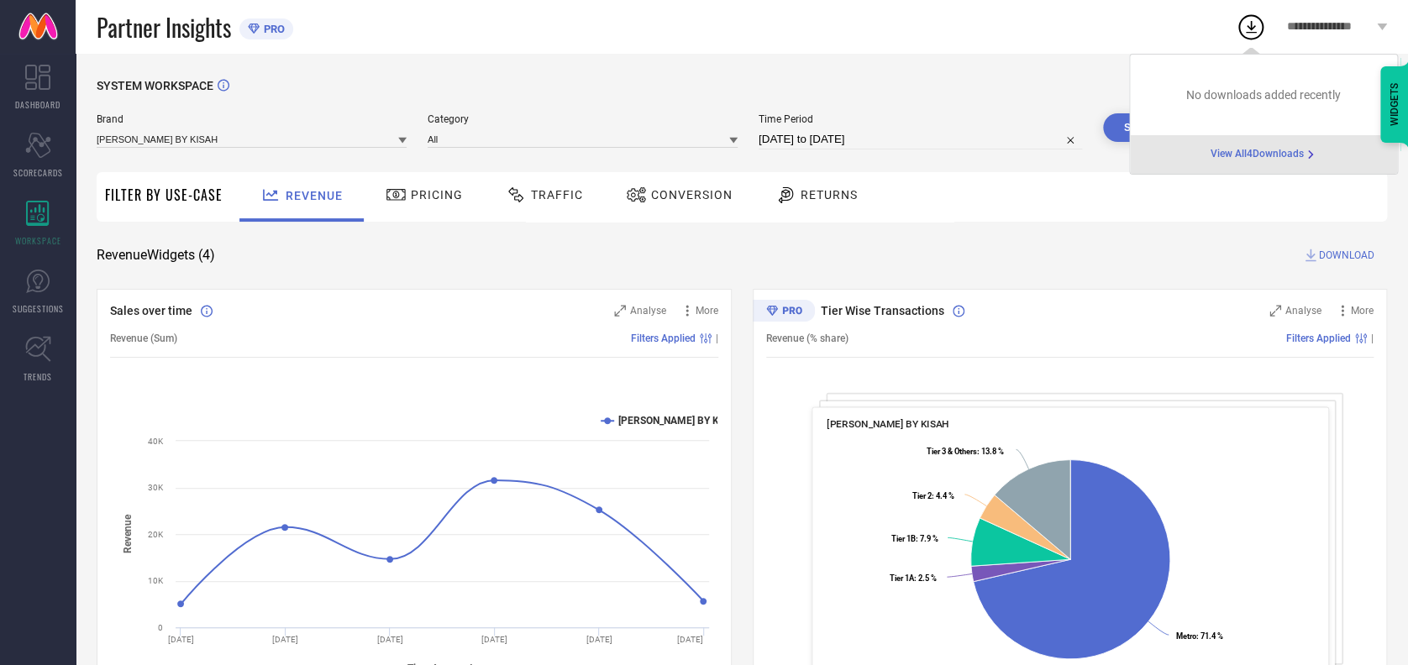
click at [1232, 155] on span "View All 4 Downloads" at bounding box center [1256, 154] width 93 height 13
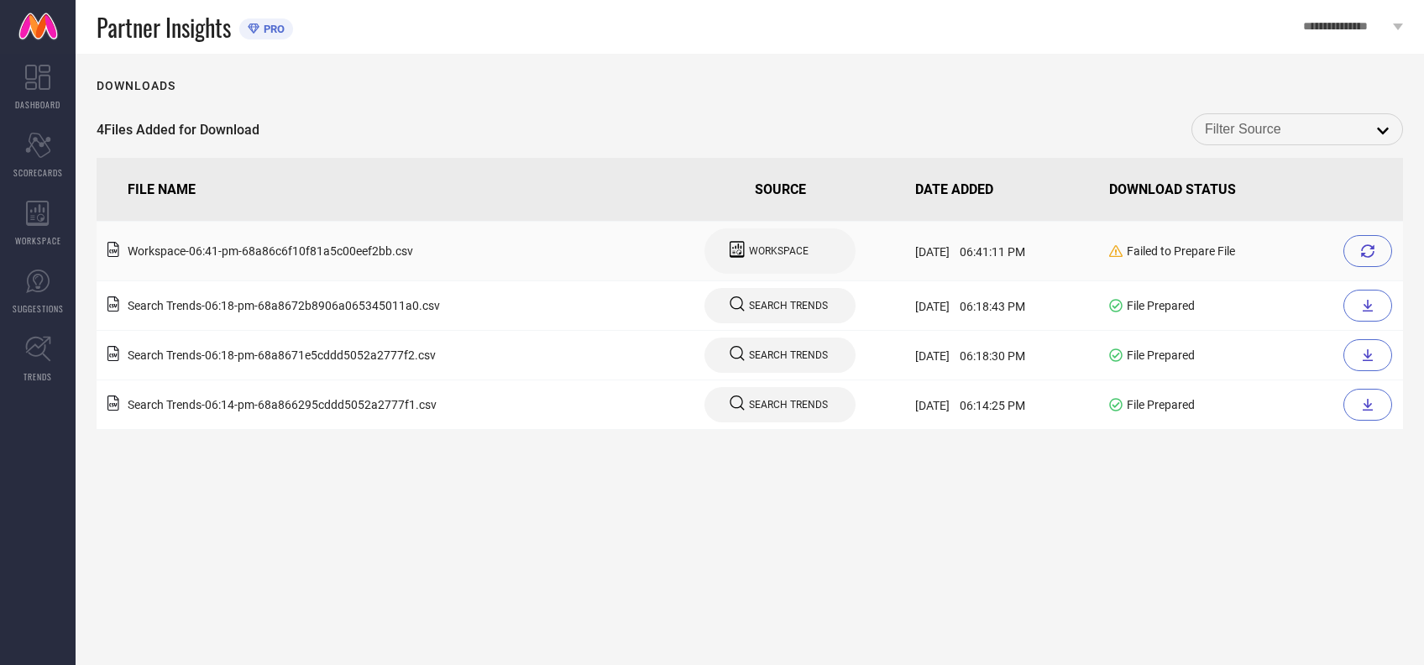
click at [1355, 244] on div at bounding box center [1368, 251] width 49 height 32
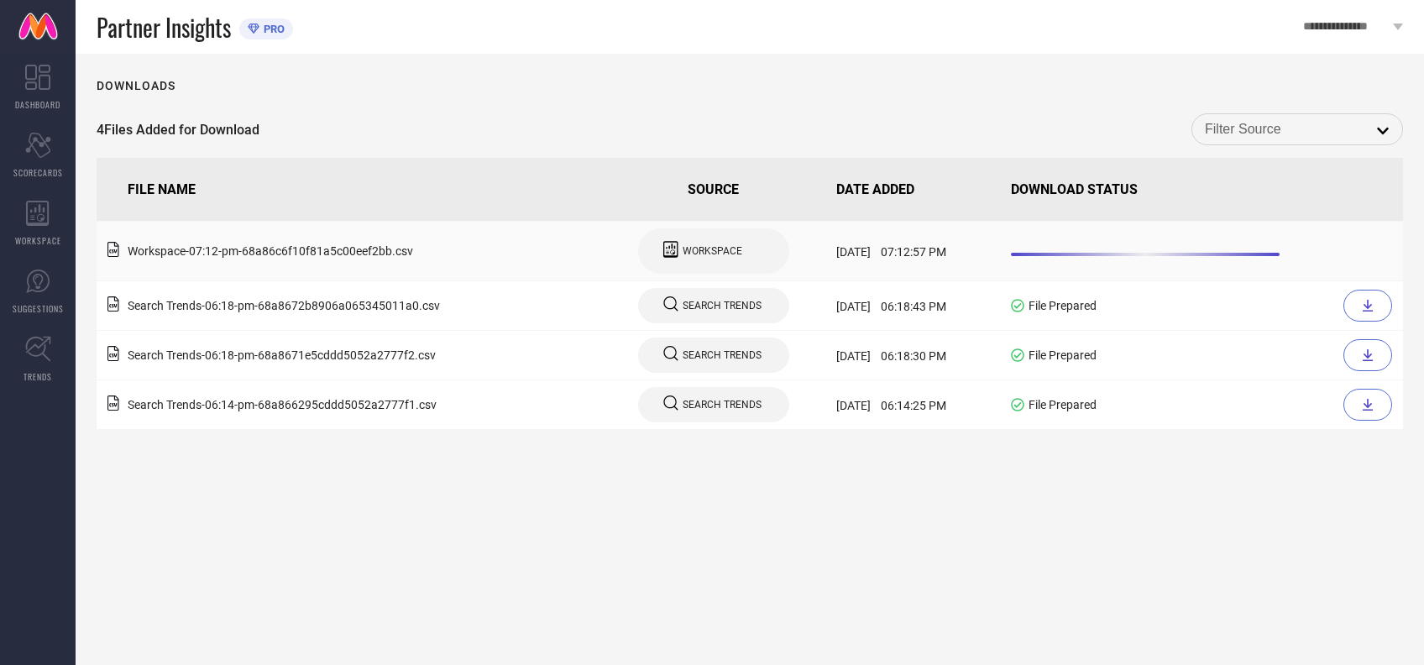
click at [1176, 252] on td at bounding box center [1203, 252] width 399 height 60
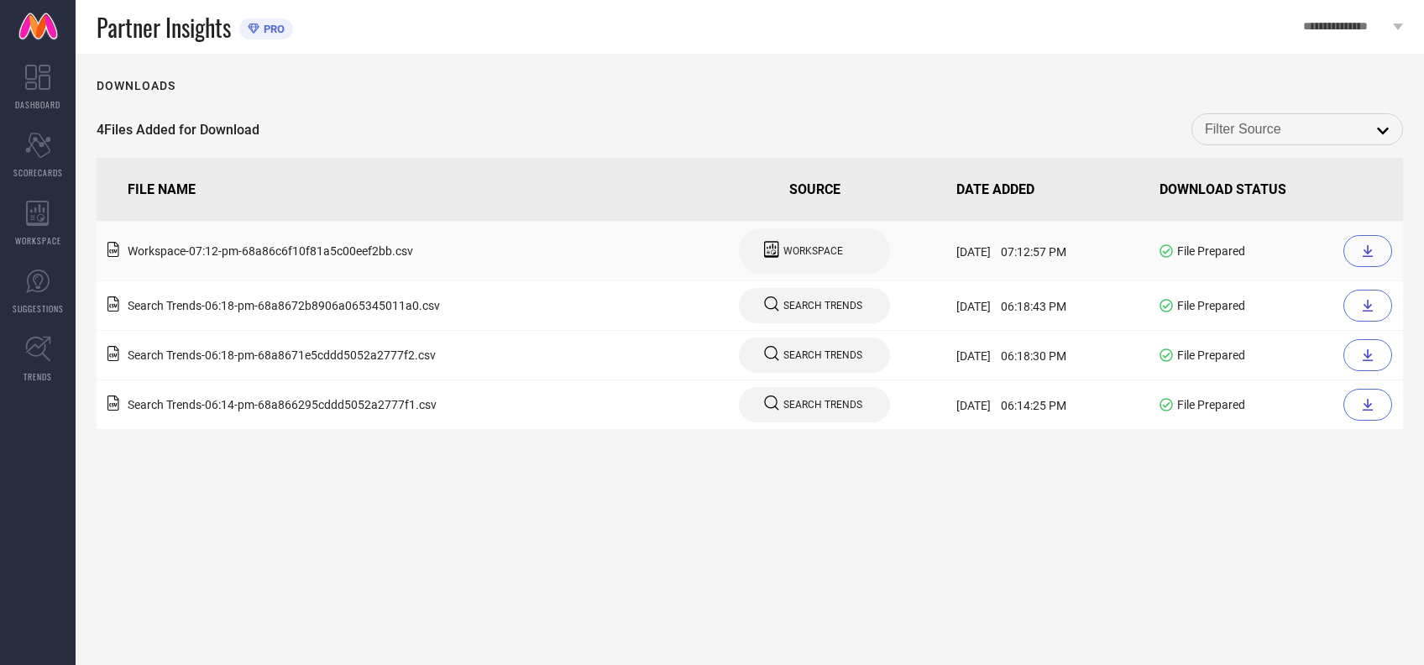
click at [1371, 247] on icon at bounding box center [1367, 250] width 13 height 13
